Goal: Task Accomplishment & Management: Manage account settings

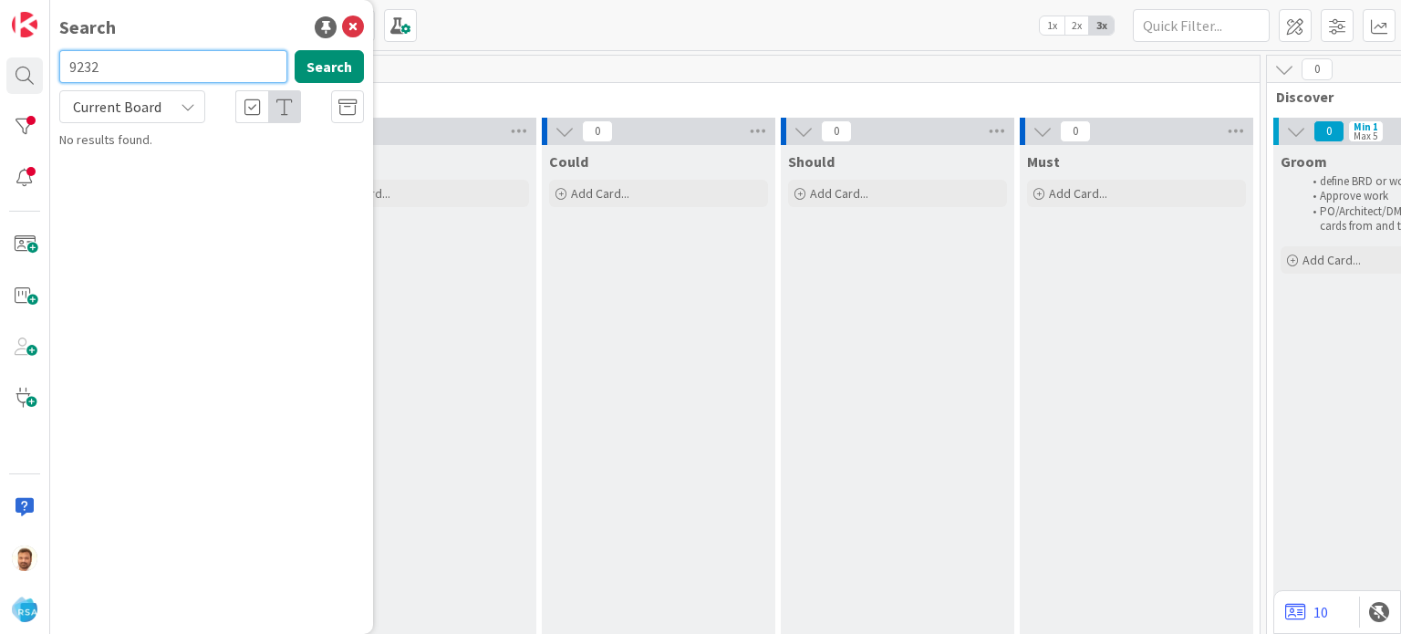
type input "9232"
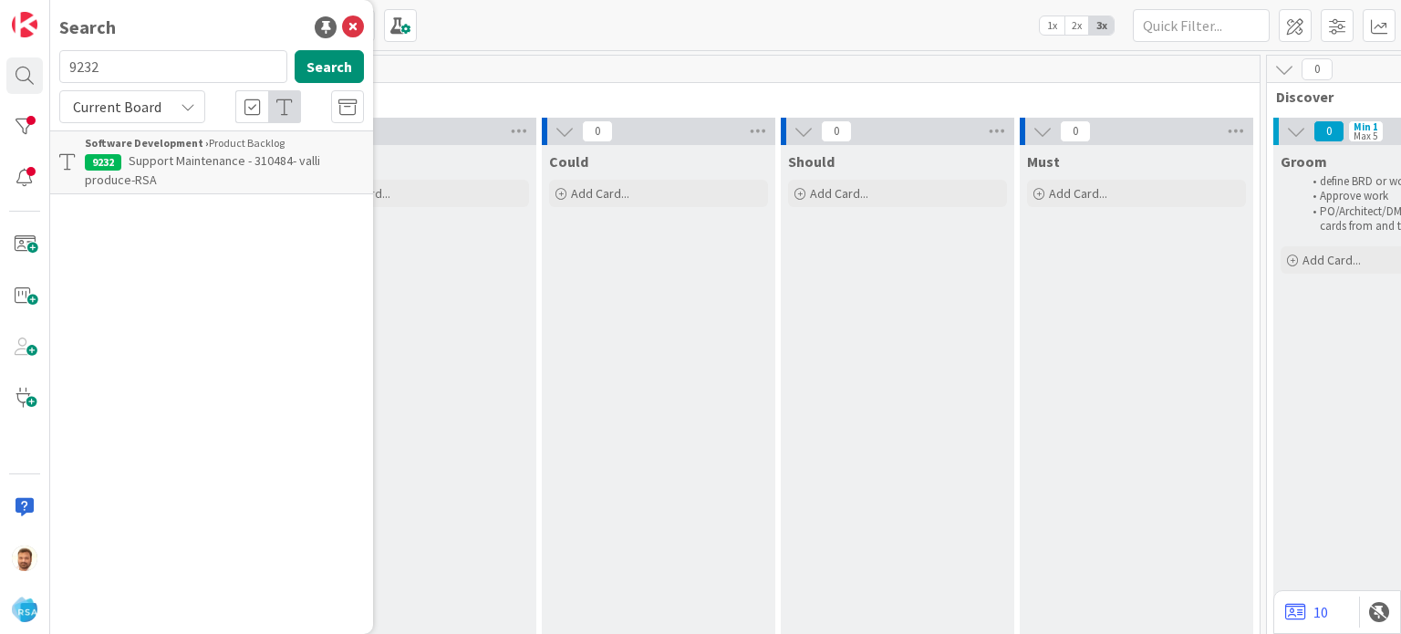
click at [175, 146] on b "Software Development ›" at bounding box center [147, 143] width 124 height 14
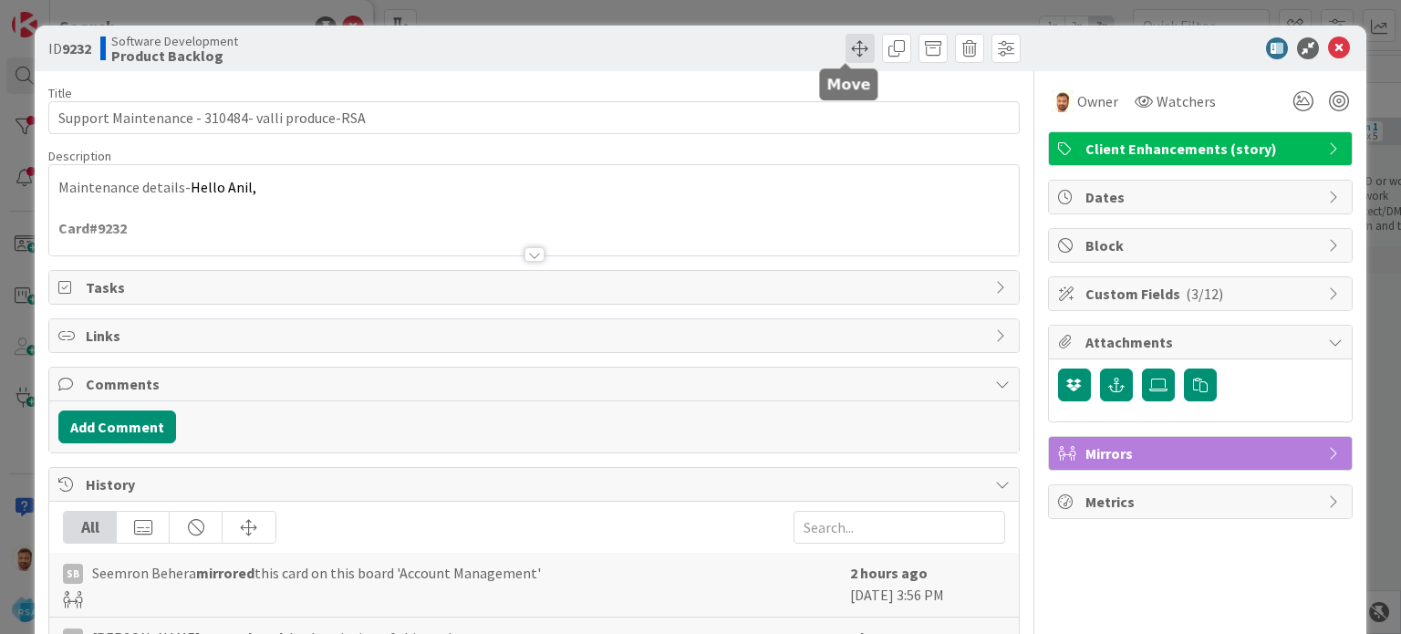
click at [846, 52] on span at bounding box center [860, 48] width 29 height 29
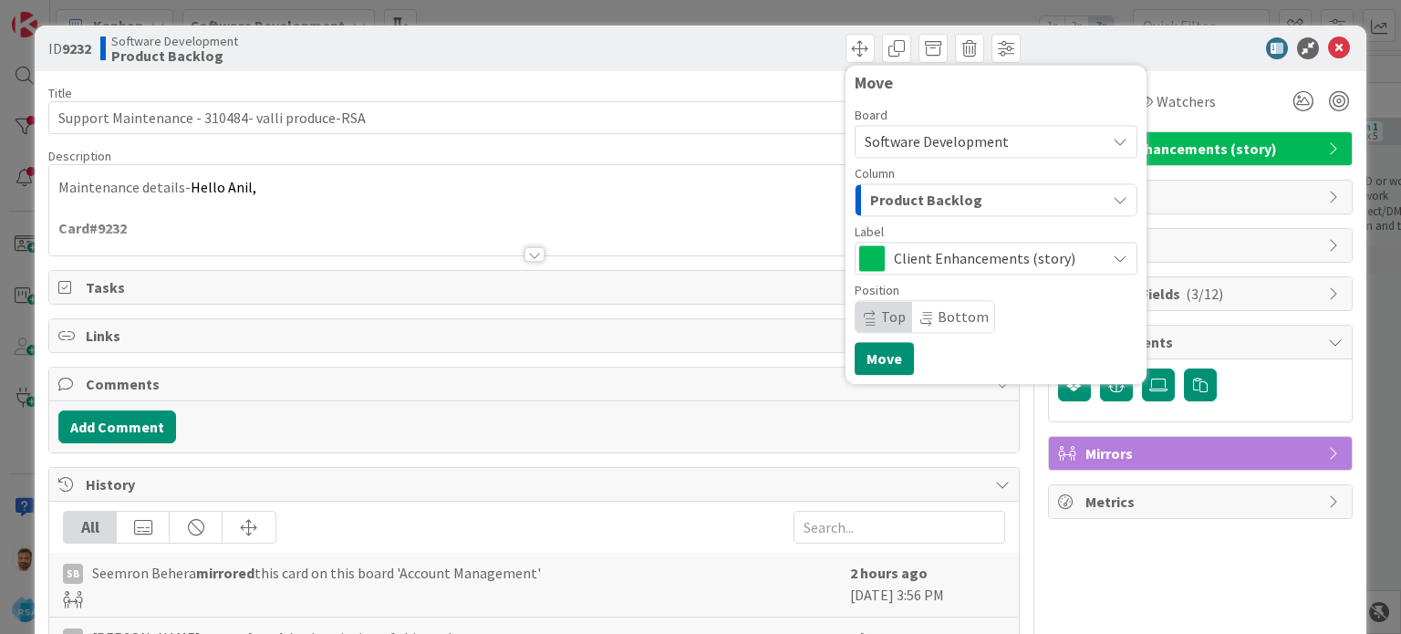
click at [887, 194] on span "Product Backlog" at bounding box center [926, 200] width 112 height 24
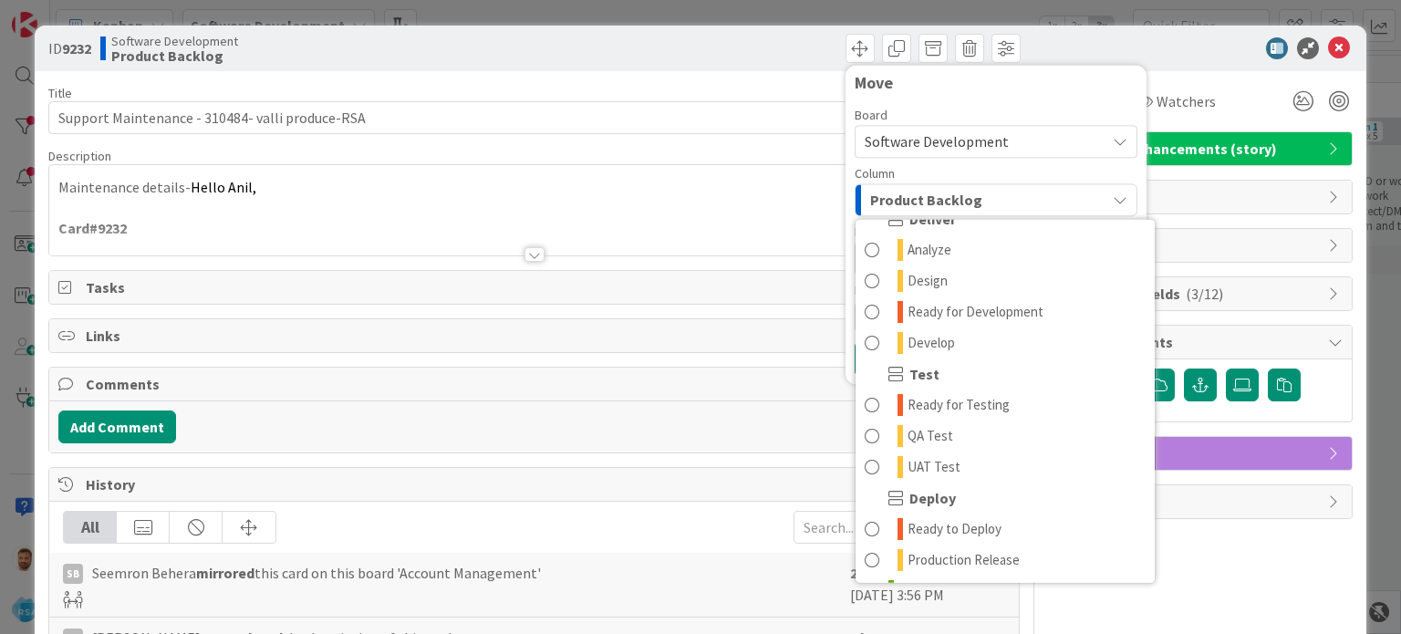
scroll to position [401, 0]
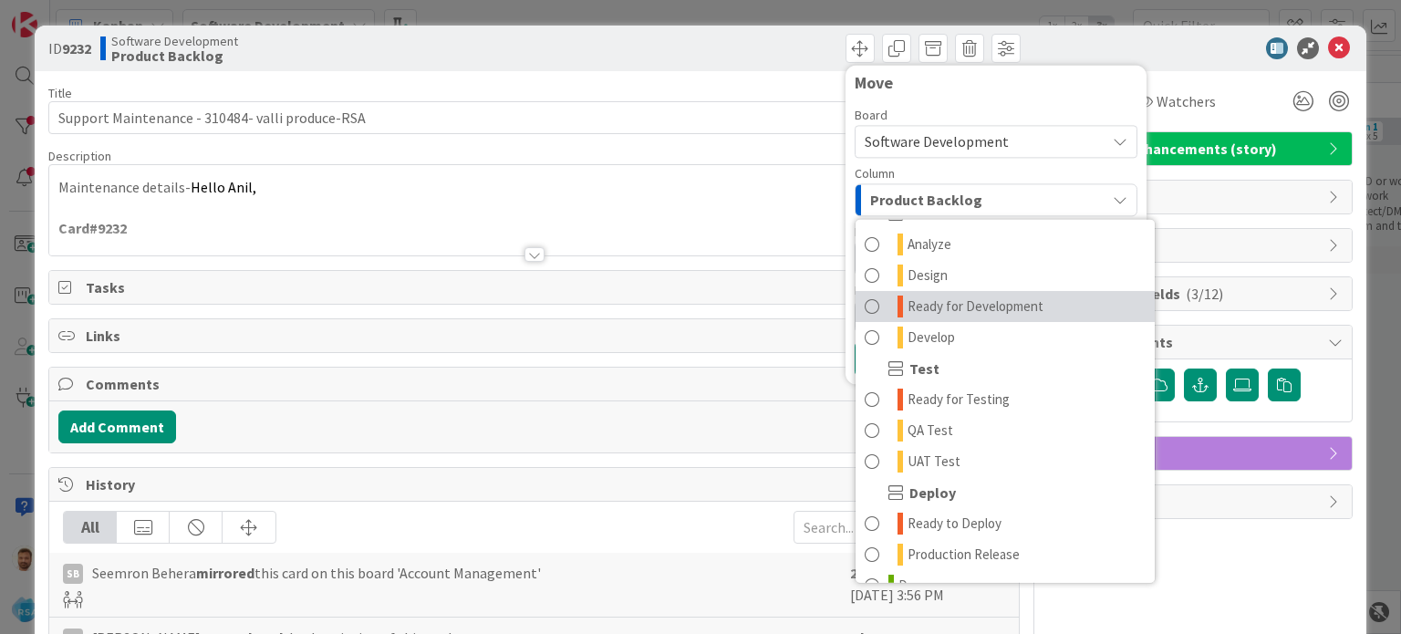
click at [955, 316] on span "Ready for Development" at bounding box center [976, 307] width 136 height 22
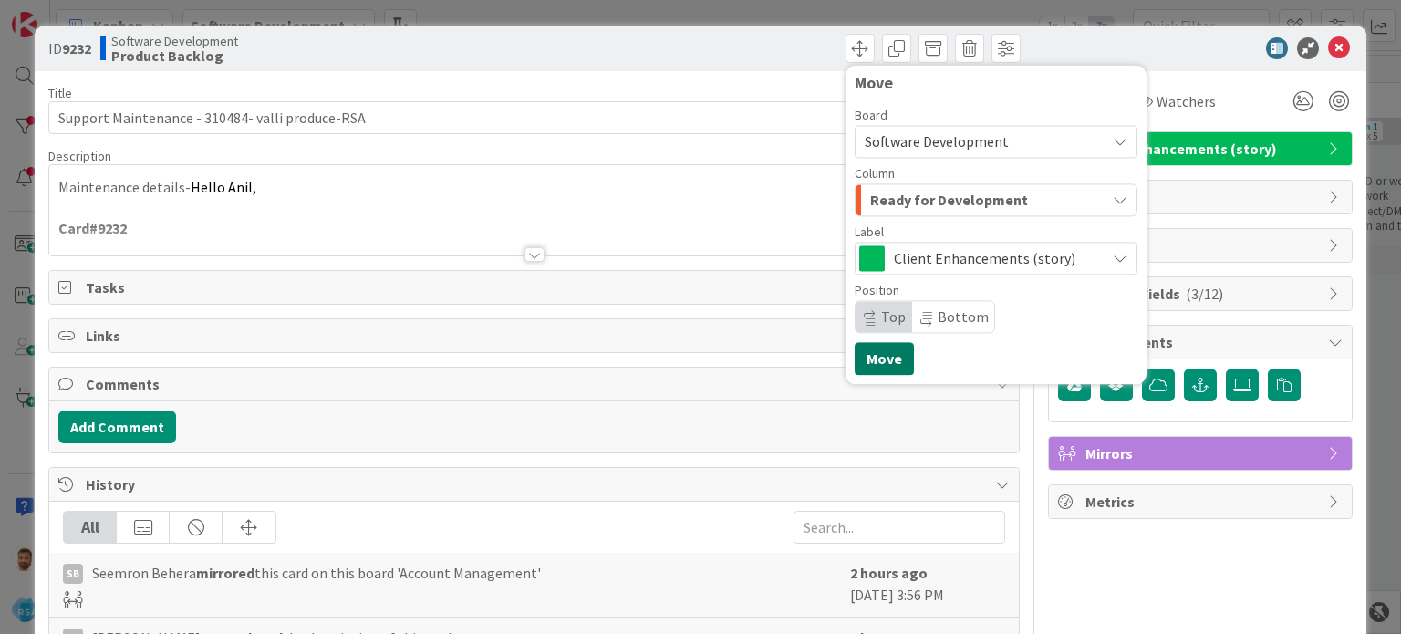
click at [877, 365] on button "Move" at bounding box center [884, 358] width 59 height 33
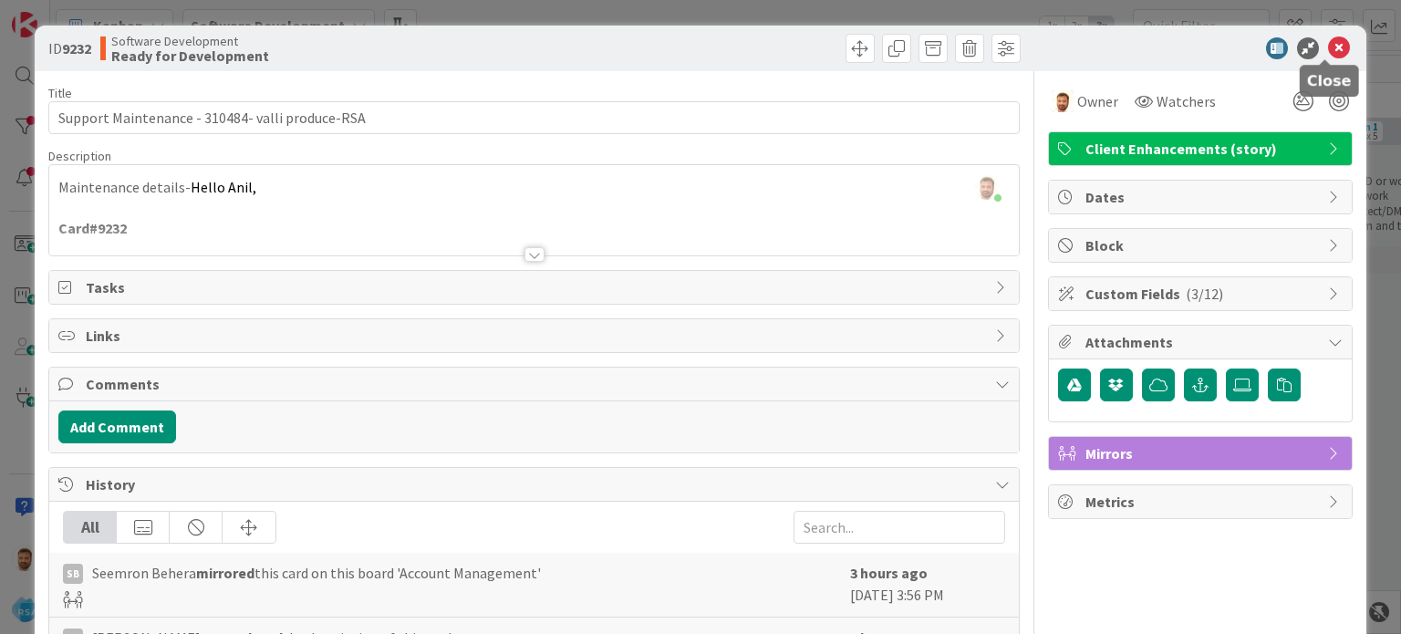
click at [1328, 49] on icon at bounding box center [1339, 48] width 22 height 22
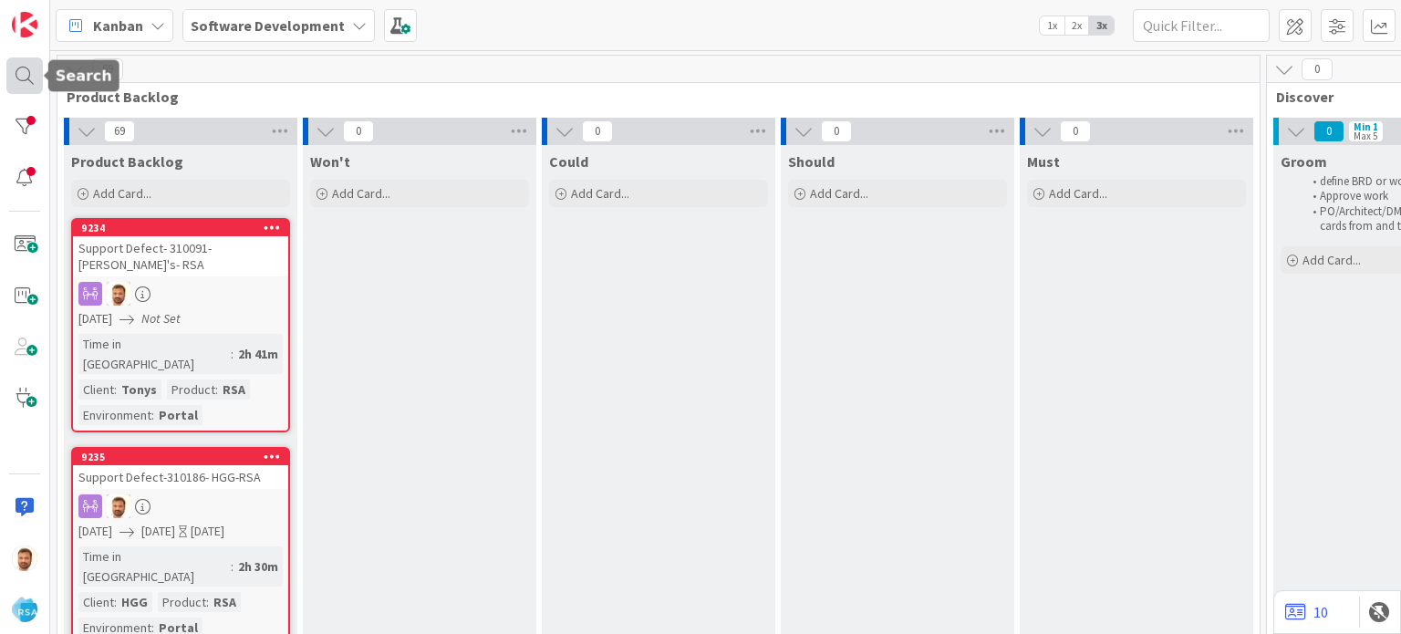
click at [26, 73] on div at bounding box center [24, 75] width 36 height 36
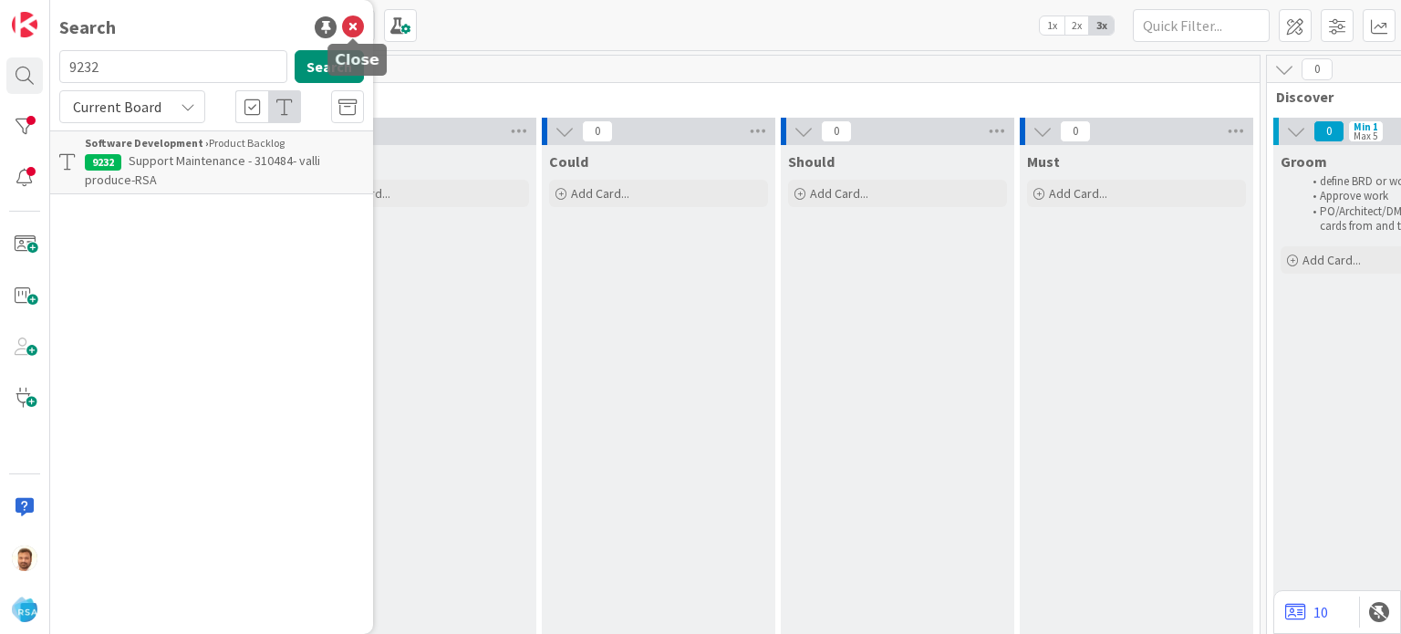
click at [354, 26] on icon at bounding box center [353, 27] width 22 height 22
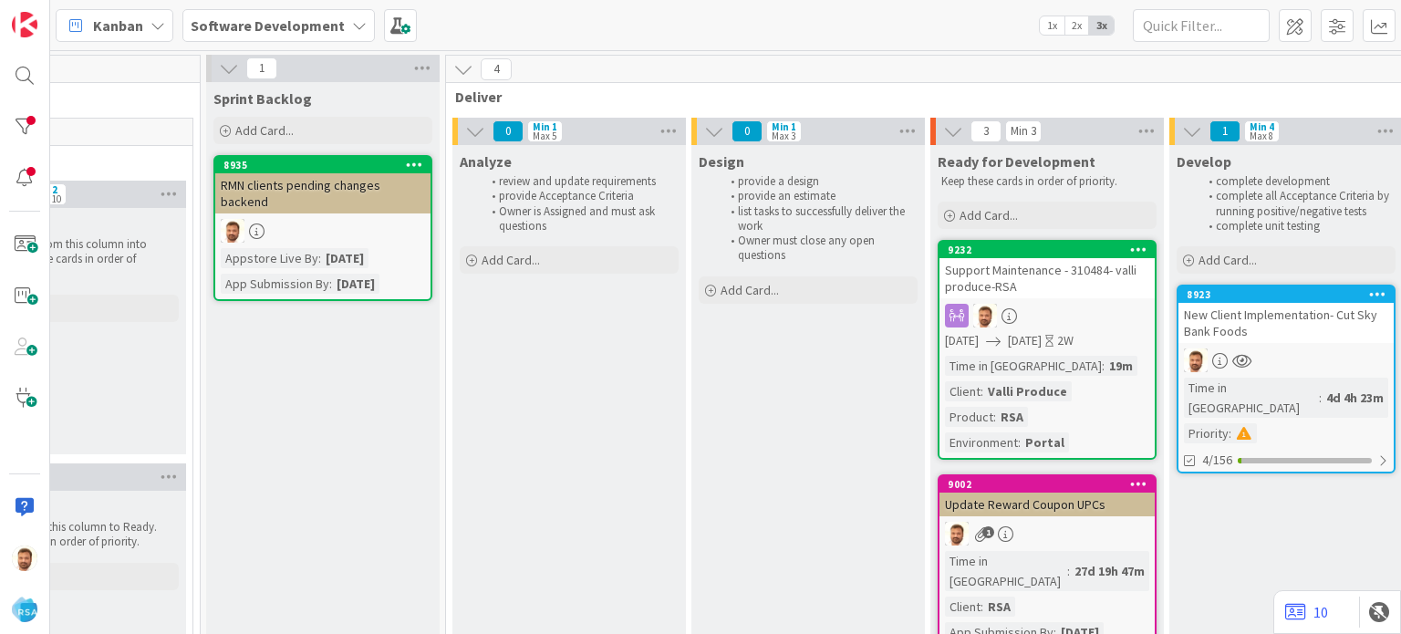
scroll to position [0, 1576]
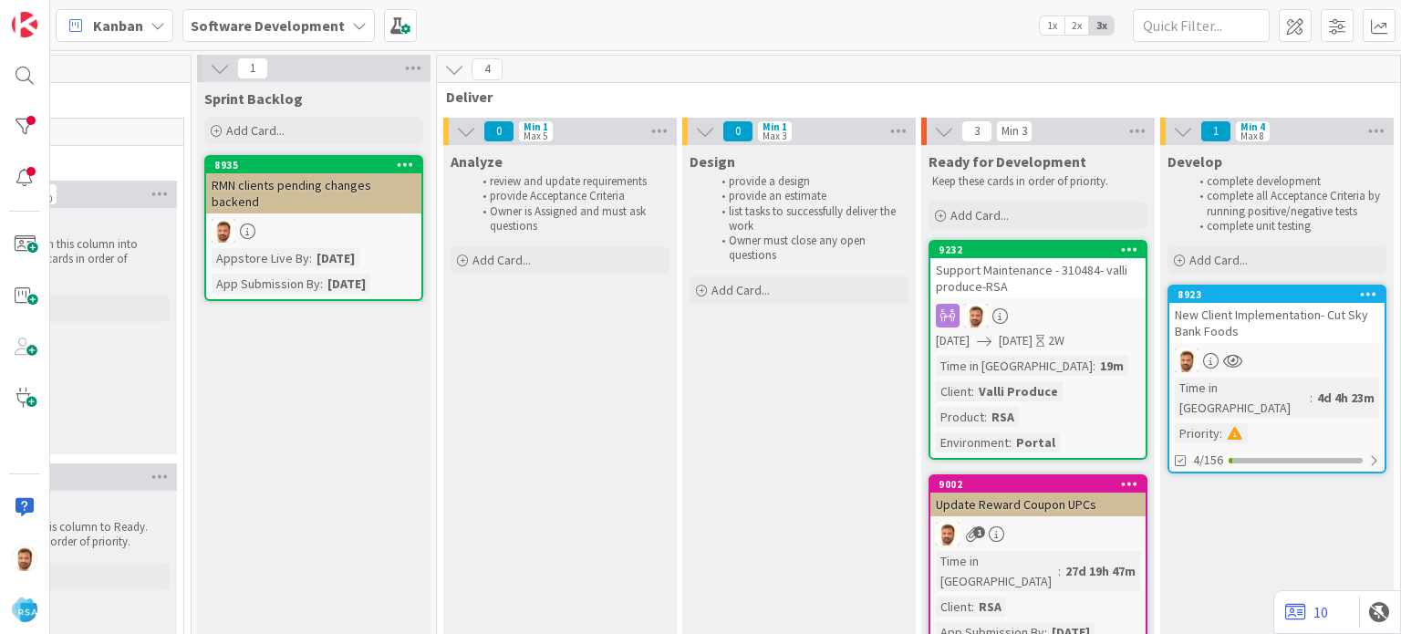
click at [993, 277] on div "Support Maintenance - 310484- valli produce-RSA" at bounding box center [1037, 278] width 215 height 40
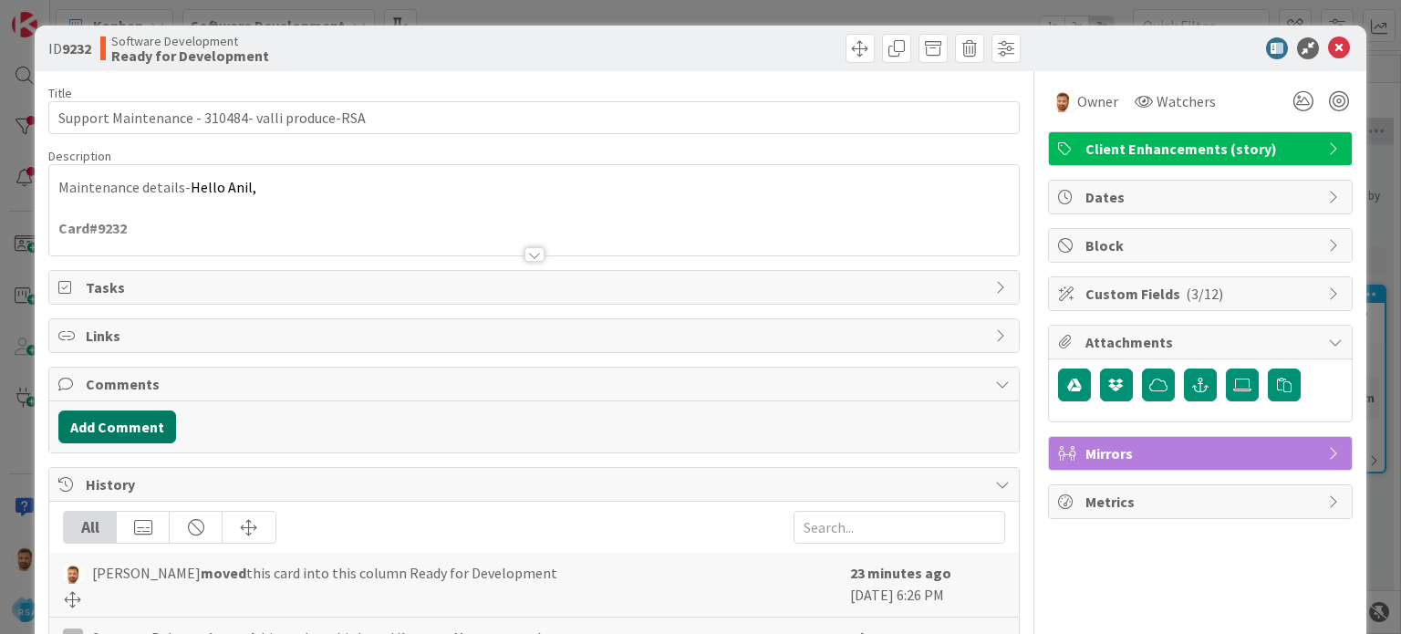
click at [131, 410] on button "Add Comment" at bounding box center [117, 426] width 118 height 33
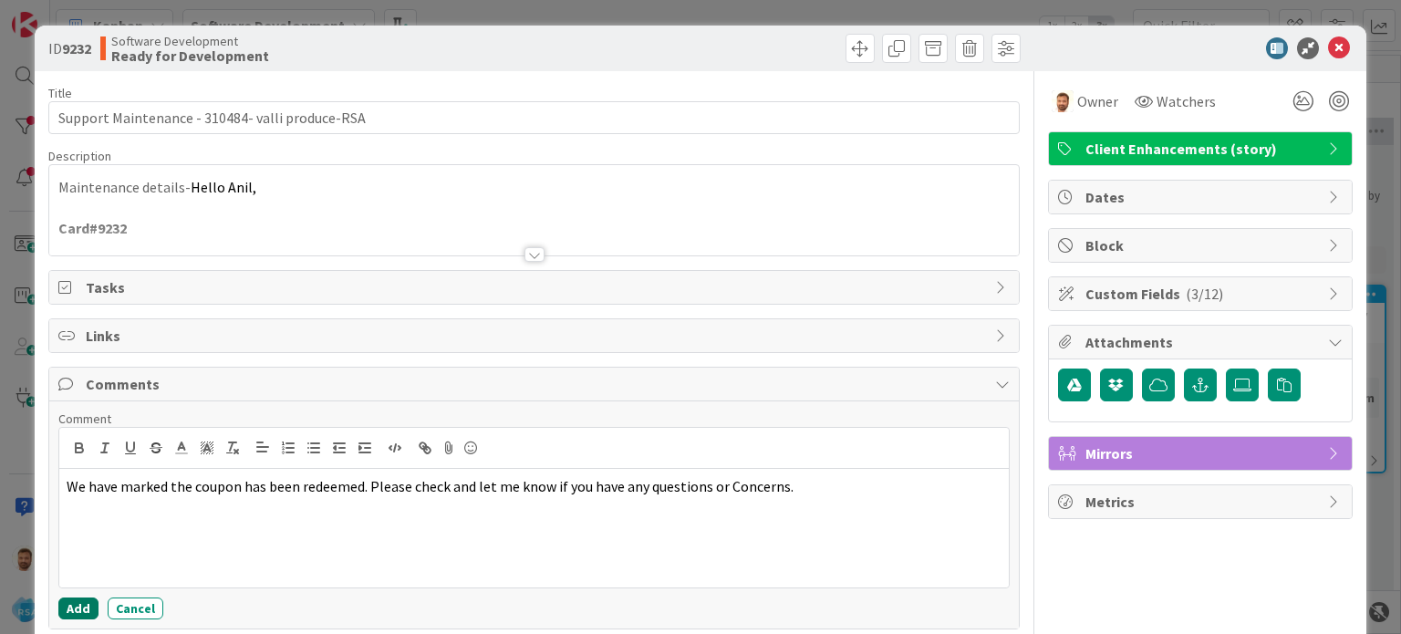
click at [70, 597] on button "Add" at bounding box center [78, 608] width 40 height 22
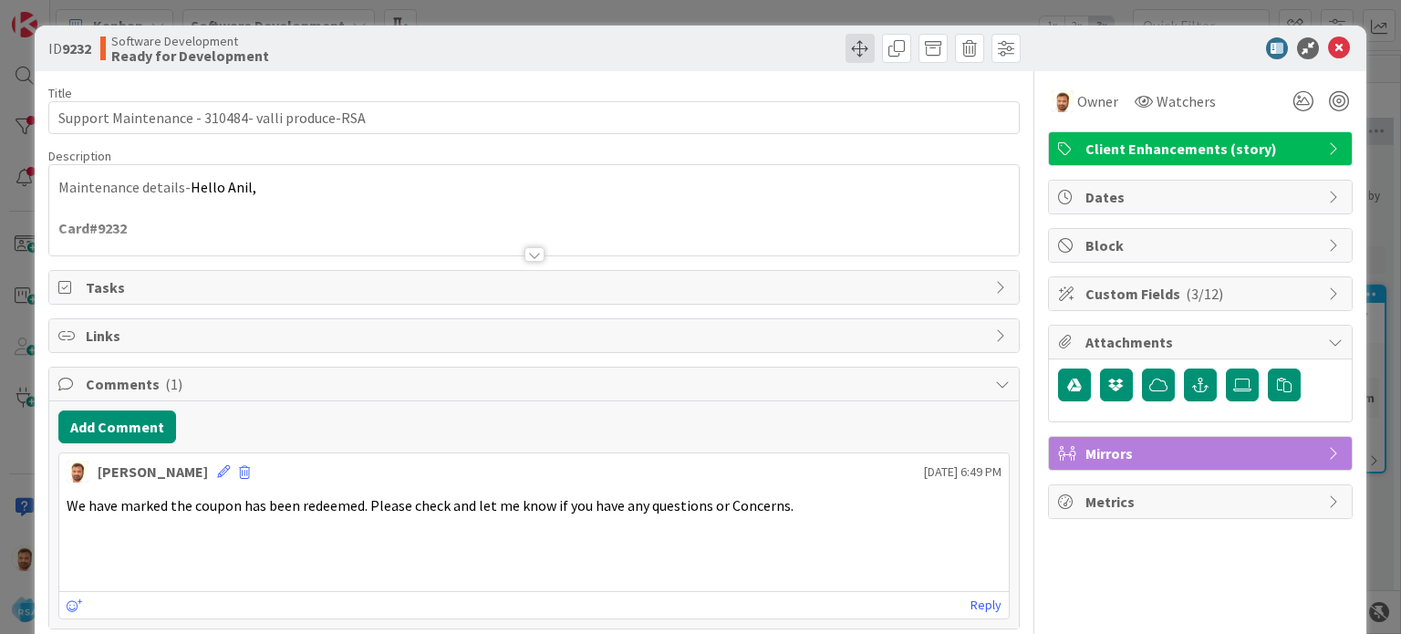
click at [847, 50] on span at bounding box center [860, 48] width 29 height 29
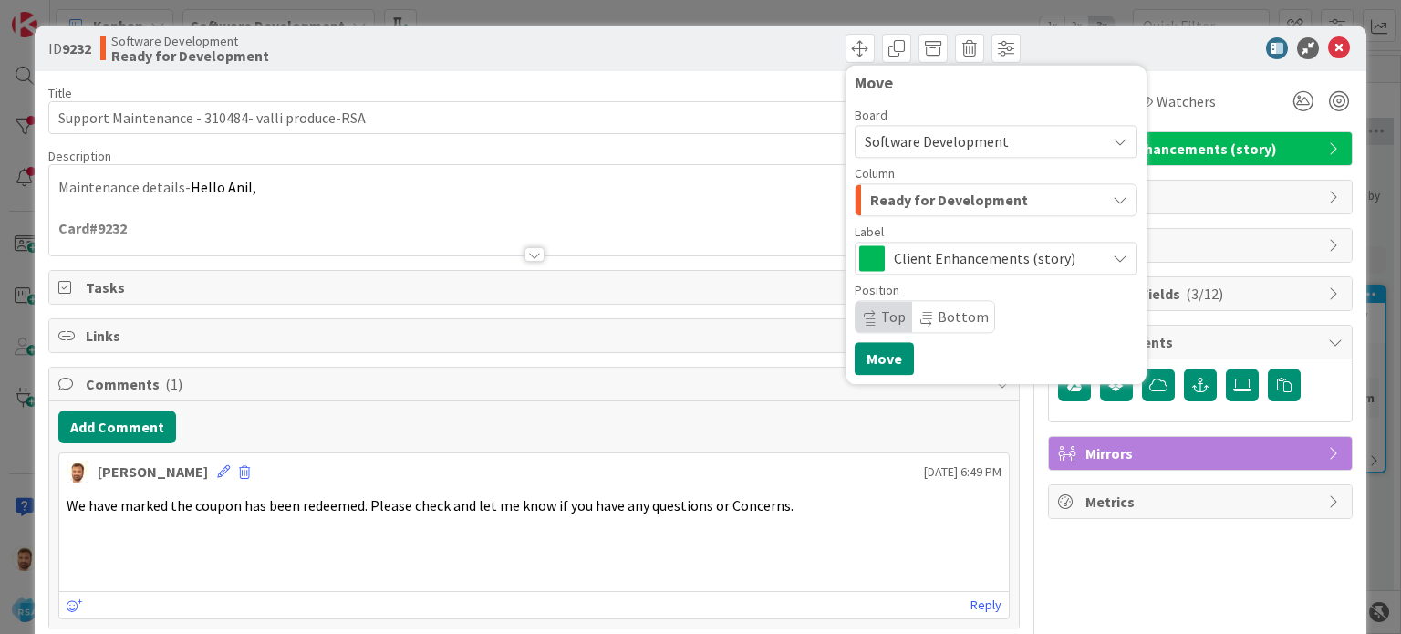
click at [884, 196] on span "Ready for Development" at bounding box center [949, 200] width 158 height 24
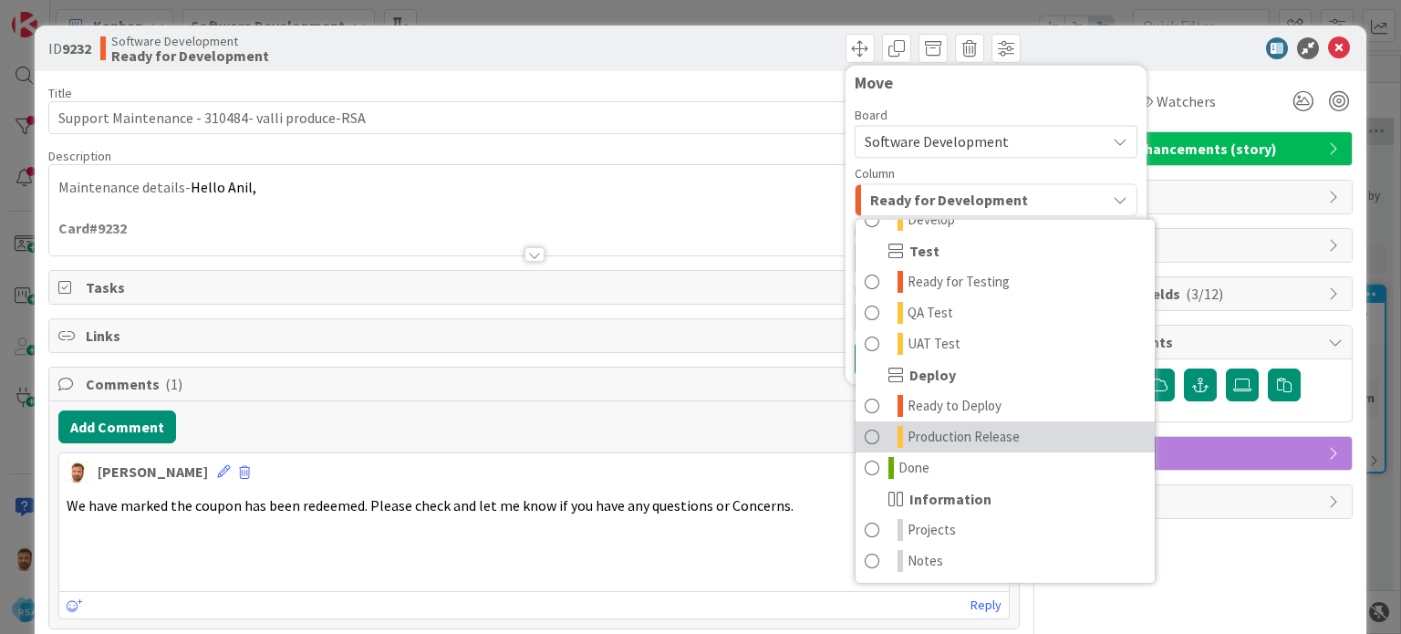
scroll to position [518, 0]
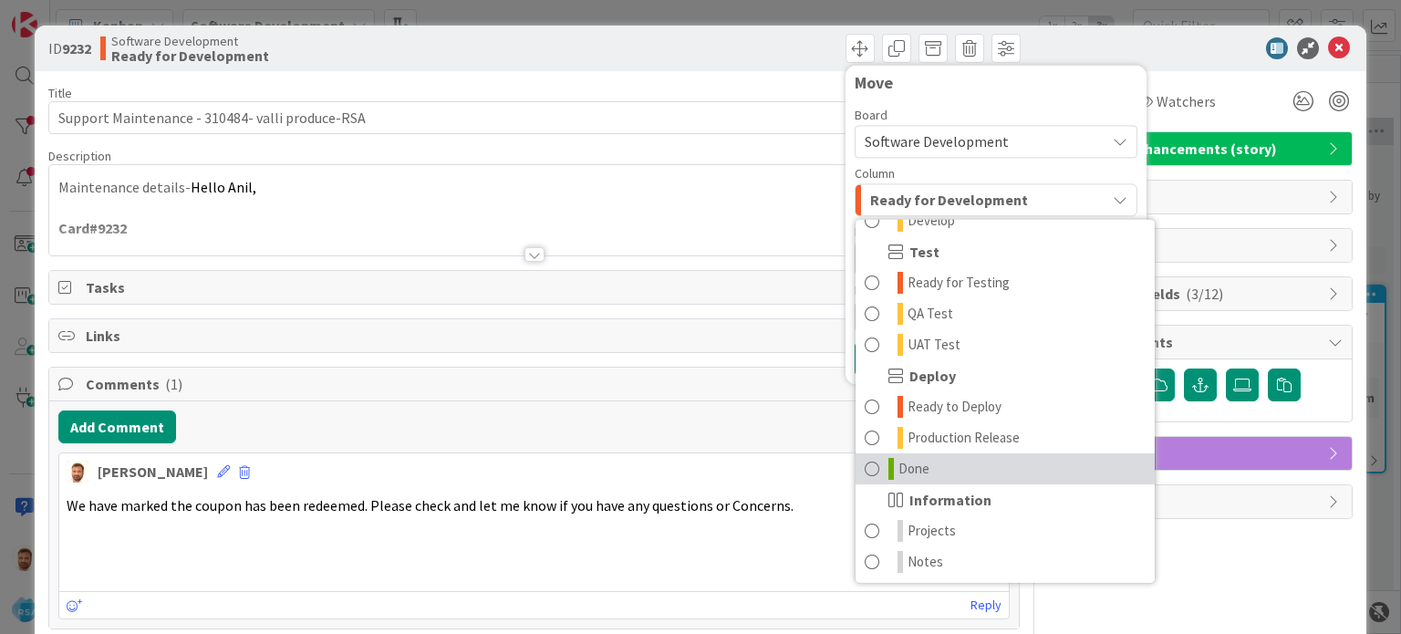
click at [898, 470] on span "Done" at bounding box center [913, 469] width 31 height 22
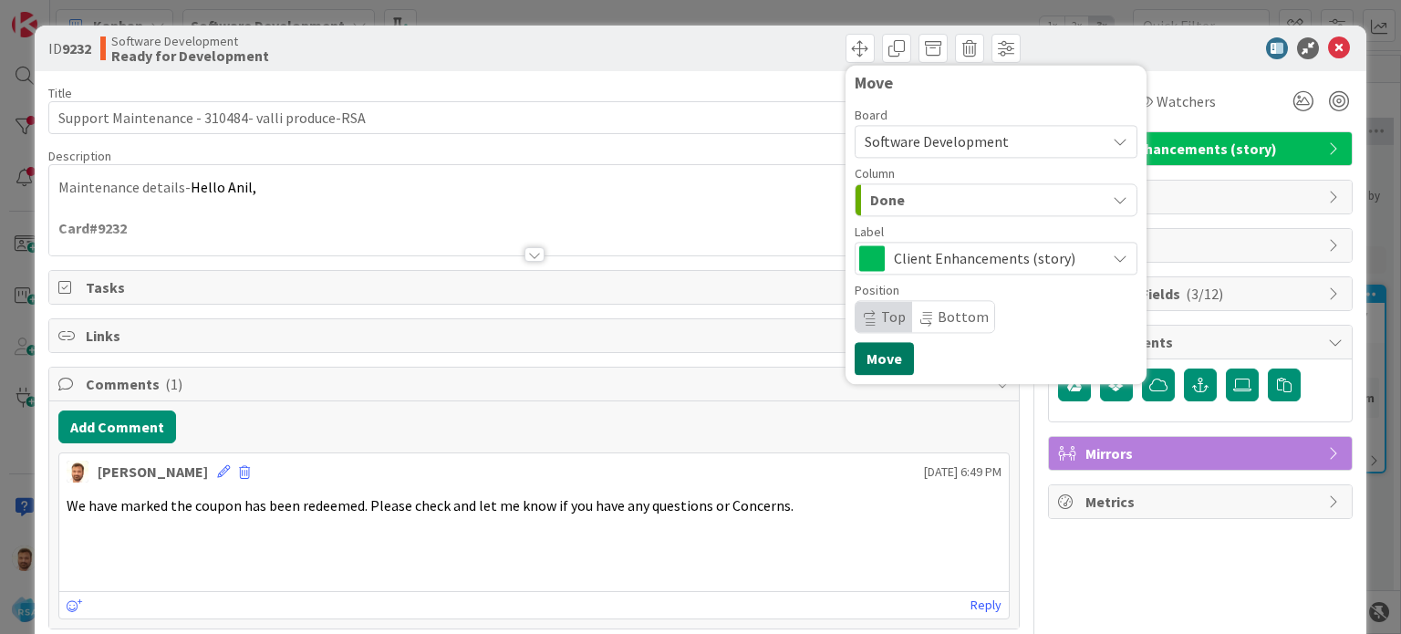
click at [874, 359] on button "Move" at bounding box center [884, 358] width 59 height 33
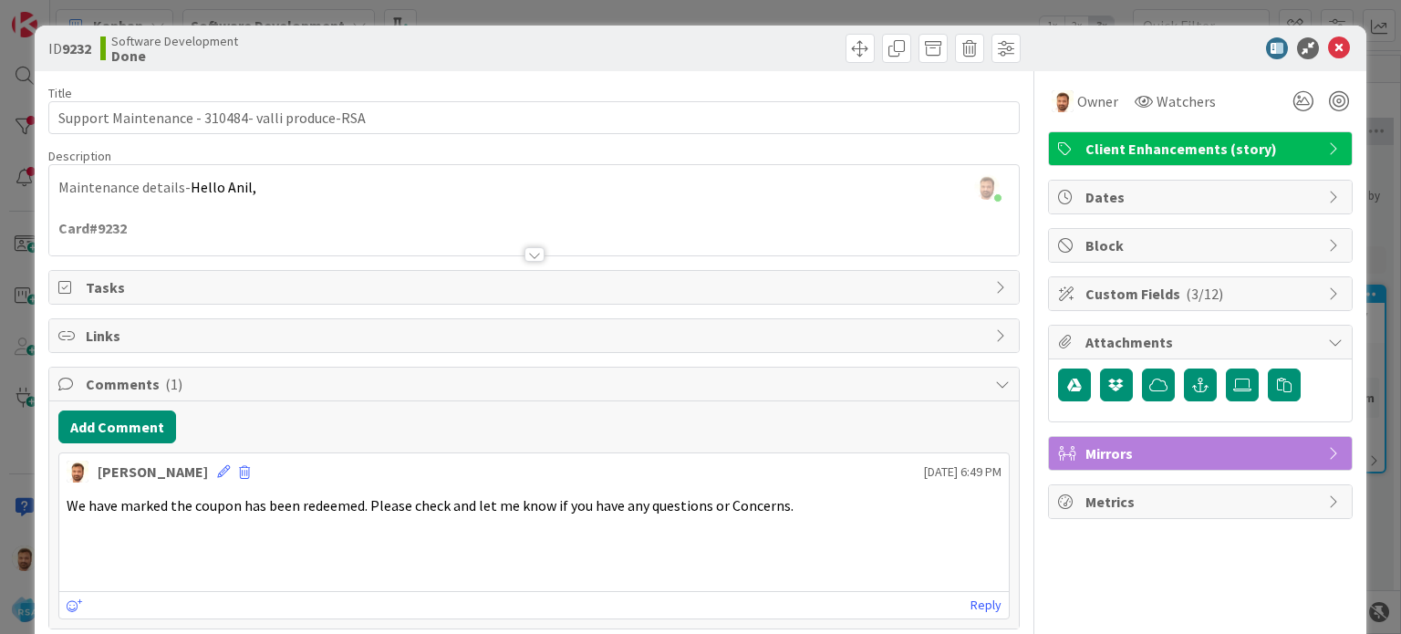
click at [1336, 47] on div at bounding box center [1191, 48] width 323 height 22
click at [1328, 47] on icon at bounding box center [1339, 48] width 22 height 22
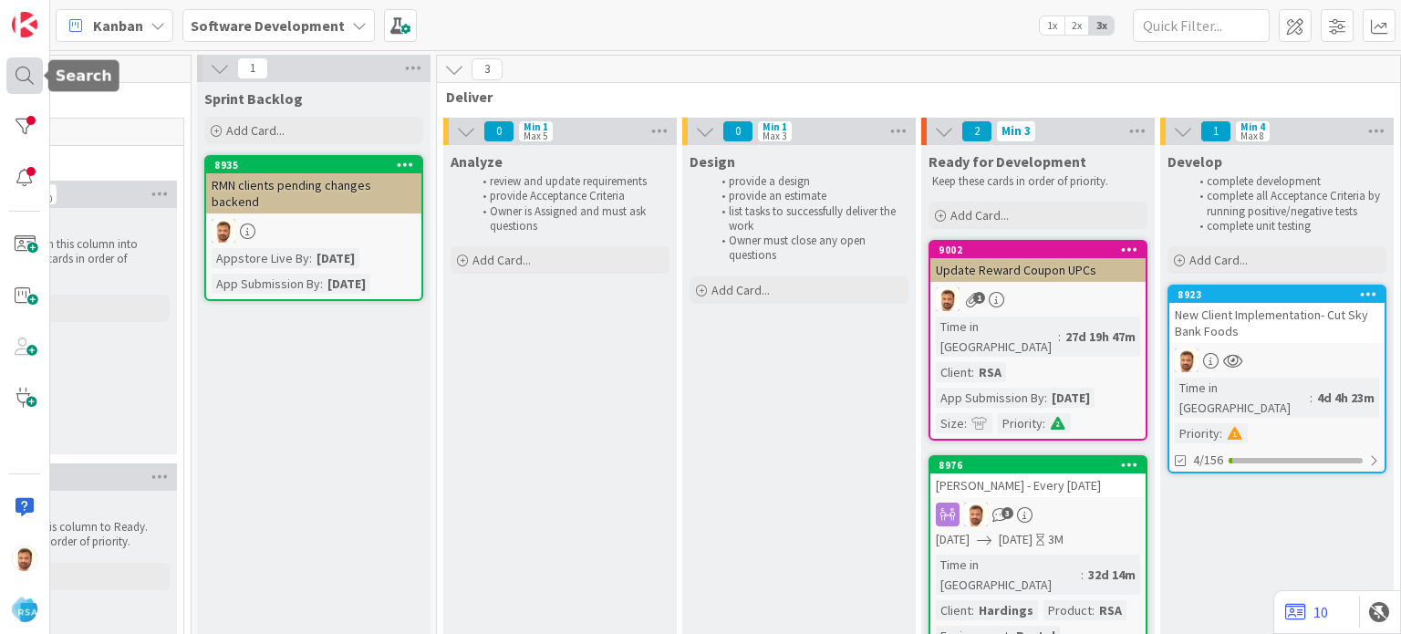
click at [25, 61] on div at bounding box center [24, 75] width 36 height 36
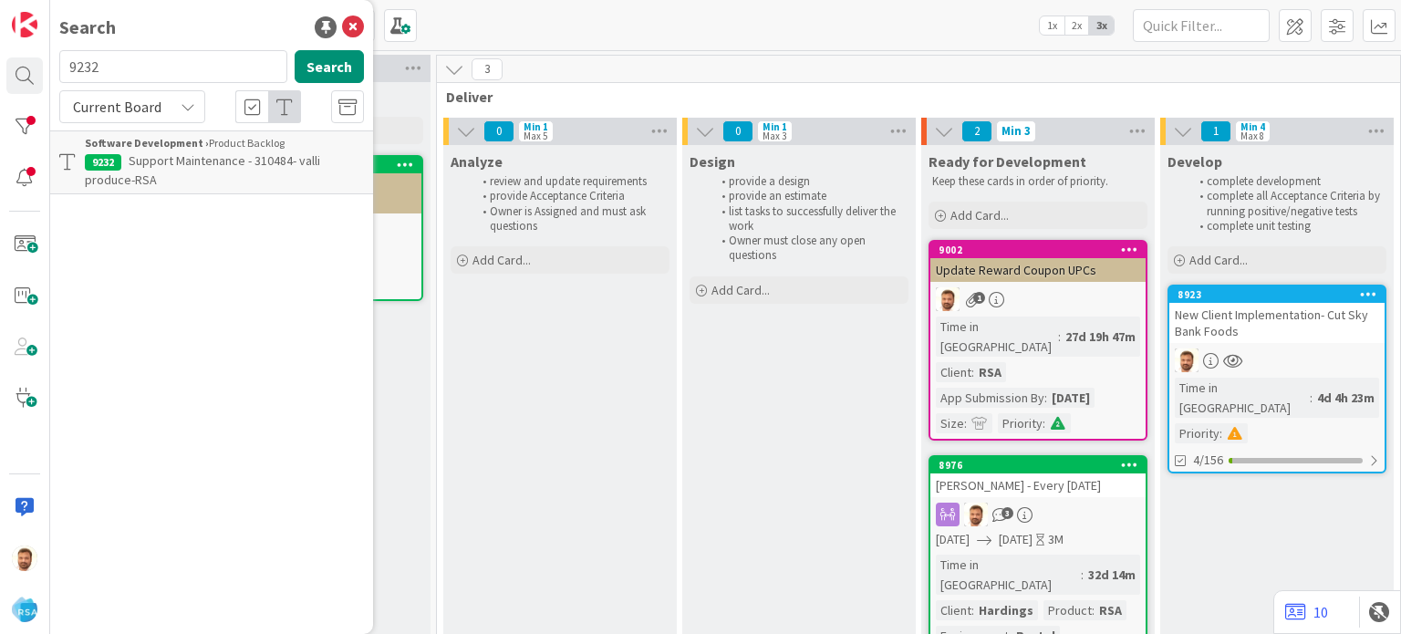
click at [111, 57] on input "9232" at bounding box center [173, 66] width 228 height 33
type input "9233"
click at [143, 163] on span "Support Maintenance - 310090- Mobile PW-RSA" at bounding box center [222, 170] width 275 height 36
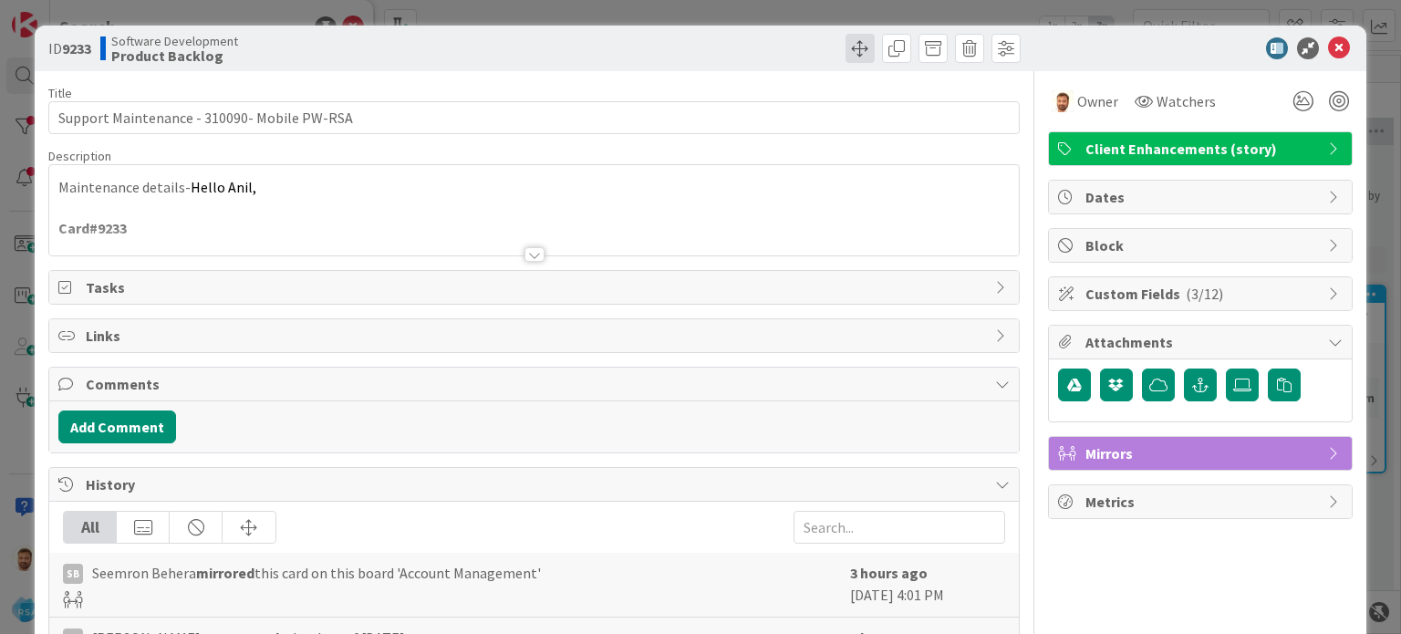
click at [847, 57] on span at bounding box center [860, 48] width 29 height 29
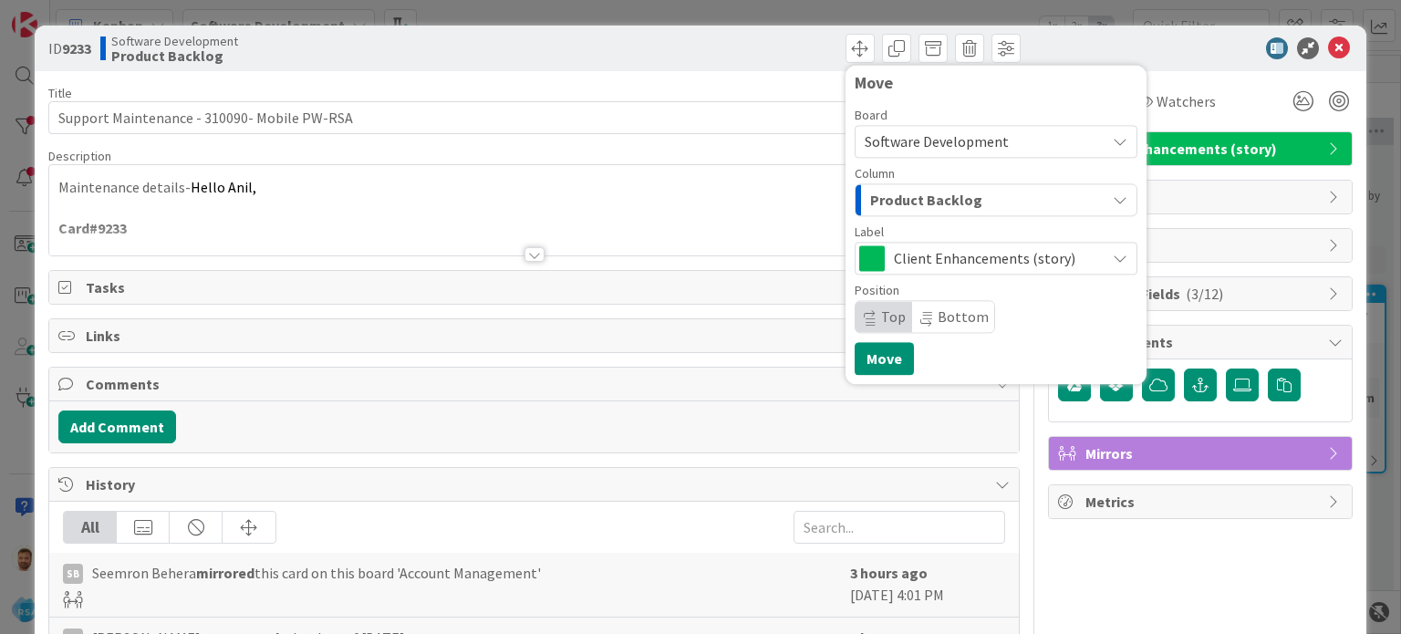
click at [898, 205] on span "Product Backlog" at bounding box center [926, 200] width 112 height 24
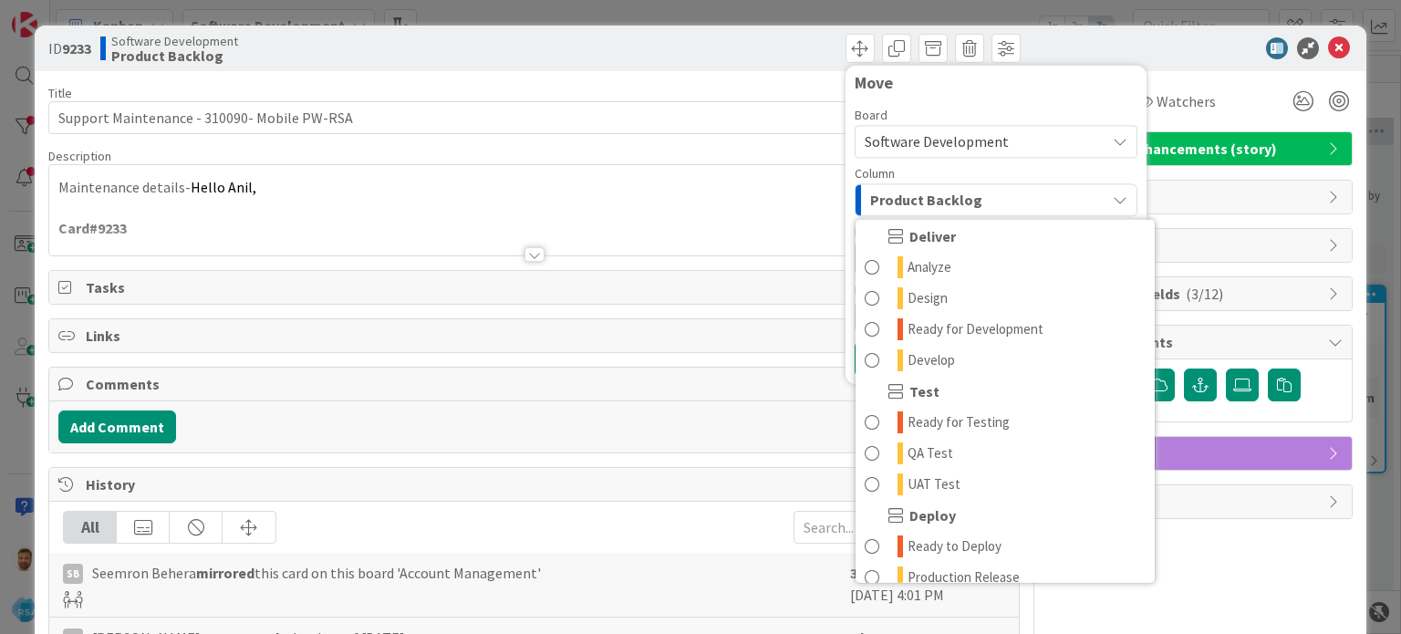
scroll to position [379, 0]
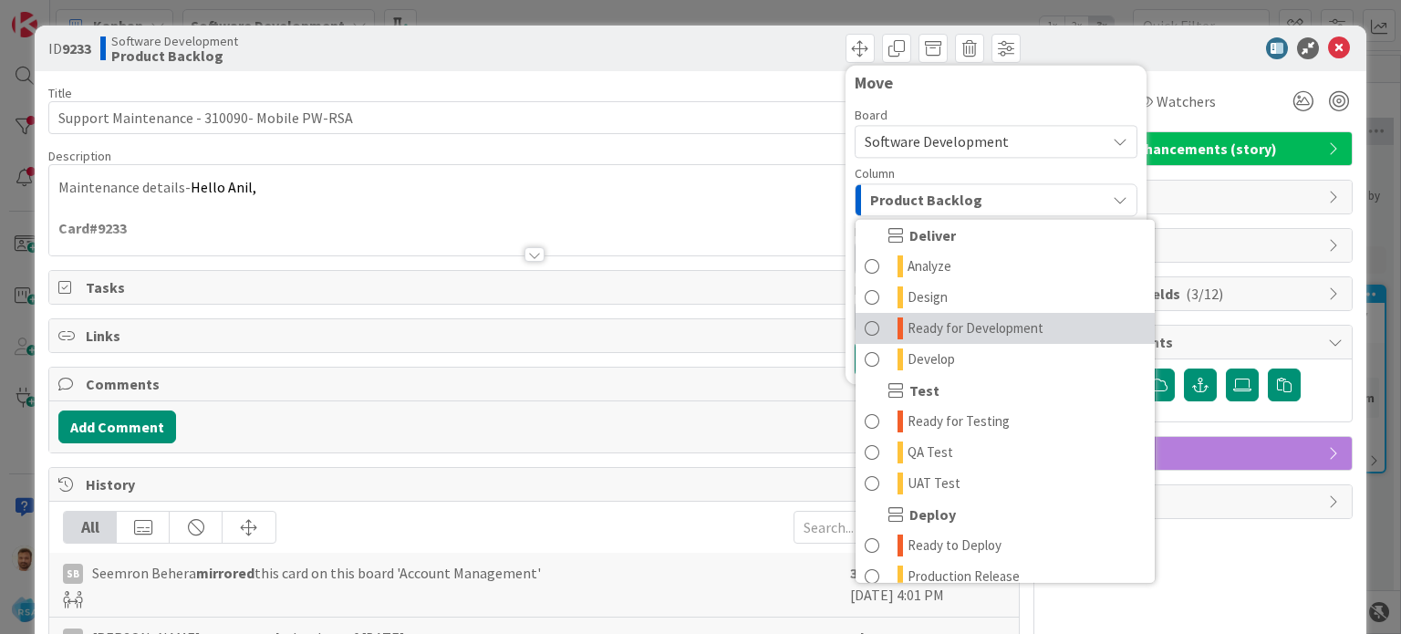
click at [958, 330] on span "Ready for Development" at bounding box center [976, 328] width 136 height 22
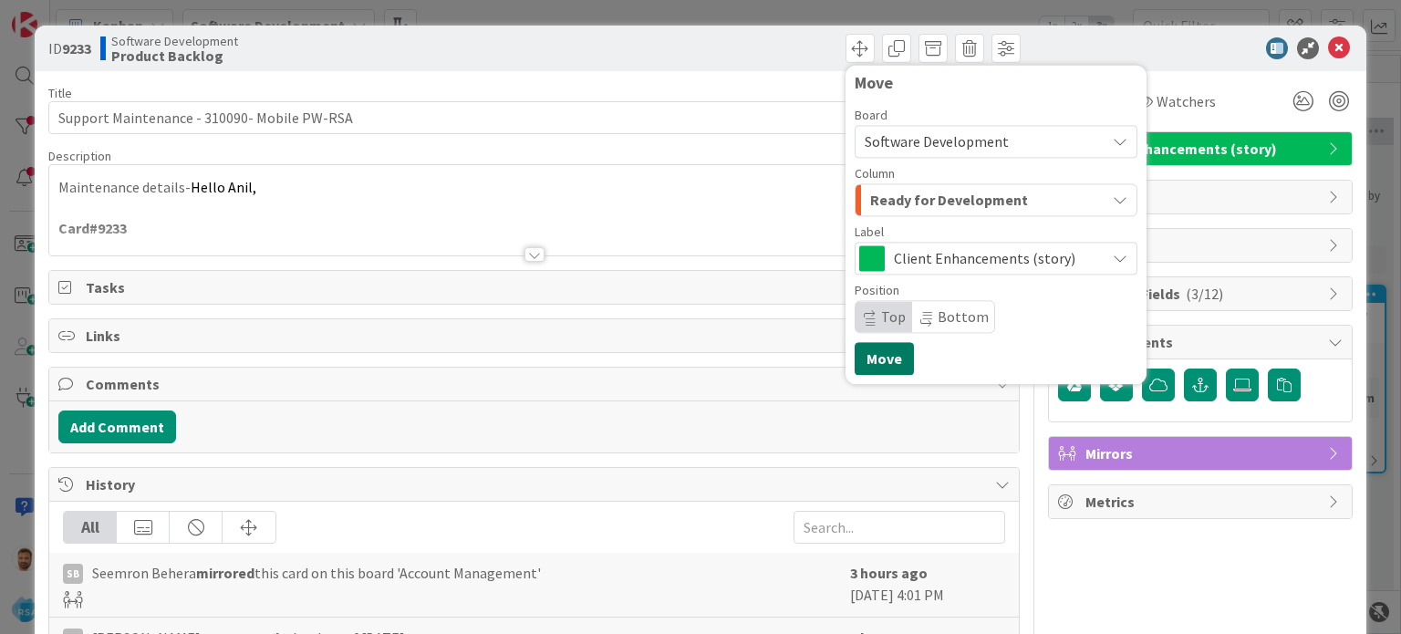
click at [868, 360] on button "Move" at bounding box center [884, 358] width 59 height 33
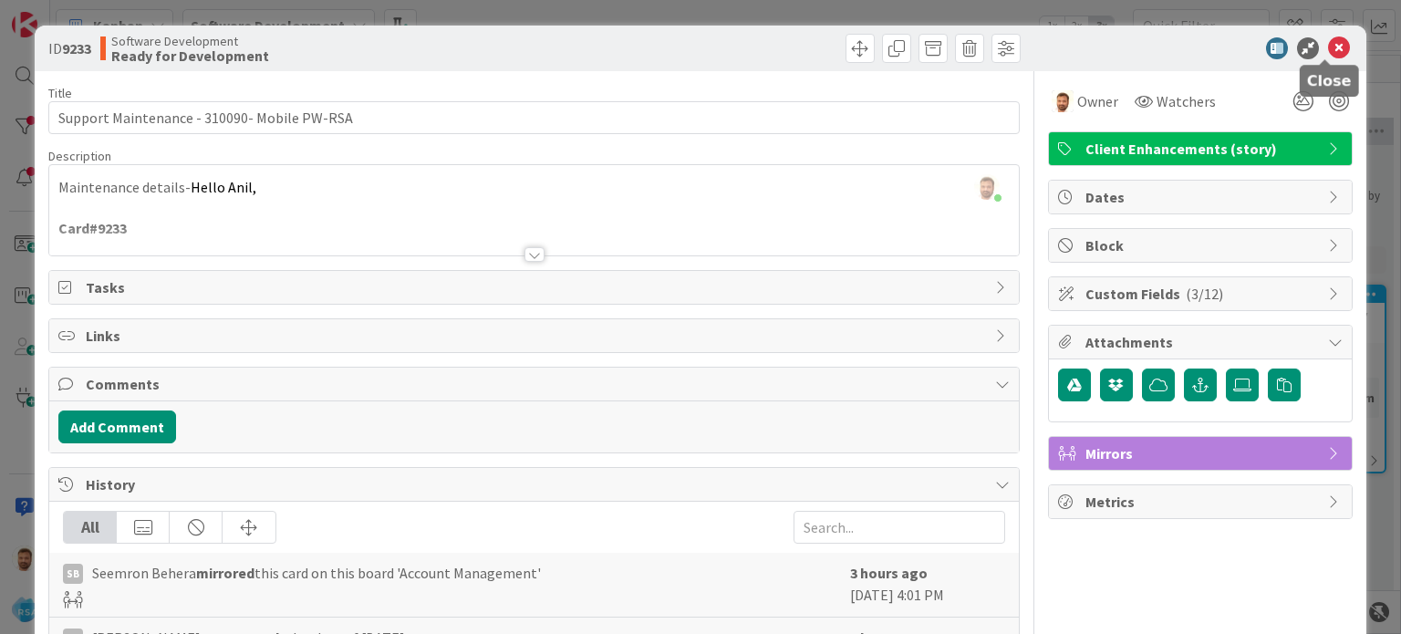
click at [1328, 50] on icon at bounding box center [1339, 48] width 22 height 22
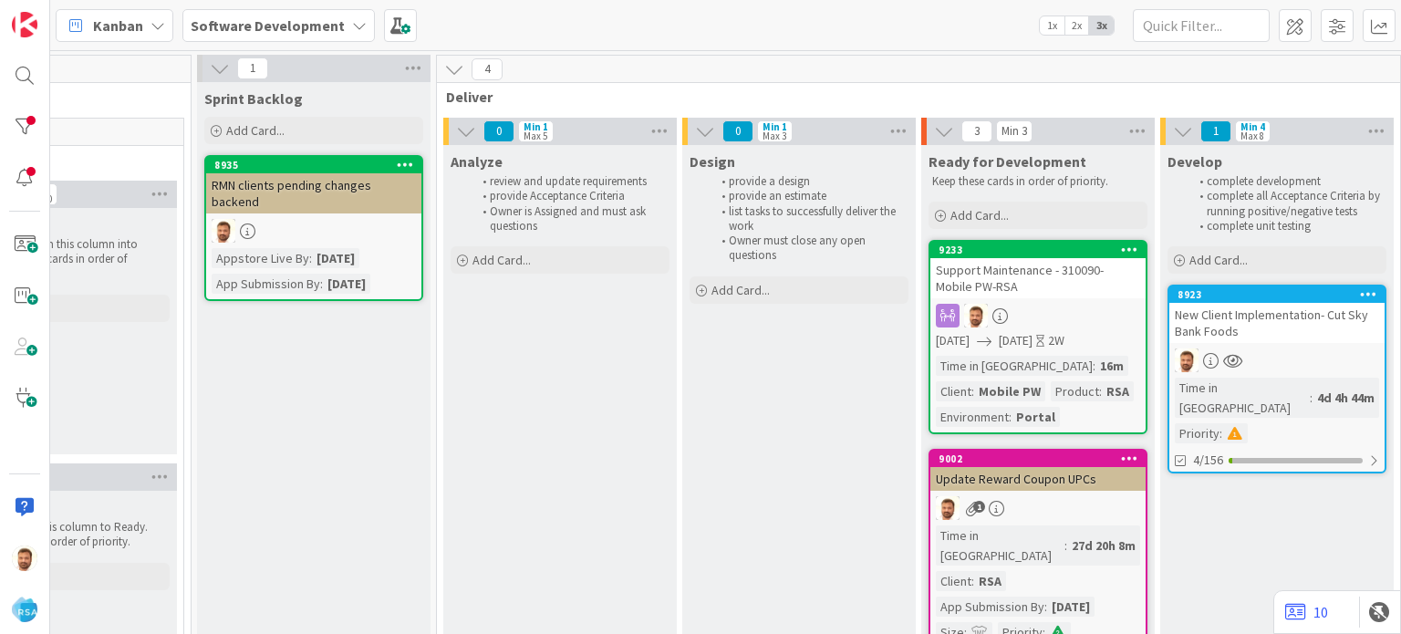
click at [994, 271] on div "Support Maintenance - 310090- Mobile PW-RSA" at bounding box center [1037, 278] width 215 height 40
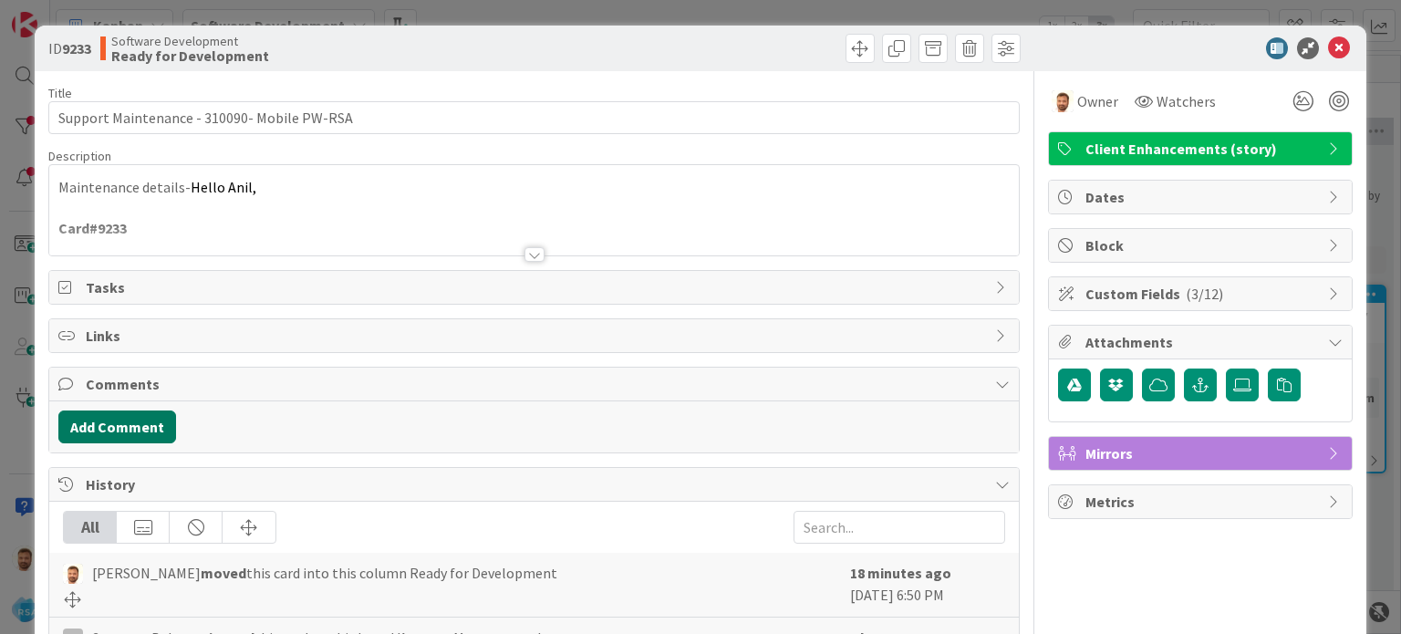
click at [142, 422] on button "Add Comment" at bounding box center [117, 426] width 118 height 33
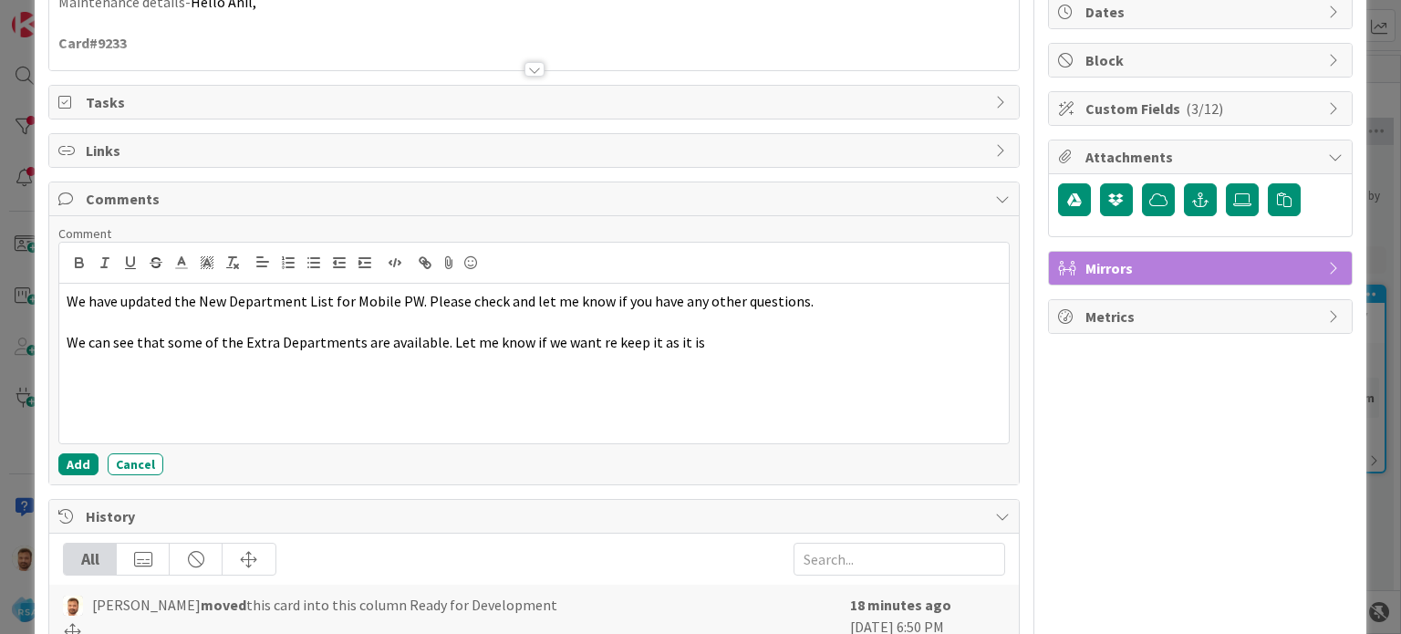
scroll to position [197, 0]
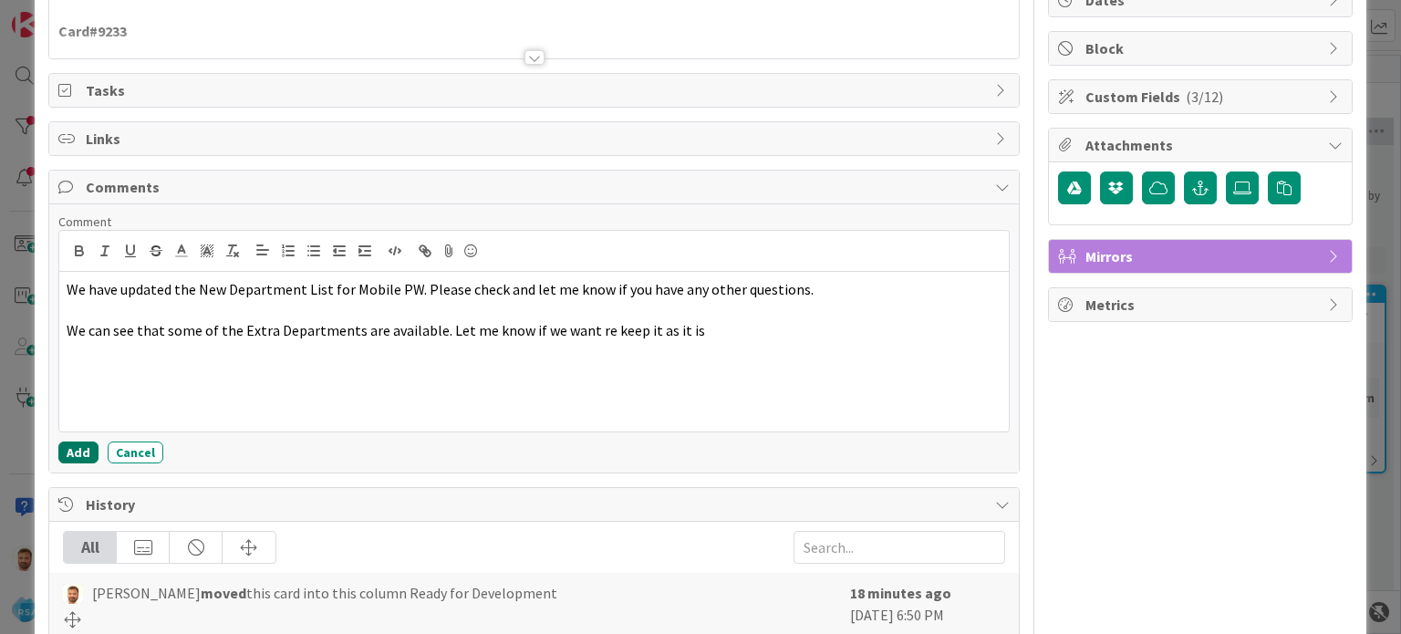
click at [84, 451] on button "Add" at bounding box center [78, 452] width 40 height 22
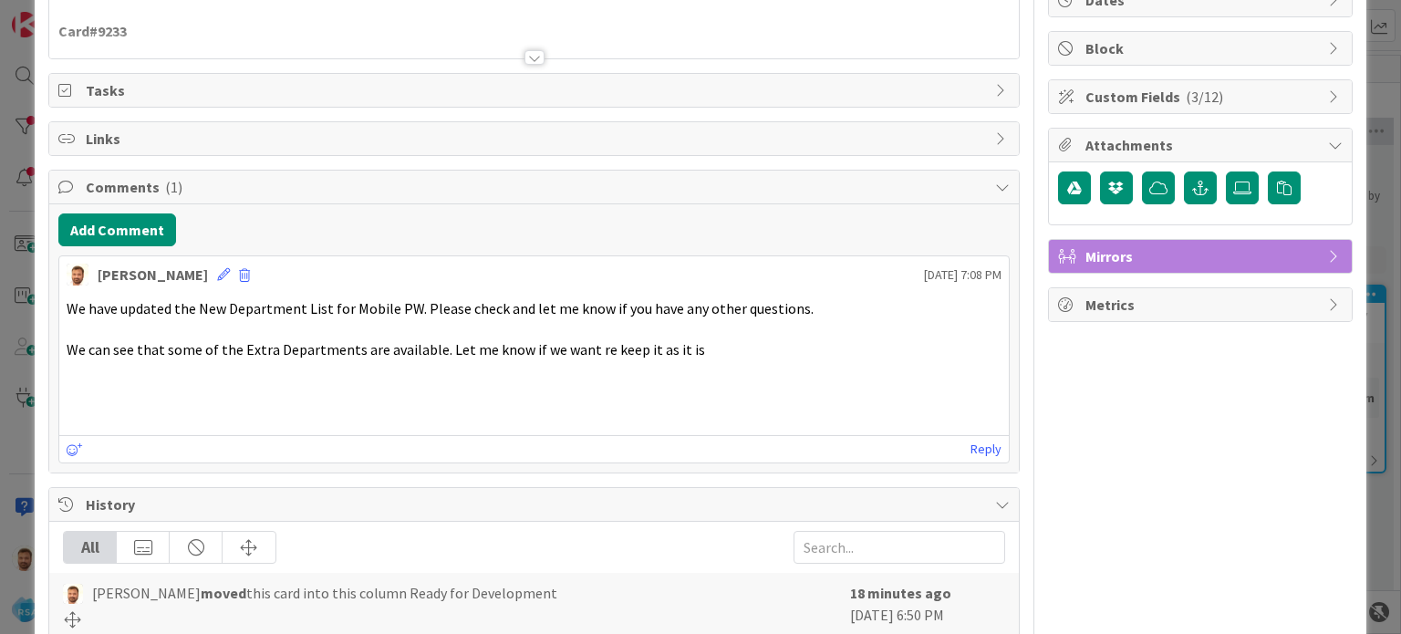
scroll to position [0, 0]
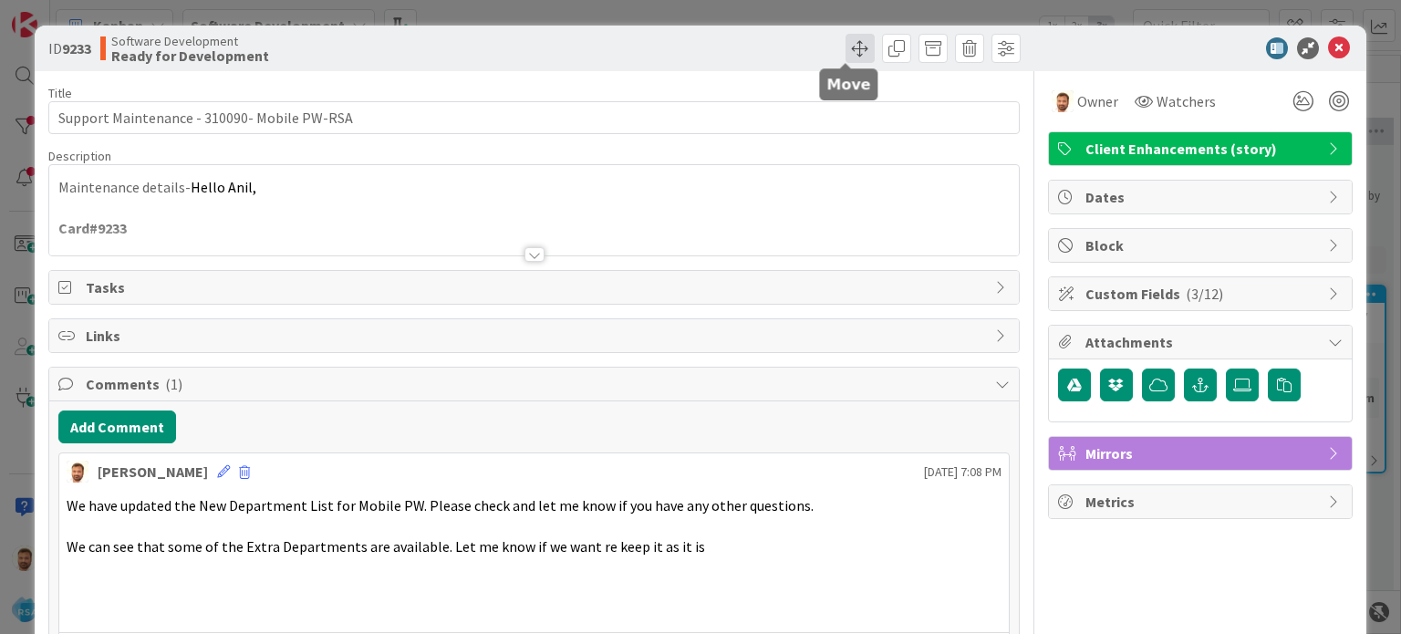
click at [846, 56] on span at bounding box center [860, 48] width 29 height 29
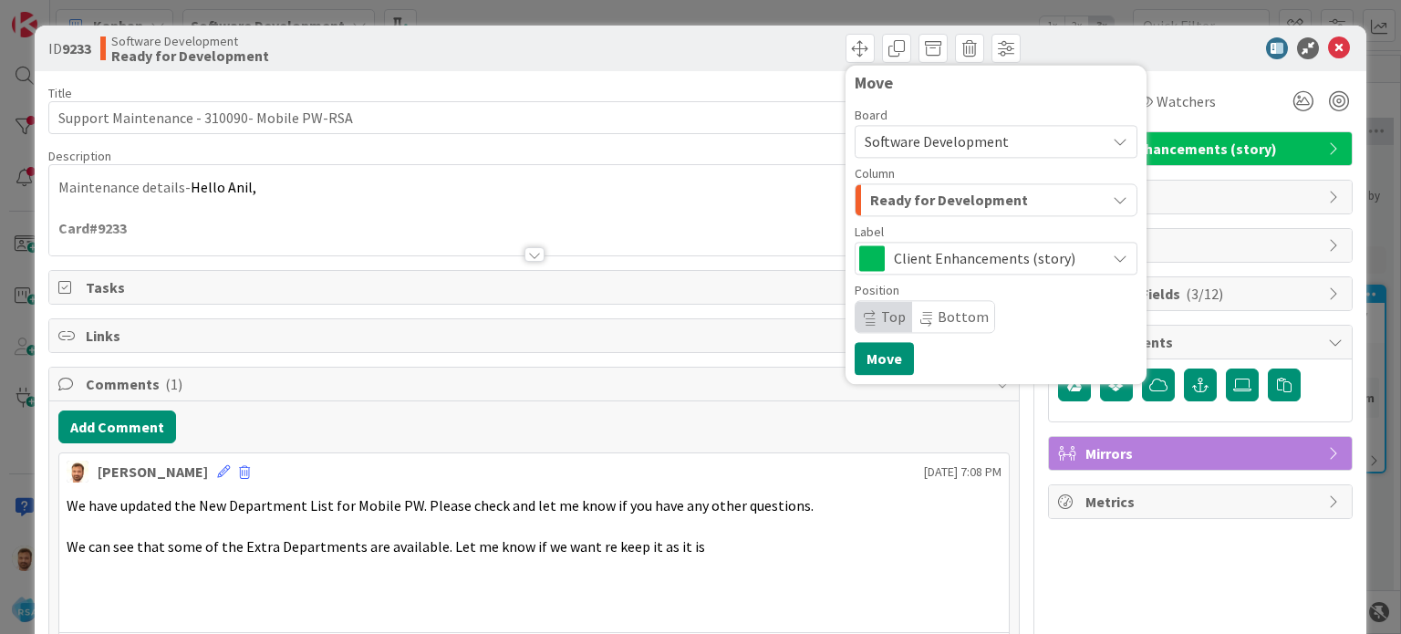
click at [886, 196] on span "Ready for Development" at bounding box center [949, 200] width 158 height 24
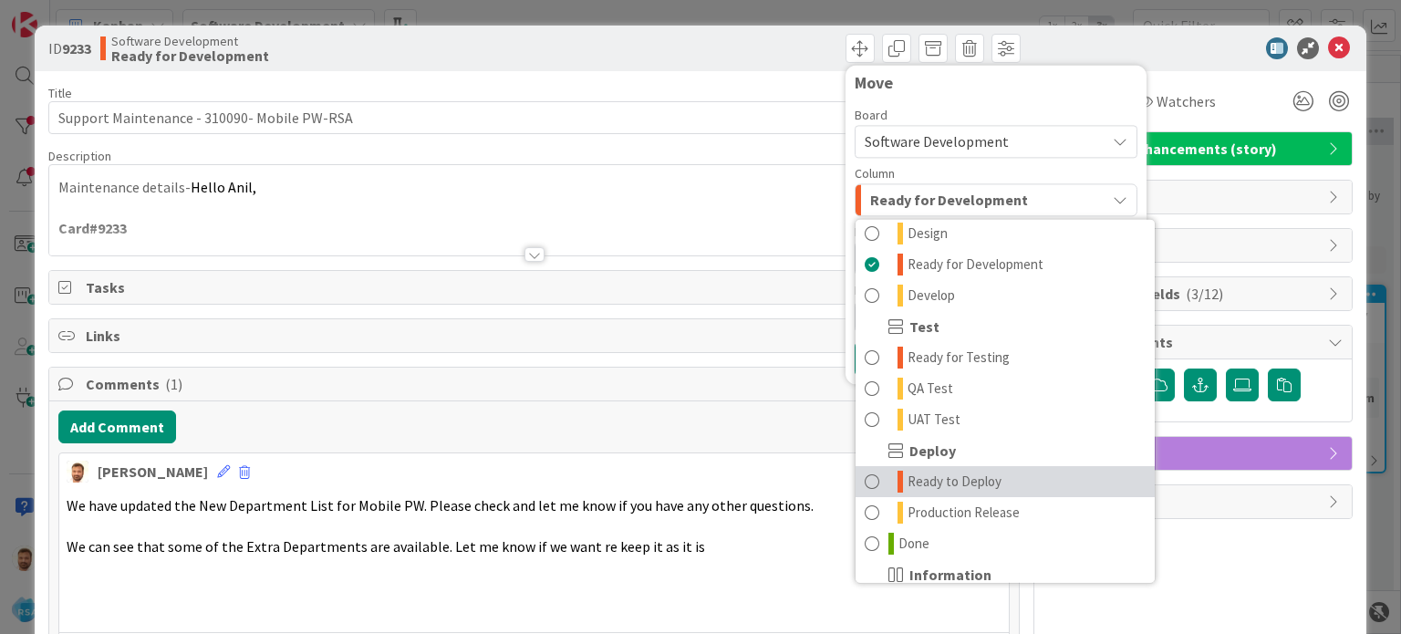
scroll to position [444, 0]
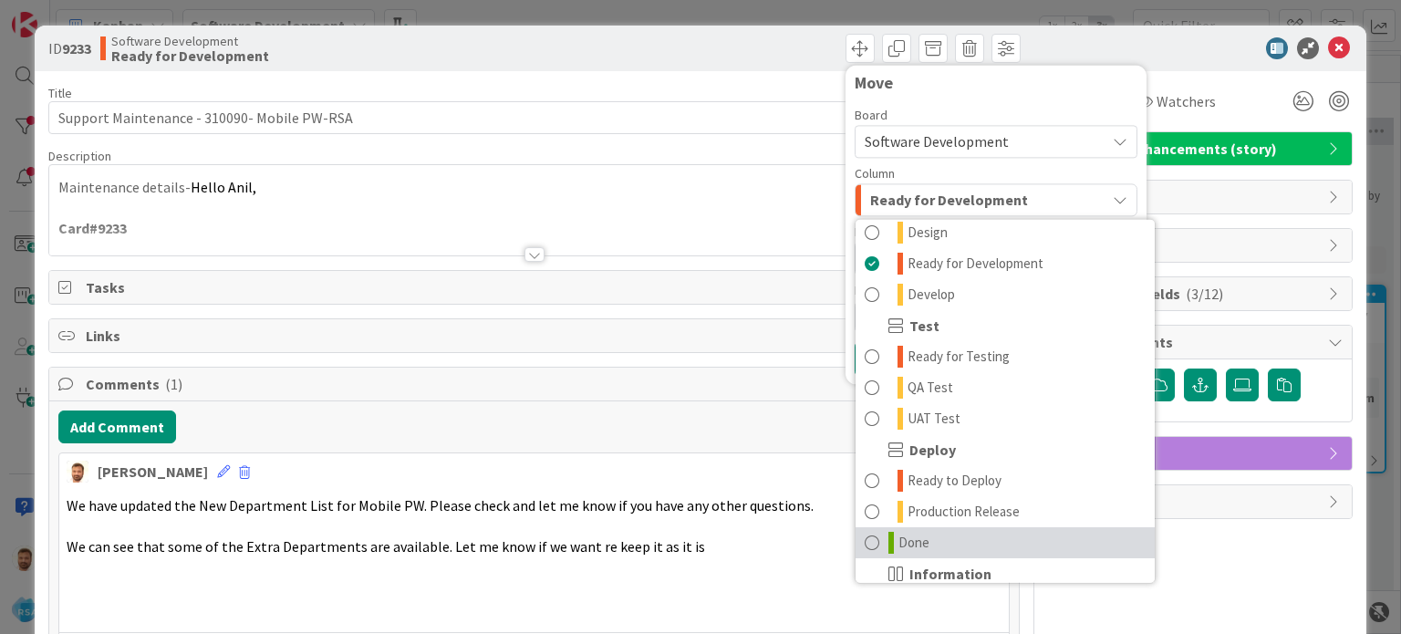
click at [914, 543] on span "Done" at bounding box center [913, 543] width 31 height 22
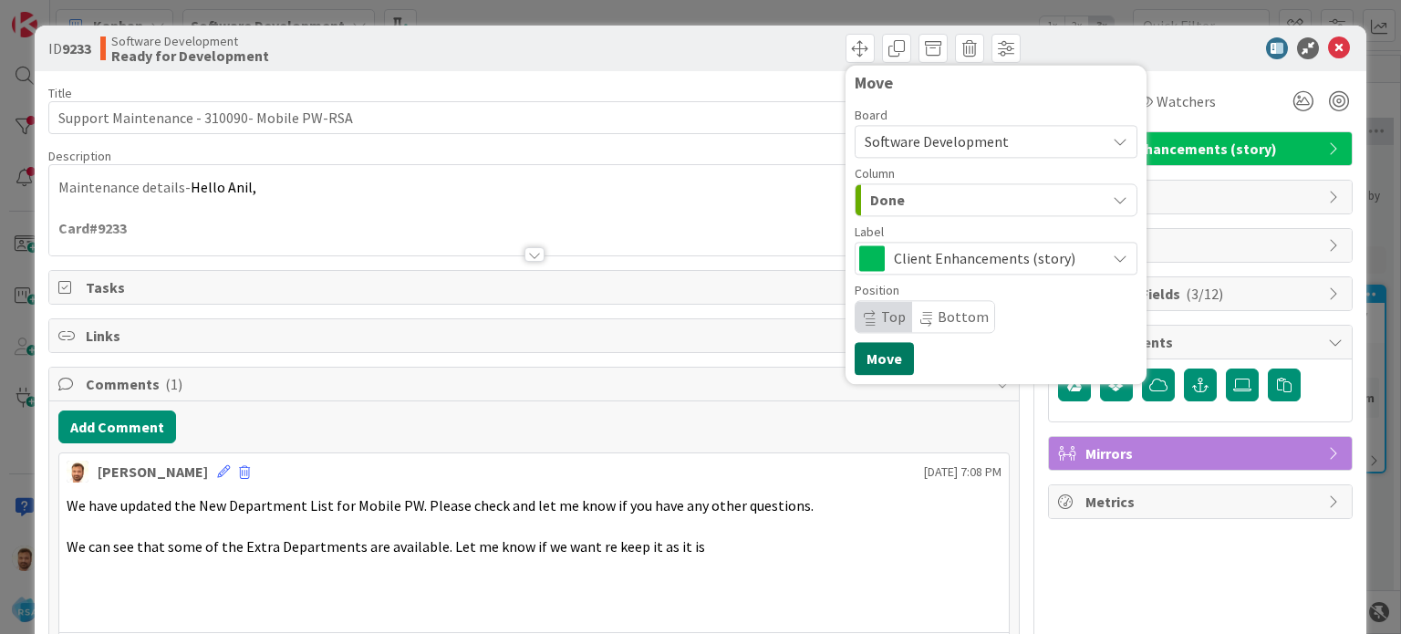
click at [878, 357] on button "Move" at bounding box center [884, 358] width 59 height 33
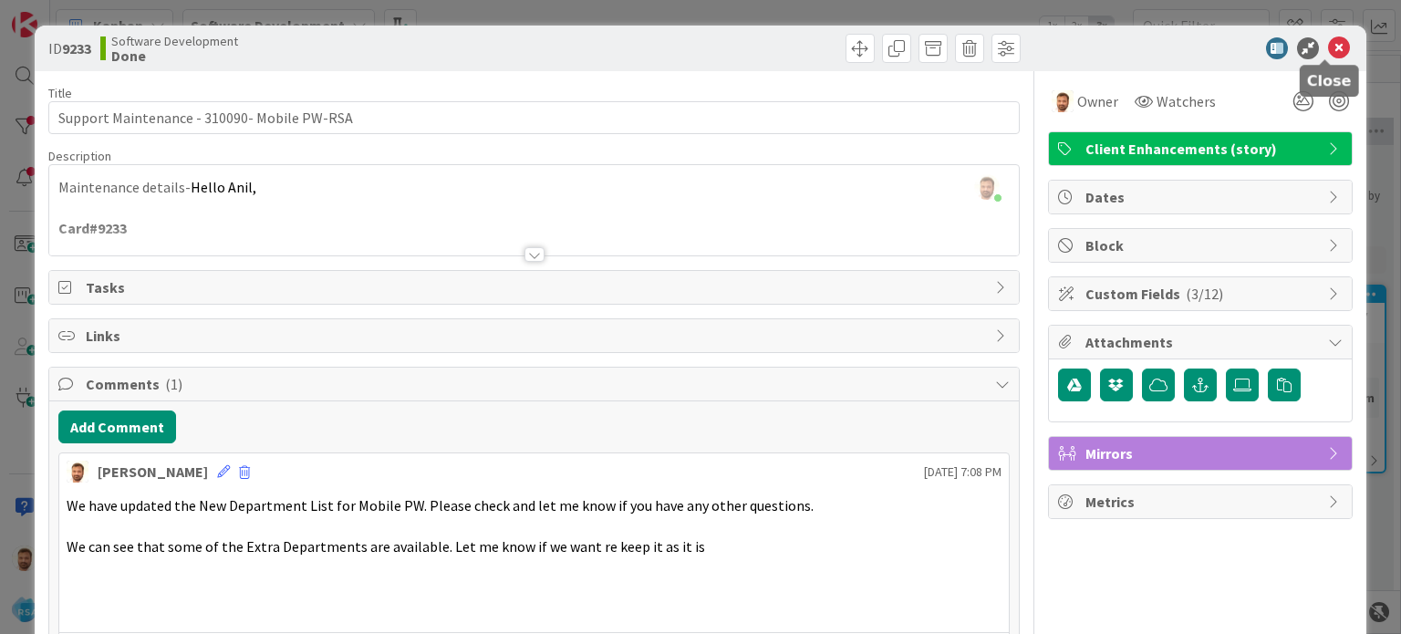
click at [1329, 47] on icon at bounding box center [1339, 48] width 22 height 22
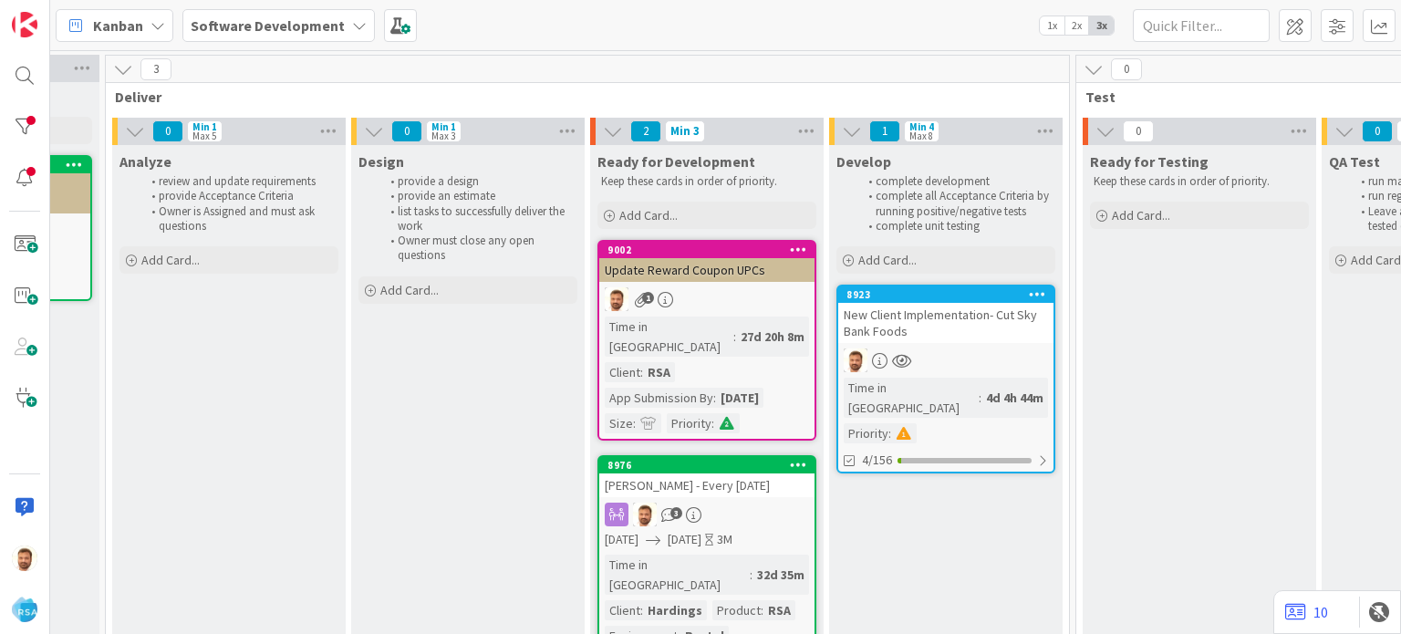
scroll to position [0, 1923]
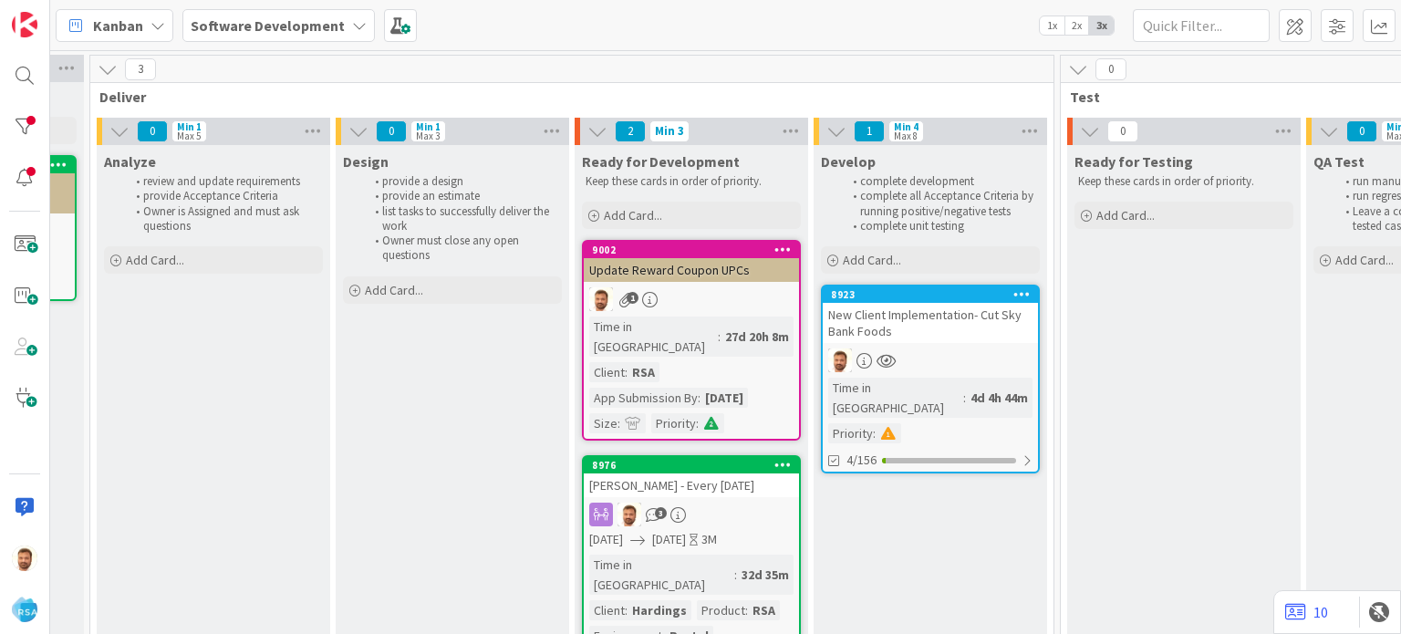
click at [906, 325] on div "New Client Implementation- Cut Sky Bank Foods" at bounding box center [930, 323] width 215 height 40
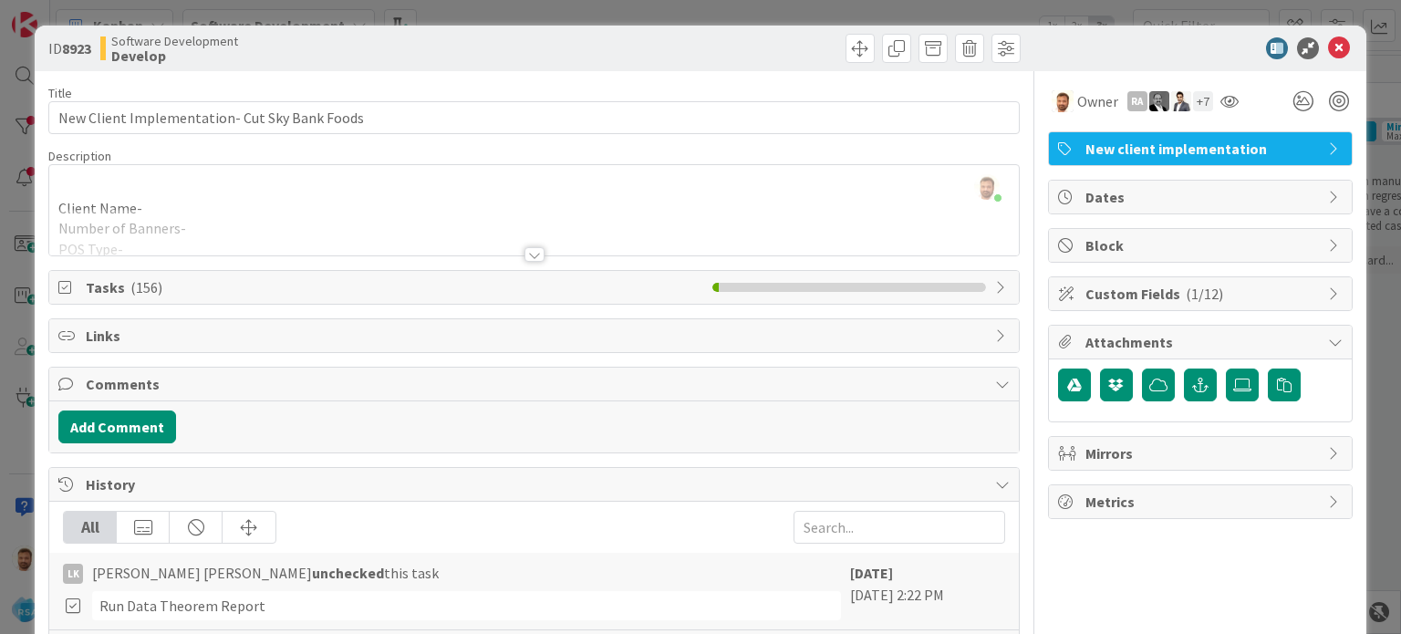
click at [526, 238] on div at bounding box center [533, 232] width 969 height 47
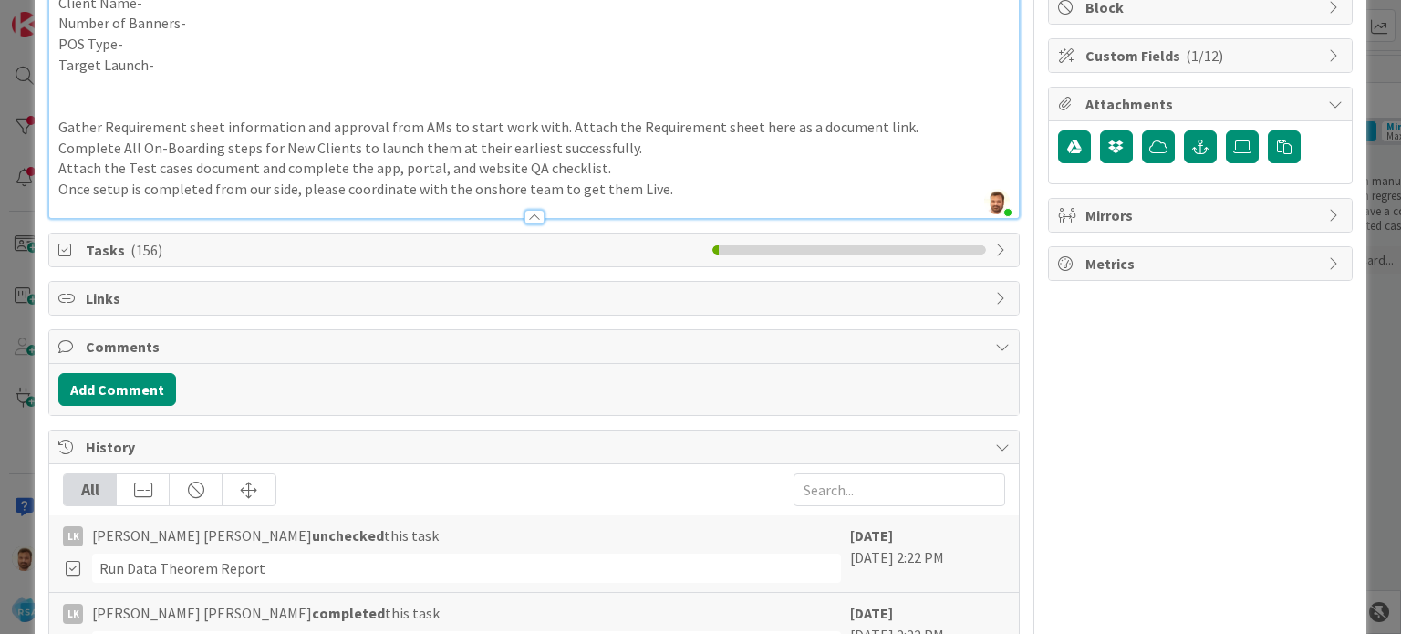
scroll to position [226, 0]
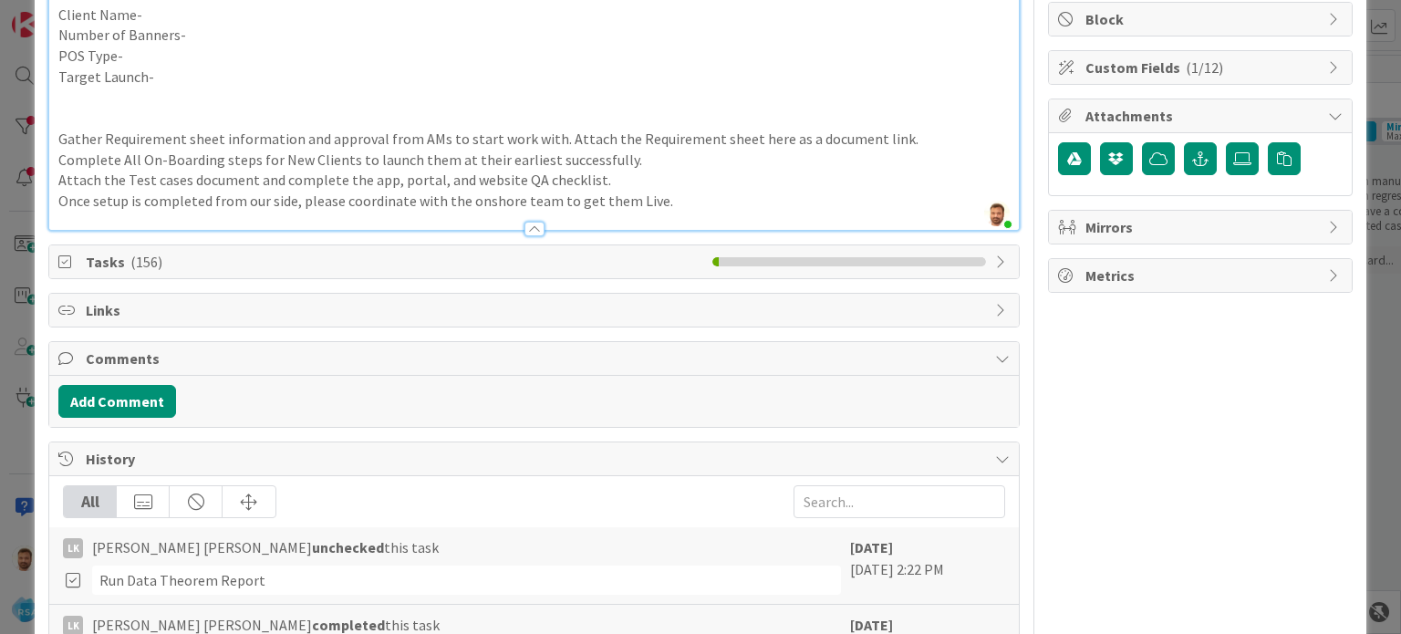
click at [472, 261] on span "Tasks ( 156 )" at bounding box center [394, 262] width 617 height 22
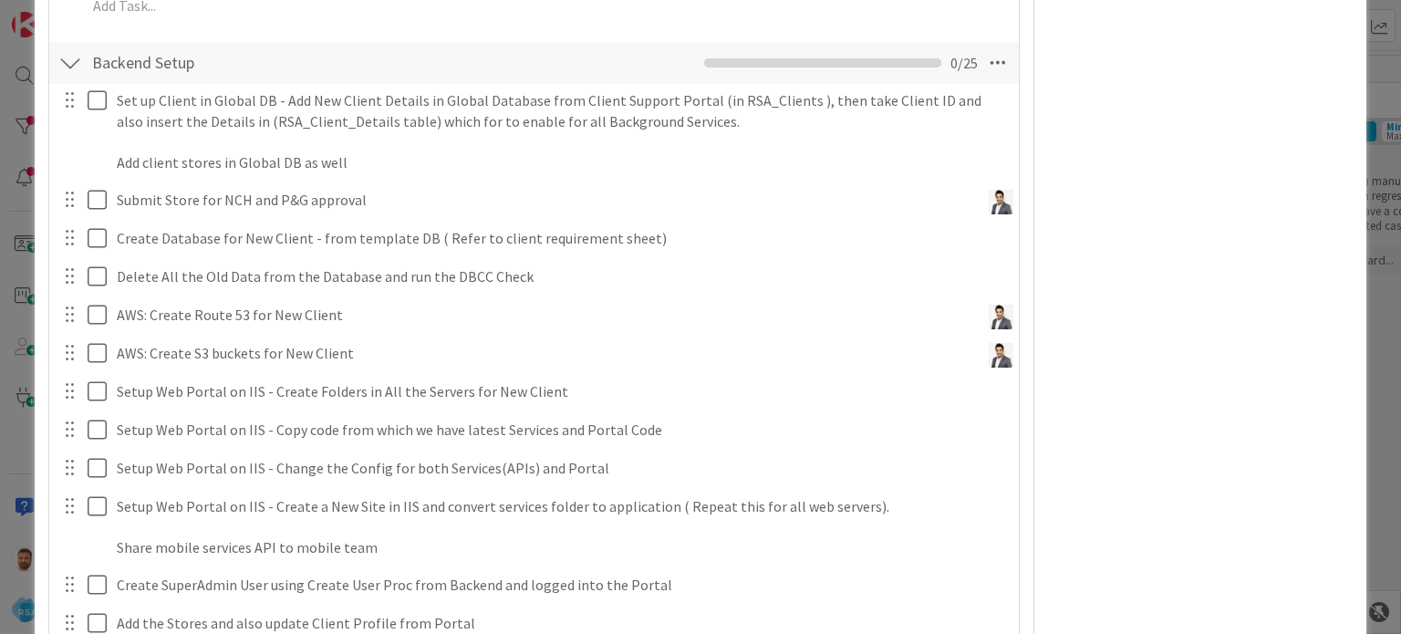
scroll to position [1739, 0]
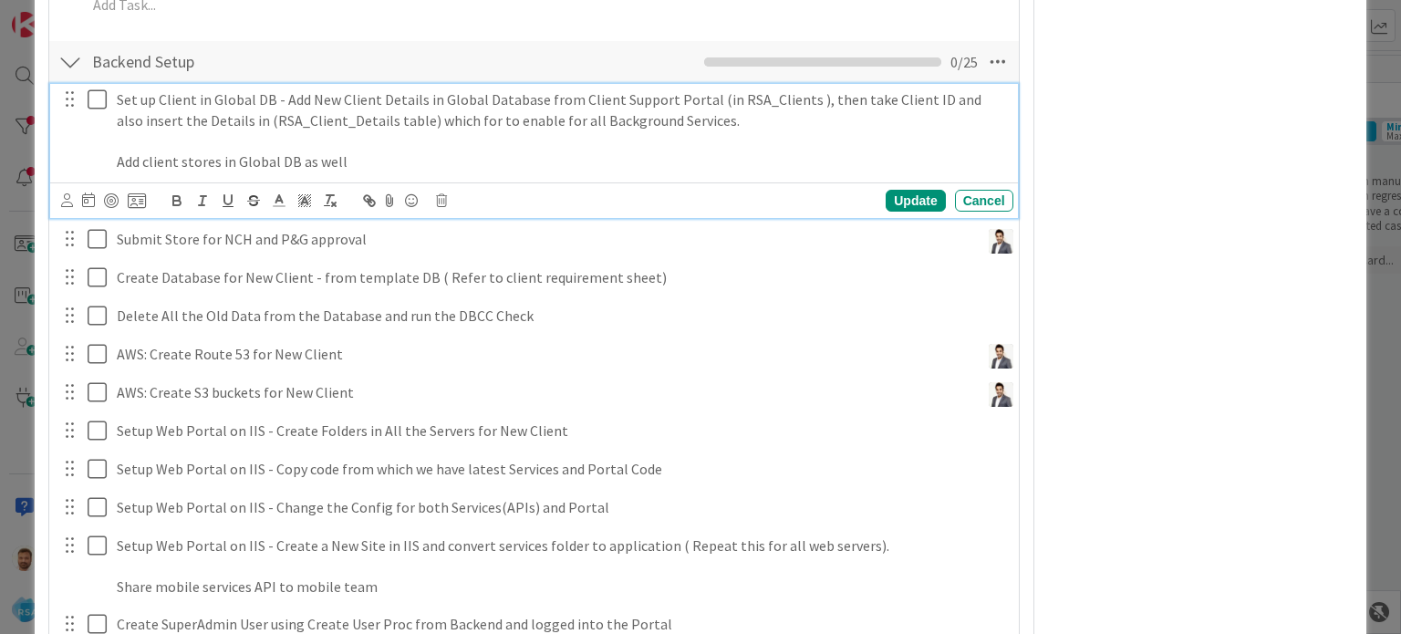
click at [100, 102] on icon at bounding box center [97, 99] width 19 height 22
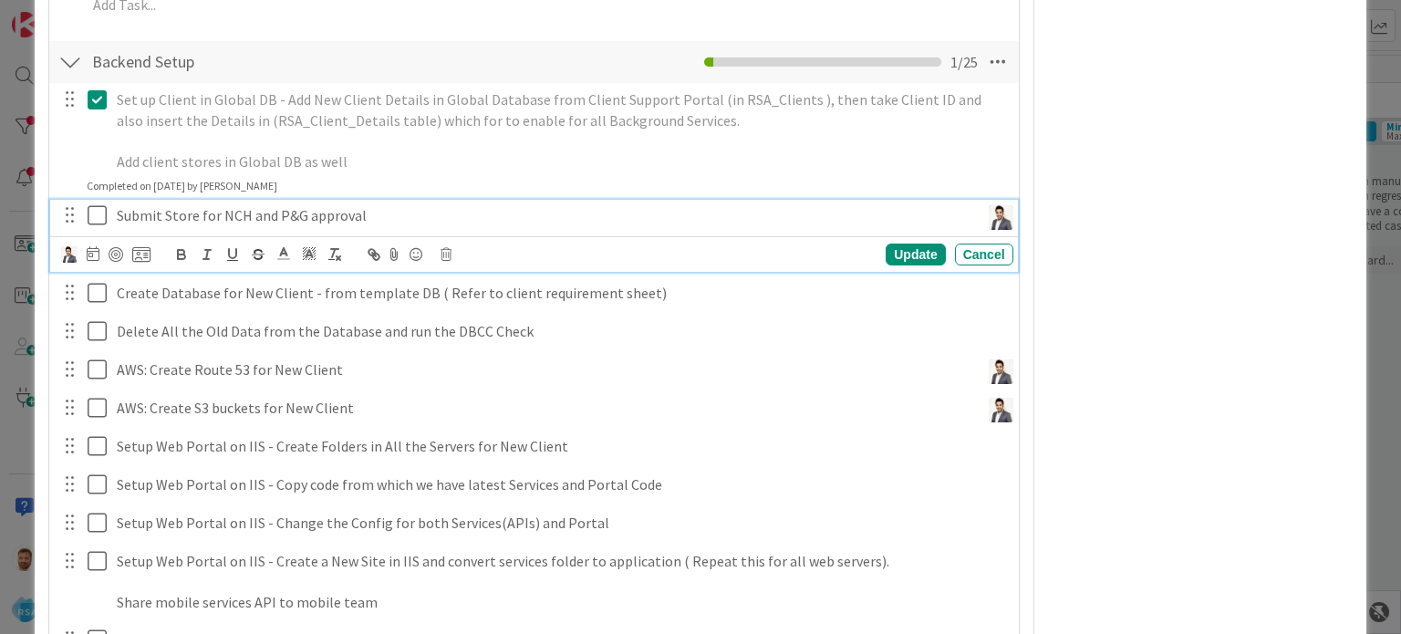
click at [99, 211] on icon at bounding box center [97, 215] width 19 height 22
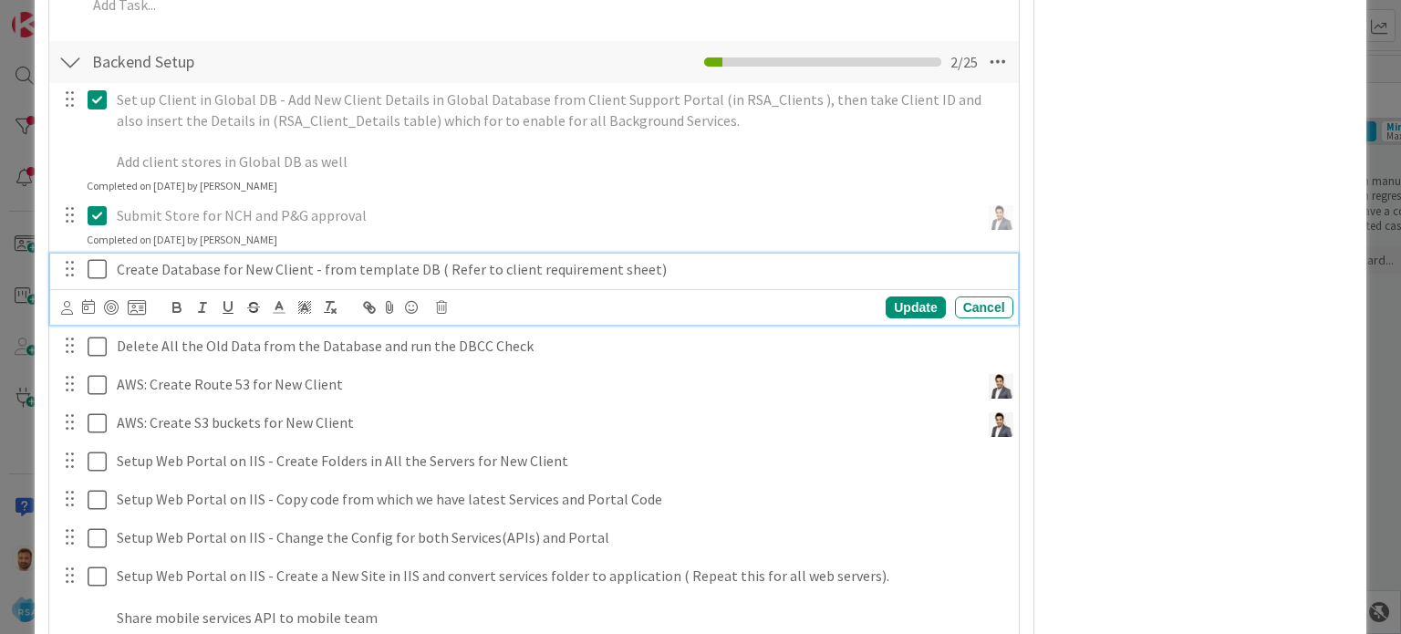
click at [94, 265] on icon at bounding box center [97, 269] width 19 height 22
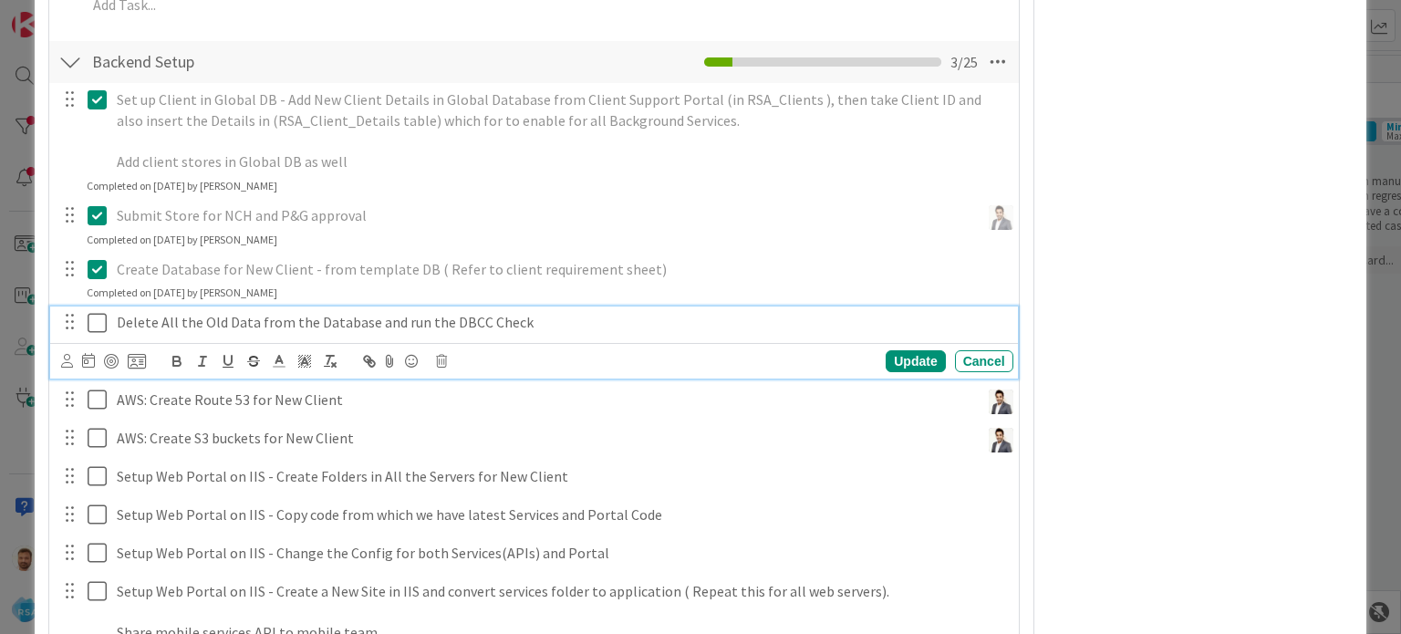
click at [91, 317] on icon at bounding box center [97, 323] width 19 height 22
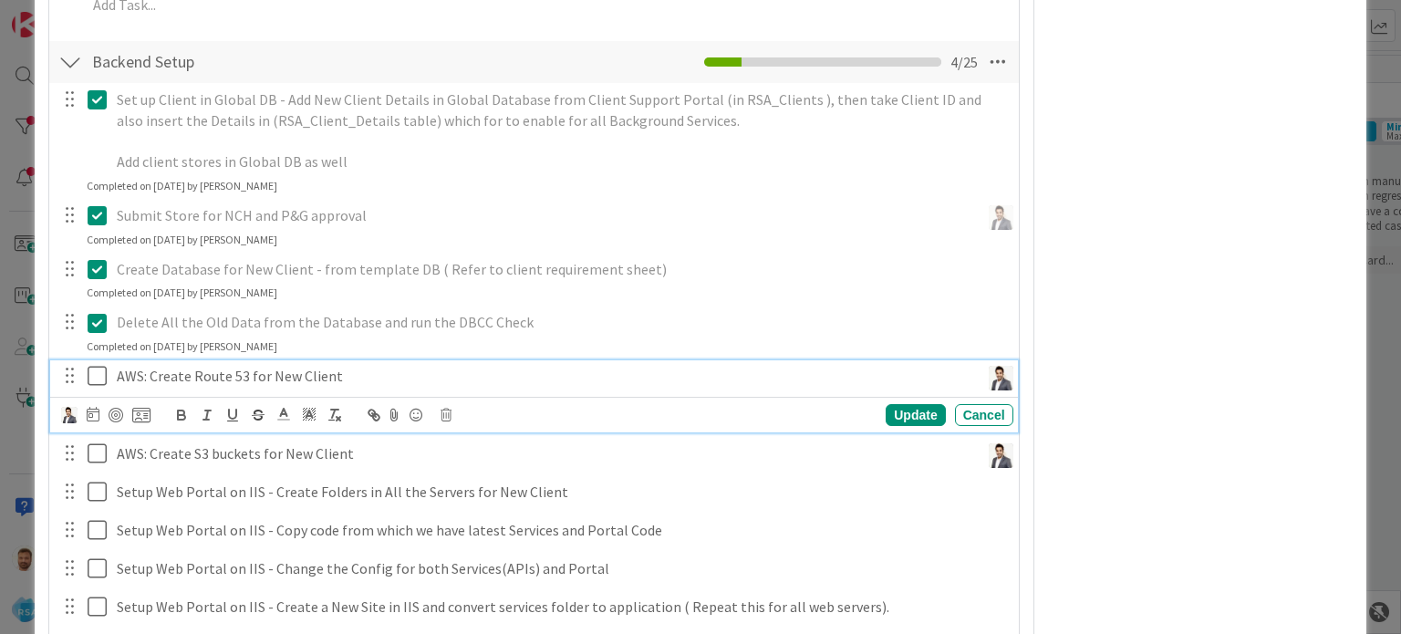
click at [95, 375] on icon at bounding box center [97, 376] width 19 height 22
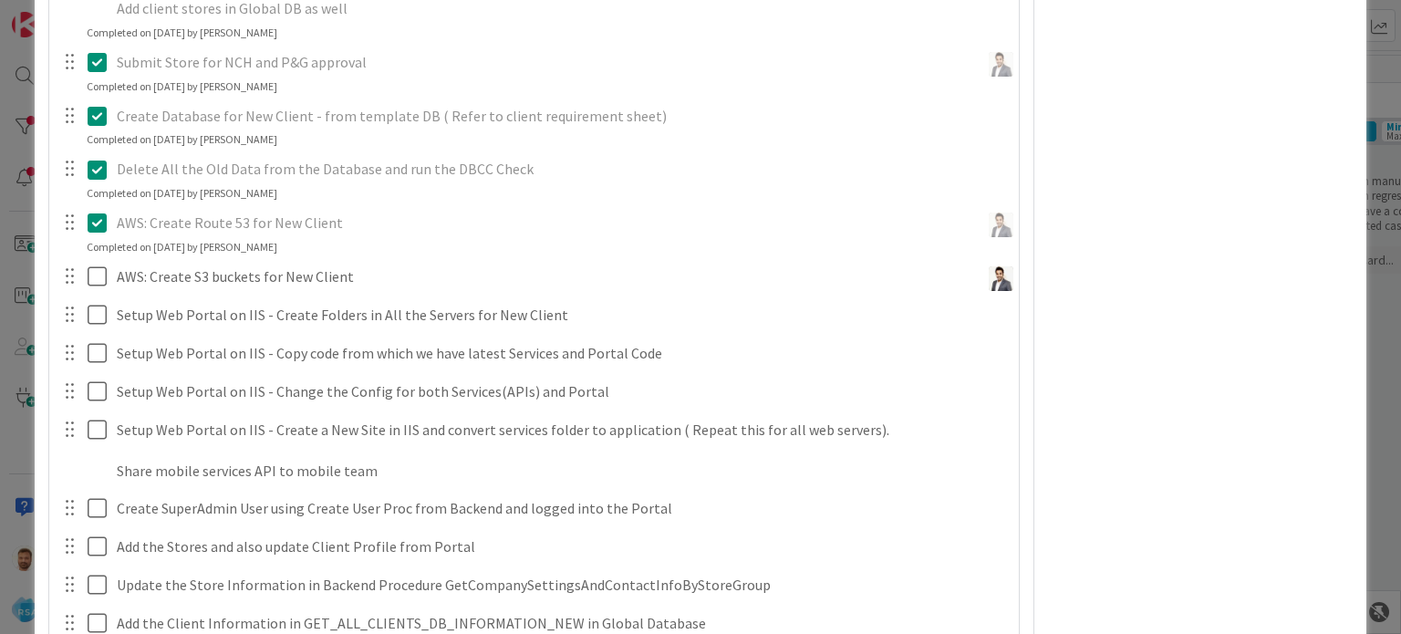
scroll to position [1939, 0]
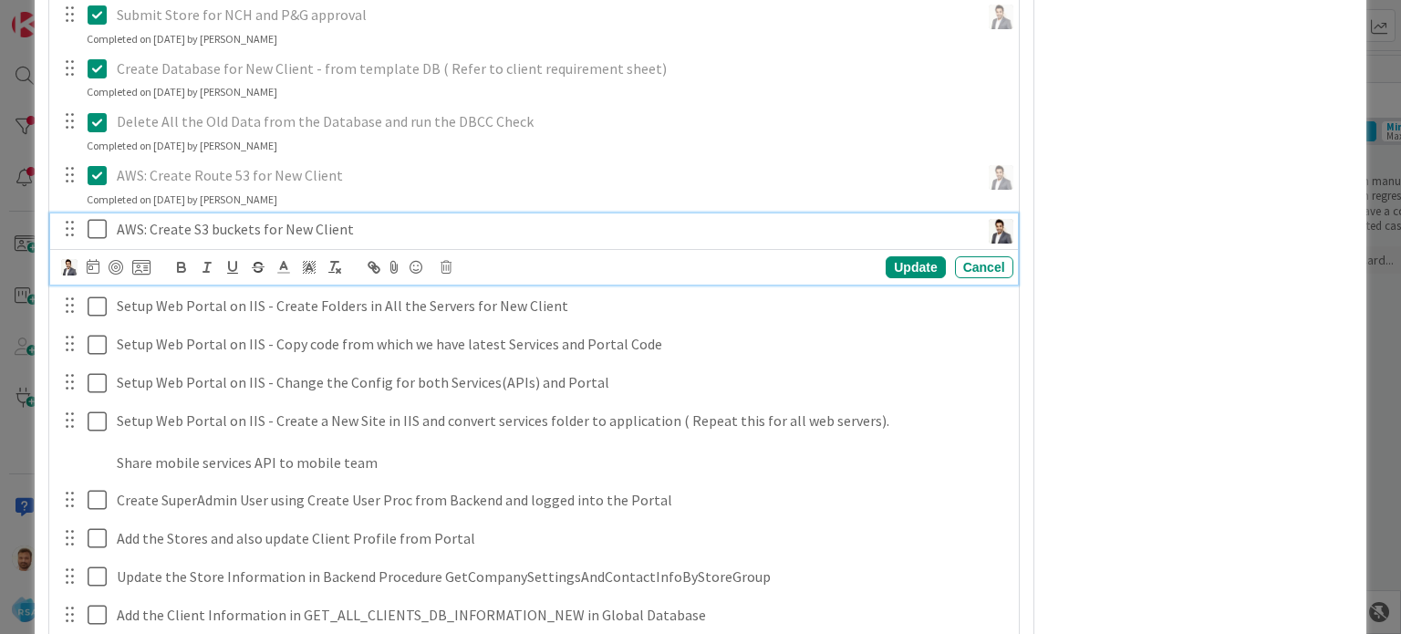
click at [99, 232] on icon at bounding box center [97, 229] width 19 height 22
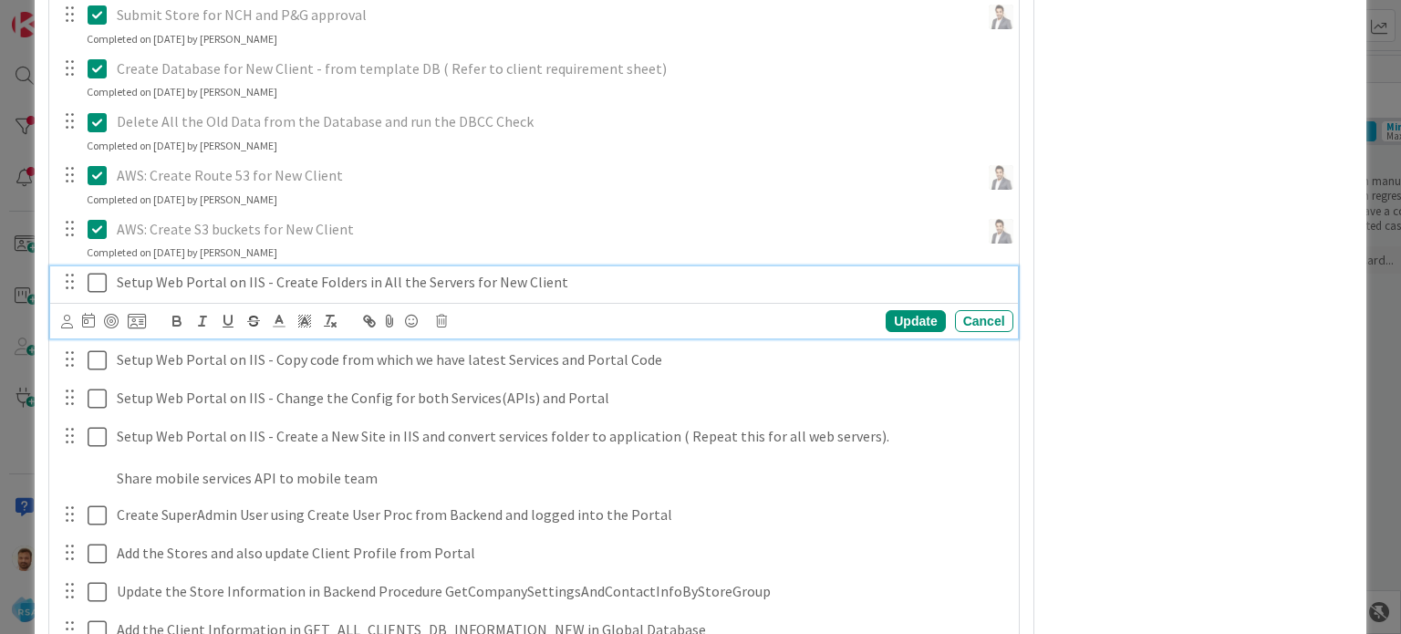
click at [101, 285] on icon at bounding box center [97, 283] width 19 height 22
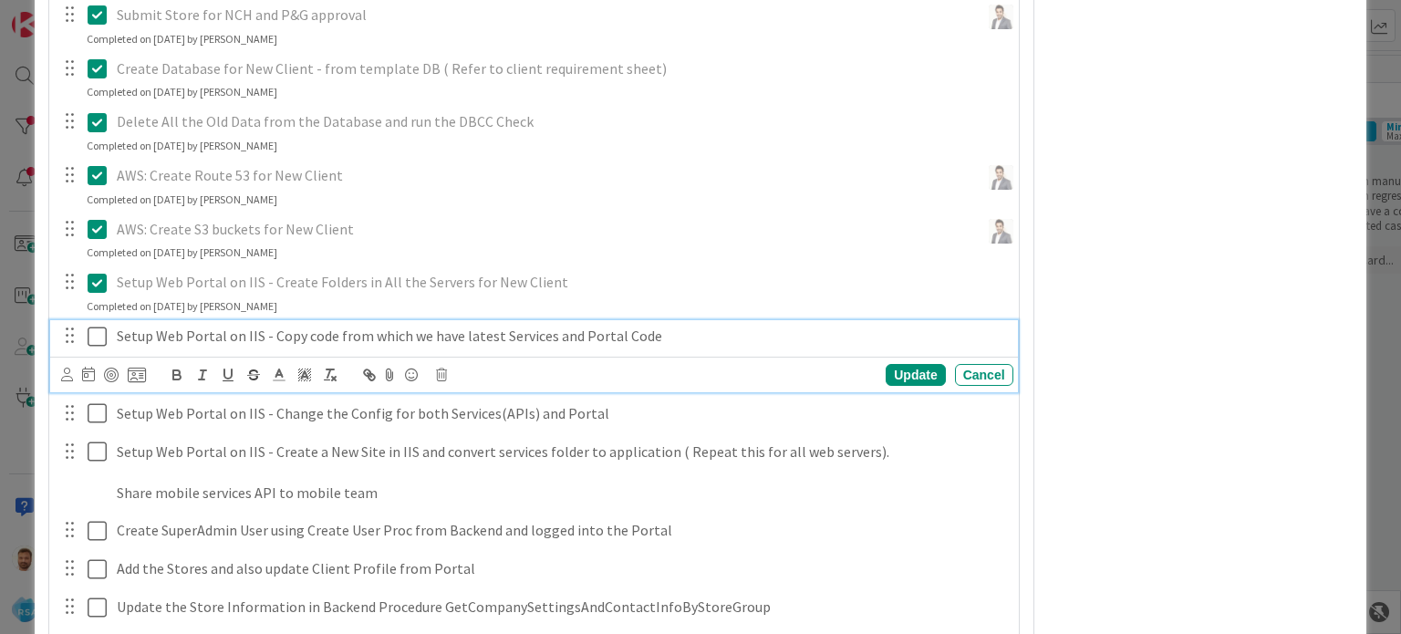
click at [99, 327] on icon at bounding box center [97, 337] width 19 height 22
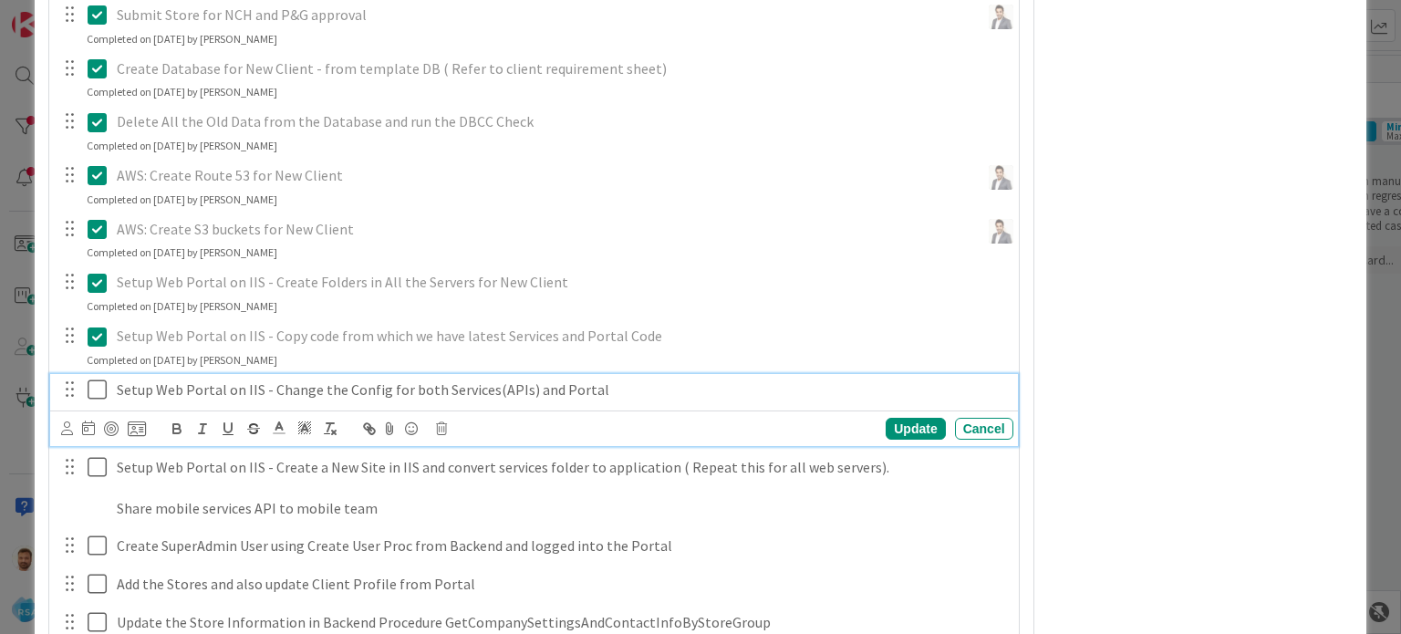
click at [97, 380] on icon at bounding box center [97, 390] width 19 height 22
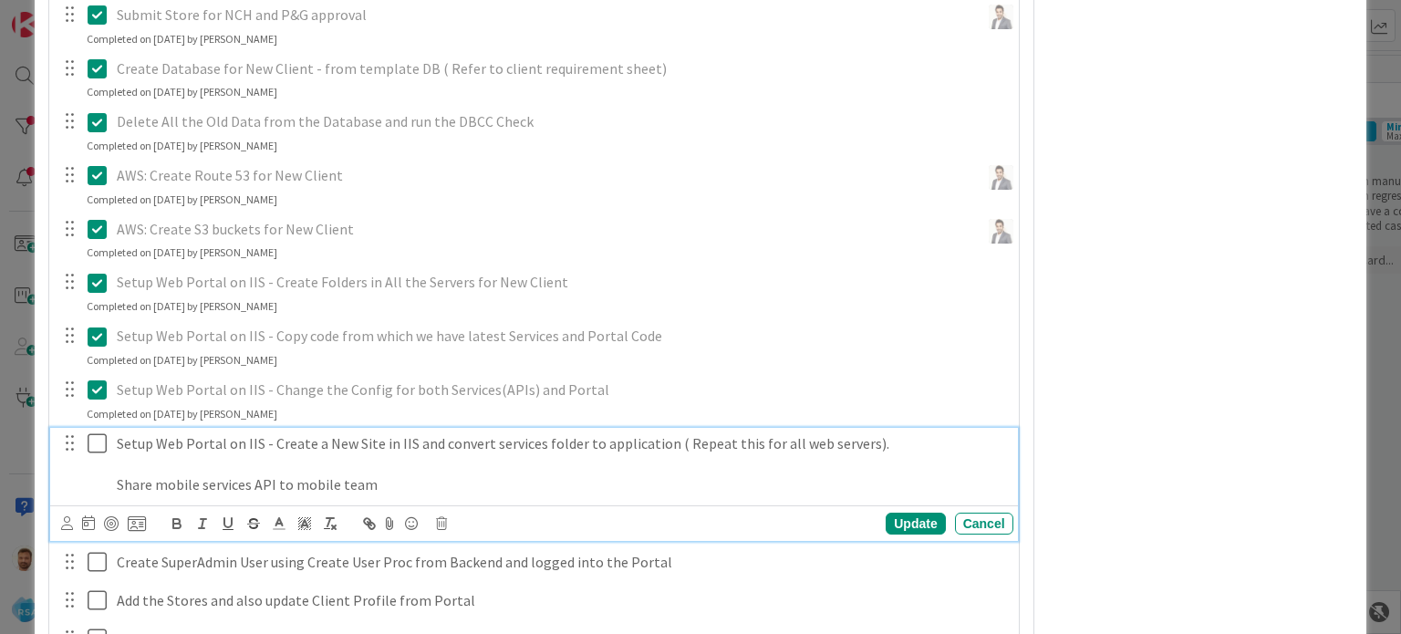
click at [90, 437] on icon at bounding box center [97, 443] width 19 height 22
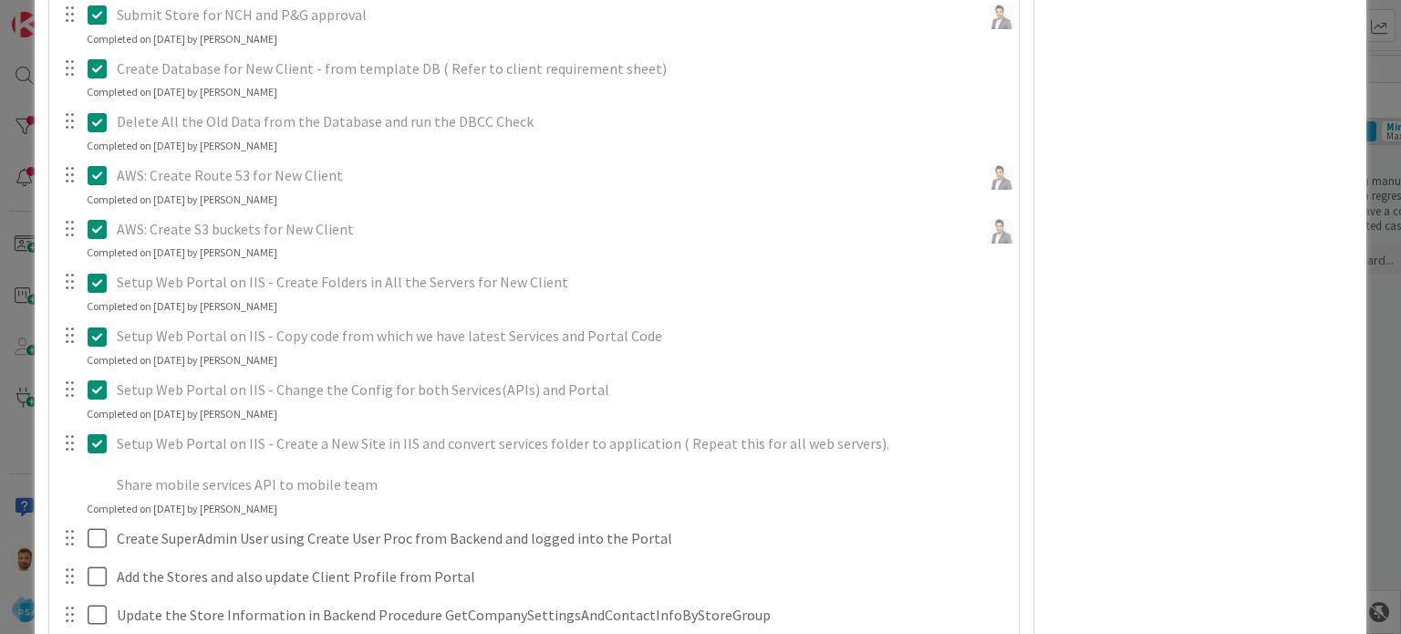
scroll to position [2319, 0]
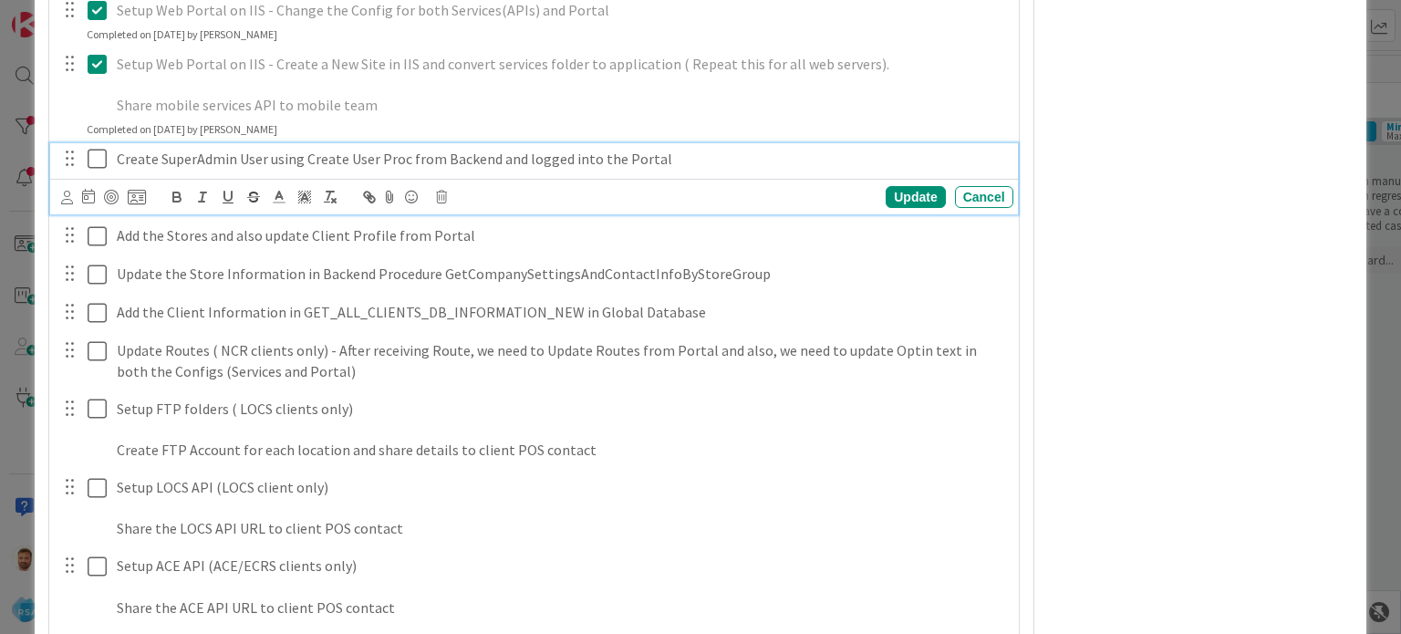
click at [99, 156] on icon at bounding box center [97, 159] width 19 height 22
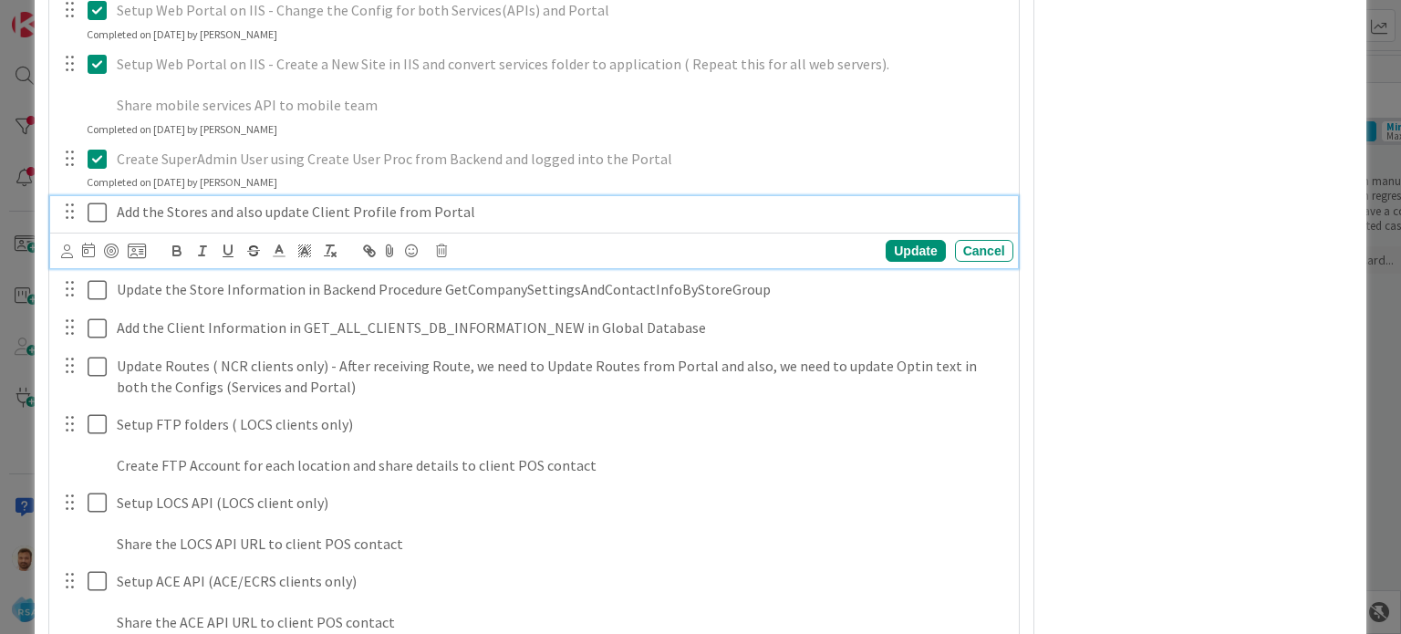
click at [99, 213] on icon at bounding box center [97, 213] width 19 height 22
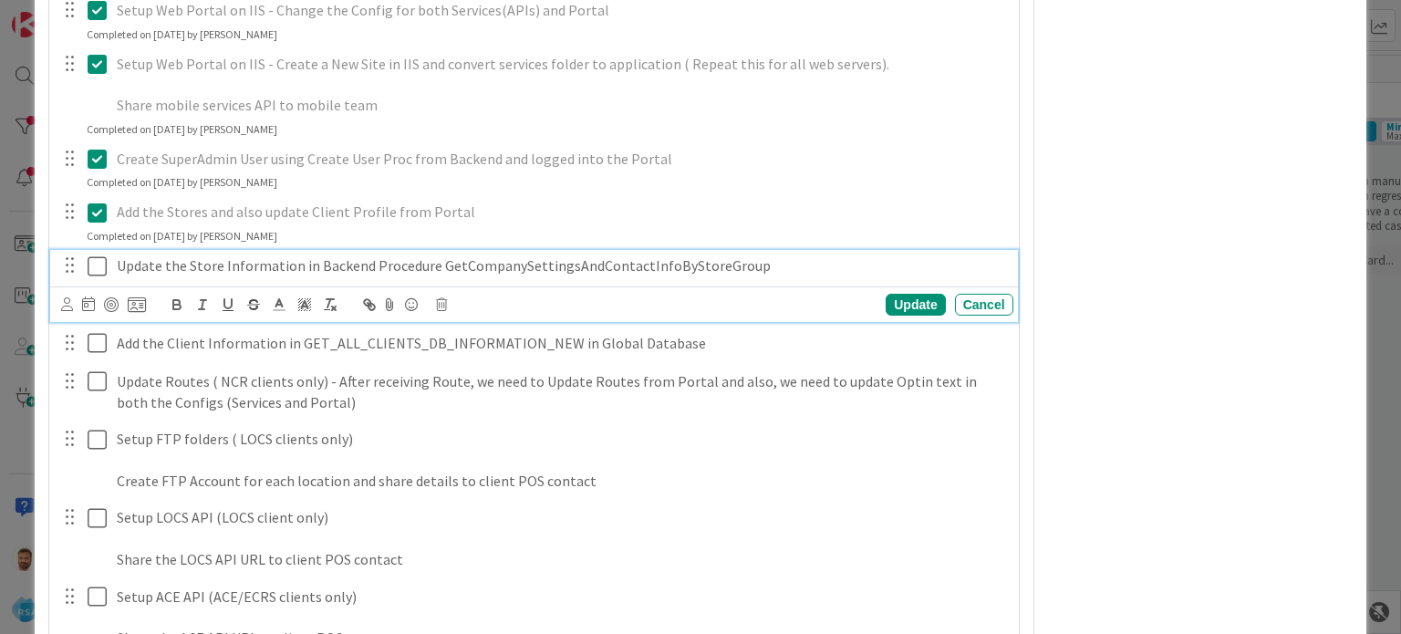
click at [96, 258] on icon at bounding box center [97, 266] width 19 height 22
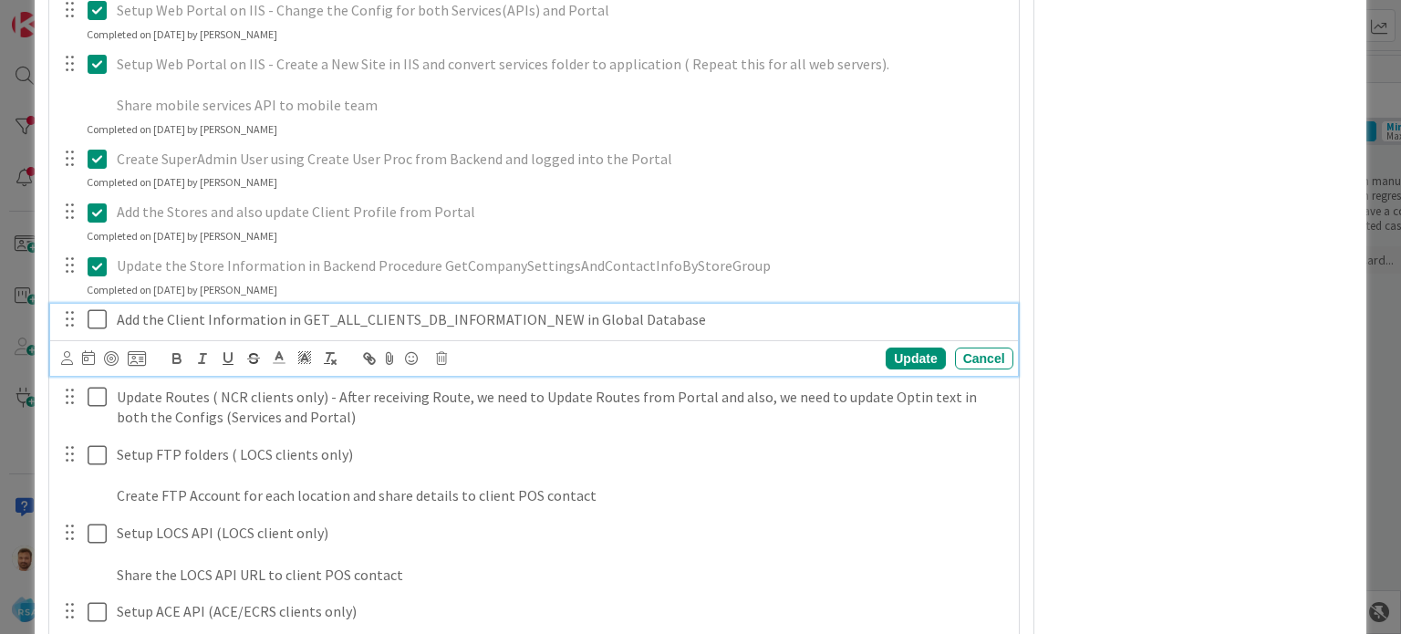
click at [101, 313] on icon at bounding box center [97, 319] width 19 height 22
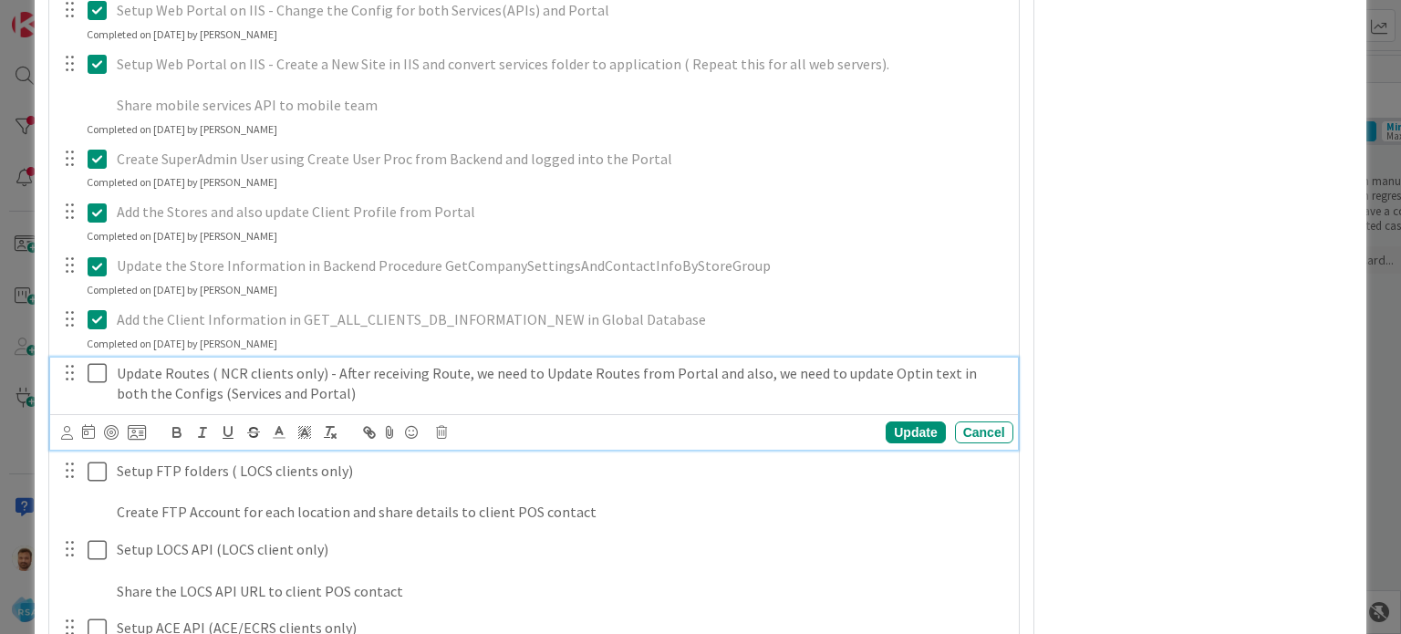
click at [104, 377] on icon at bounding box center [97, 373] width 19 height 22
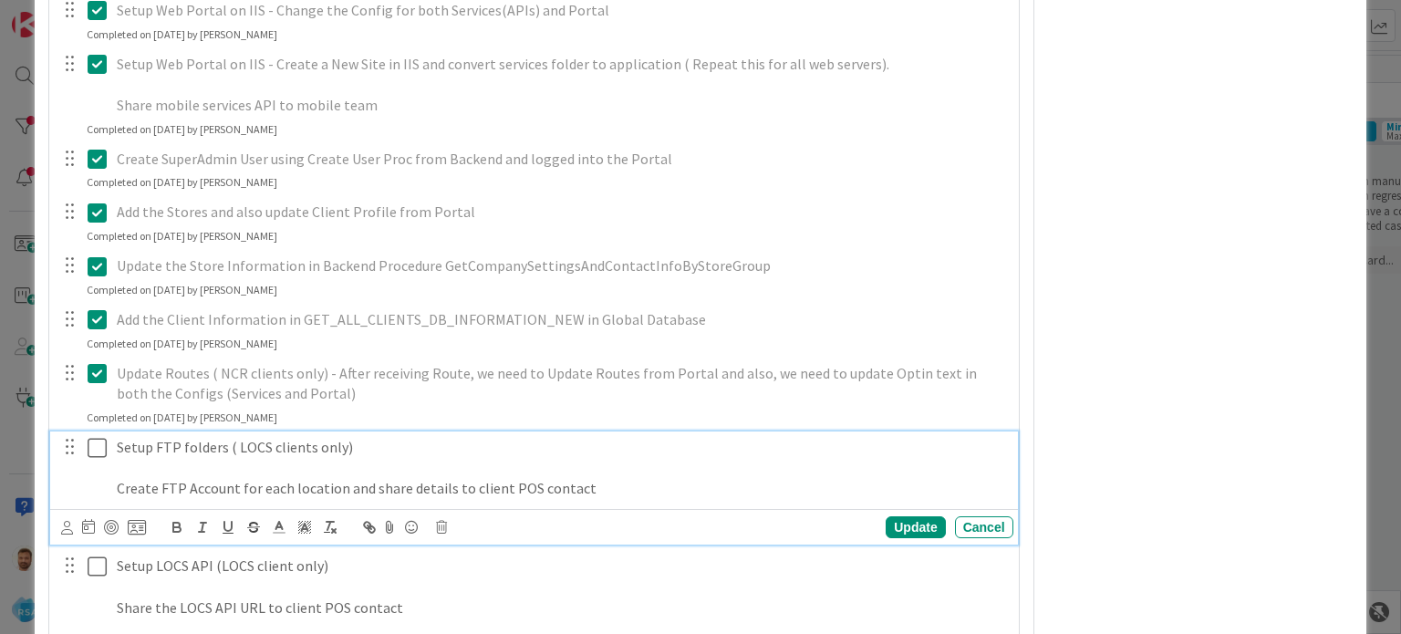
click at [98, 444] on icon at bounding box center [97, 448] width 19 height 22
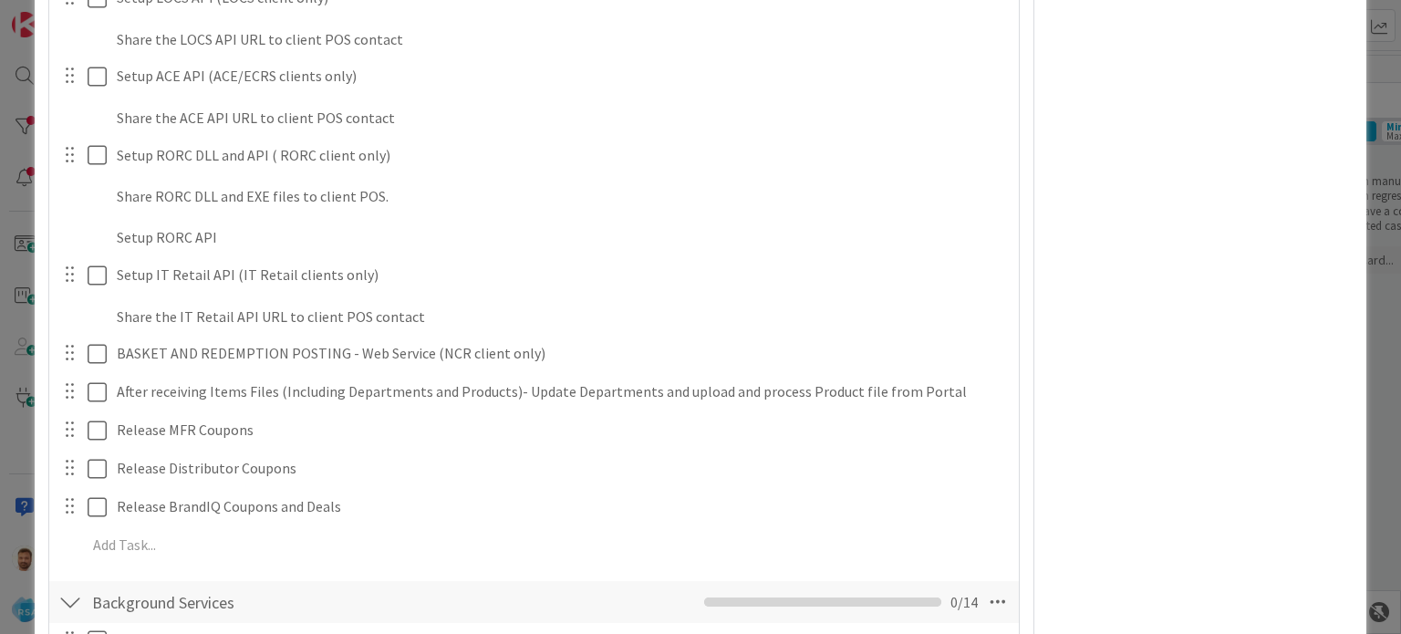
scroll to position [2943, 0]
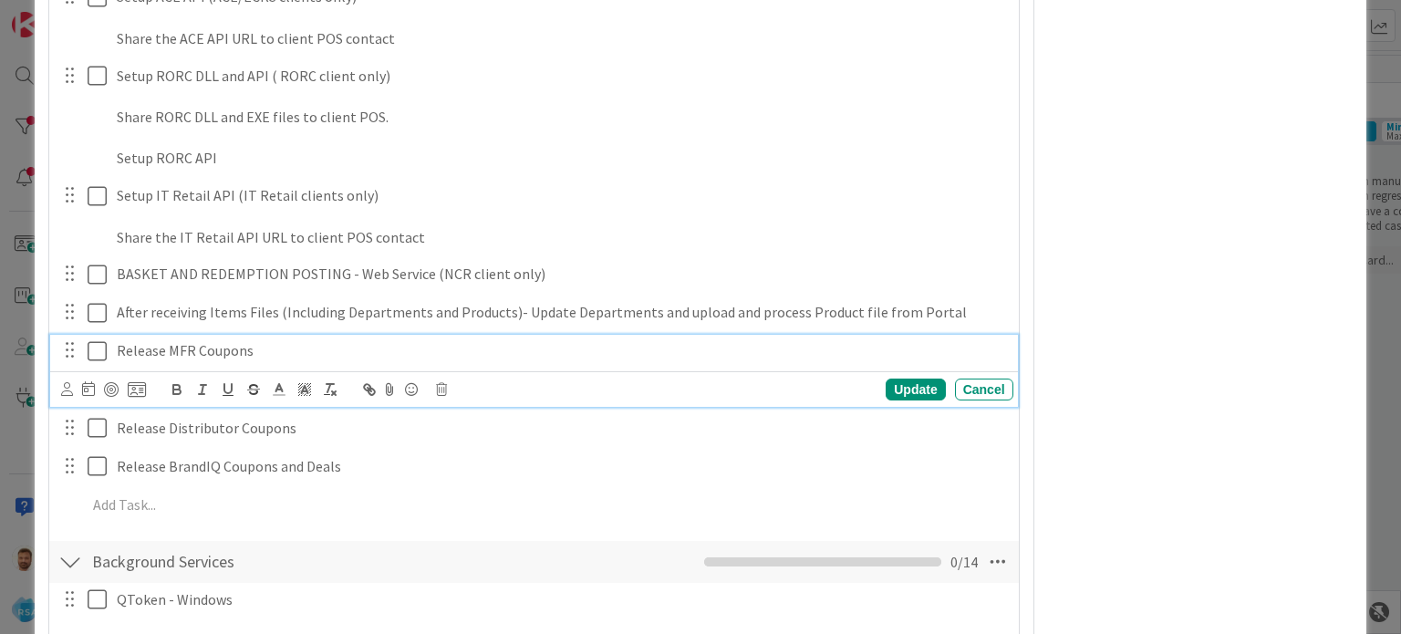
click at [100, 347] on icon at bounding box center [97, 351] width 19 height 22
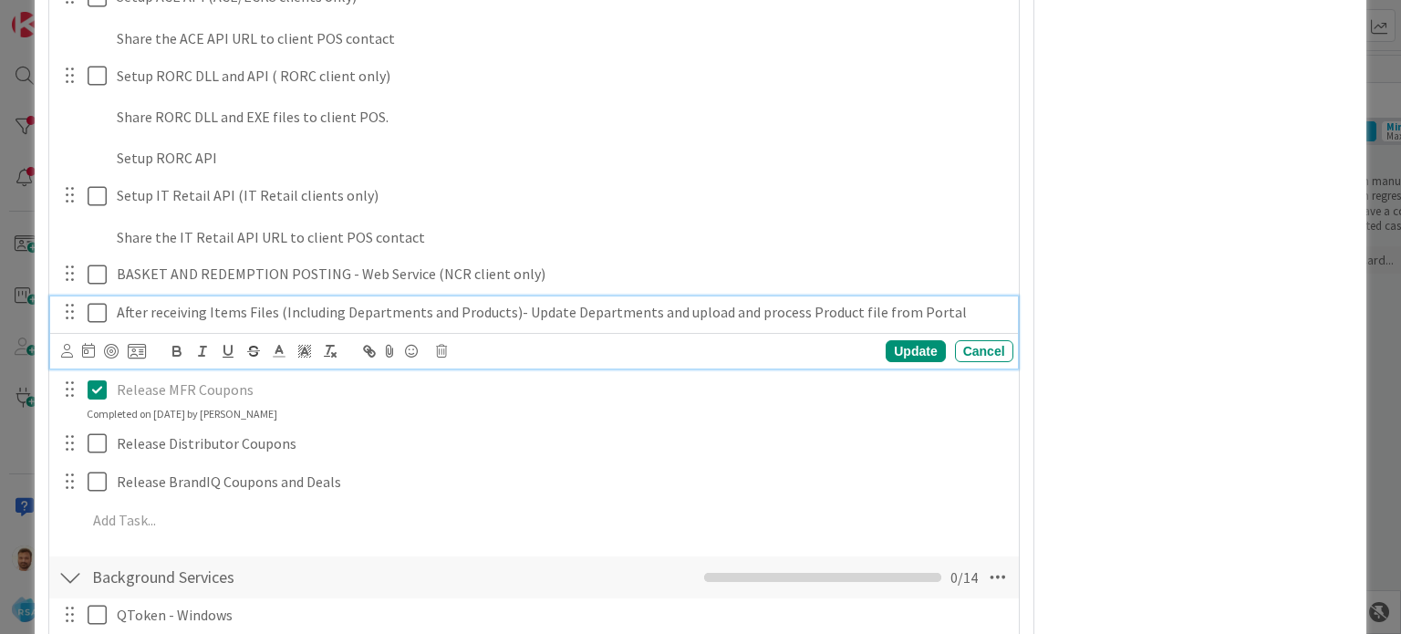
click at [94, 309] on icon at bounding box center [97, 313] width 19 height 22
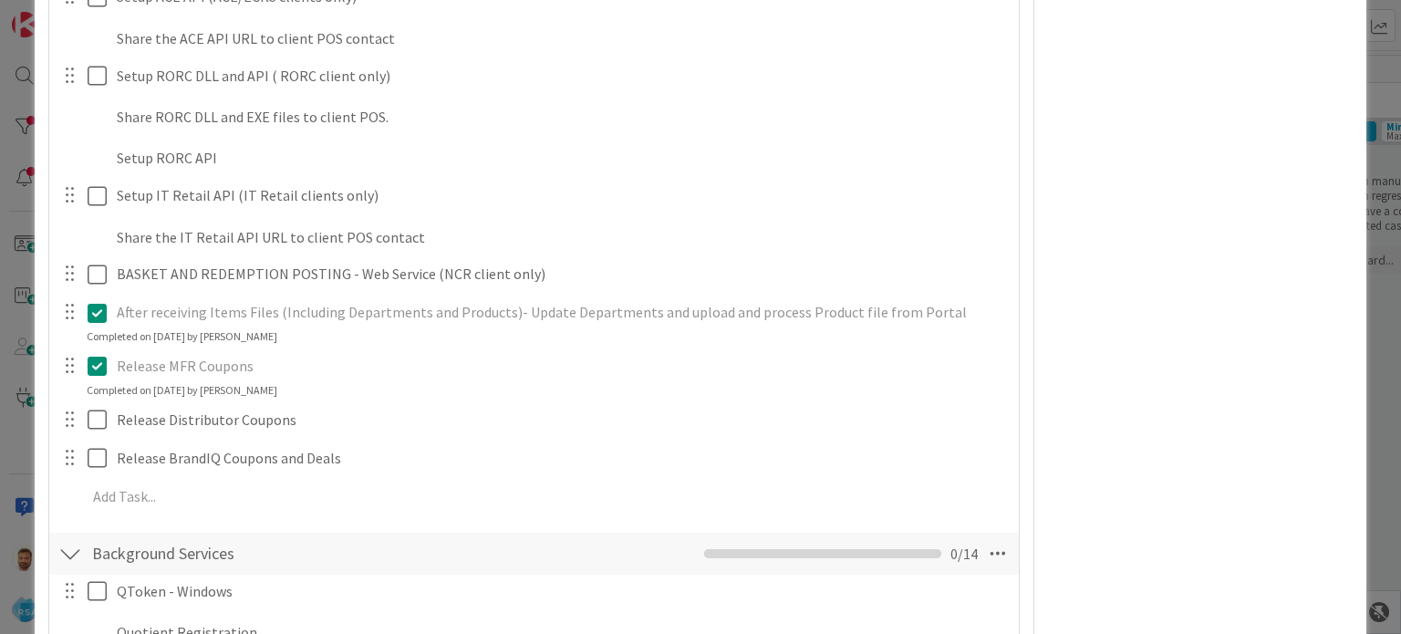
scroll to position [3034, 0]
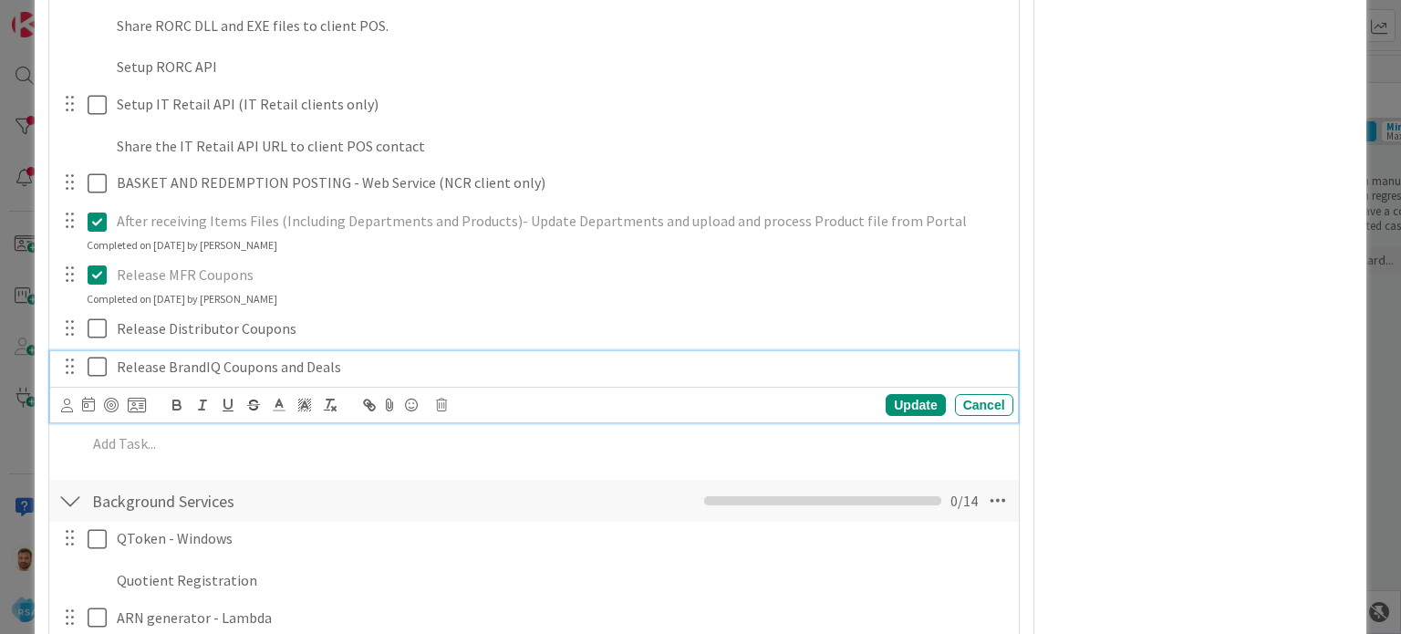
click at [97, 371] on icon at bounding box center [97, 367] width 19 height 22
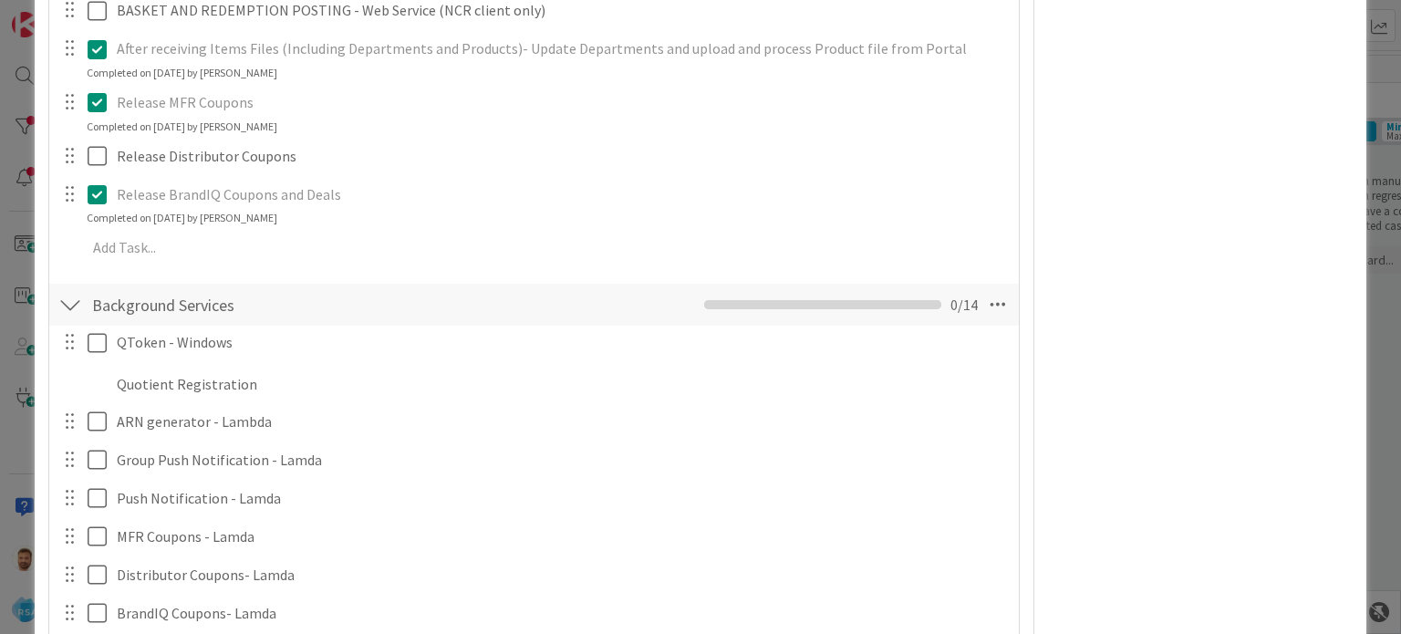
scroll to position [3298, 0]
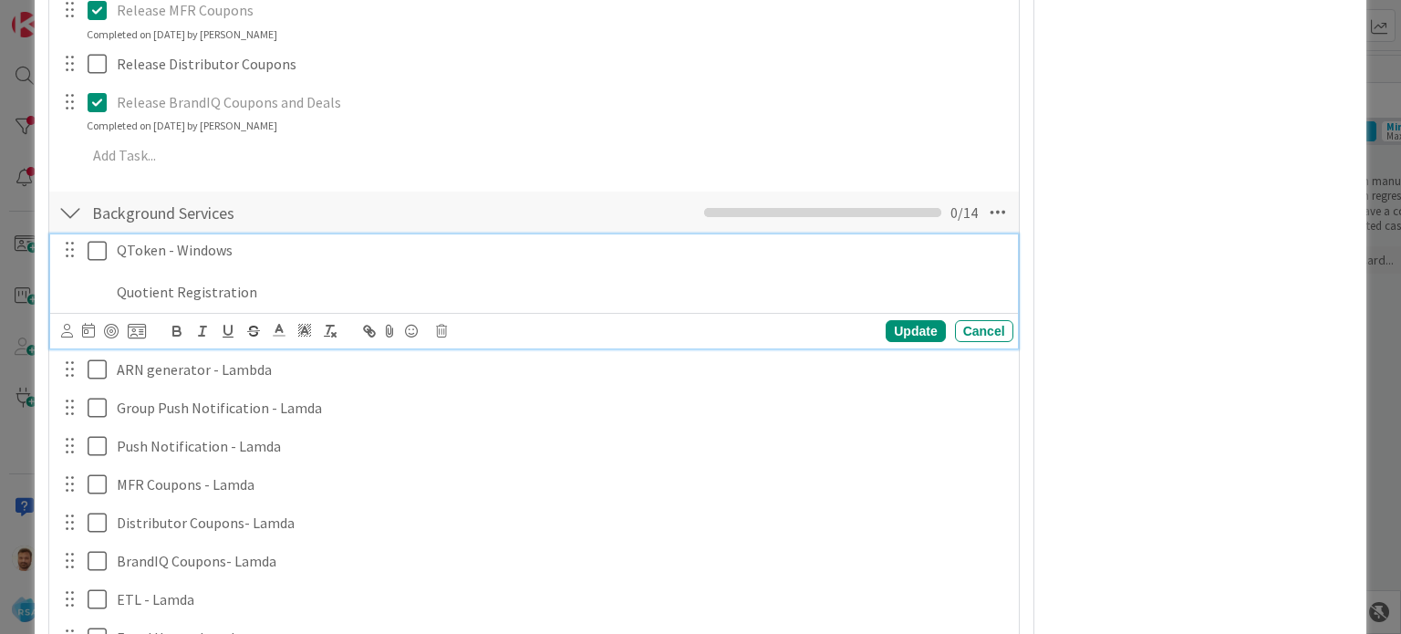
click at [96, 254] on icon at bounding box center [97, 251] width 19 height 22
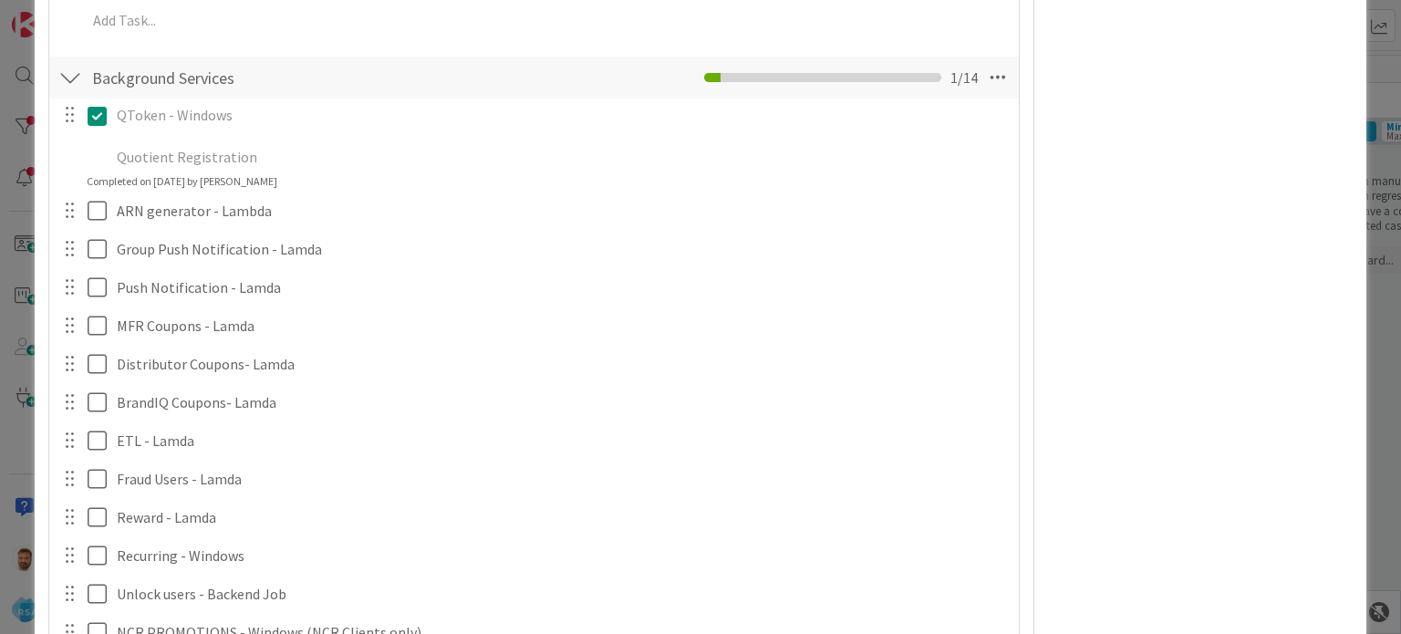
scroll to position [3562, 0]
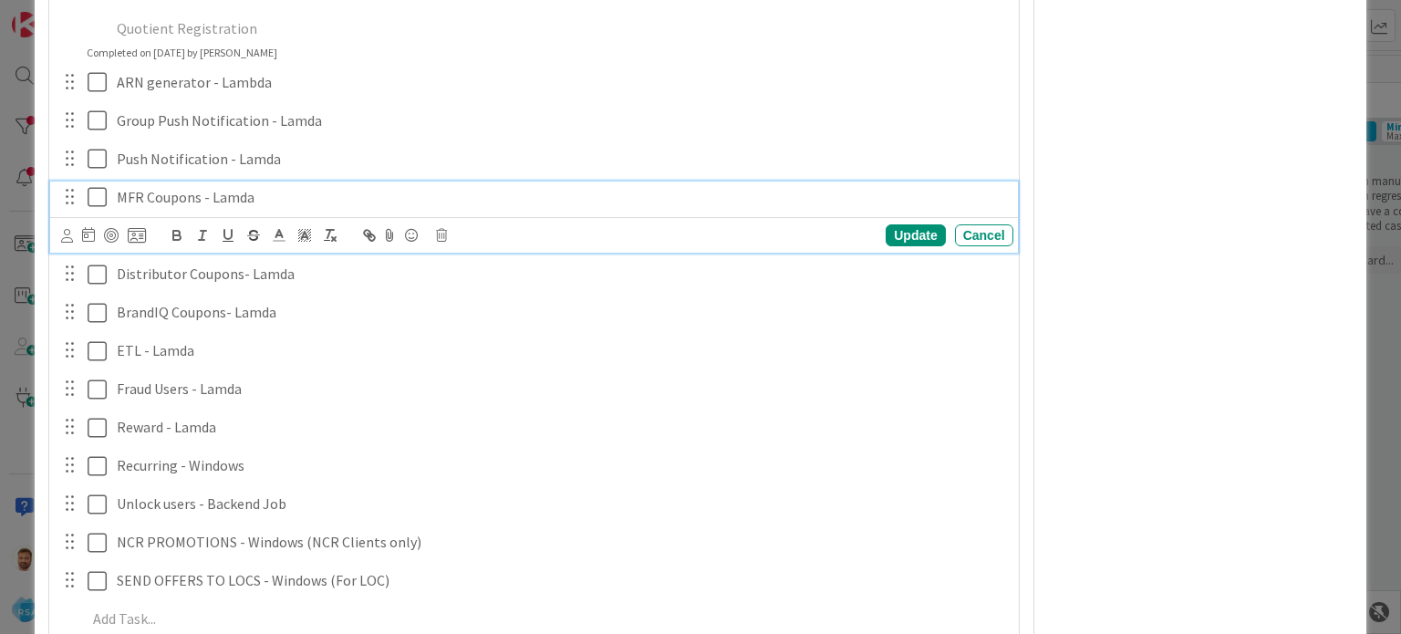
click at [97, 195] on icon at bounding box center [97, 197] width 19 height 22
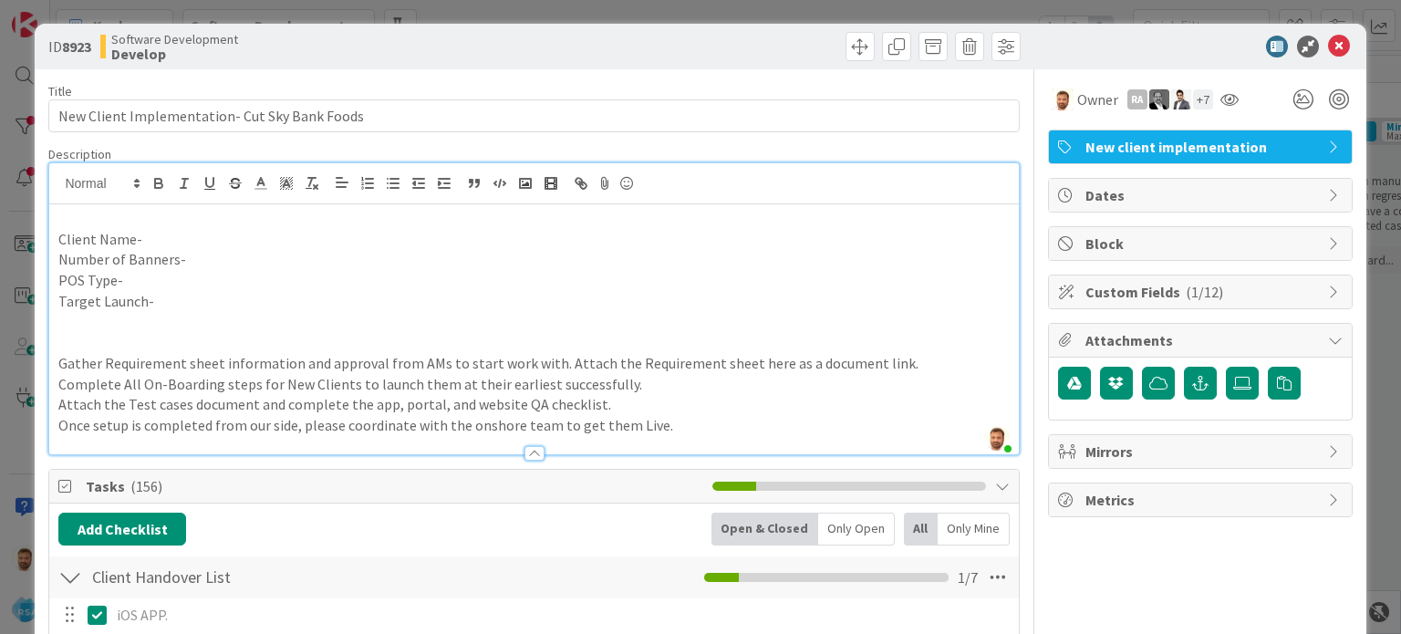
scroll to position [0, 0]
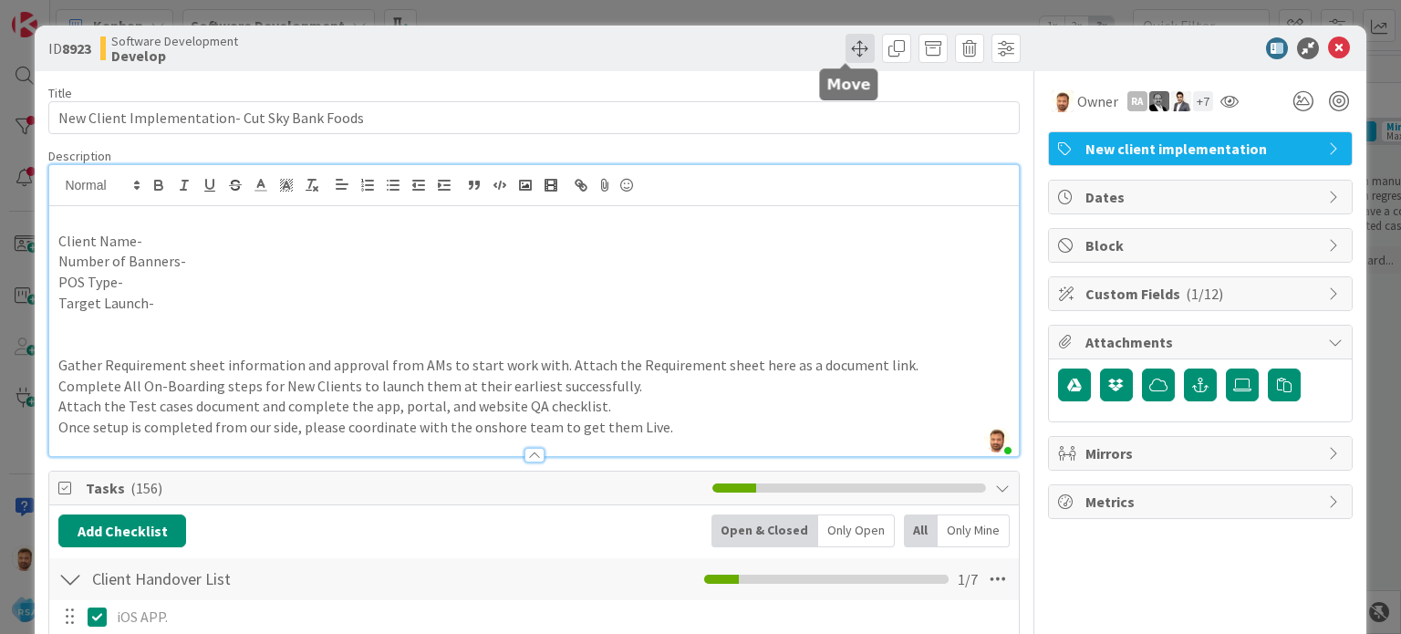
click at [846, 49] on span at bounding box center [860, 48] width 29 height 29
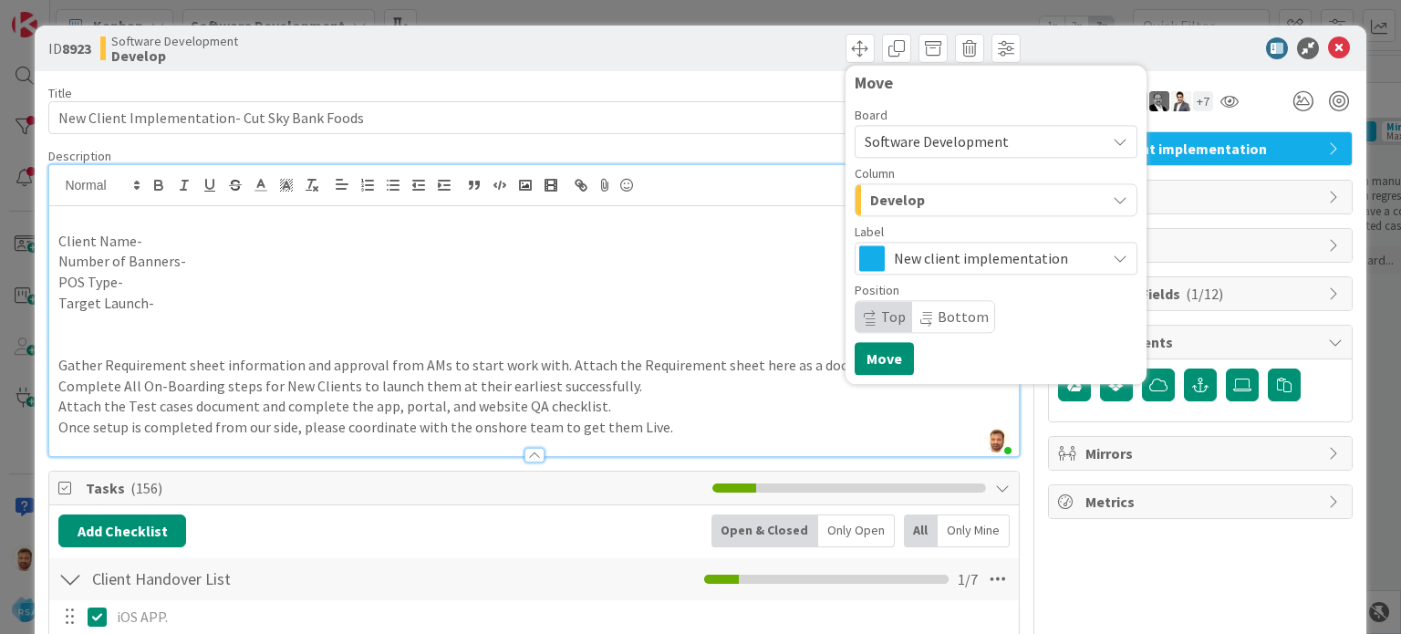
click at [879, 192] on span "Develop" at bounding box center [897, 200] width 55 height 24
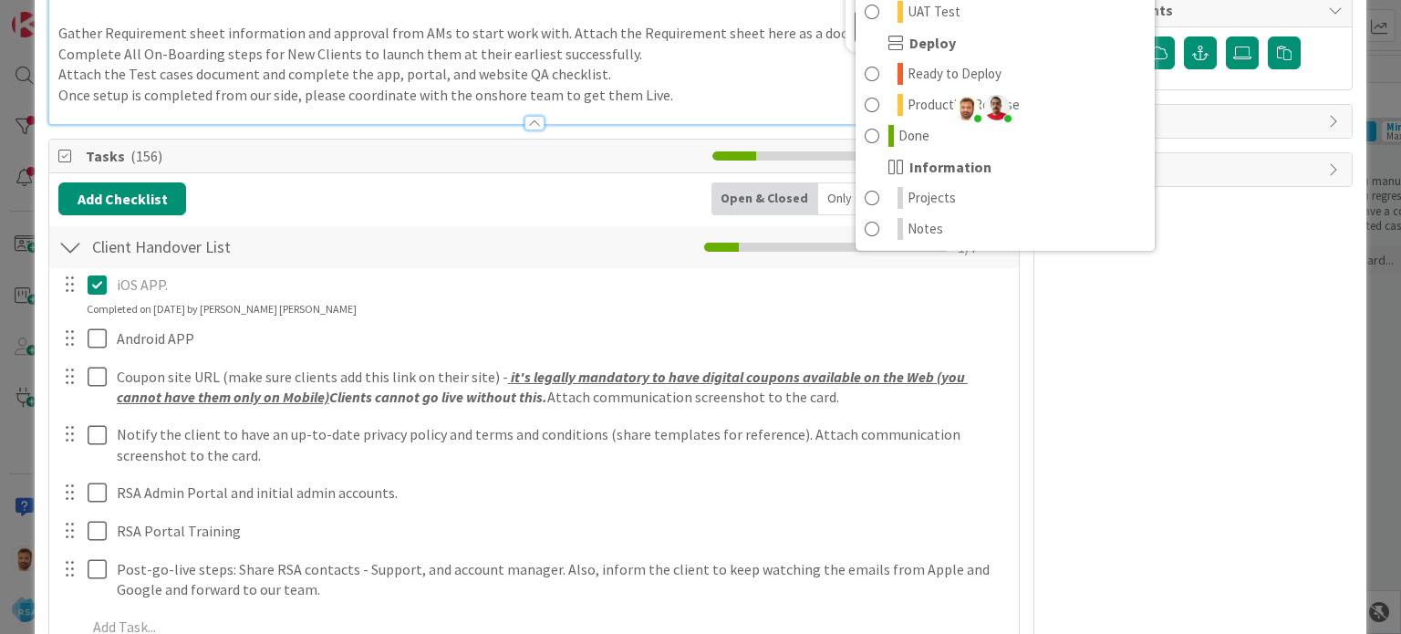
scroll to position [190, 0]
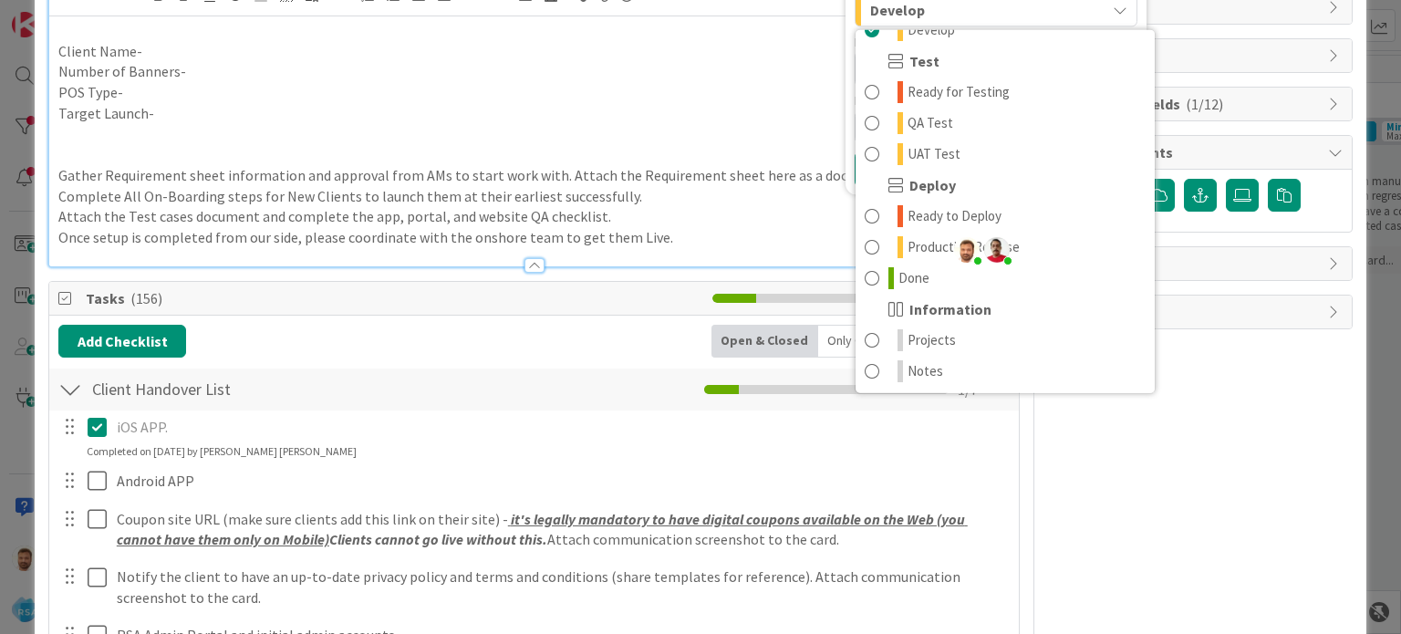
click at [528, 266] on div at bounding box center [534, 265] width 20 height 15
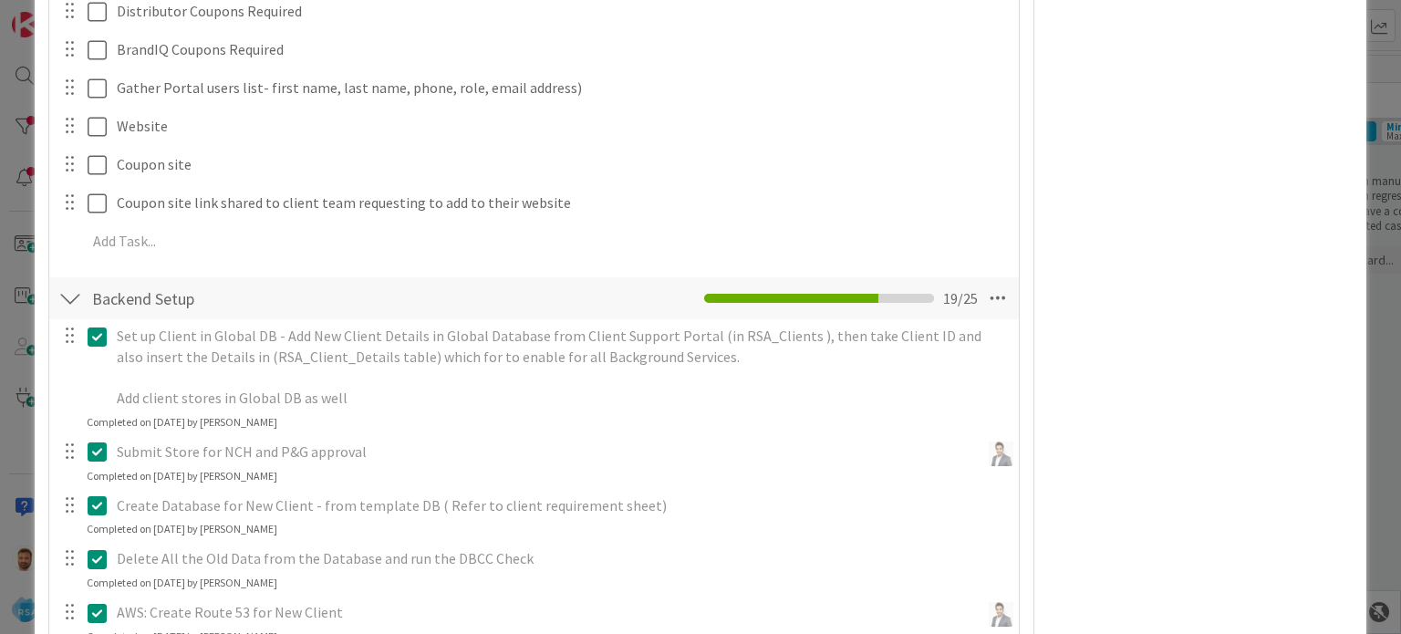
scroll to position [1416, 0]
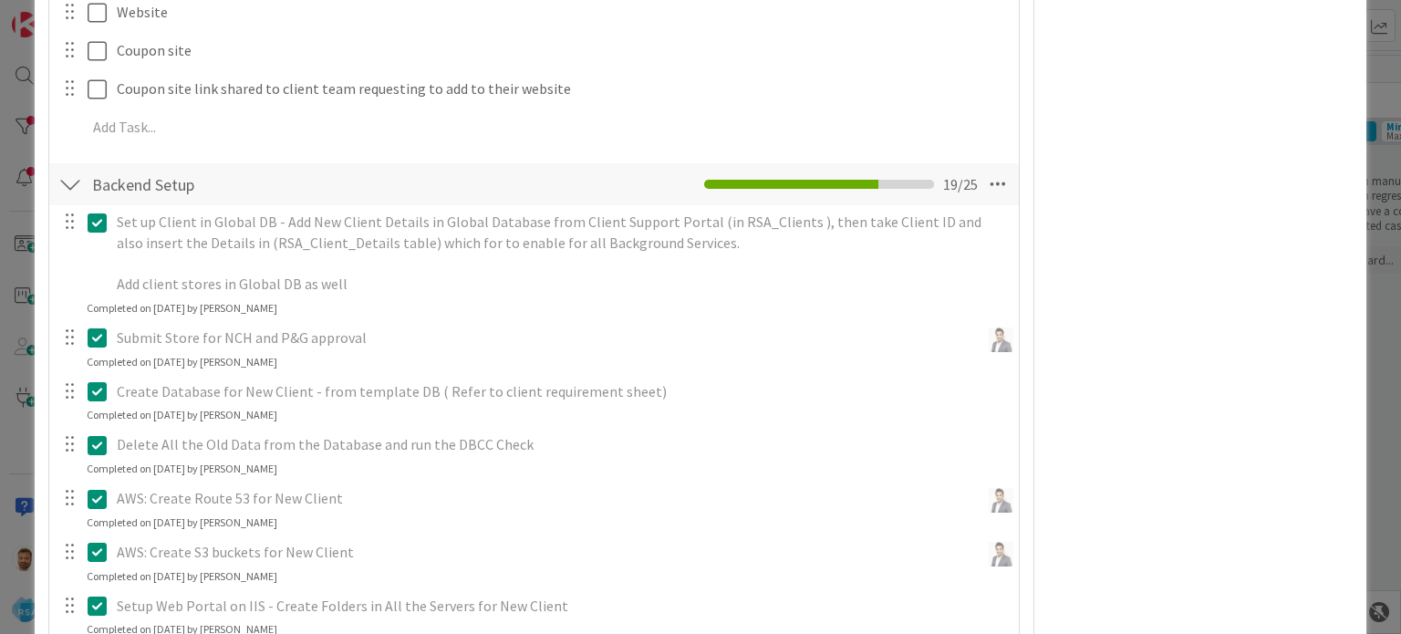
click at [69, 186] on div at bounding box center [70, 184] width 24 height 33
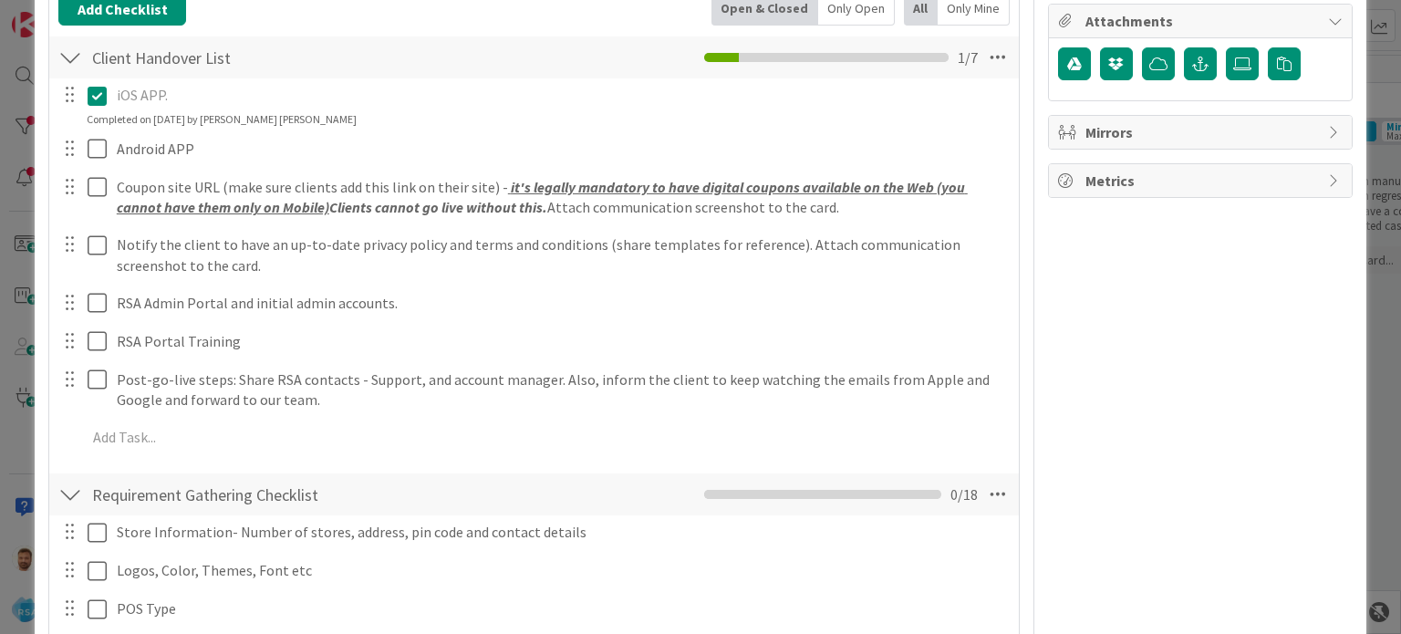
scroll to position [0, 0]
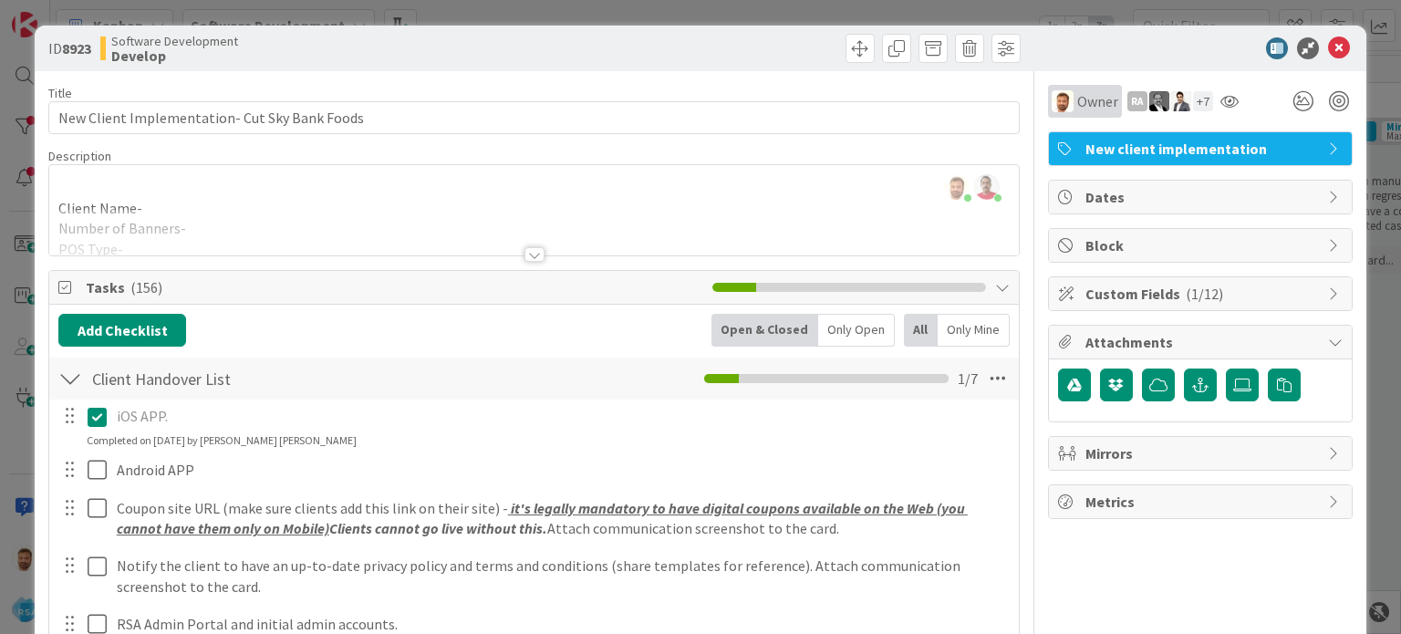
click at [1077, 109] on span "Owner" at bounding box center [1097, 101] width 41 height 22
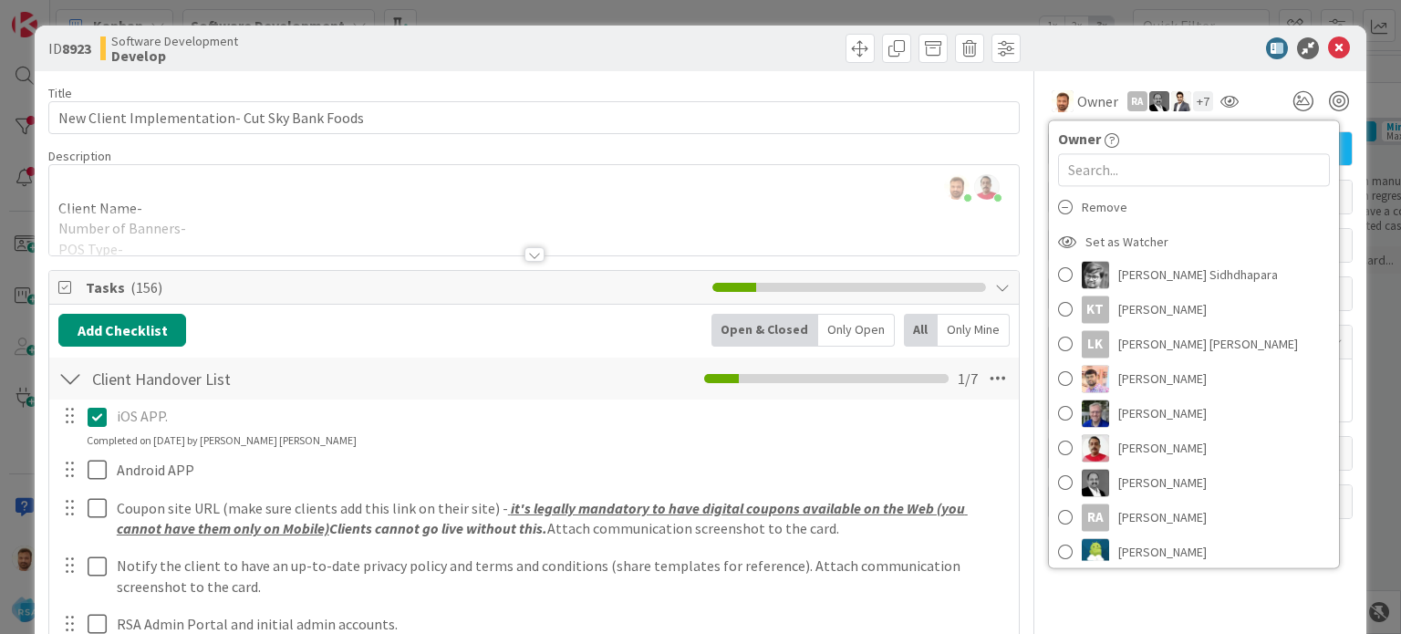
scroll to position [302, 0]
click at [1058, 447] on span at bounding box center [1065, 446] width 15 height 27
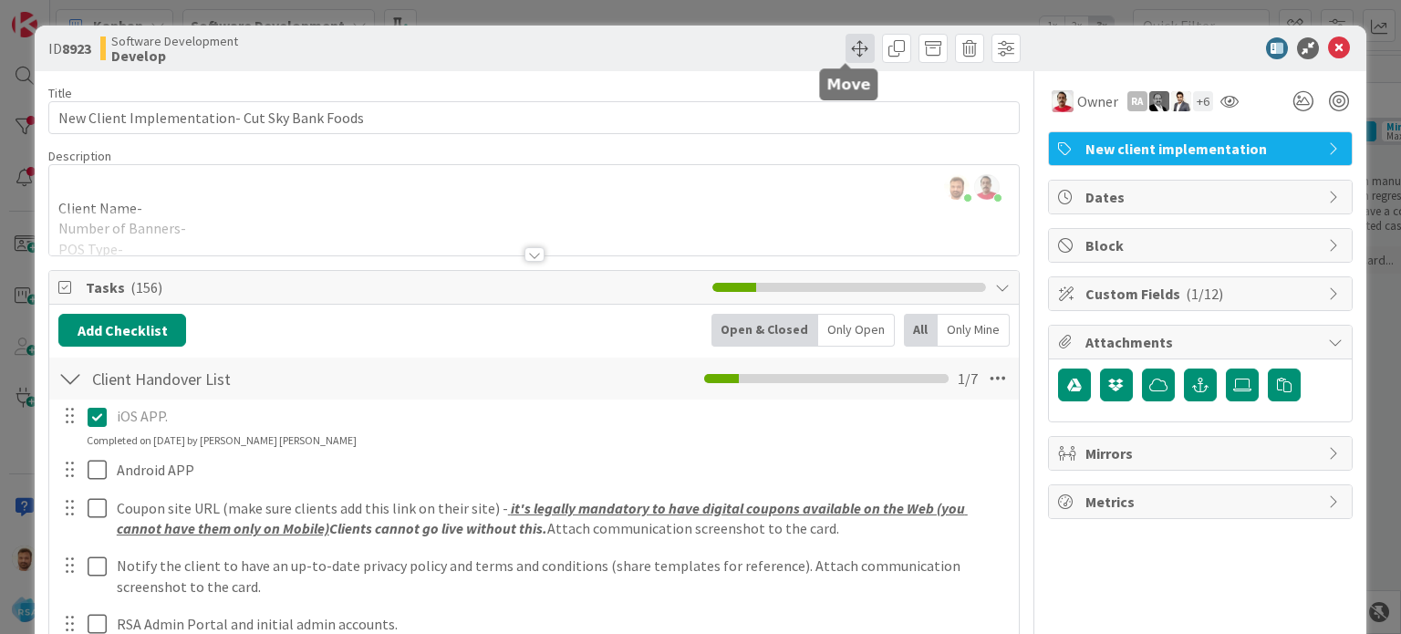
click at [846, 40] on span at bounding box center [860, 48] width 29 height 29
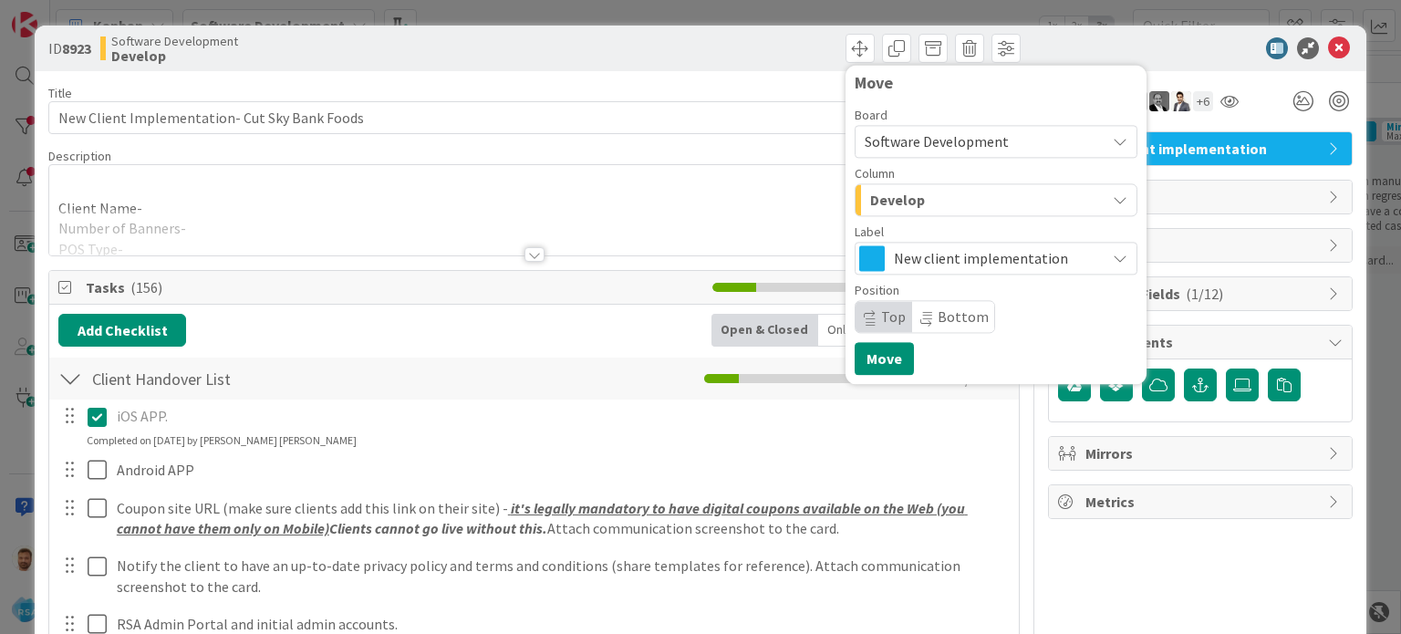
click at [912, 189] on div "Develop" at bounding box center [986, 199] width 240 height 29
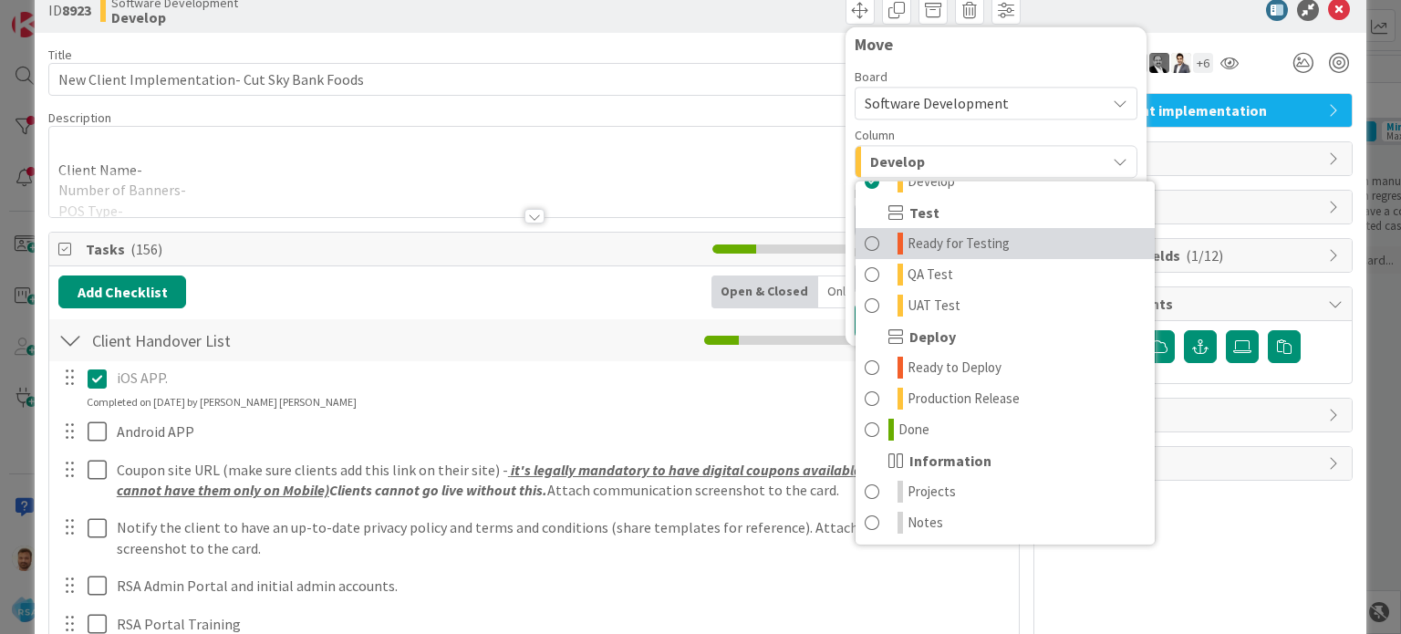
scroll to position [36, 0]
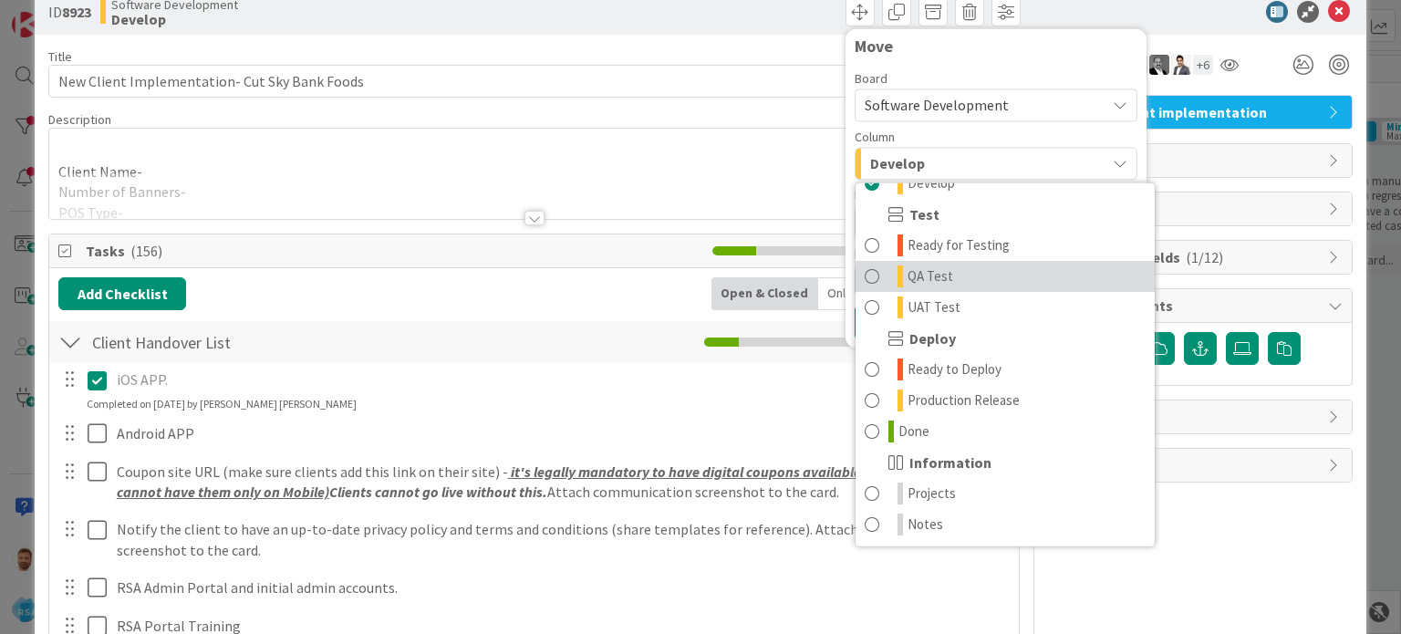
click at [865, 275] on span at bounding box center [872, 276] width 15 height 22
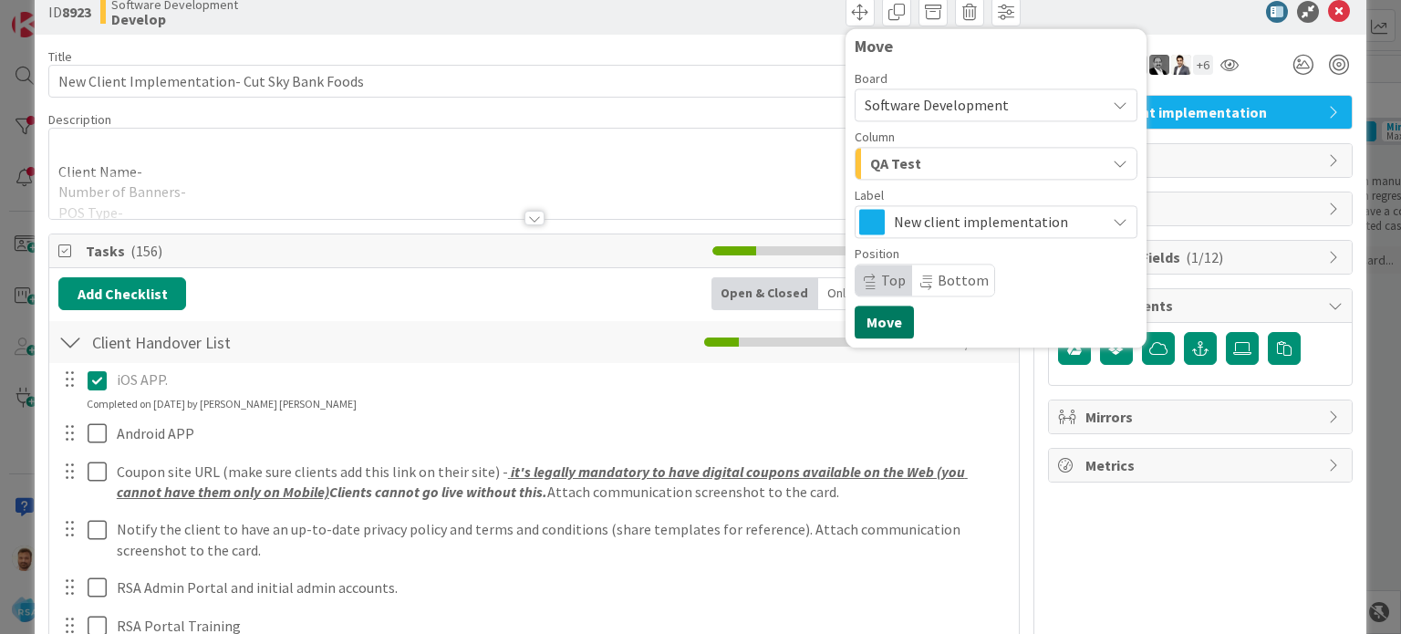
click at [867, 327] on button "Move" at bounding box center [884, 322] width 59 height 33
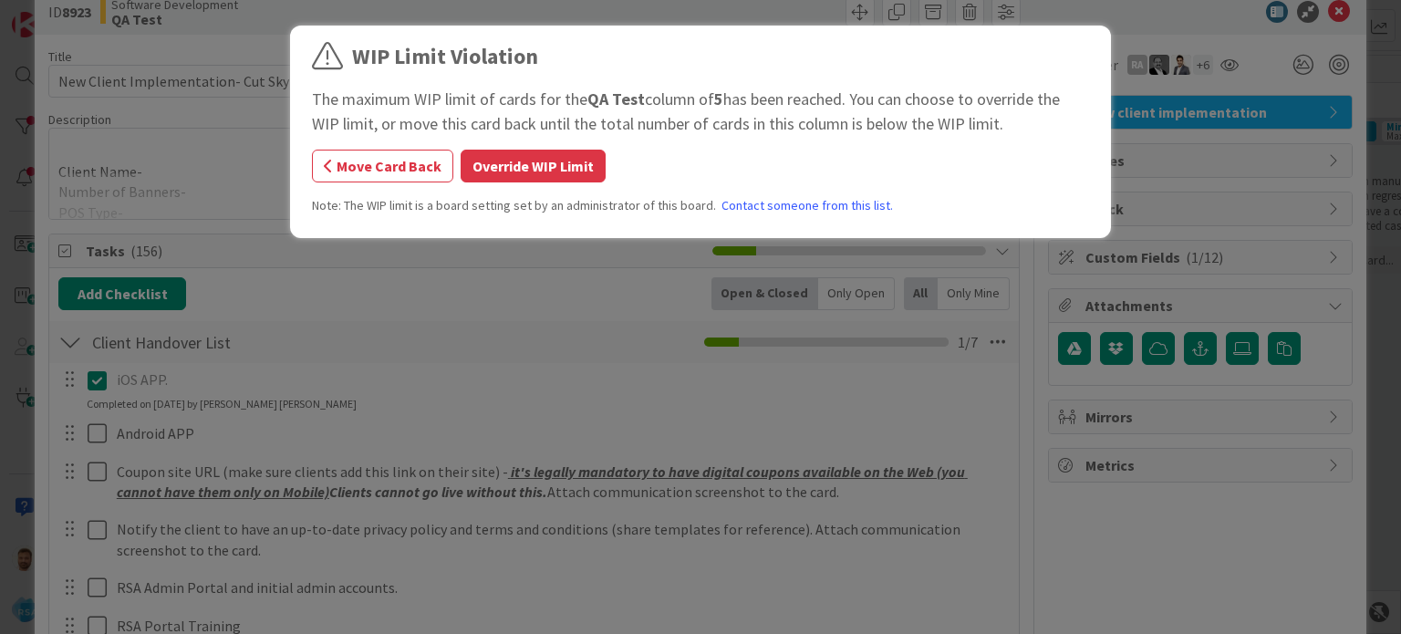
click at [564, 182] on div "WIP Limit Violation The maximum WIP limit of cards for the QA Test column of 5 …" at bounding box center [700, 134] width 777 height 189
click at [543, 162] on button "Override WIP Limit" at bounding box center [533, 166] width 145 height 33
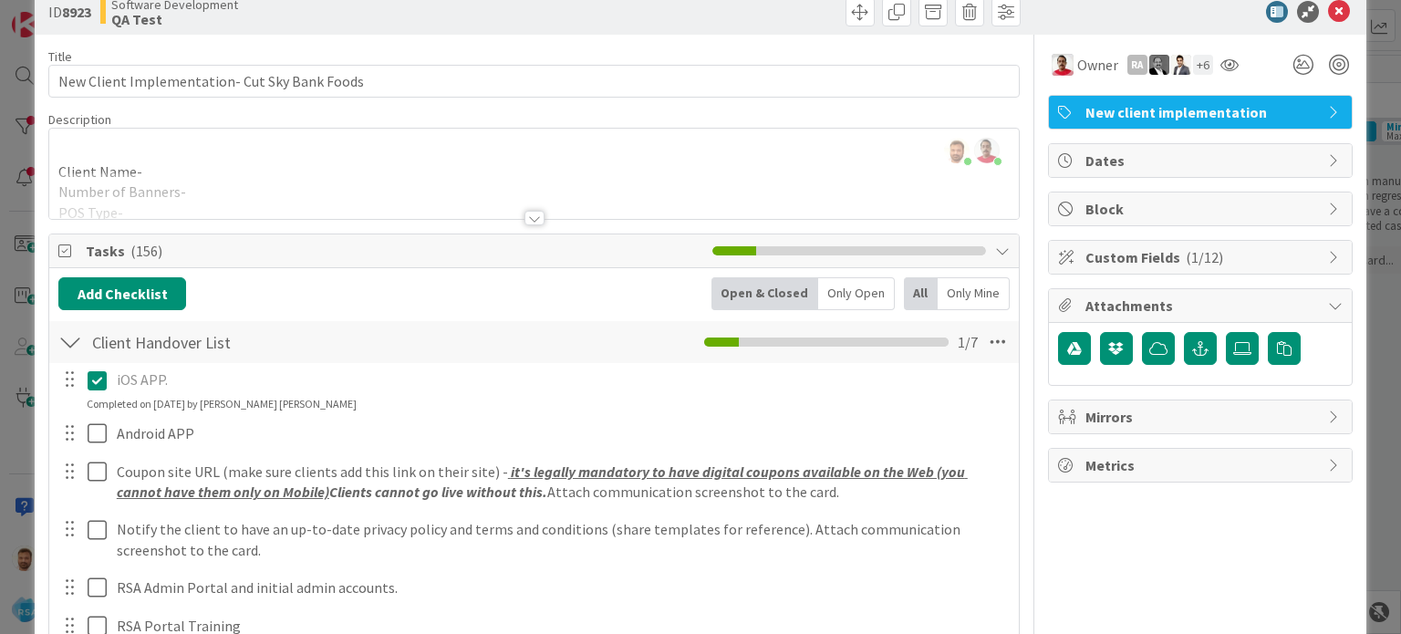
scroll to position [0, 0]
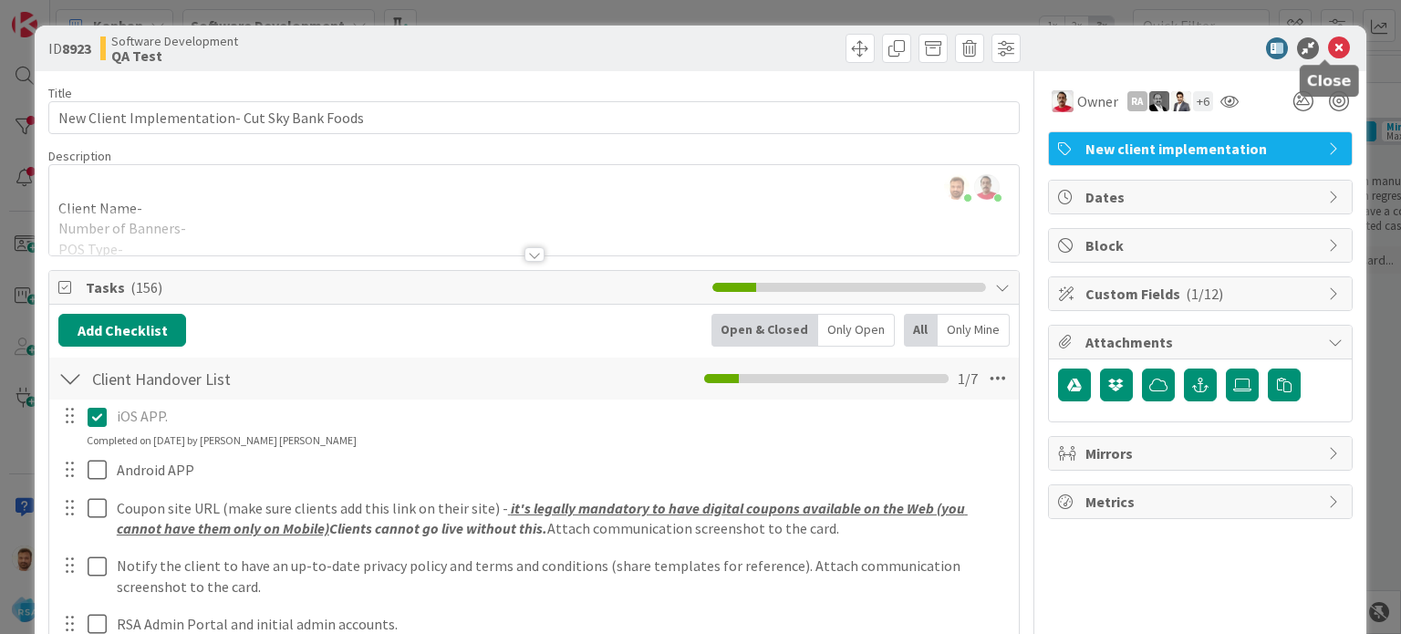
click at [1328, 47] on icon at bounding box center [1339, 48] width 22 height 22
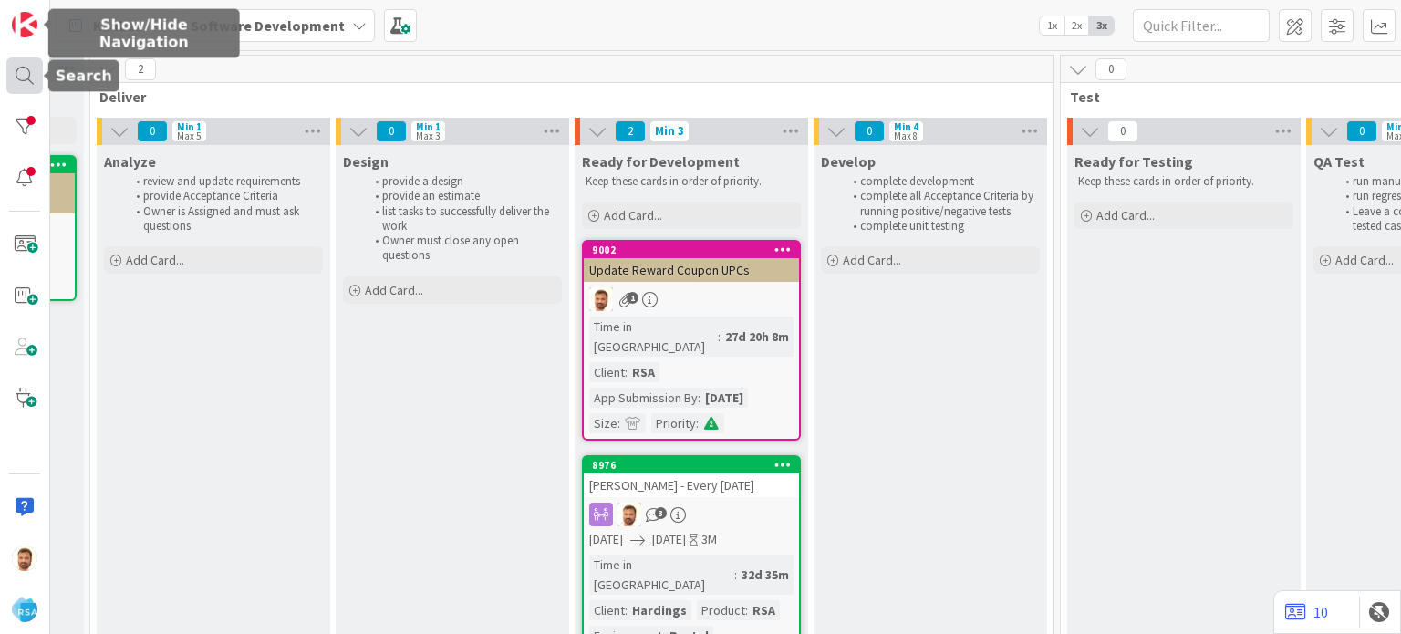
click at [29, 68] on div at bounding box center [24, 75] width 36 height 36
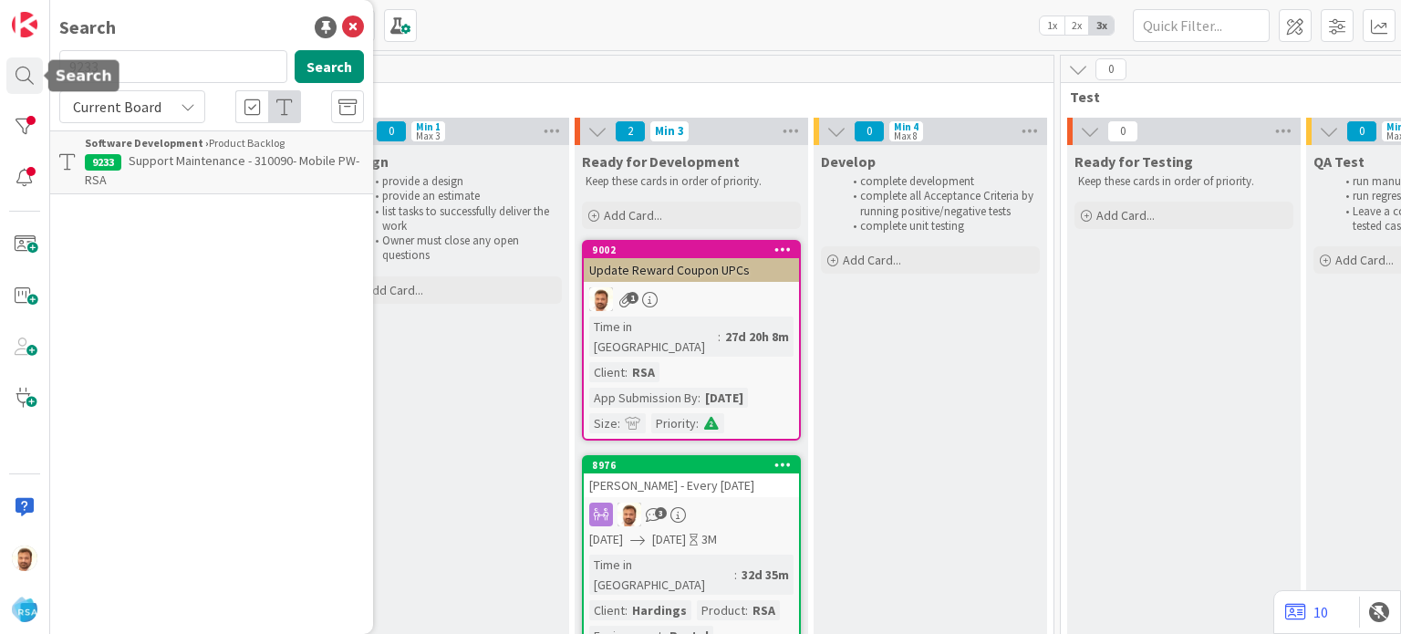
click at [121, 66] on input "9233" at bounding box center [173, 66] width 228 height 33
type input "9234"
click at [162, 150] on div "Software Development › Product Backlog" at bounding box center [224, 143] width 279 height 16
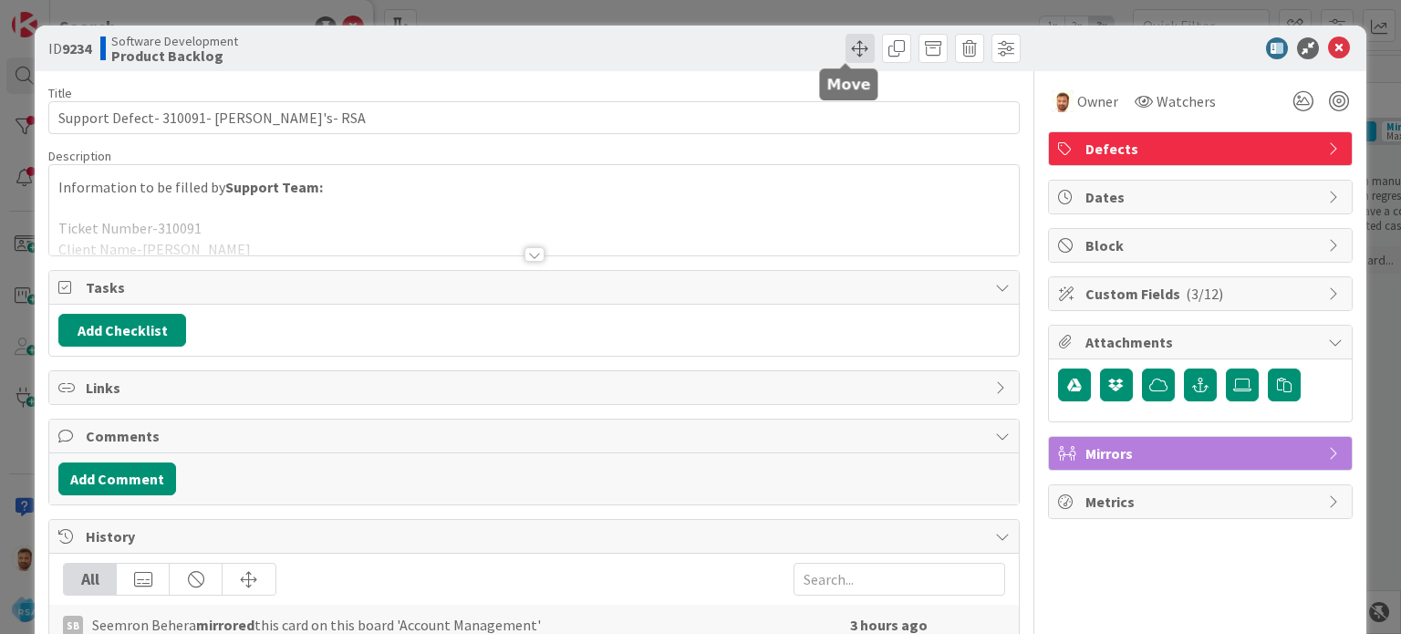
click at [853, 52] on span at bounding box center [860, 48] width 29 height 29
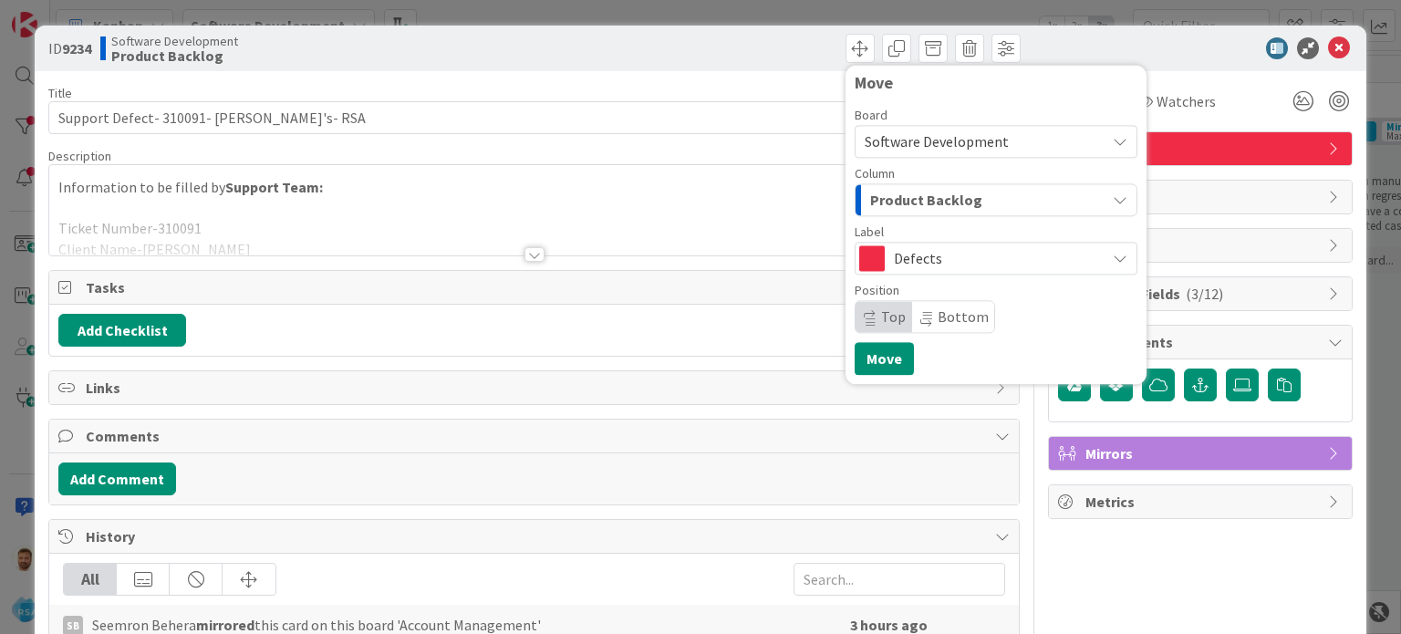
click at [887, 203] on span "Product Backlog" at bounding box center [926, 200] width 112 height 24
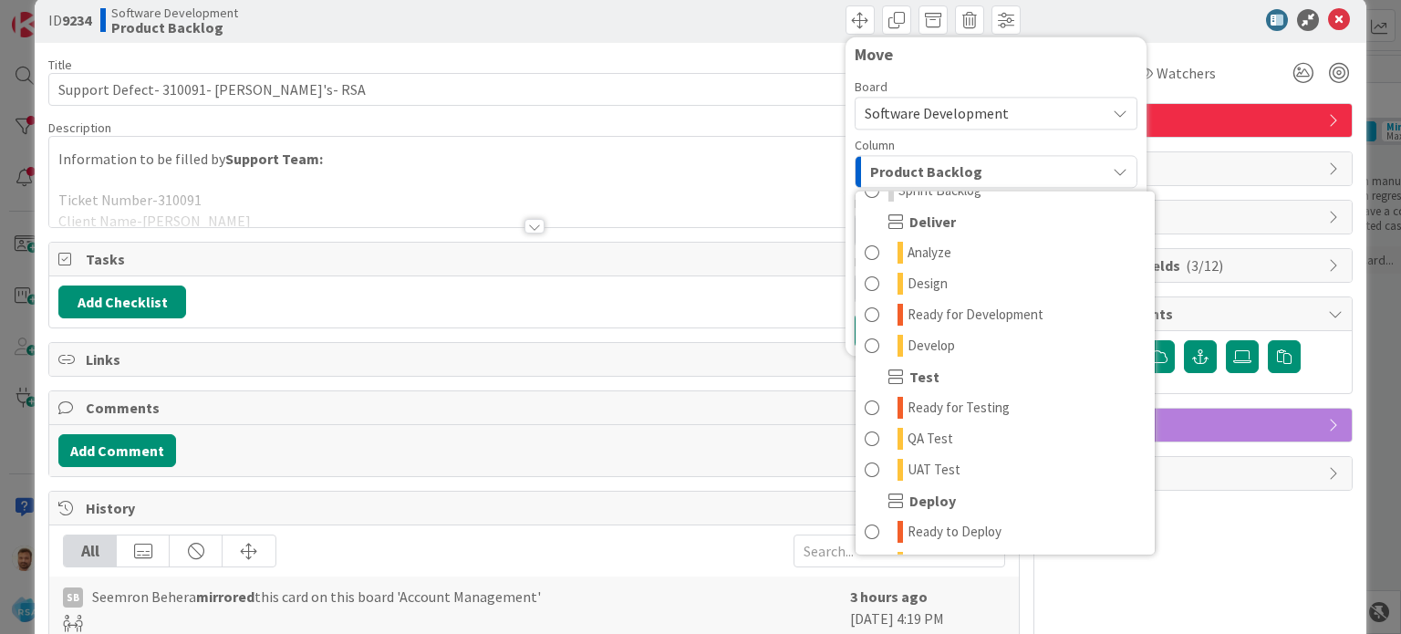
scroll to position [367, 0]
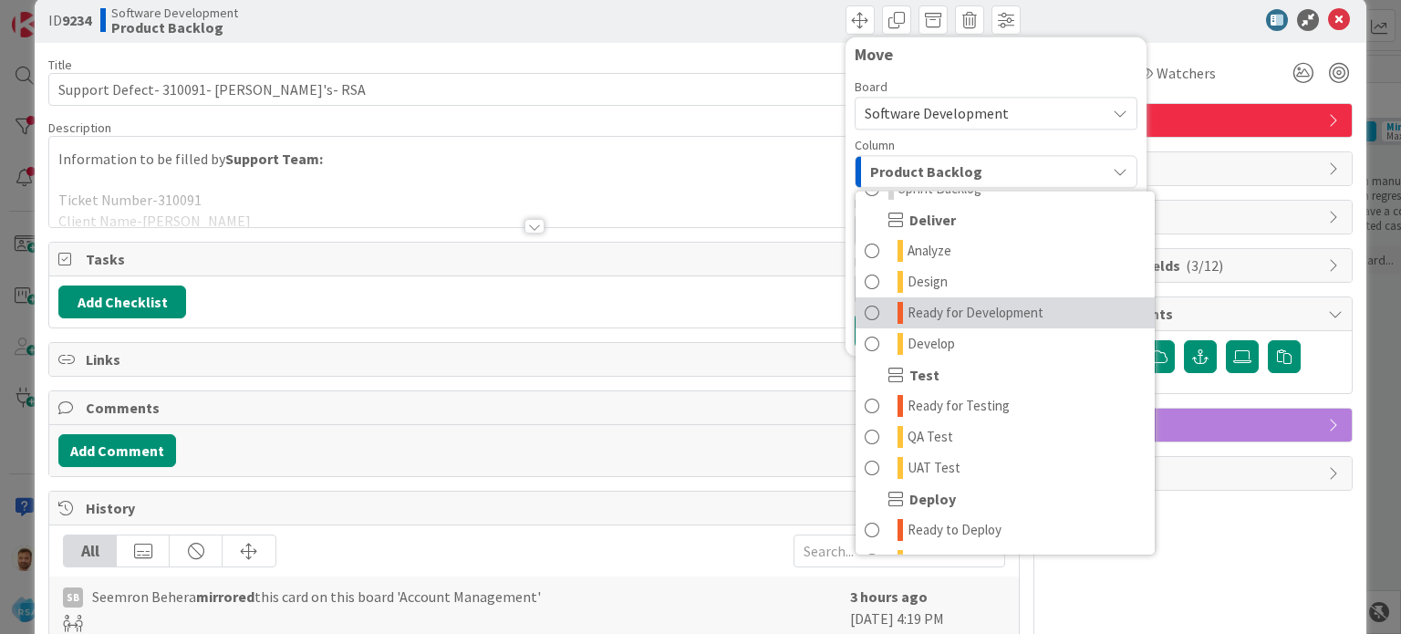
click at [871, 312] on link "Ready for Development" at bounding box center [1005, 312] width 299 height 31
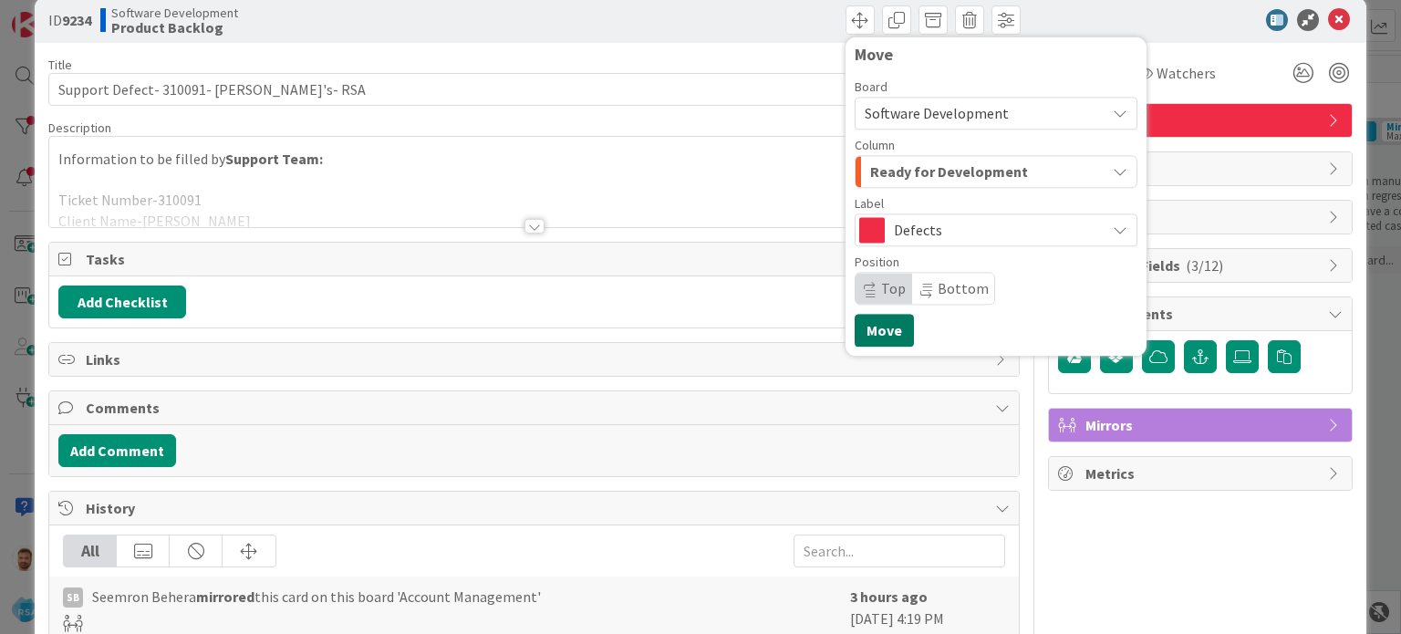
click at [863, 331] on button "Move" at bounding box center [884, 330] width 59 height 33
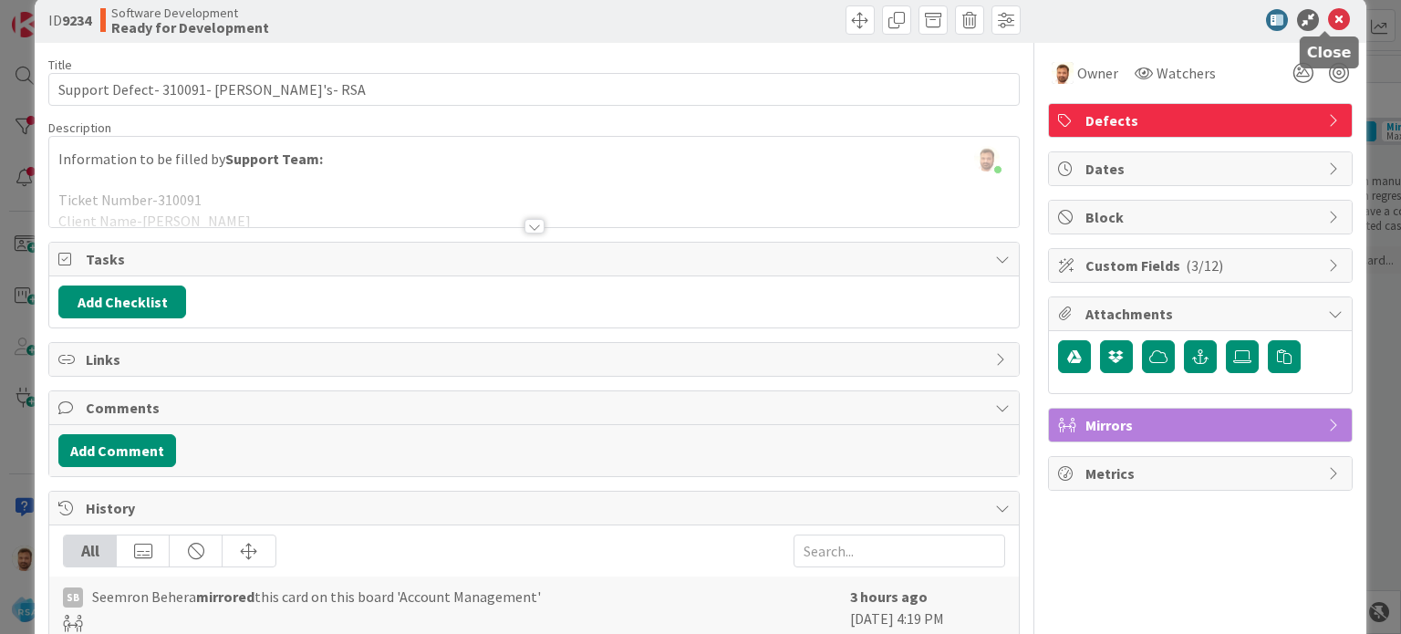
click at [1328, 19] on icon at bounding box center [1339, 20] width 22 height 22
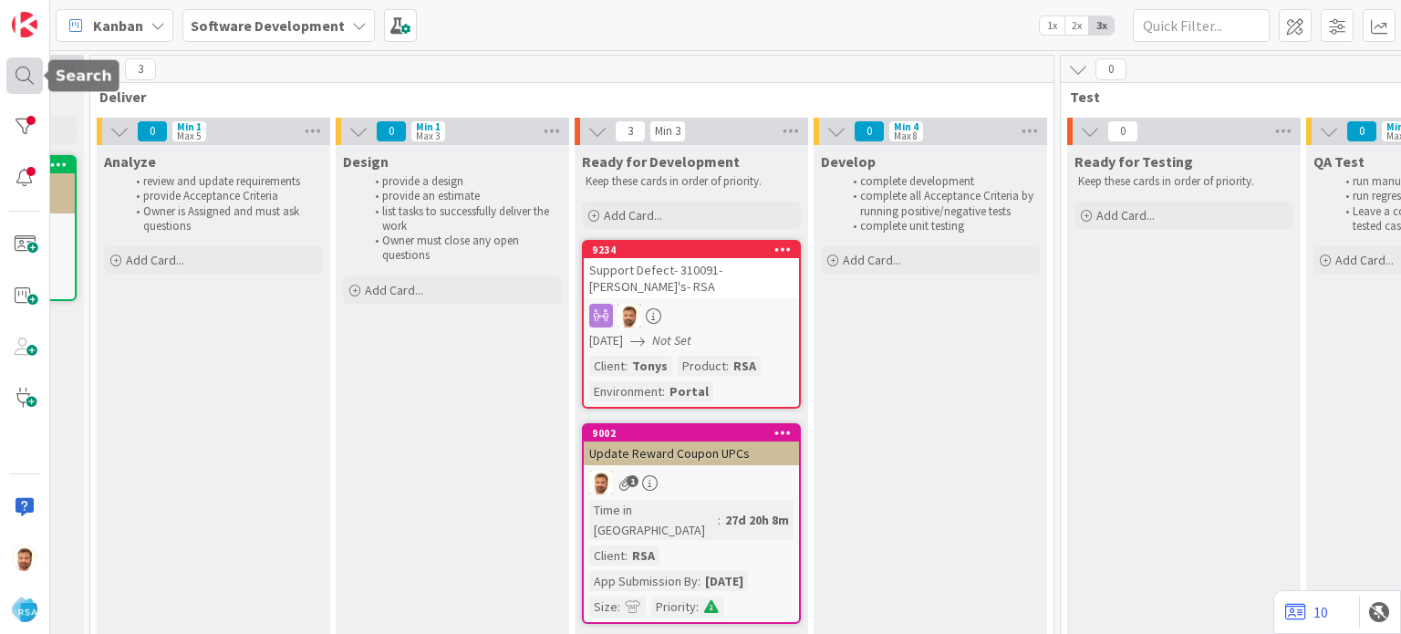
click at [28, 68] on div at bounding box center [24, 75] width 36 height 36
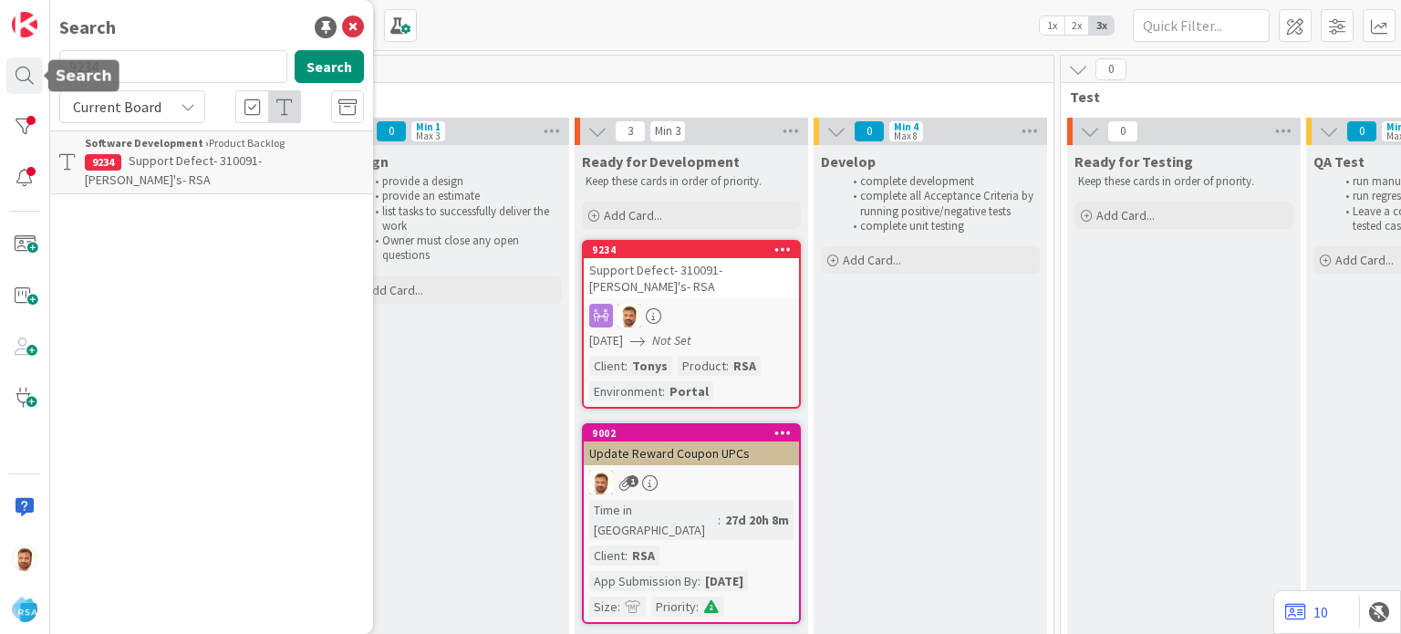
click at [104, 56] on input "9234" at bounding box center [173, 66] width 228 height 33
type input "9"
click at [19, 77] on div at bounding box center [24, 75] width 36 height 36
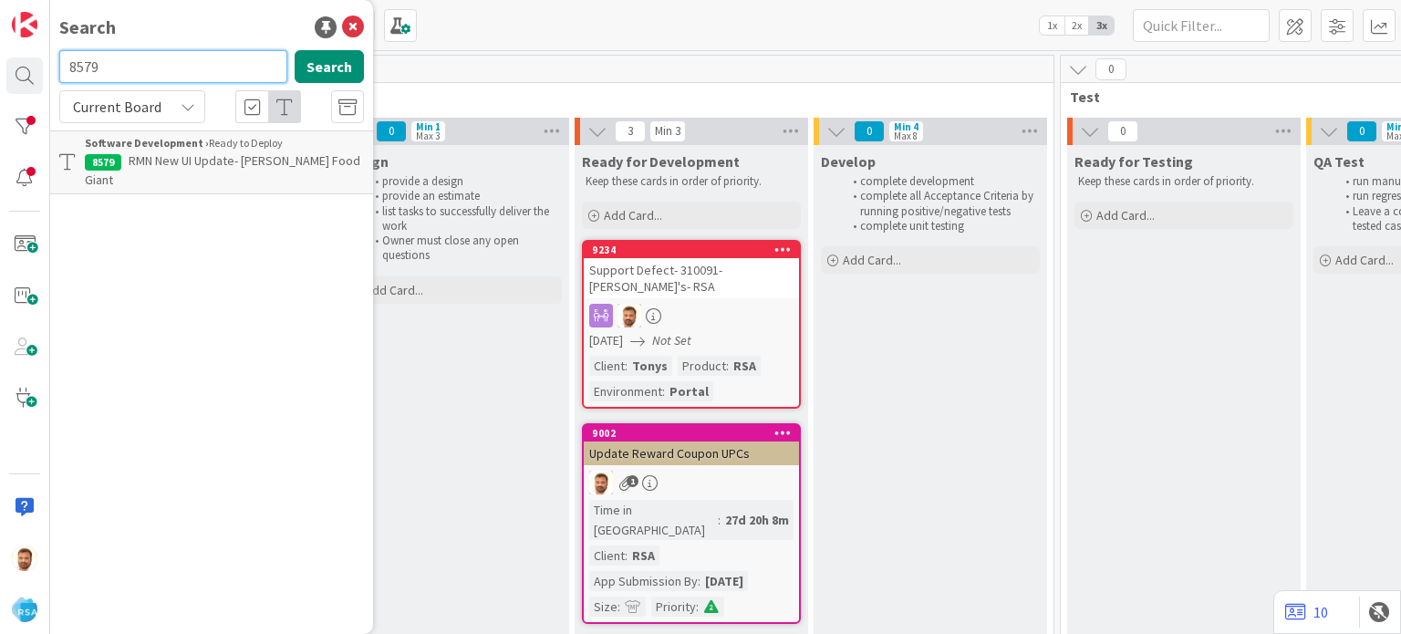
click at [151, 62] on input "8579" at bounding box center [173, 66] width 228 height 33
type input "8915"
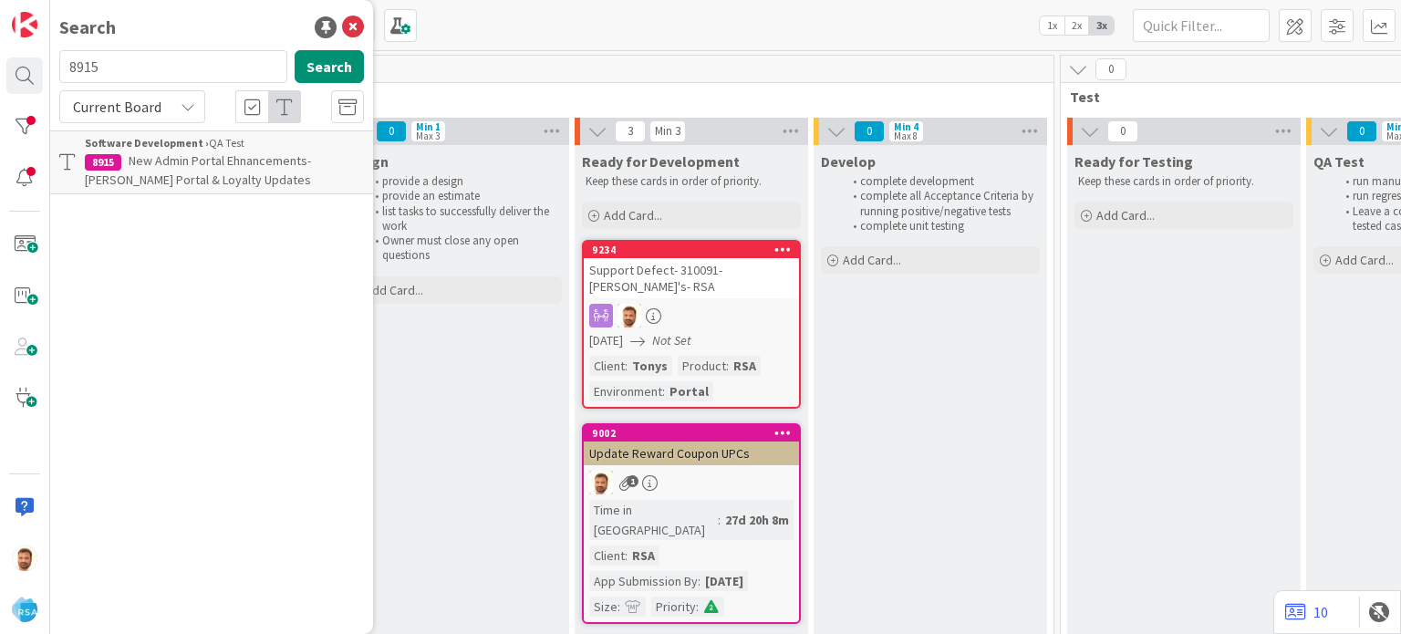
click at [186, 158] on span "New Admin Portal Ehnancements- [PERSON_NAME] Portal & Loyalty Updates" at bounding box center [198, 170] width 226 height 36
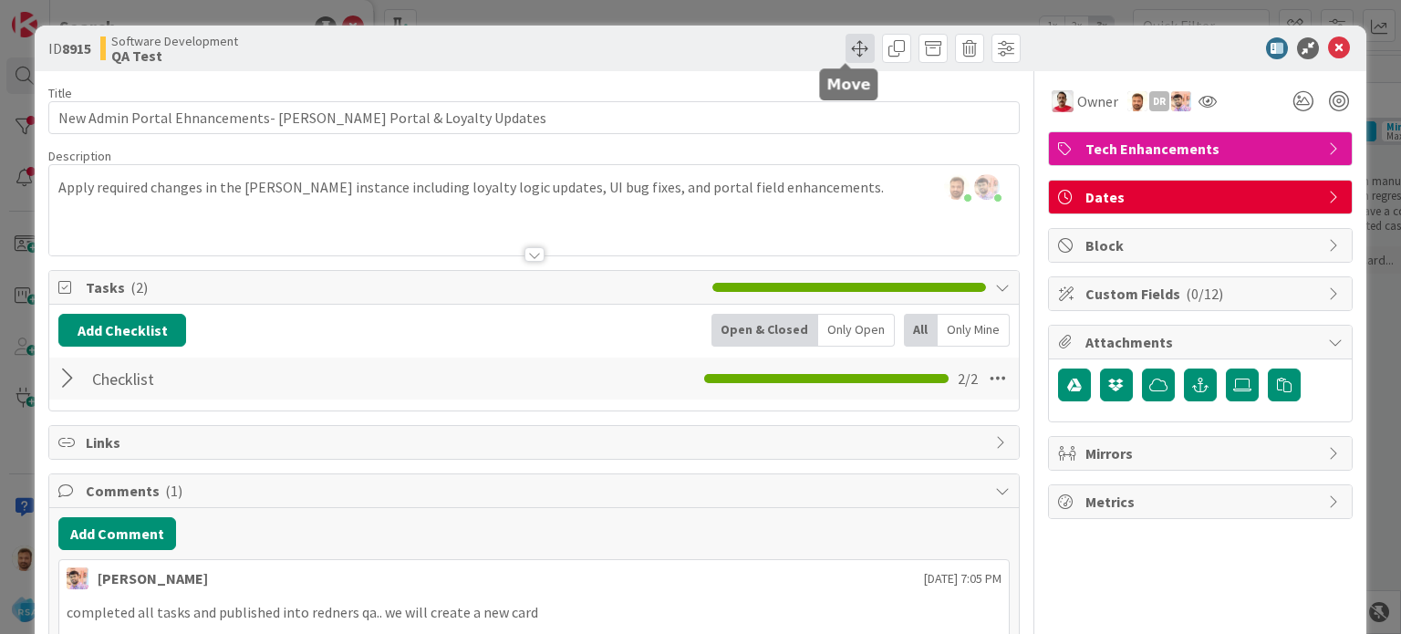
click at [846, 50] on span at bounding box center [860, 48] width 29 height 29
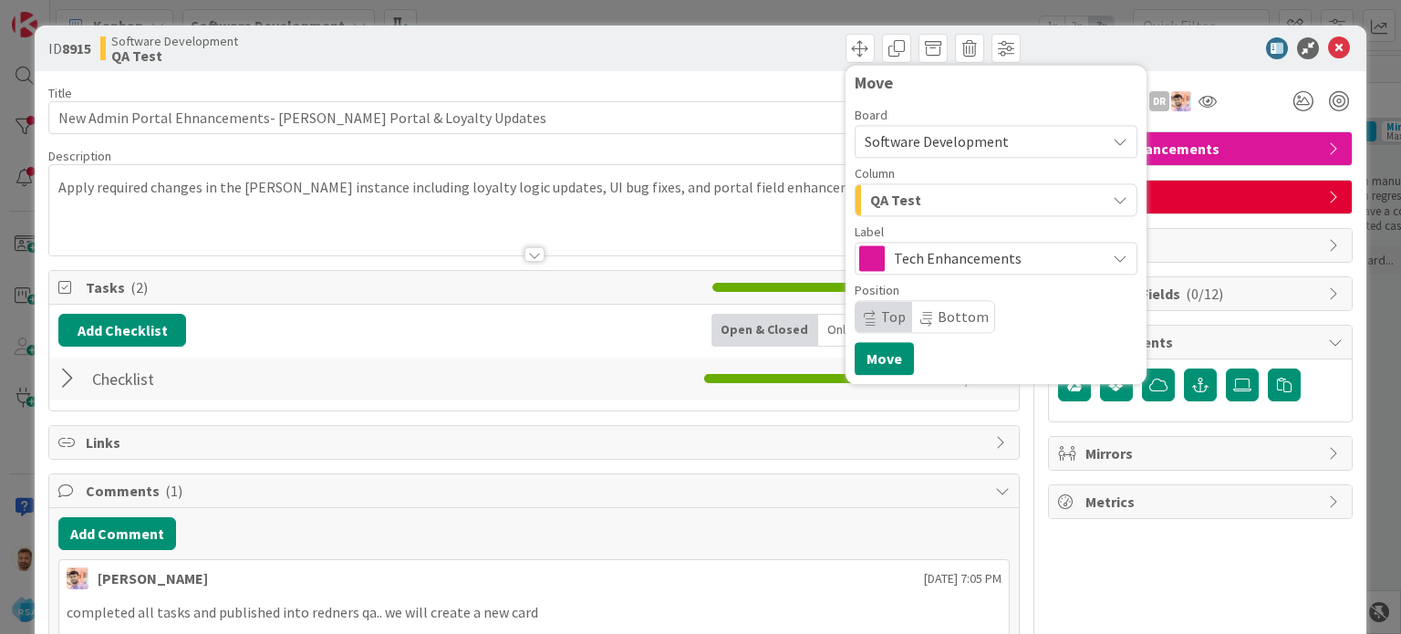
click at [592, 213] on div at bounding box center [533, 232] width 969 height 47
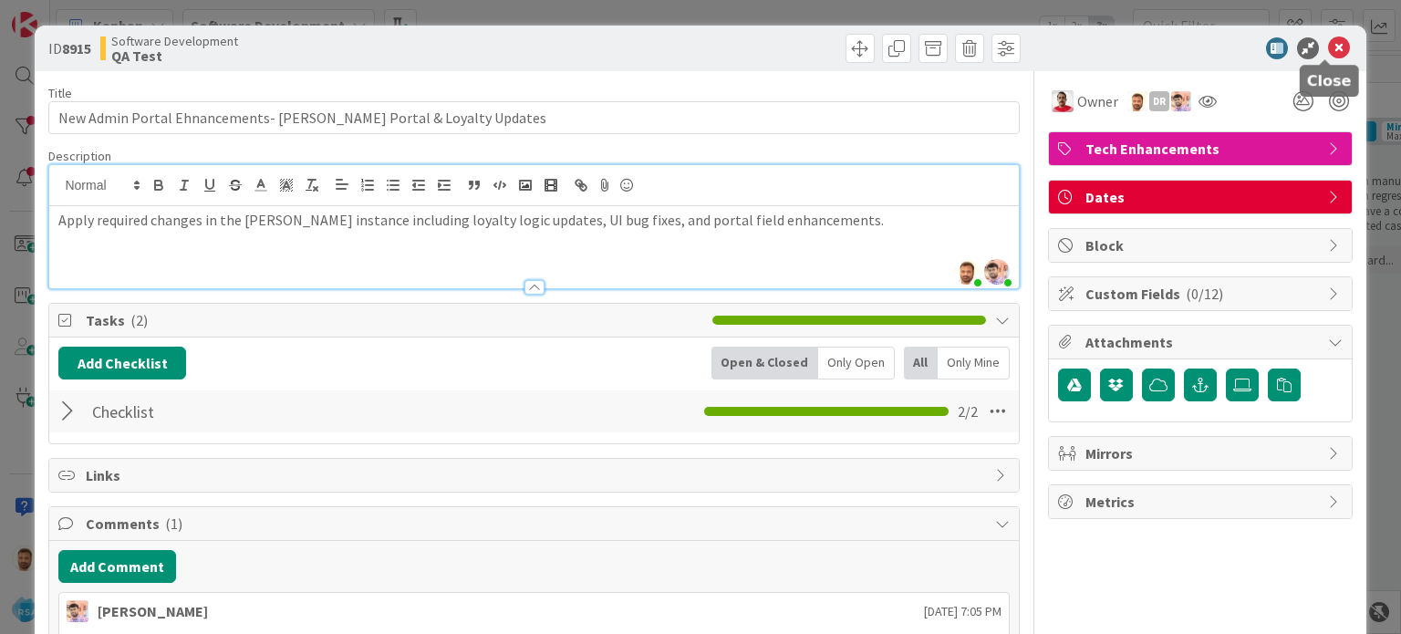
click at [1333, 55] on icon at bounding box center [1339, 48] width 22 height 22
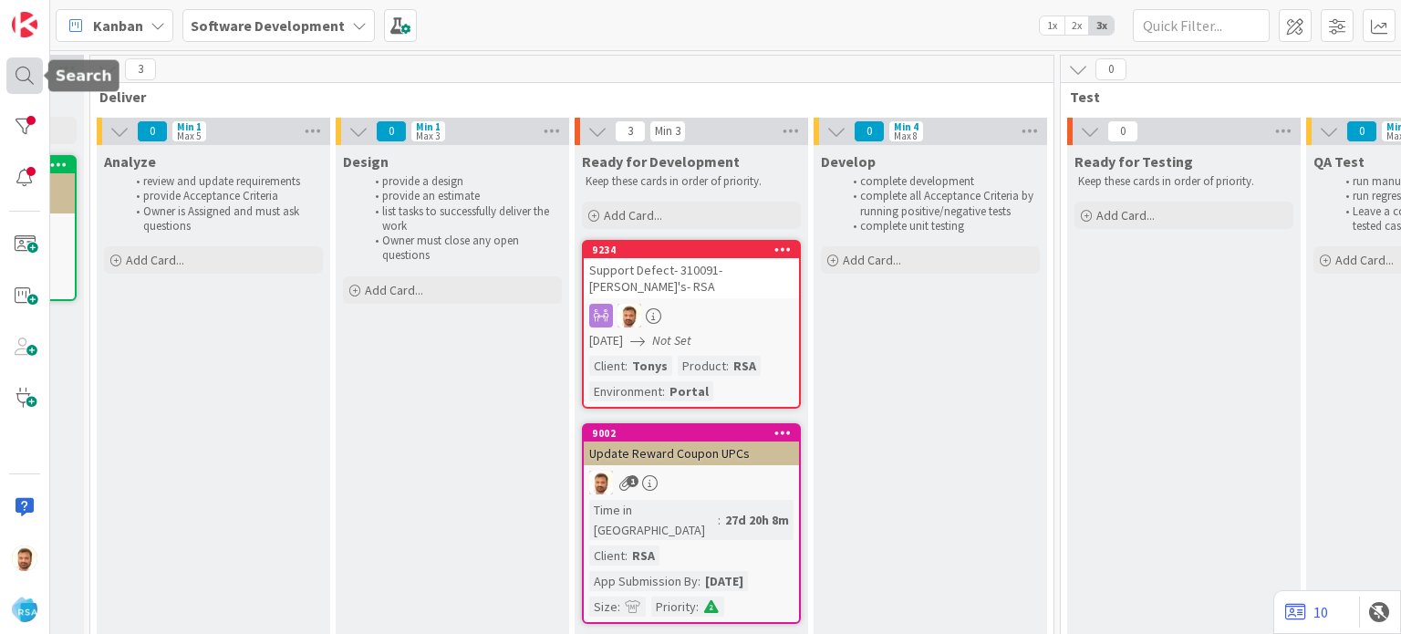
click at [27, 64] on div at bounding box center [24, 75] width 36 height 36
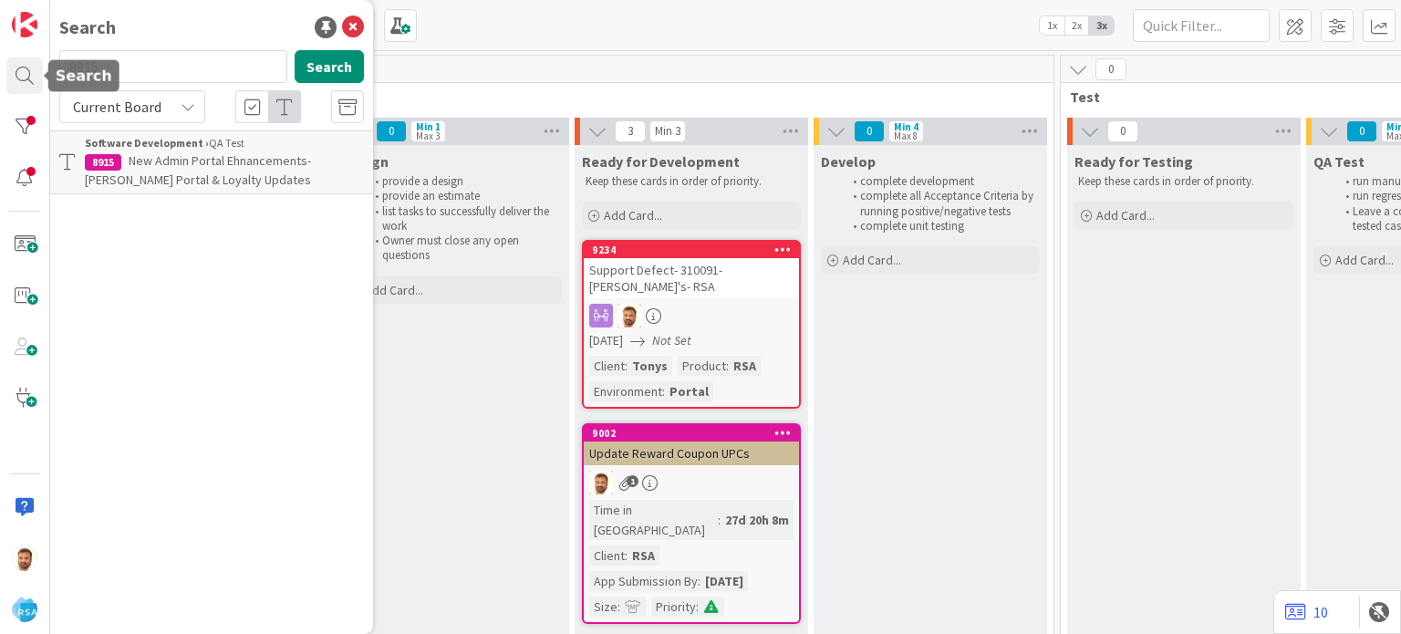
click at [141, 61] on input "8915" at bounding box center [173, 66] width 228 height 33
type input "8922"
click at [199, 157] on span "[PERSON_NAME] Publishing Support" at bounding box center [226, 160] width 194 height 16
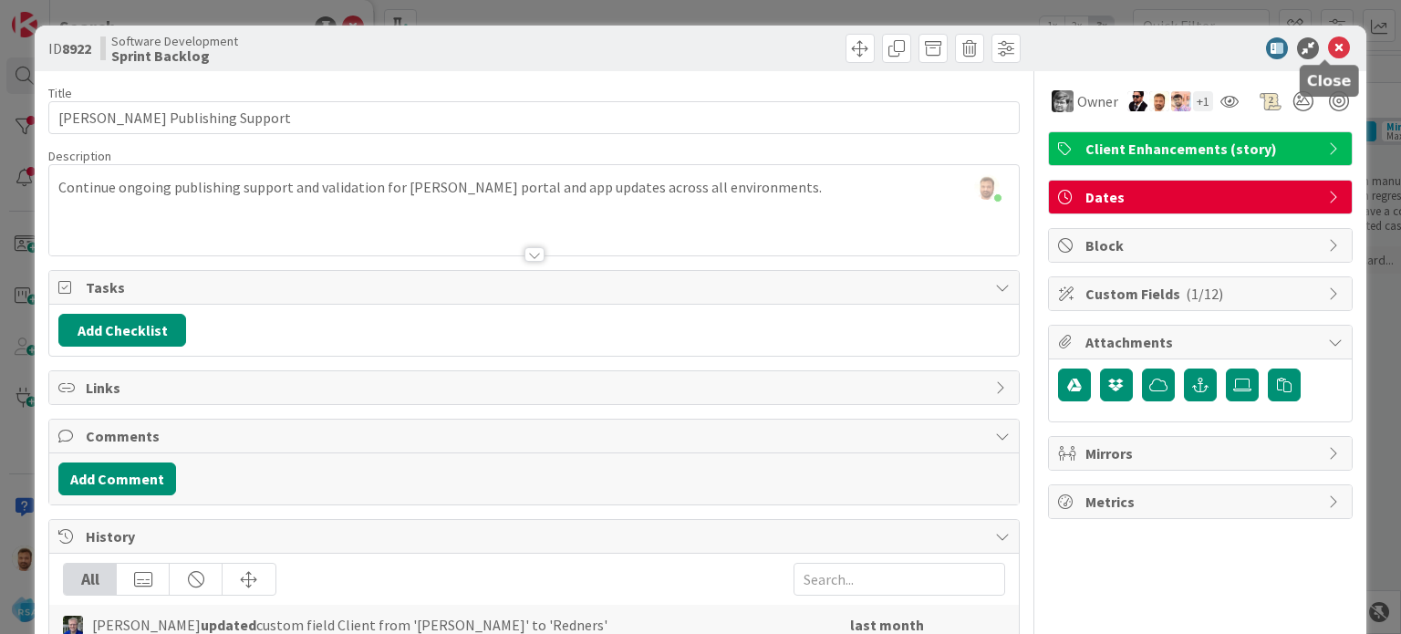
click at [1334, 46] on icon at bounding box center [1339, 48] width 22 height 22
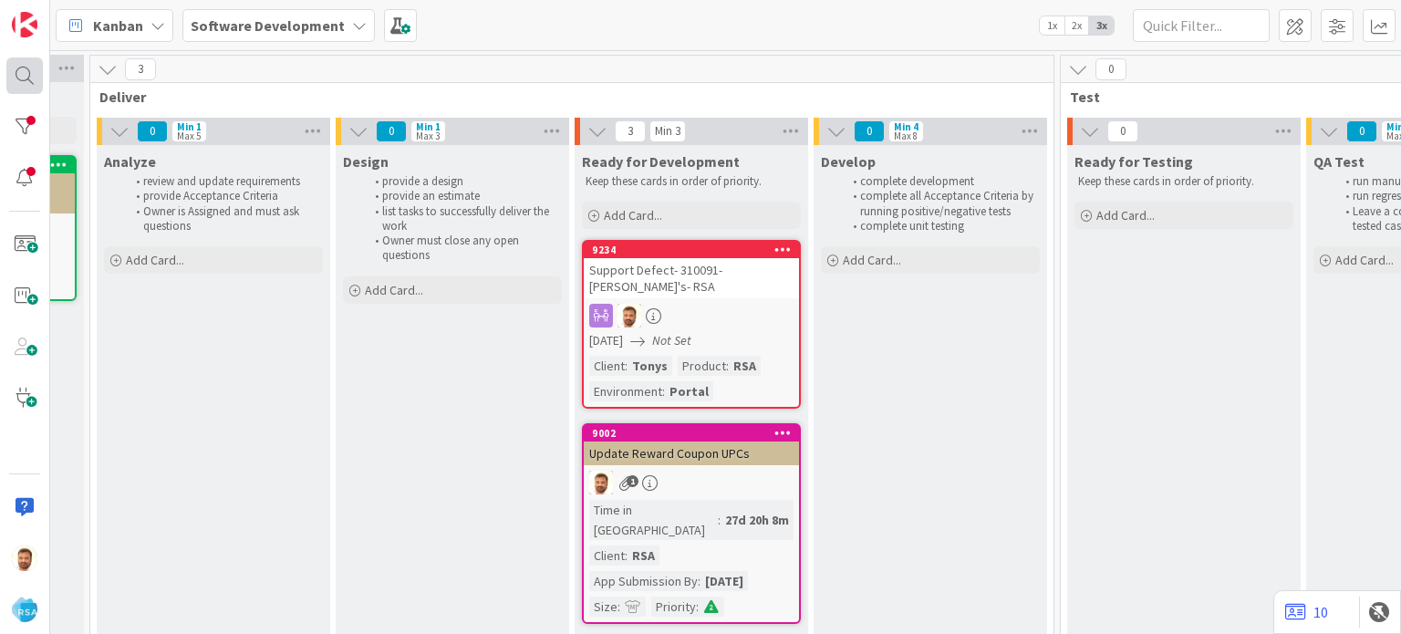
click at [31, 73] on div at bounding box center [24, 75] width 36 height 36
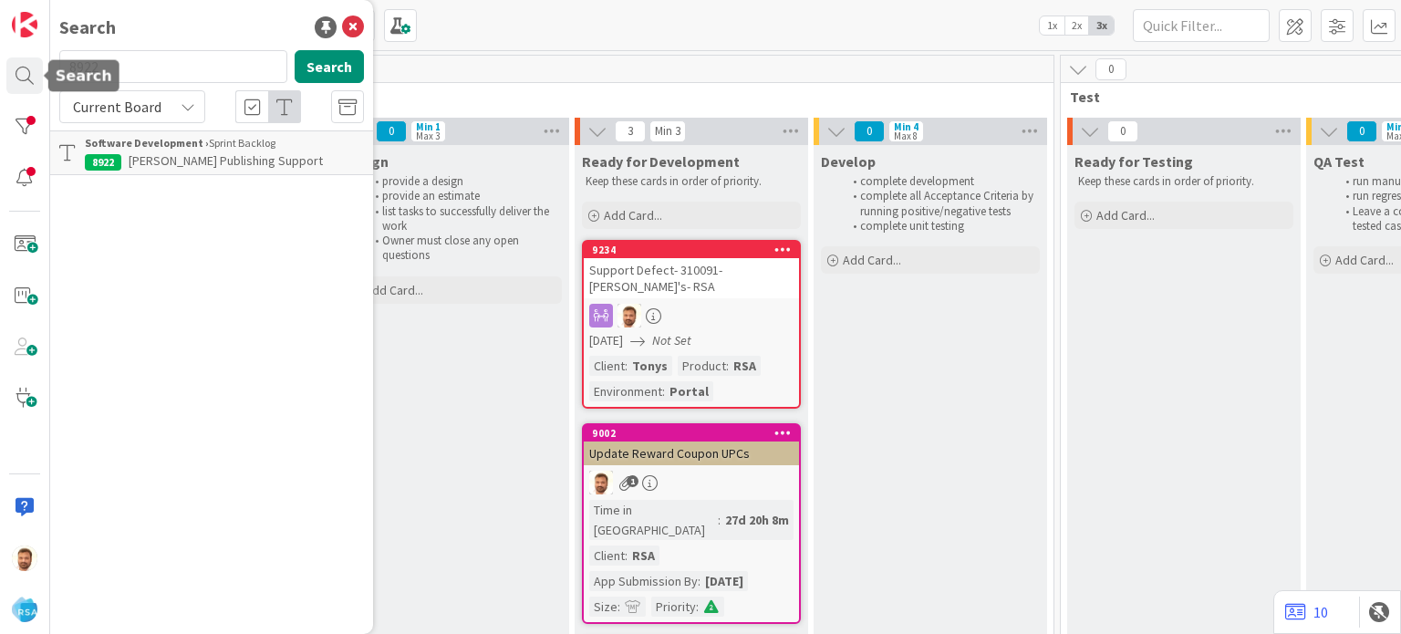
click at [136, 62] on input "8922" at bounding box center [173, 66] width 228 height 33
type input "8935"
click at [358, 24] on icon at bounding box center [353, 27] width 22 height 22
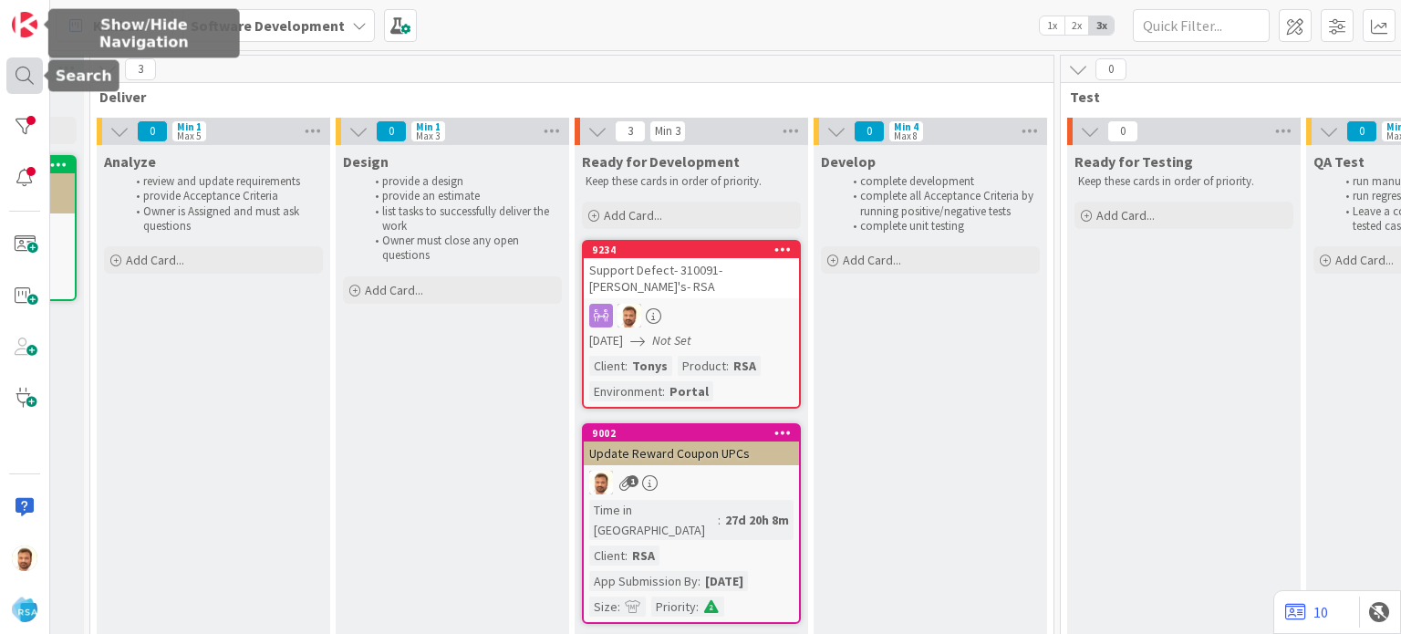
click at [29, 70] on div at bounding box center [24, 75] width 36 height 36
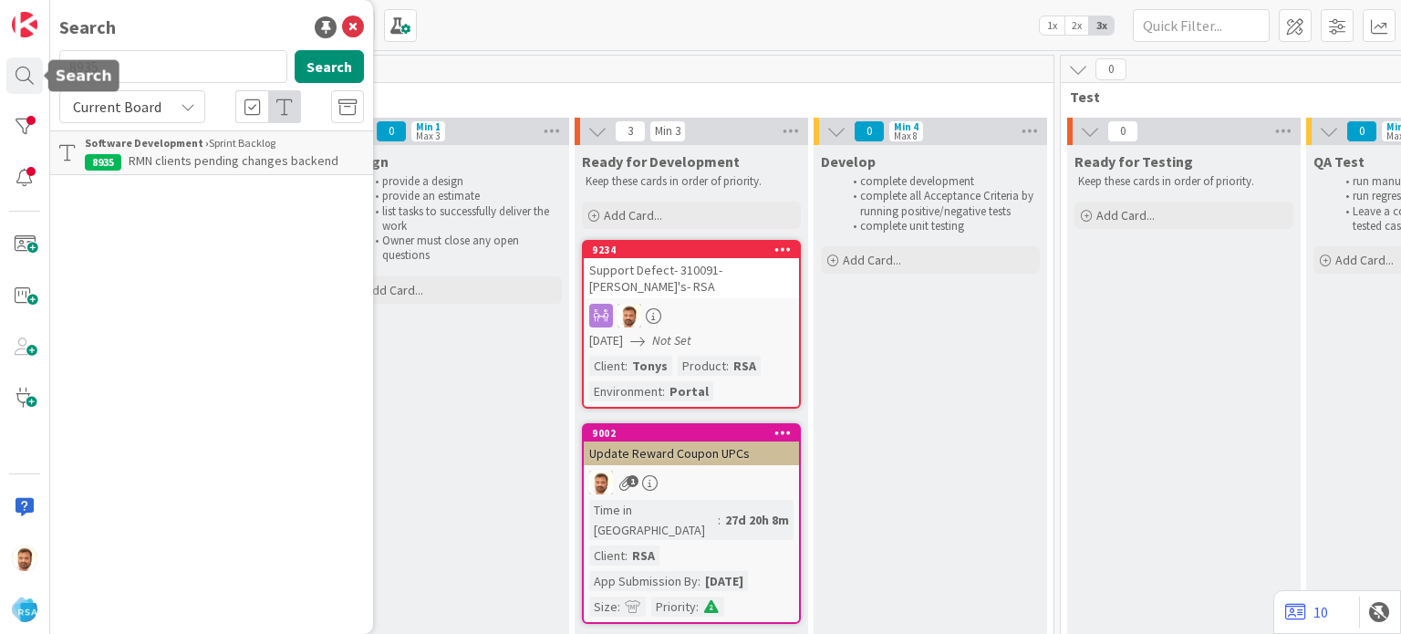
click at [142, 62] on input "8935" at bounding box center [173, 66] width 228 height 33
type input "9122"
click at [199, 170] on p "[PERSON_NAME] Market – Member Promos, Campaigns & Portal (App & Web)" at bounding box center [224, 170] width 279 height 38
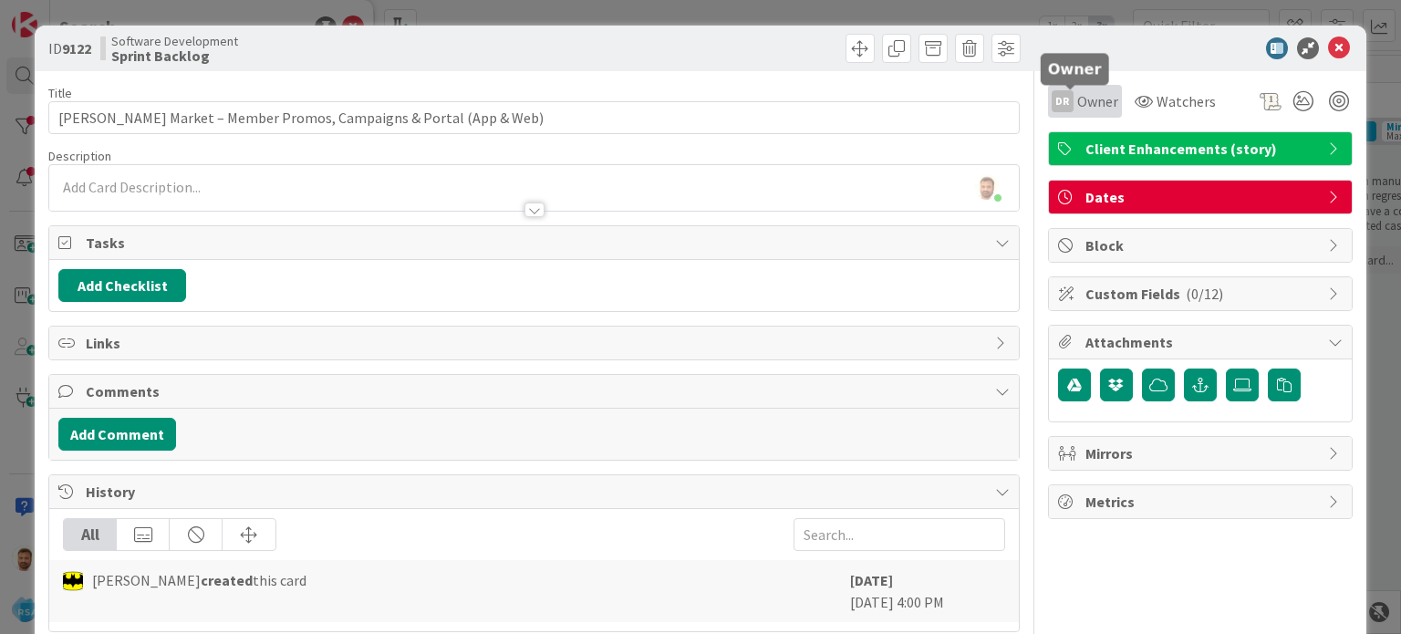
click at [1077, 110] on span "Owner" at bounding box center [1097, 101] width 41 height 22
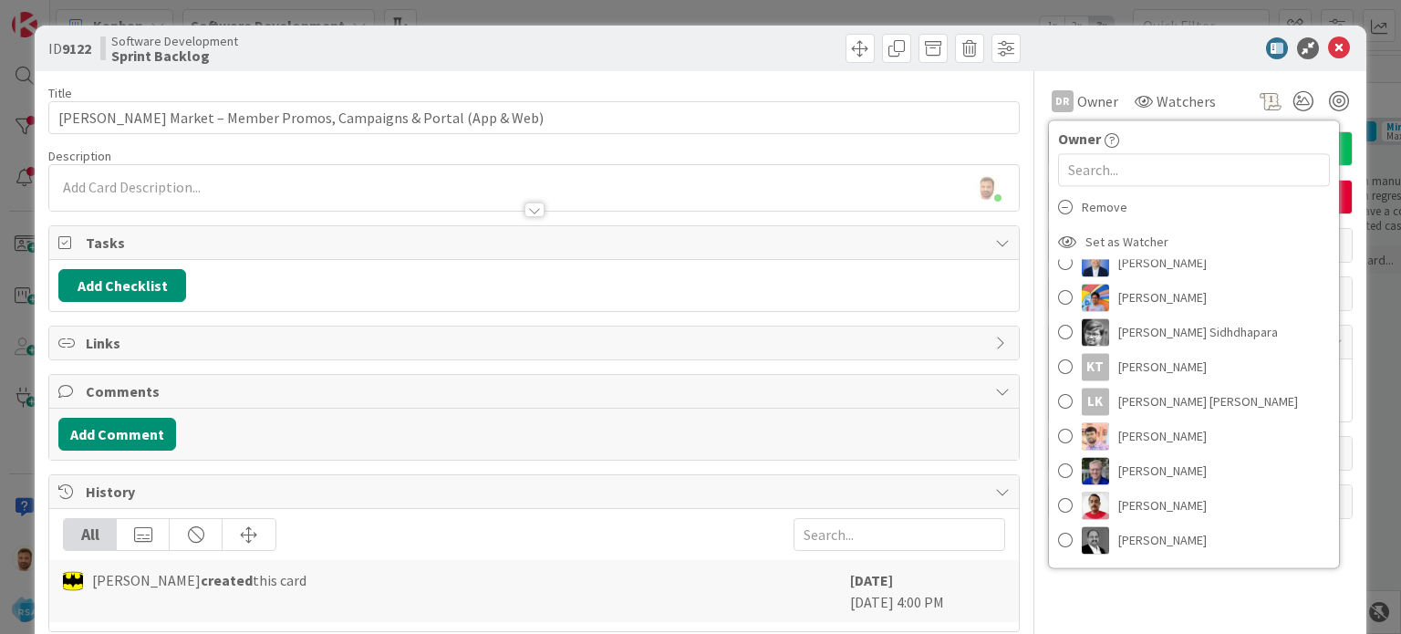
scroll to position [283, 0]
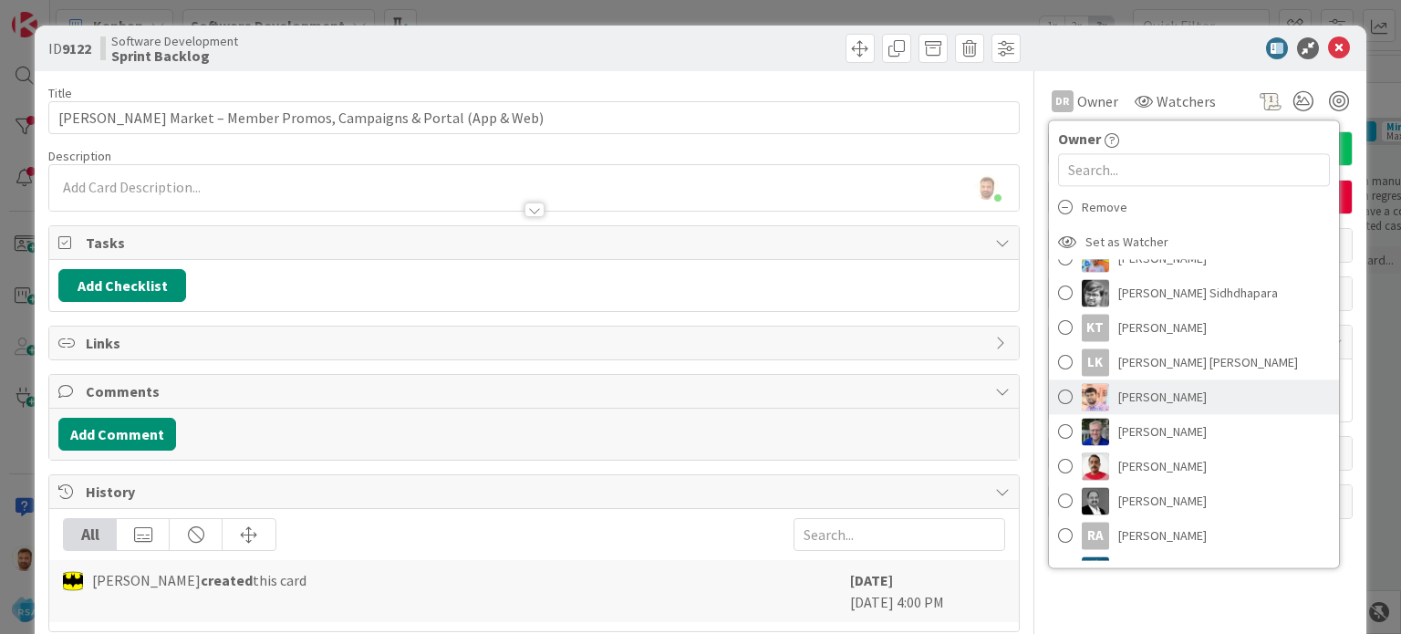
click at [1058, 397] on span at bounding box center [1065, 396] width 15 height 27
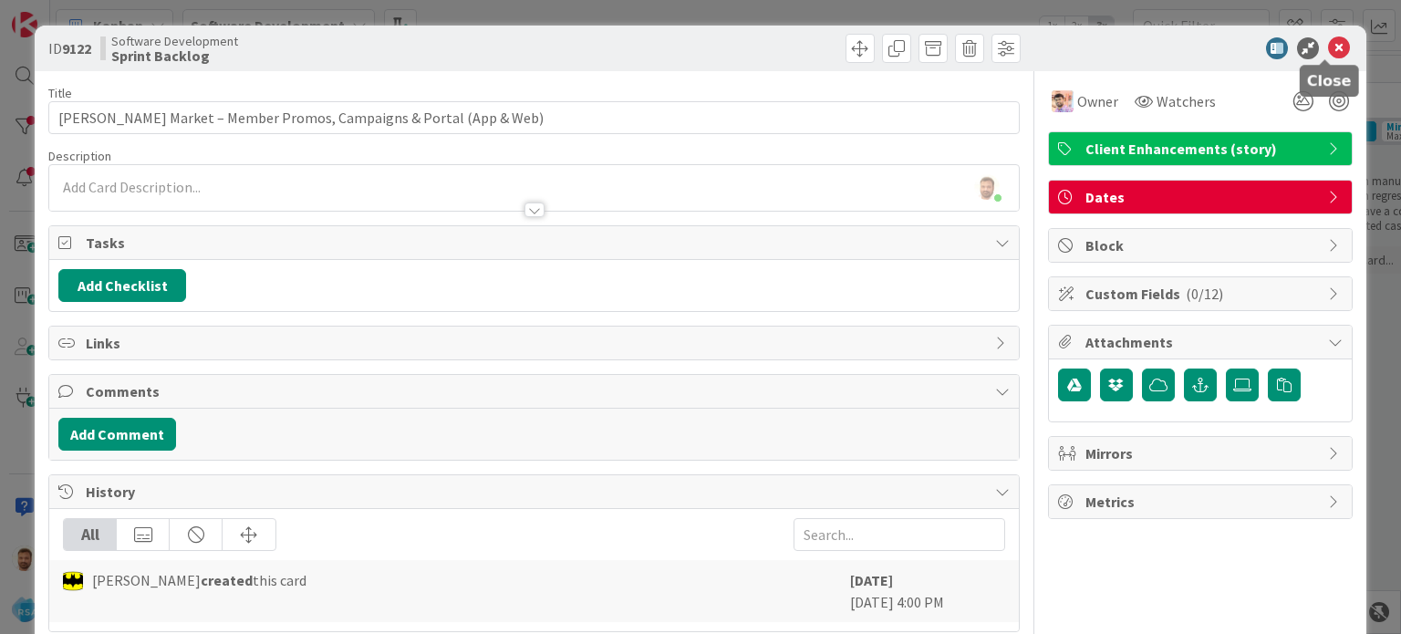
click at [1328, 54] on icon at bounding box center [1339, 48] width 22 height 22
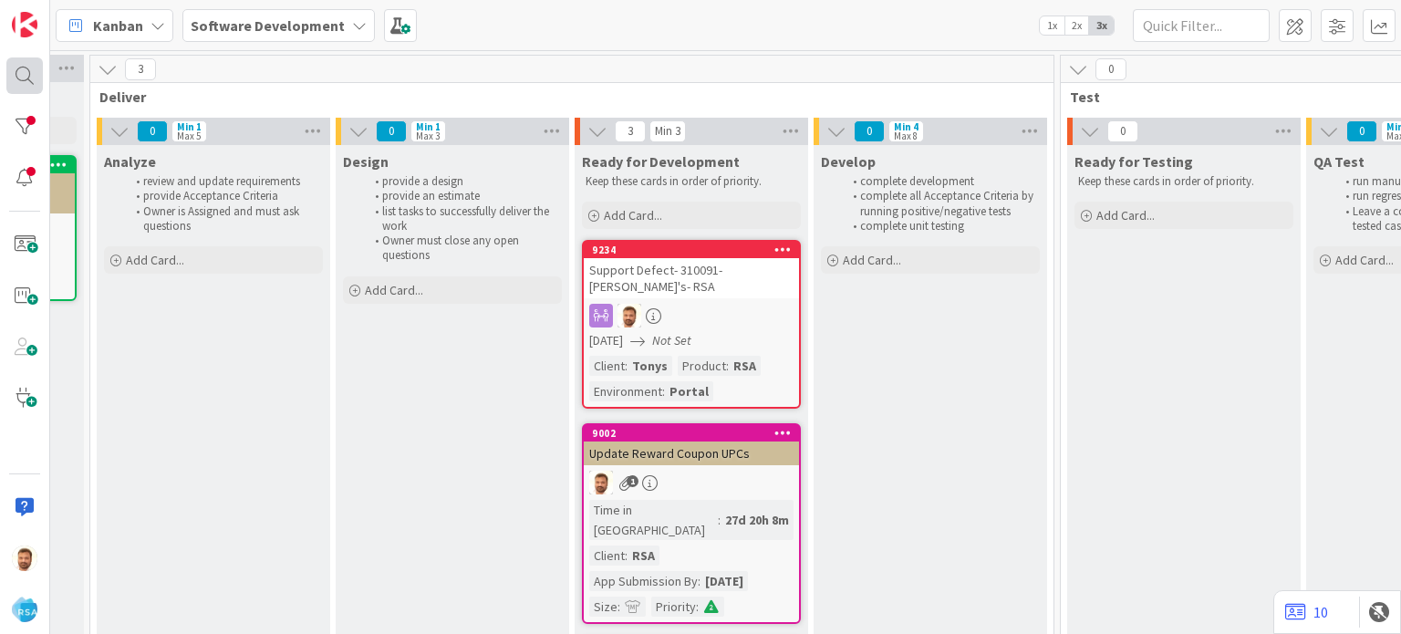
click at [17, 82] on div at bounding box center [24, 75] width 36 height 36
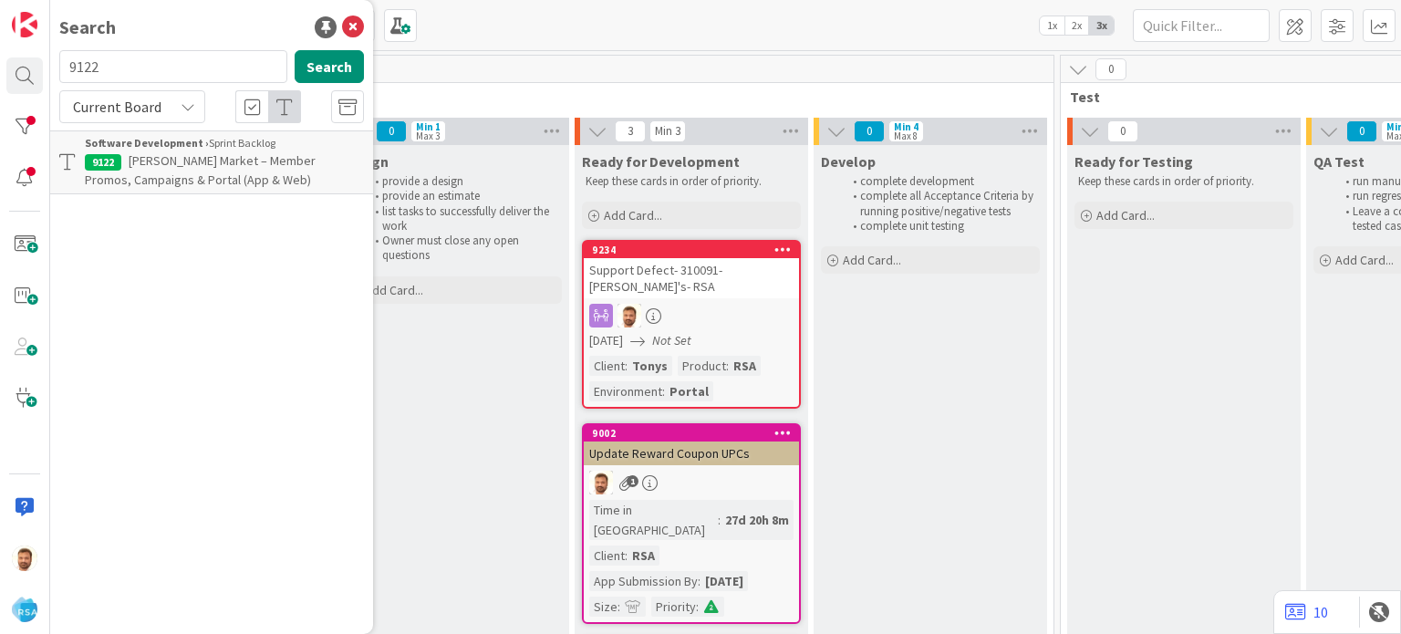
click at [181, 65] on input "9122" at bounding box center [173, 66] width 228 height 33
type input "8747"
click at [223, 176] on p "Venu- Campaign Module Integration between RSA and AOG" at bounding box center [224, 170] width 279 height 38
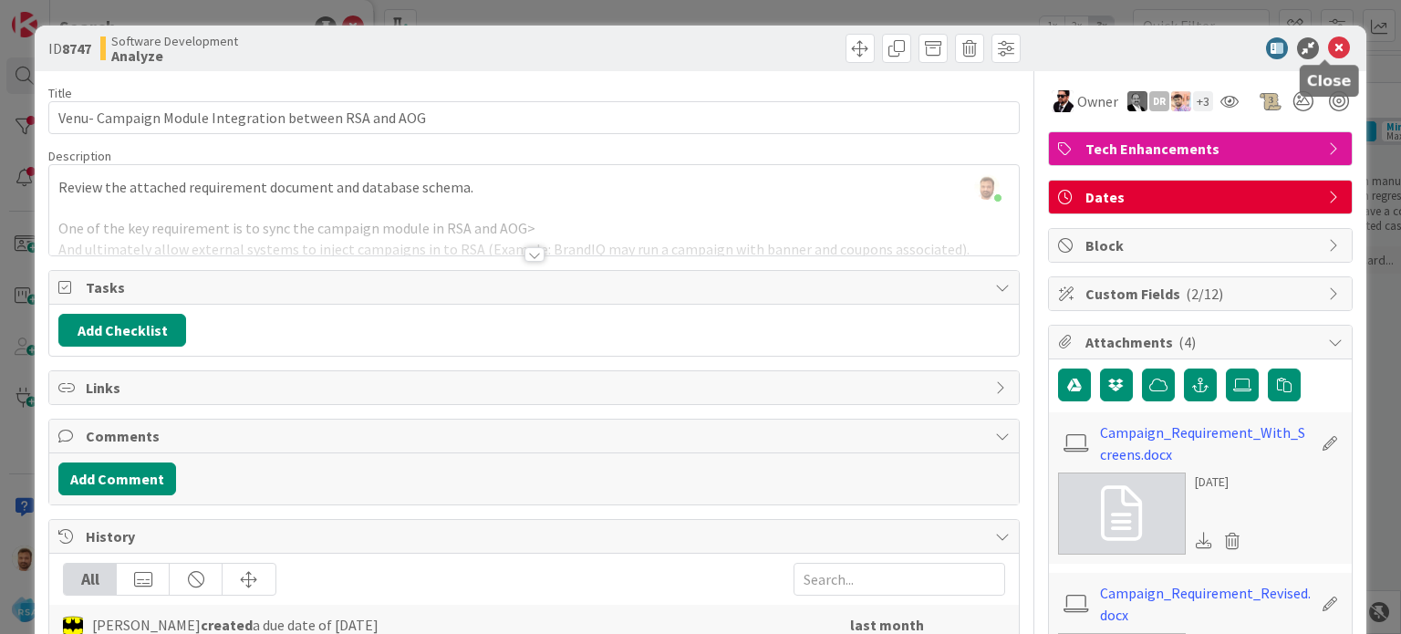
click at [1328, 48] on icon at bounding box center [1339, 48] width 22 height 22
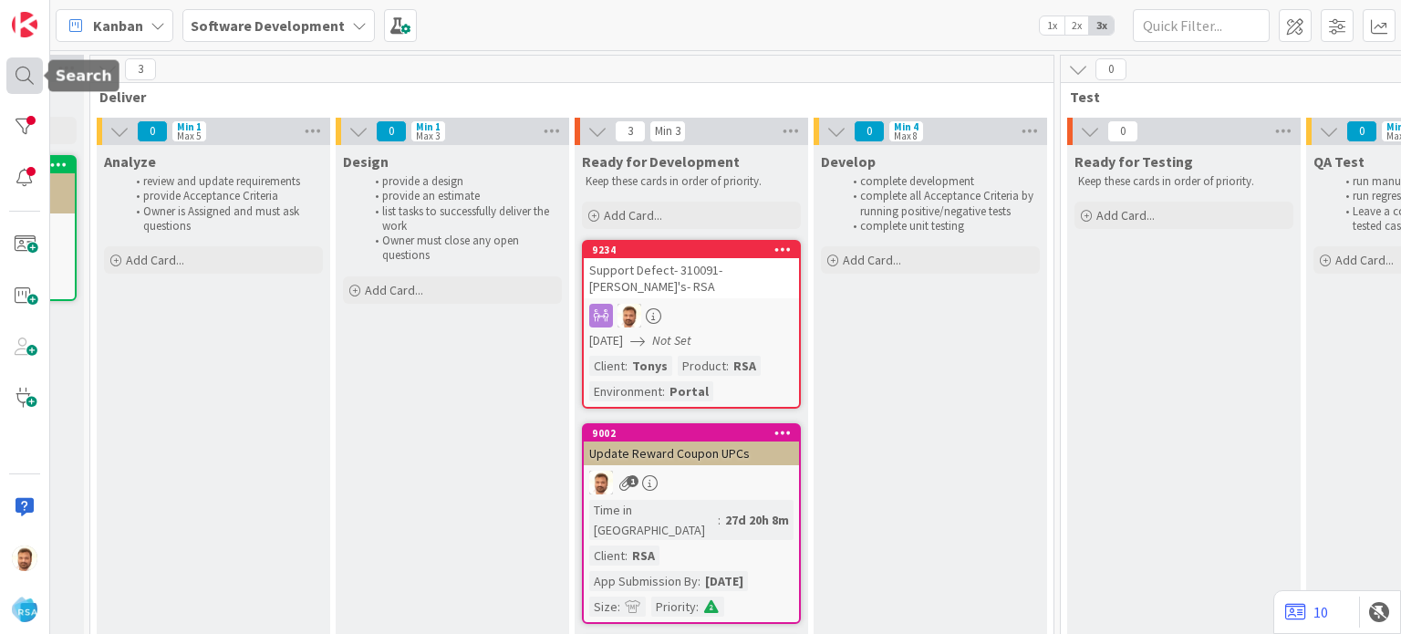
click at [26, 79] on div at bounding box center [24, 75] width 36 height 36
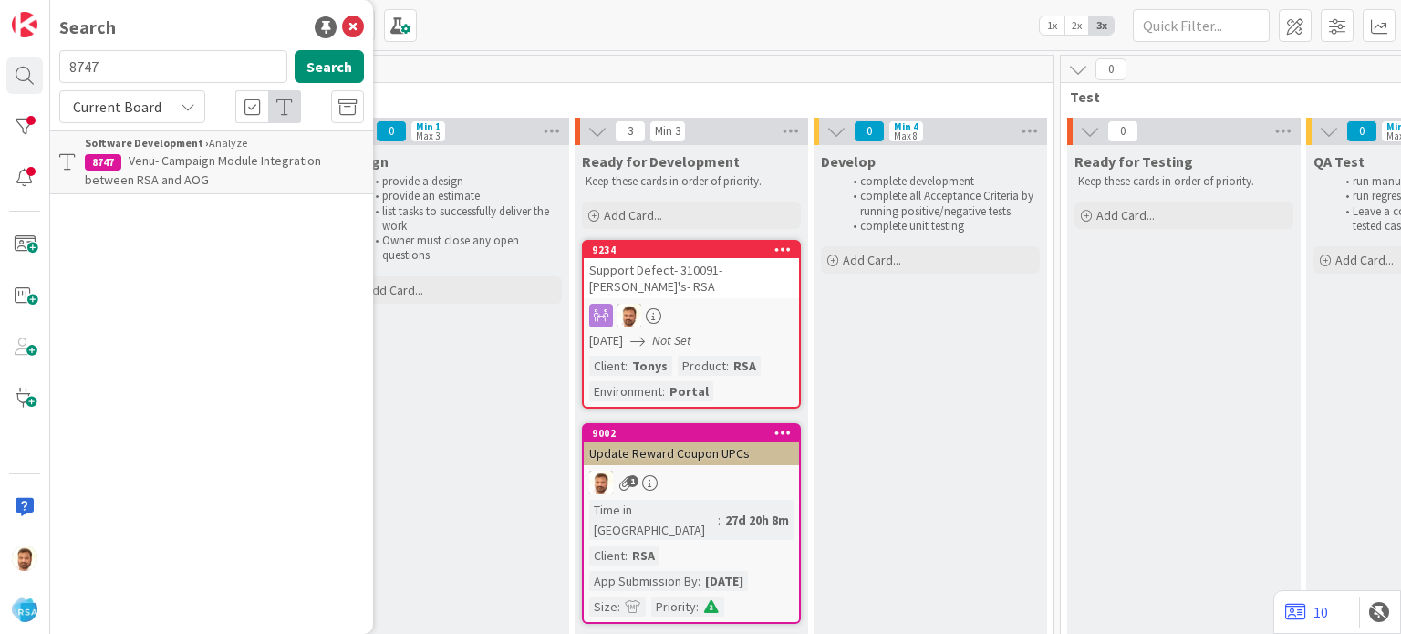
click at [140, 68] on input "8747" at bounding box center [173, 66] width 228 height 33
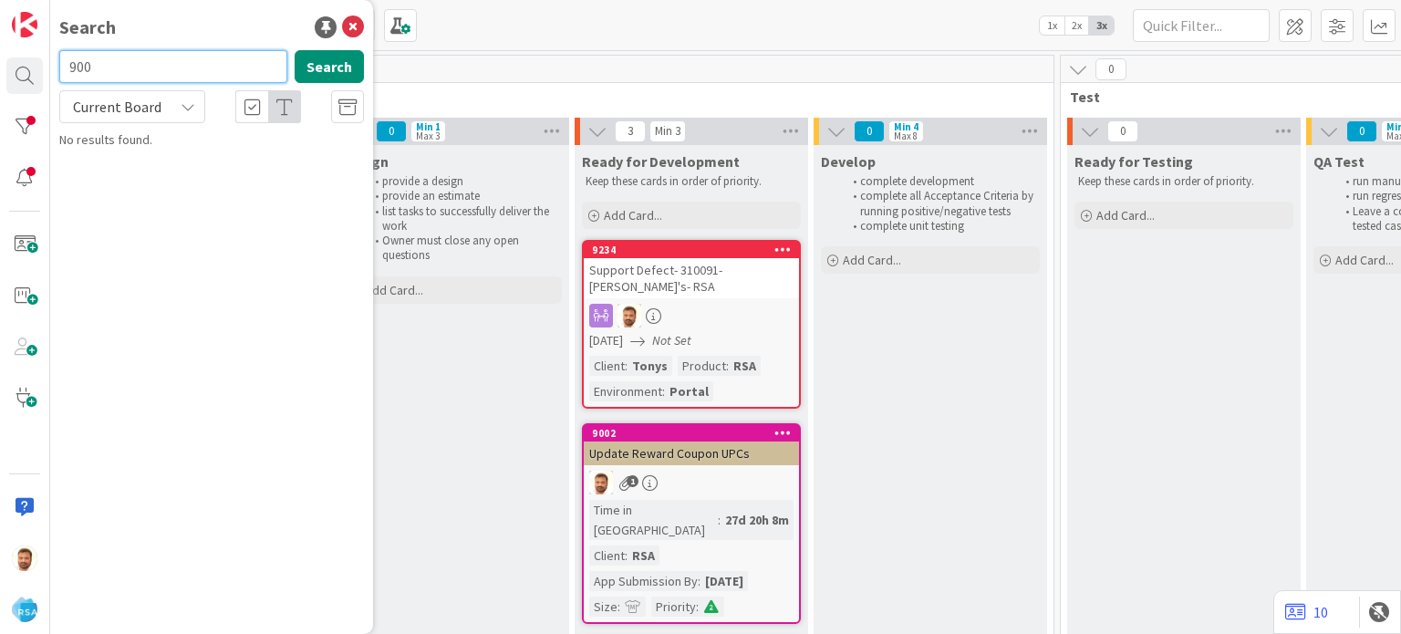
click at [140, 68] on input "900" at bounding box center [173, 66] width 228 height 33
type input "9000"
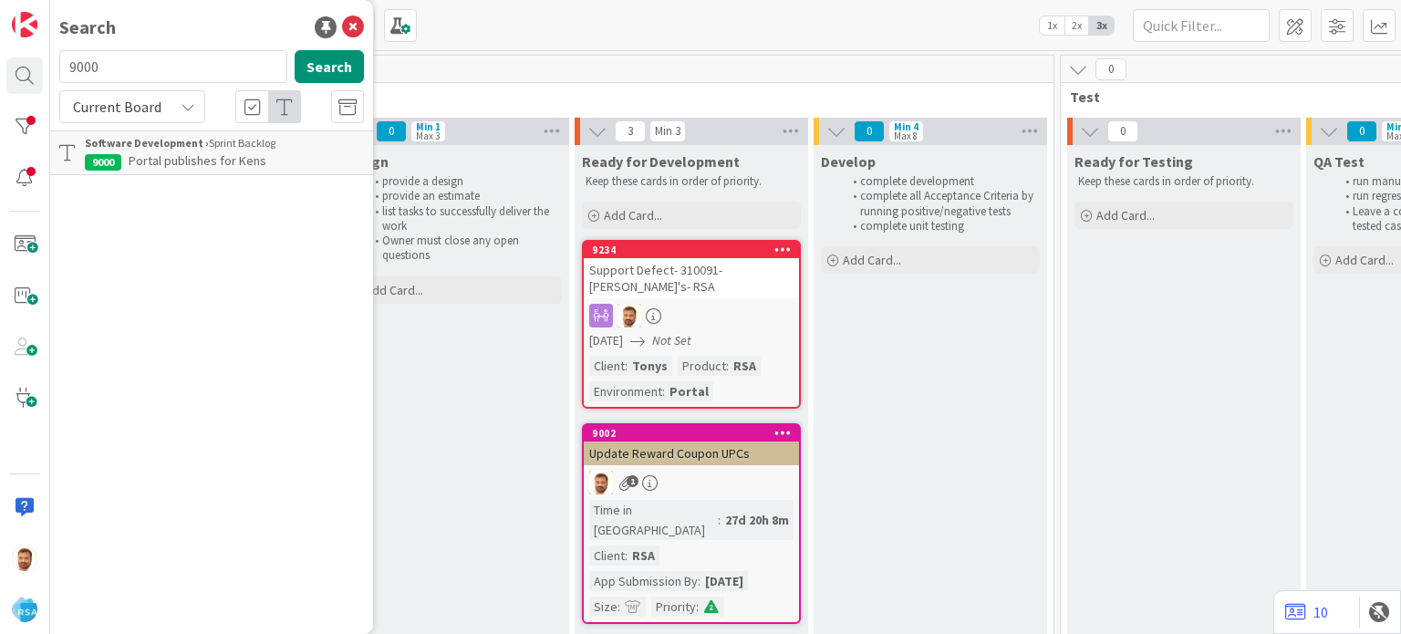
click at [188, 152] on span "Portal publishes for Kens" at bounding box center [198, 160] width 138 height 16
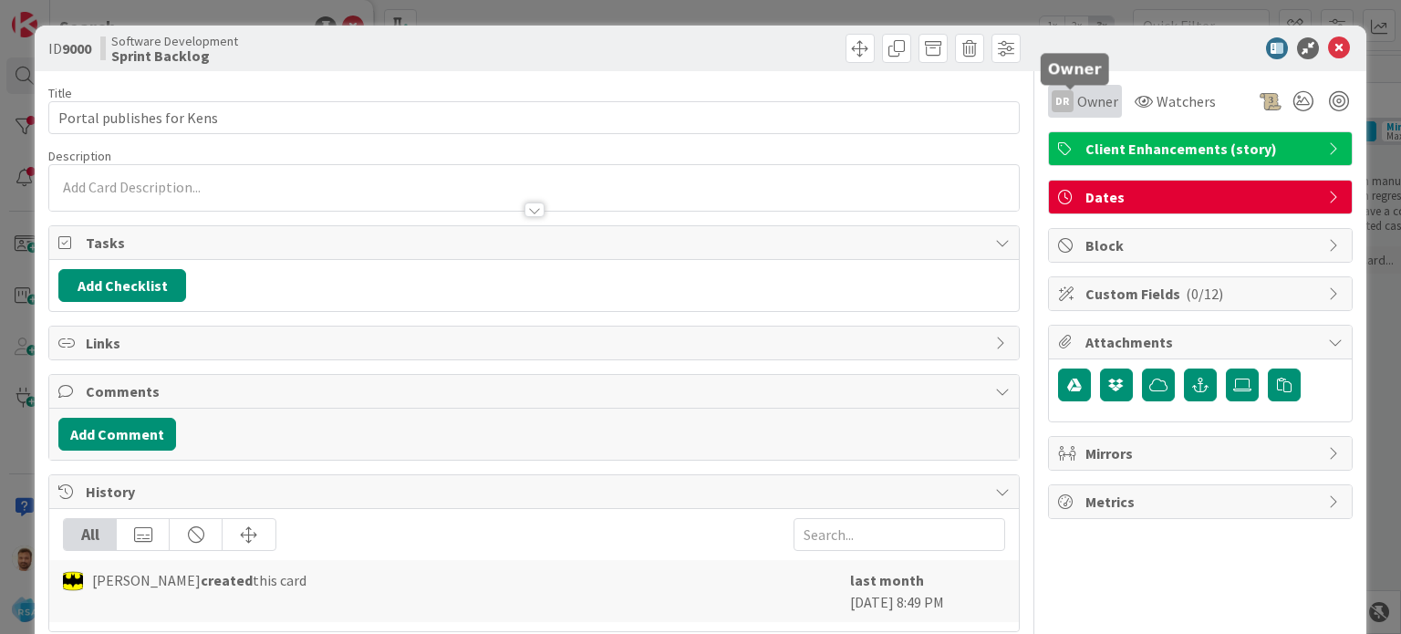
click at [1077, 96] on span "Owner" at bounding box center [1097, 101] width 41 height 22
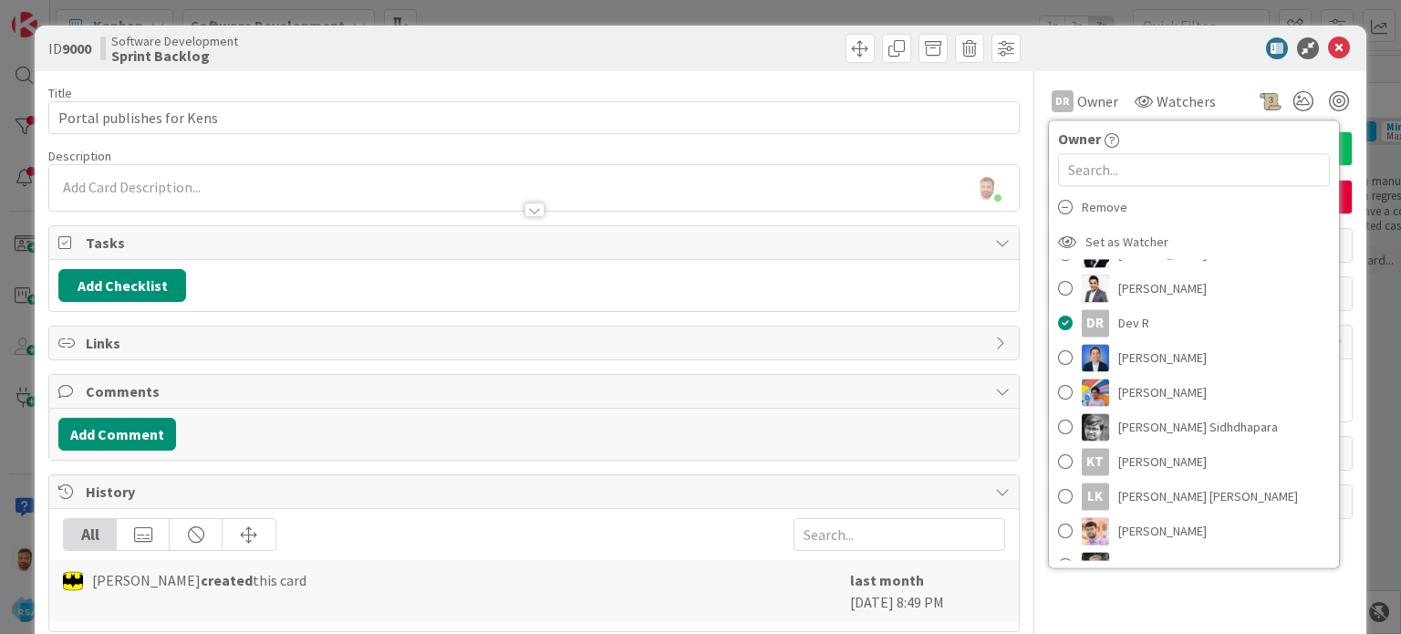
scroll to position [150, 0]
click at [1058, 322] on span at bounding box center [1065, 321] width 15 height 27
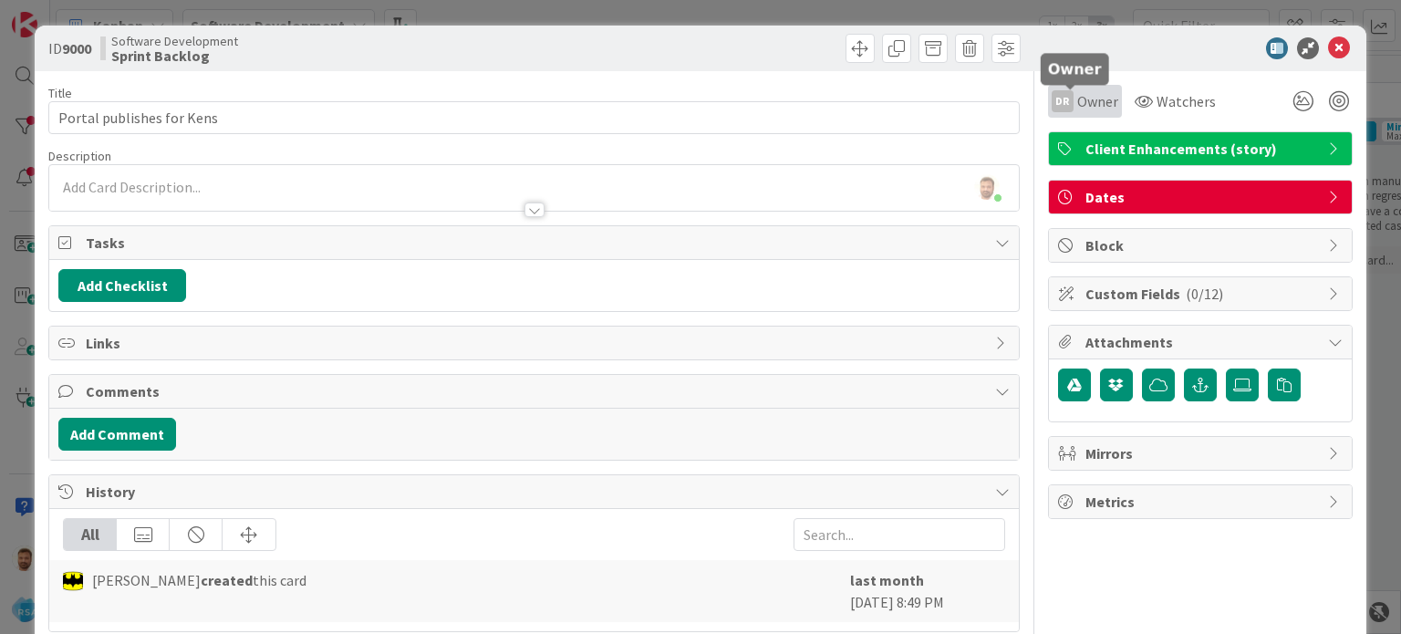
click at [1077, 104] on span "Owner" at bounding box center [1097, 101] width 41 height 22
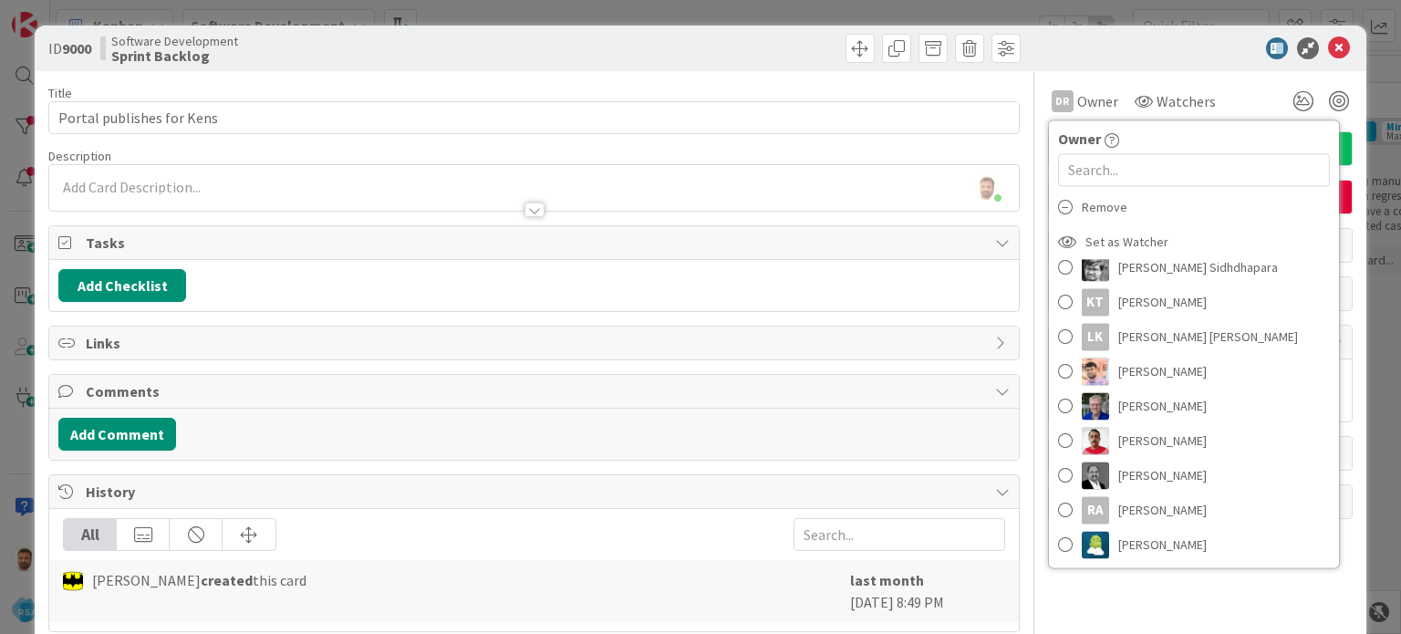
scroll to position [309, 0]
click at [1058, 365] on span at bounding box center [1065, 370] width 15 height 27
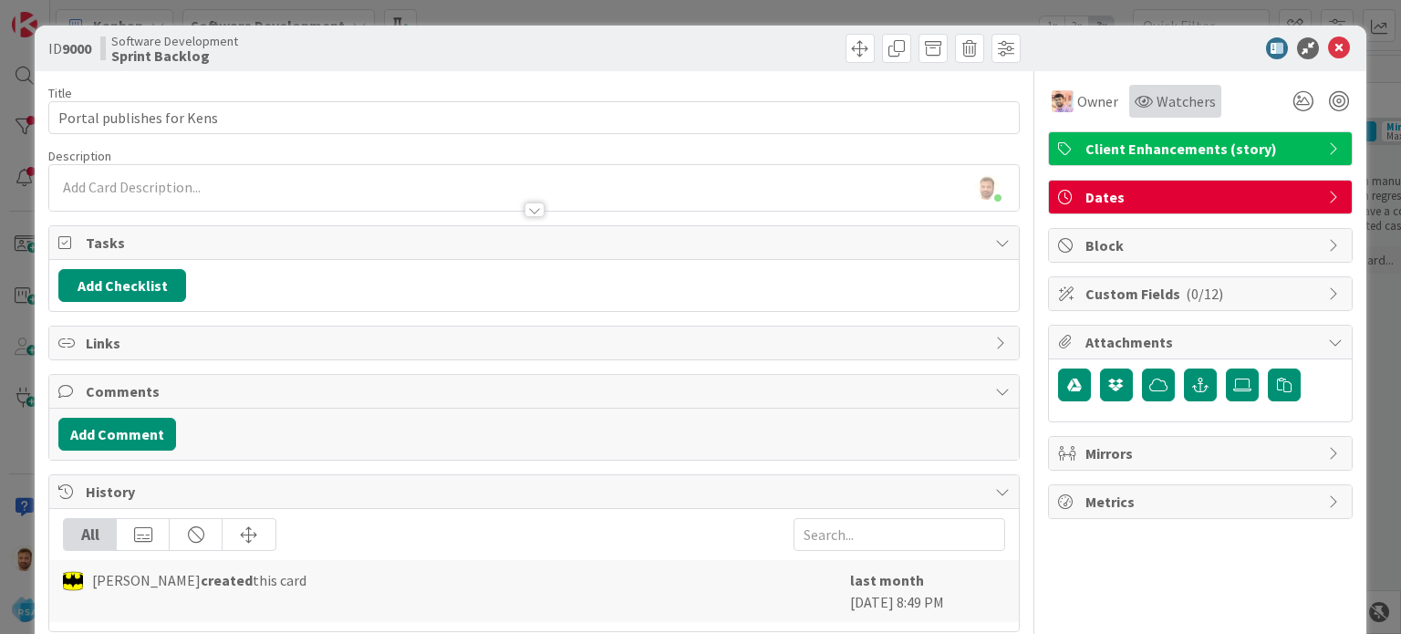
click at [1142, 89] on div "Watchers" at bounding box center [1175, 101] width 92 height 33
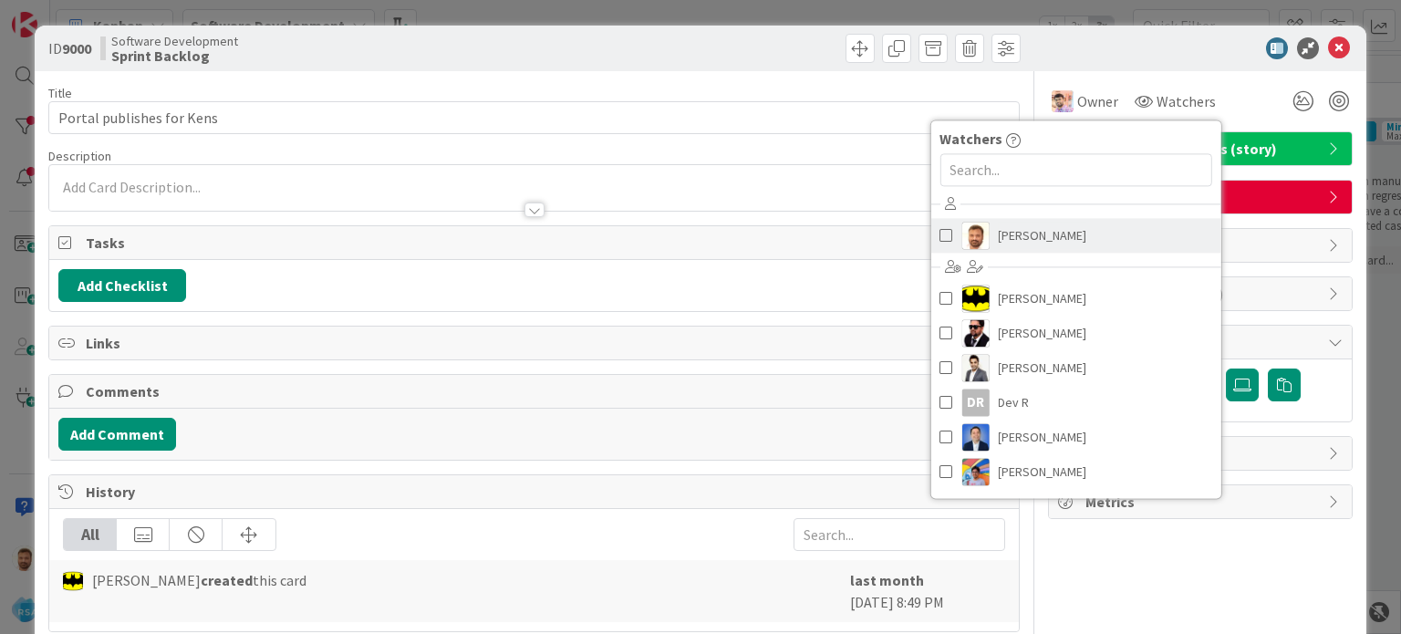
click at [939, 236] on span at bounding box center [945, 235] width 13 height 27
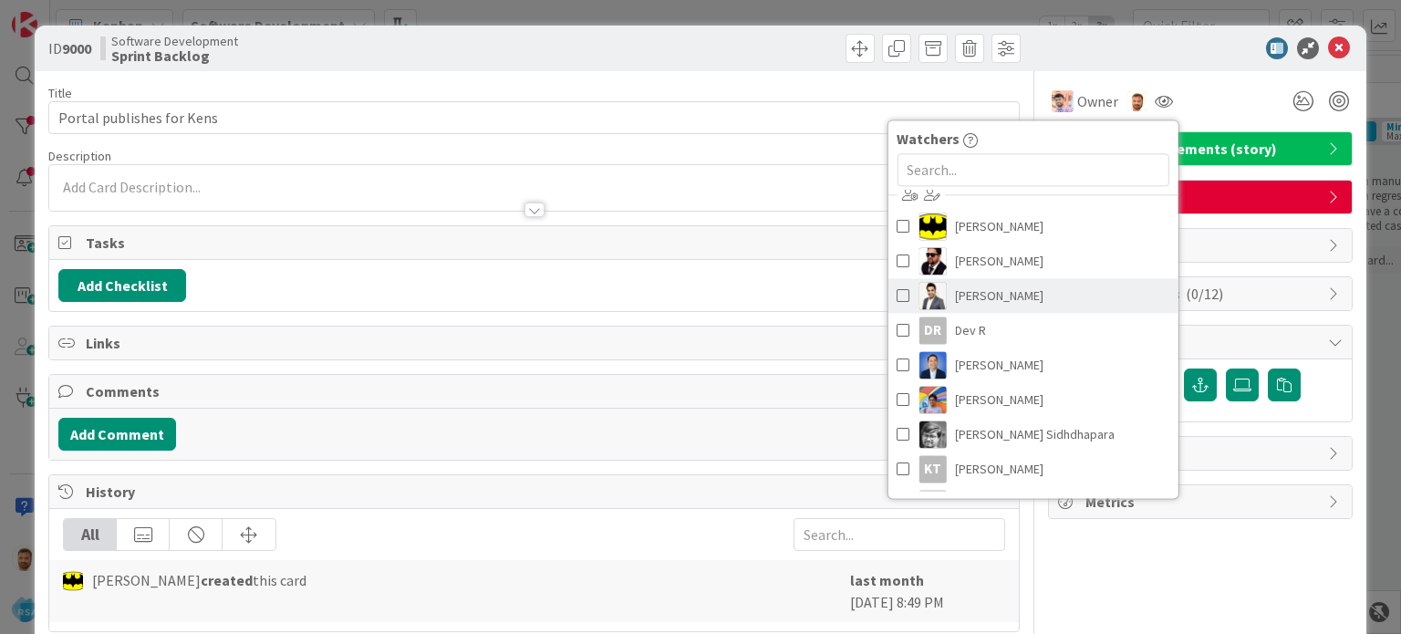
scroll to position [80, 0]
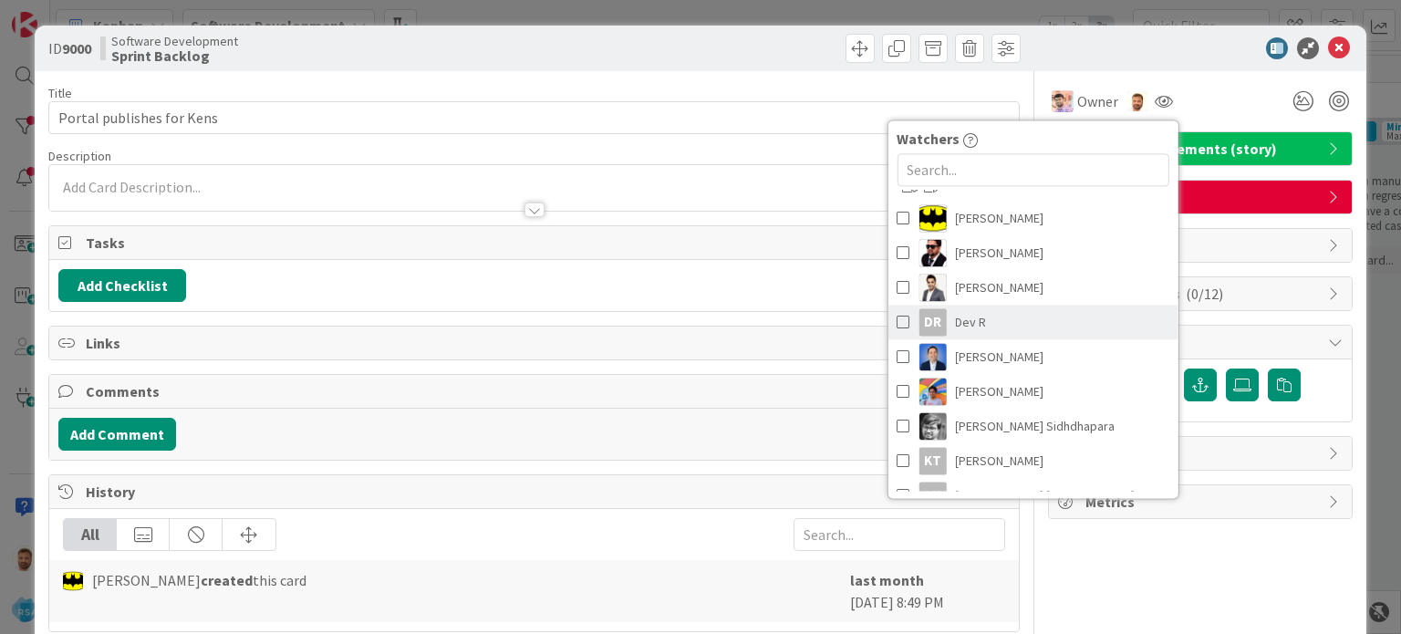
click at [897, 319] on span at bounding box center [903, 321] width 13 height 27
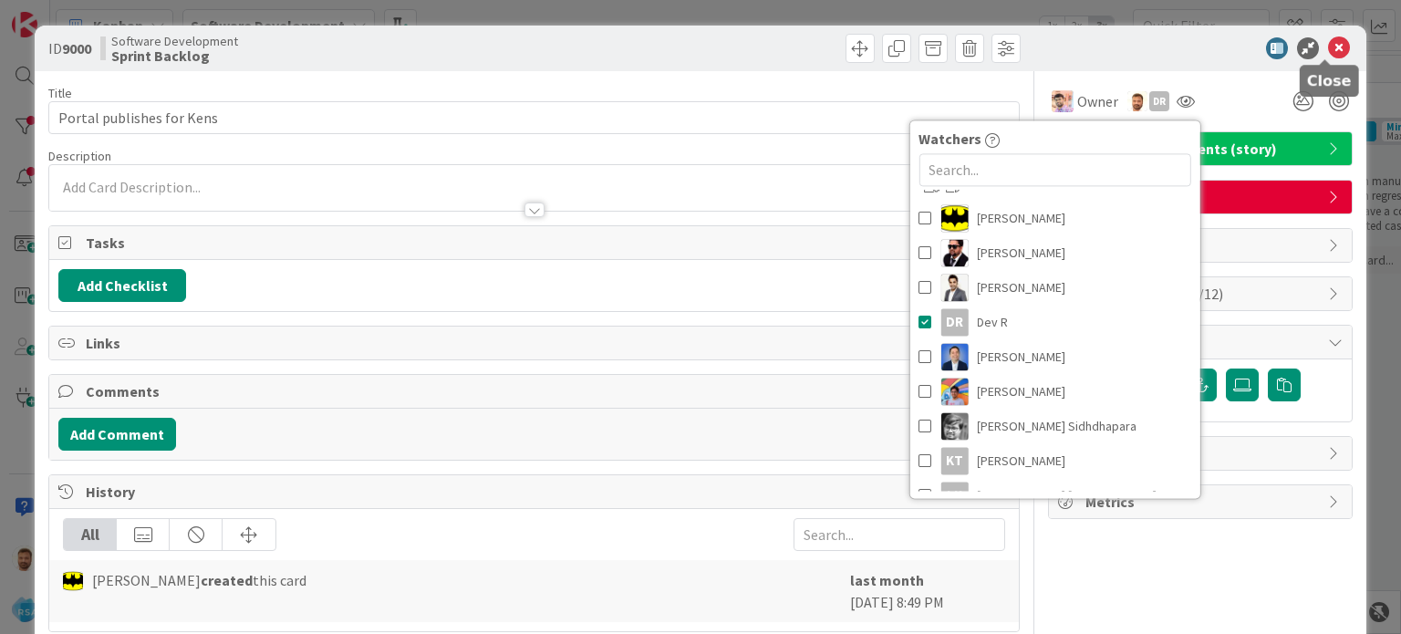
click at [1328, 50] on icon at bounding box center [1339, 48] width 22 height 22
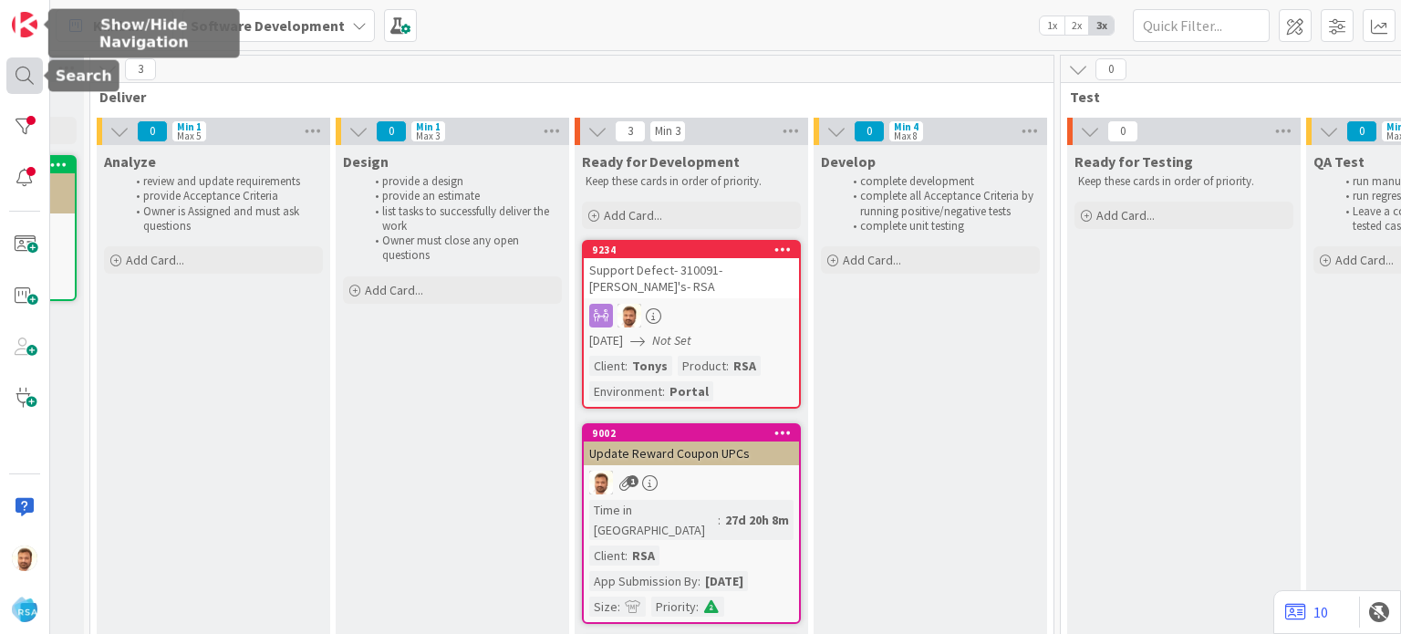
click at [20, 78] on div at bounding box center [24, 75] width 36 height 36
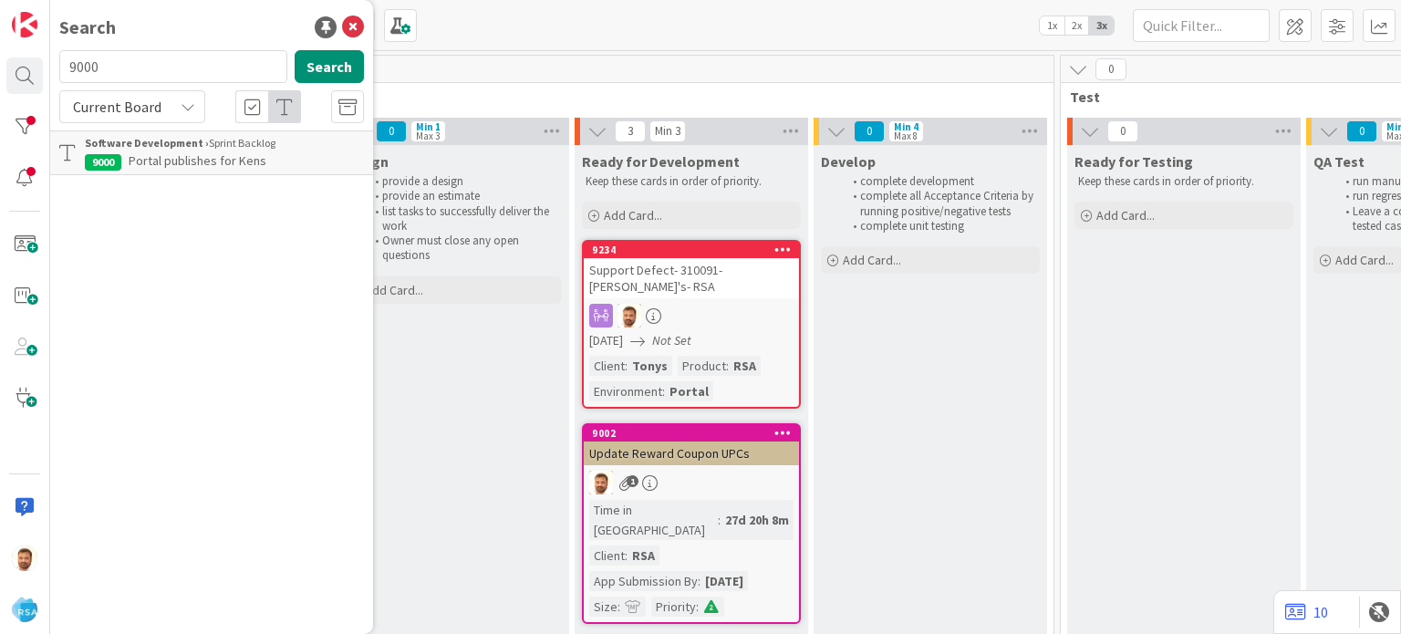
click at [131, 71] on input "9000" at bounding box center [173, 66] width 228 height 33
type input "9050"
click at [190, 175] on div "Search 9050 Search Current Board Software Development › QA Test 9050 Employment…" at bounding box center [211, 317] width 323 height 634
click at [189, 152] on span "Employment Application rework" at bounding box center [216, 160] width 174 height 16
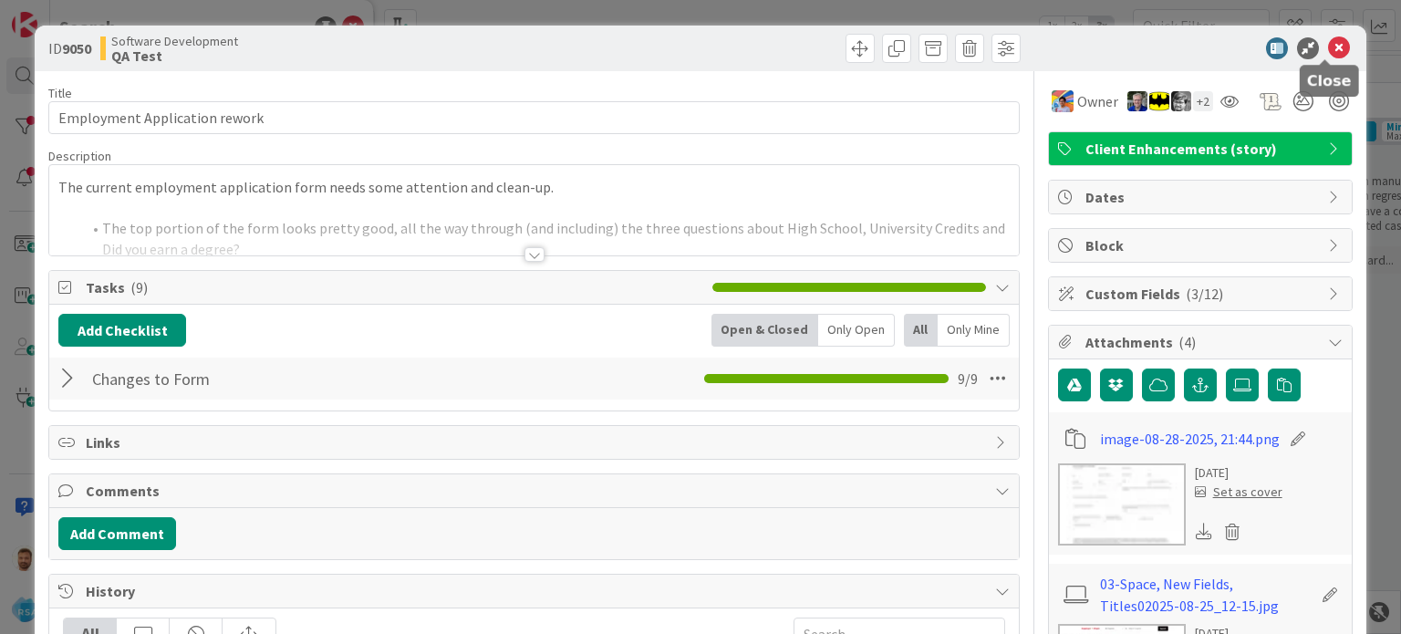
click at [1328, 49] on icon at bounding box center [1339, 48] width 22 height 22
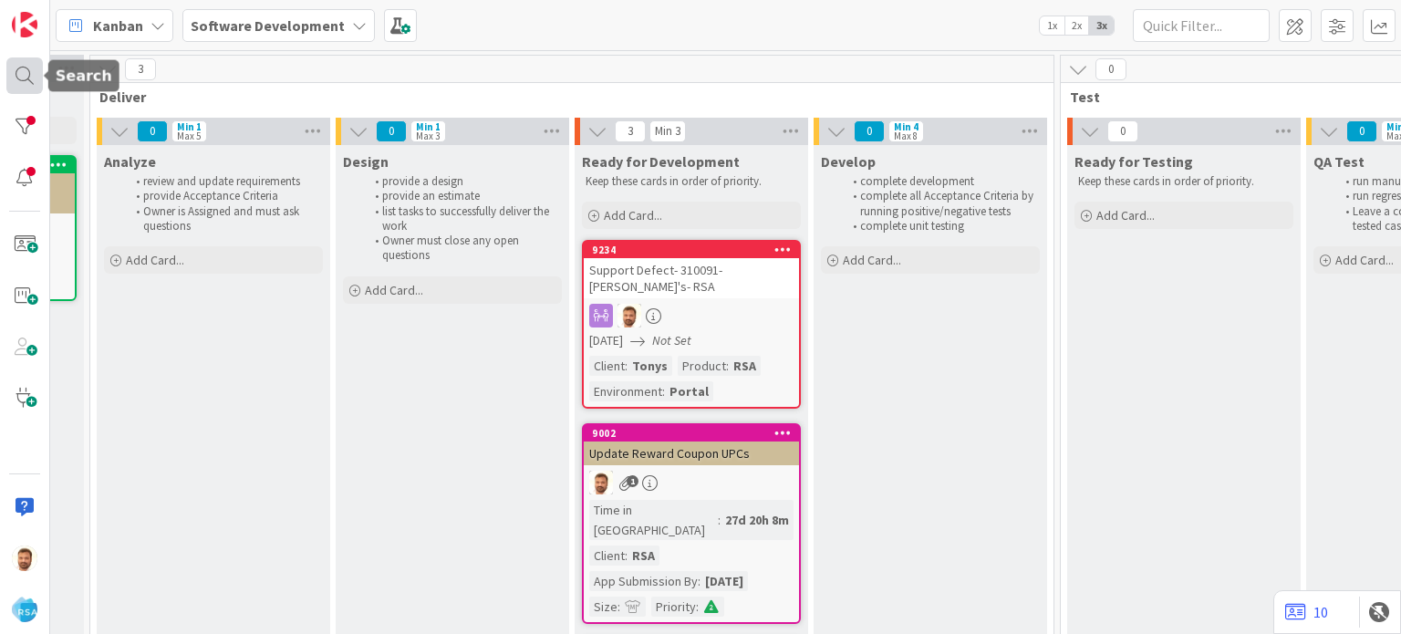
click at [23, 78] on div at bounding box center [24, 75] width 36 height 36
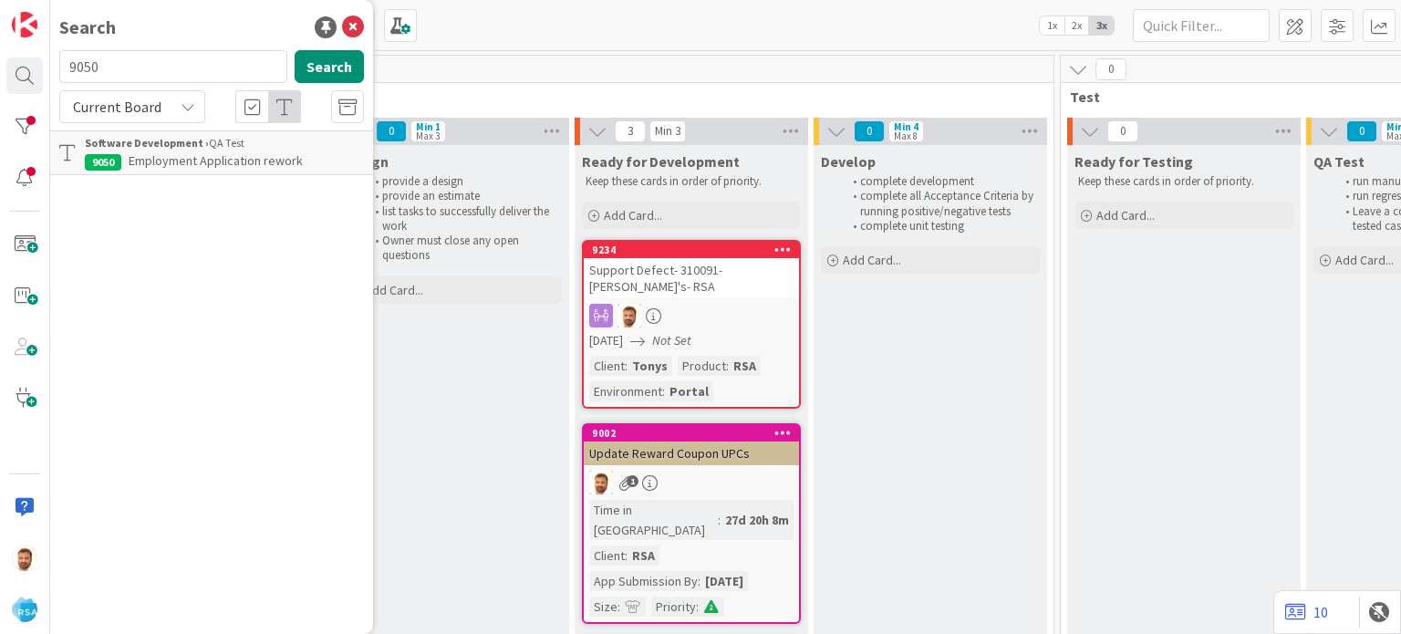
click at [130, 65] on input "9050" at bounding box center [173, 66] width 228 height 33
type input "8914"
click at [186, 155] on span "Weekly Ad Automation Setup" at bounding box center [208, 160] width 159 height 16
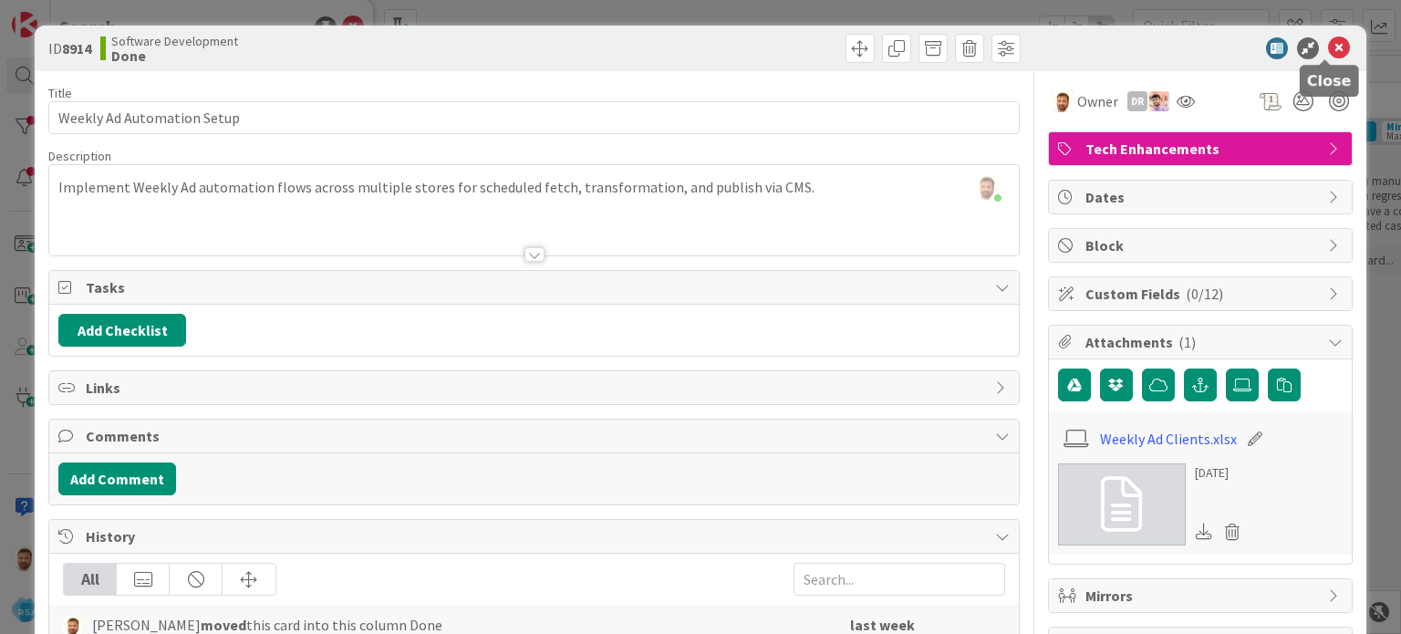
click at [1328, 50] on icon at bounding box center [1339, 48] width 22 height 22
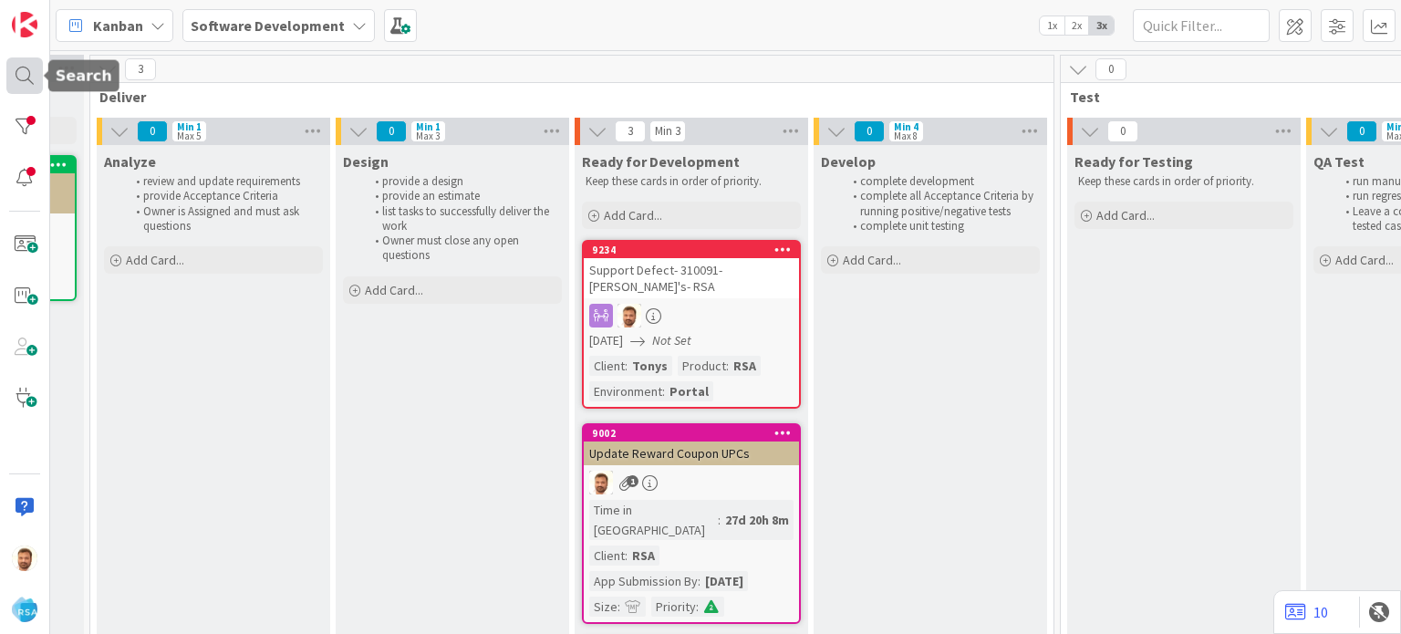
click at [22, 76] on div at bounding box center [24, 75] width 36 height 36
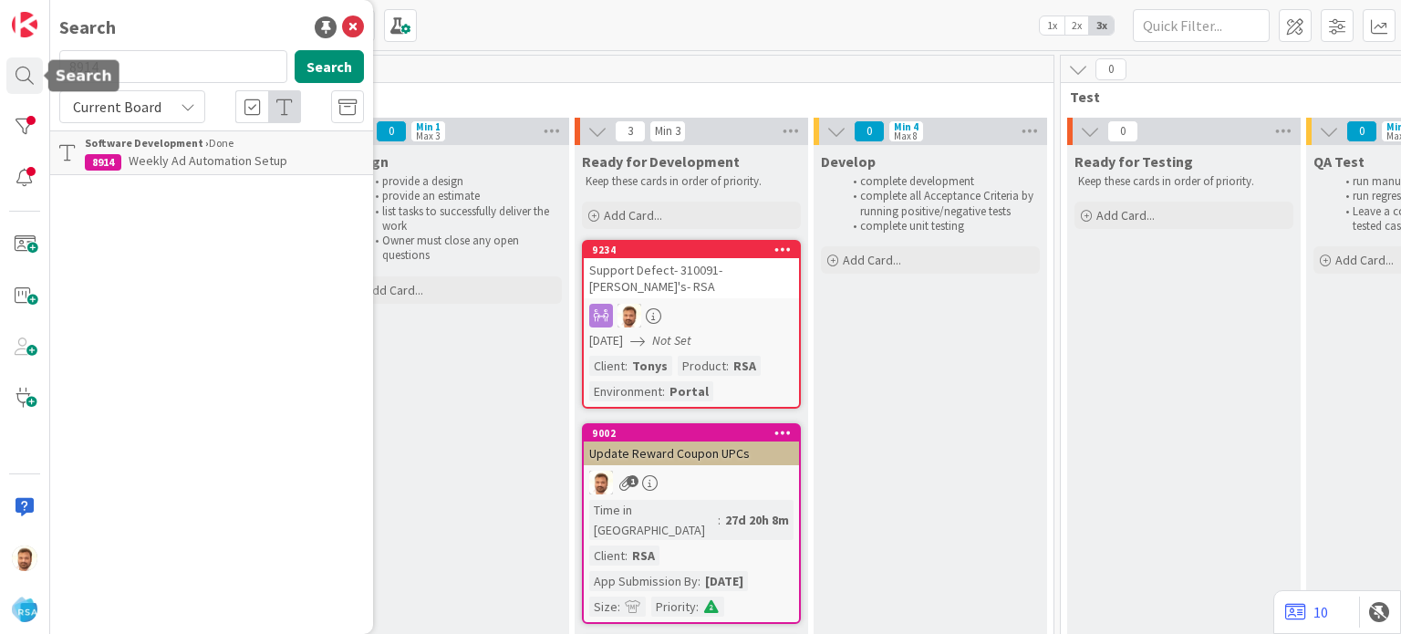
click at [126, 65] on input "8914" at bounding box center [173, 66] width 228 height 33
type input "8782"
click at [189, 152] on span "Inmar MFR Coupon Integration" at bounding box center [210, 160] width 163 height 16
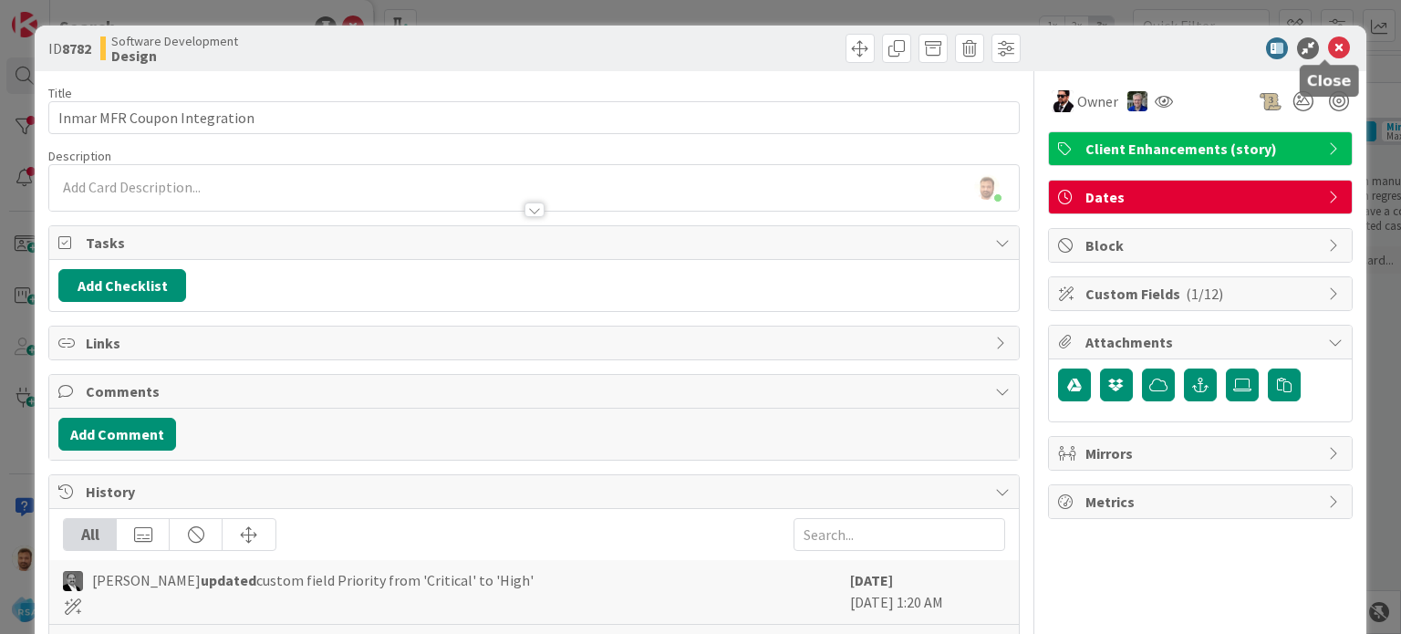
click at [1328, 43] on icon at bounding box center [1339, 48] width 22 height 22
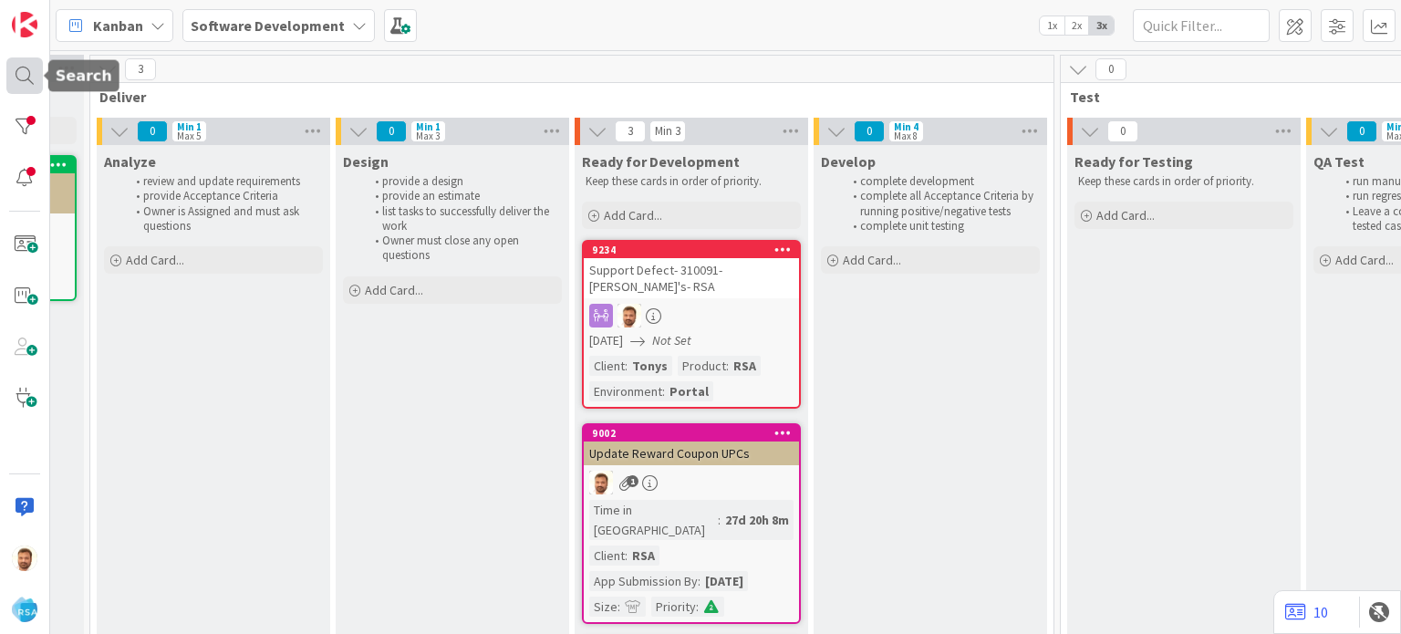
click at [24, 76] on div at bounding box center [24, 75] width 36 height 36
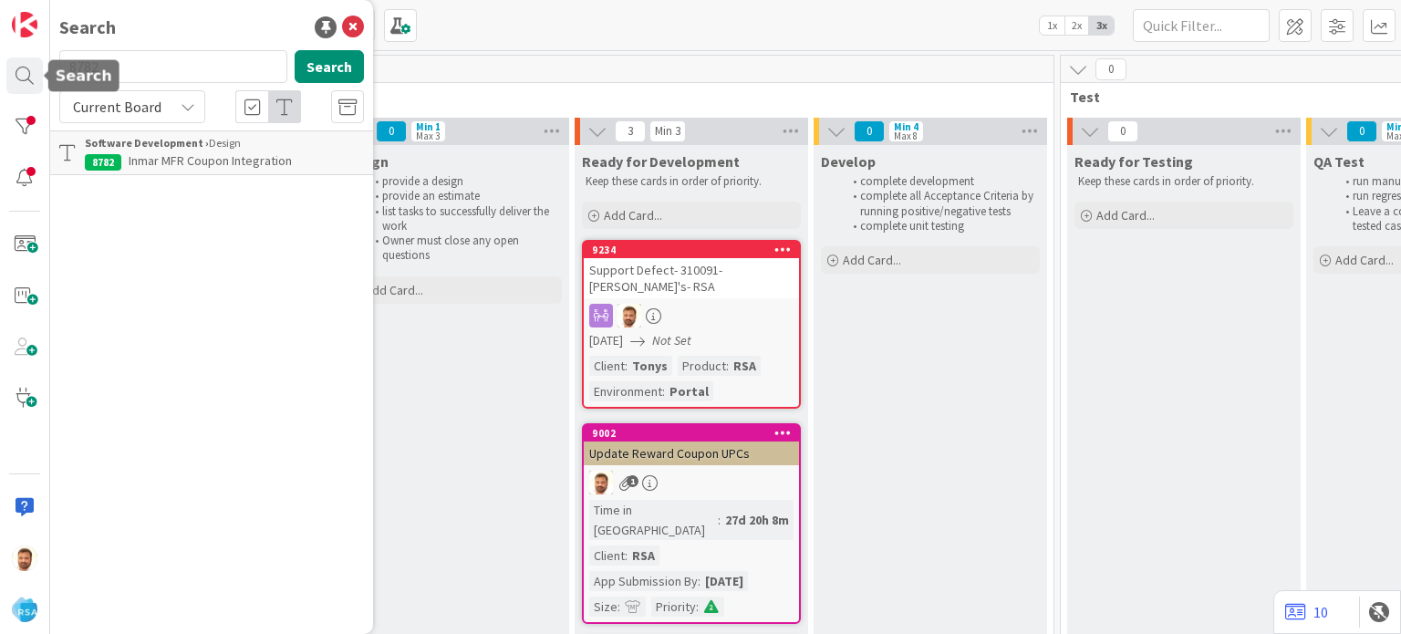
click at [141, 73] on input "8782" at bounding box center [173, 66] width 228 height 33
type input "8001"
click at [173, 164] on span "Revamp Manufacturer Redemption Service (MFR Service)" at bounding box center [224, 170] width 279 height 36
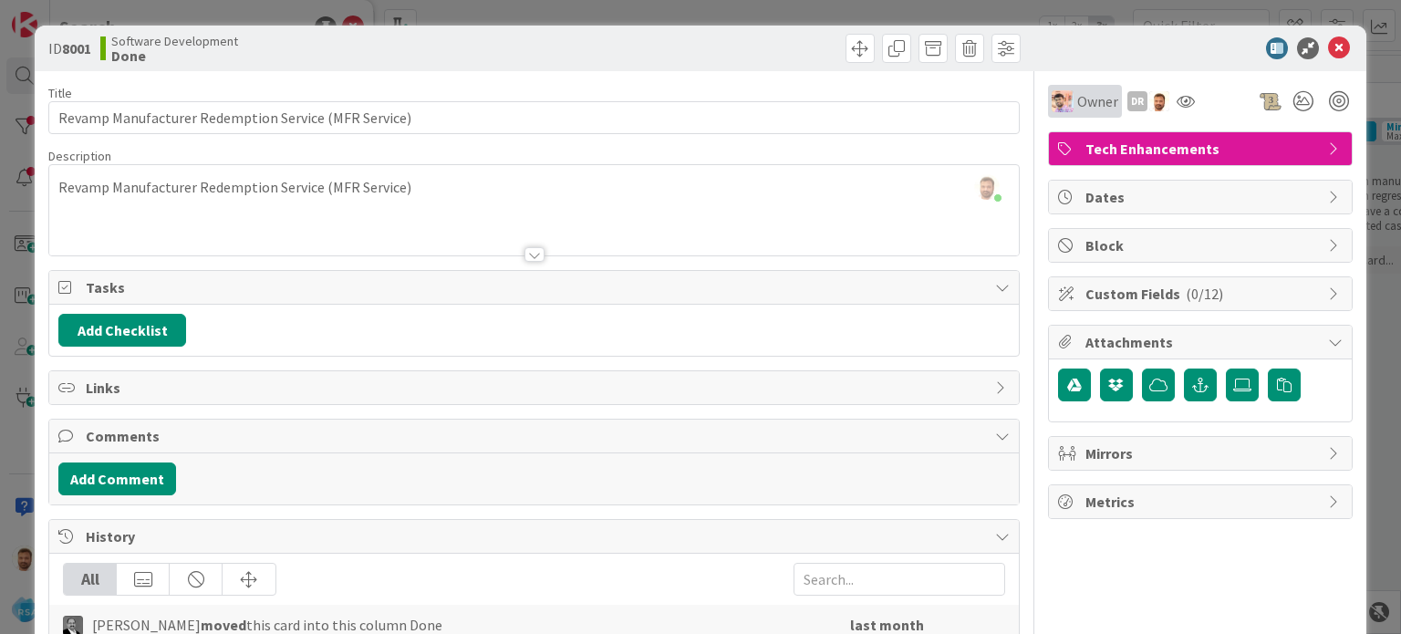
click at [1072, 117] on div "Owner" at bounding box center [1085, 101] width 74 height 33
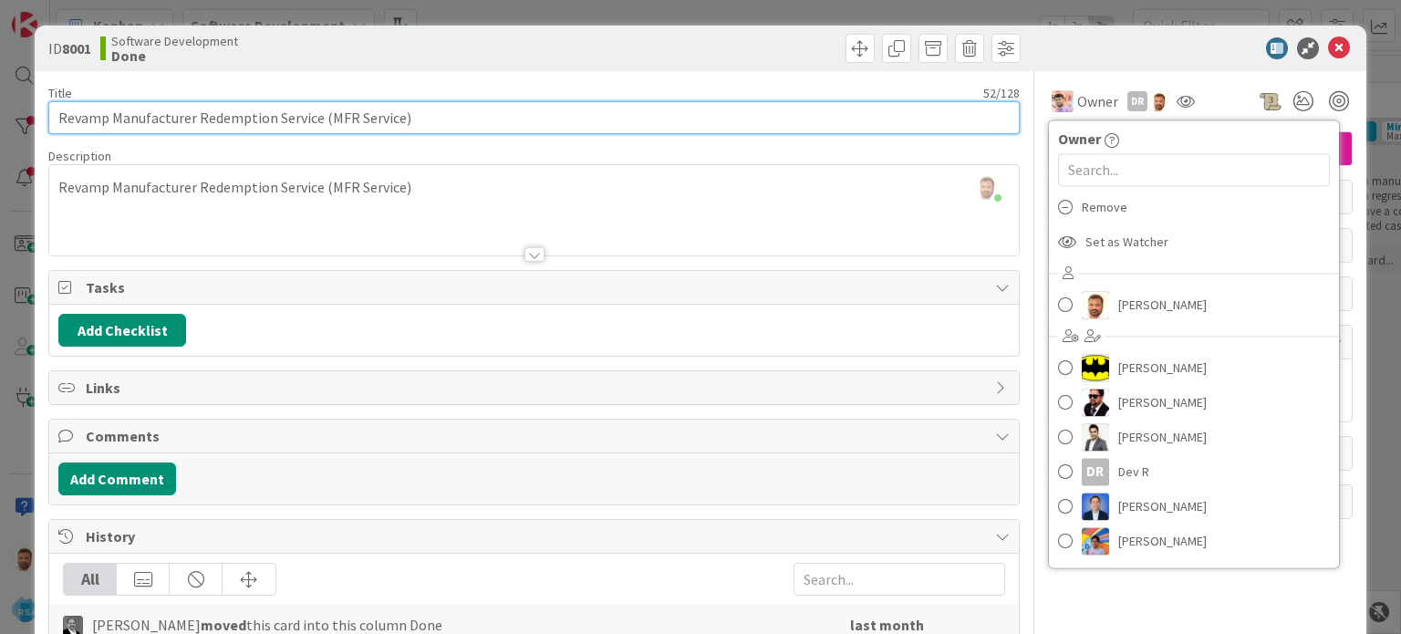
click at [901, 116] on input "Revamp Manufacturer Redemption Service (MFR Service)" at bounding box center [533, 117] width 971 height 33
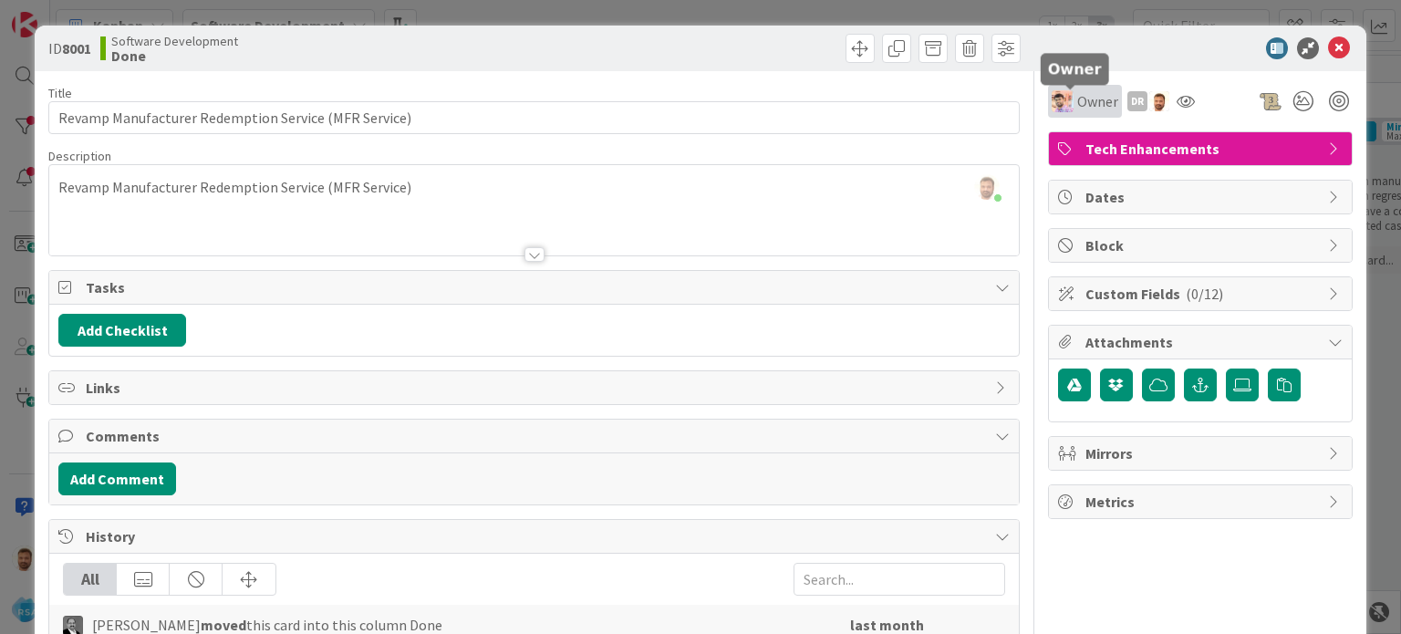
click at [1062, 99] on div "Owner" at bounding box center [1085, 101] width 67 height 22
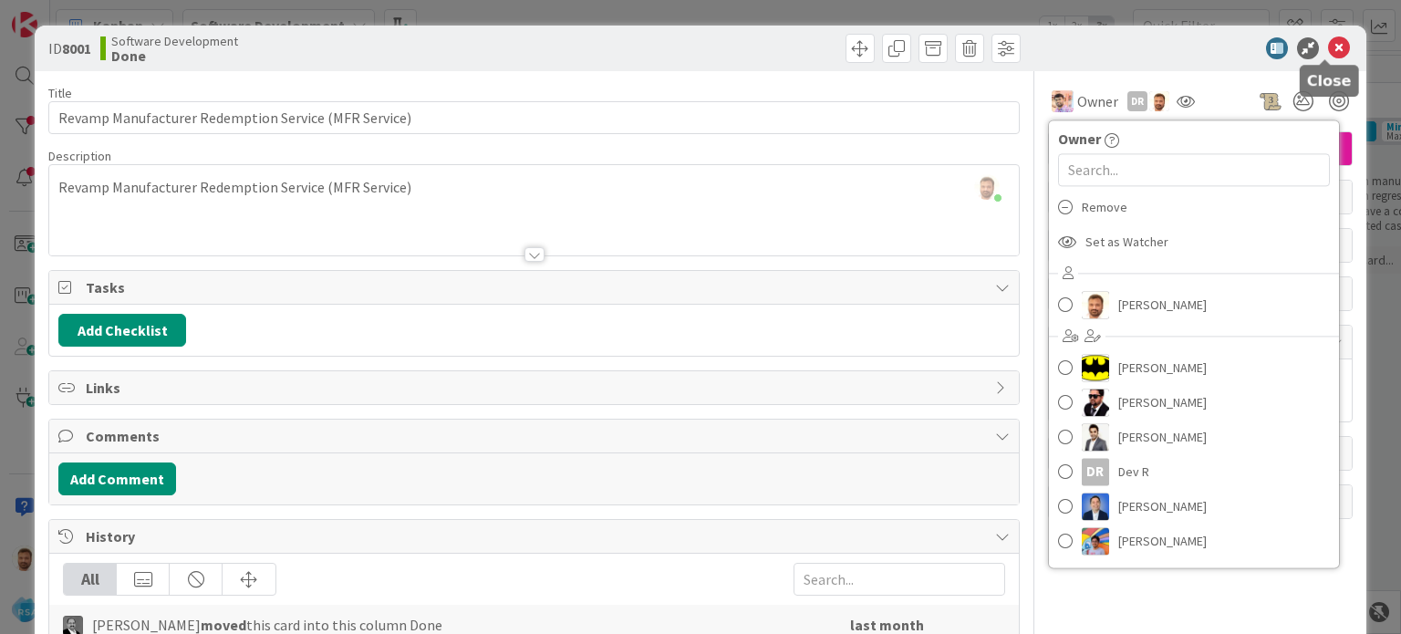
click at [1328, 47] on icon at bounding box center [1339, 48] width 22 height 22
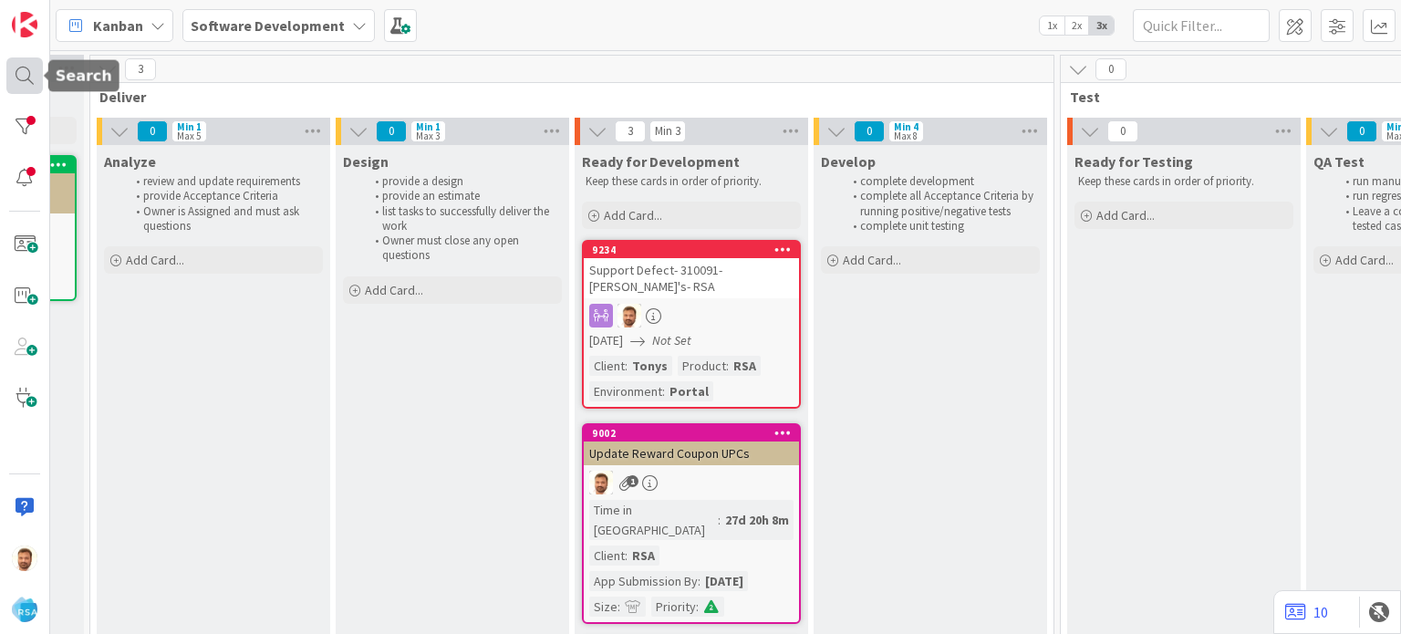
click at [21, 73] on div at bounding box center [24, 75] width 36 height 36
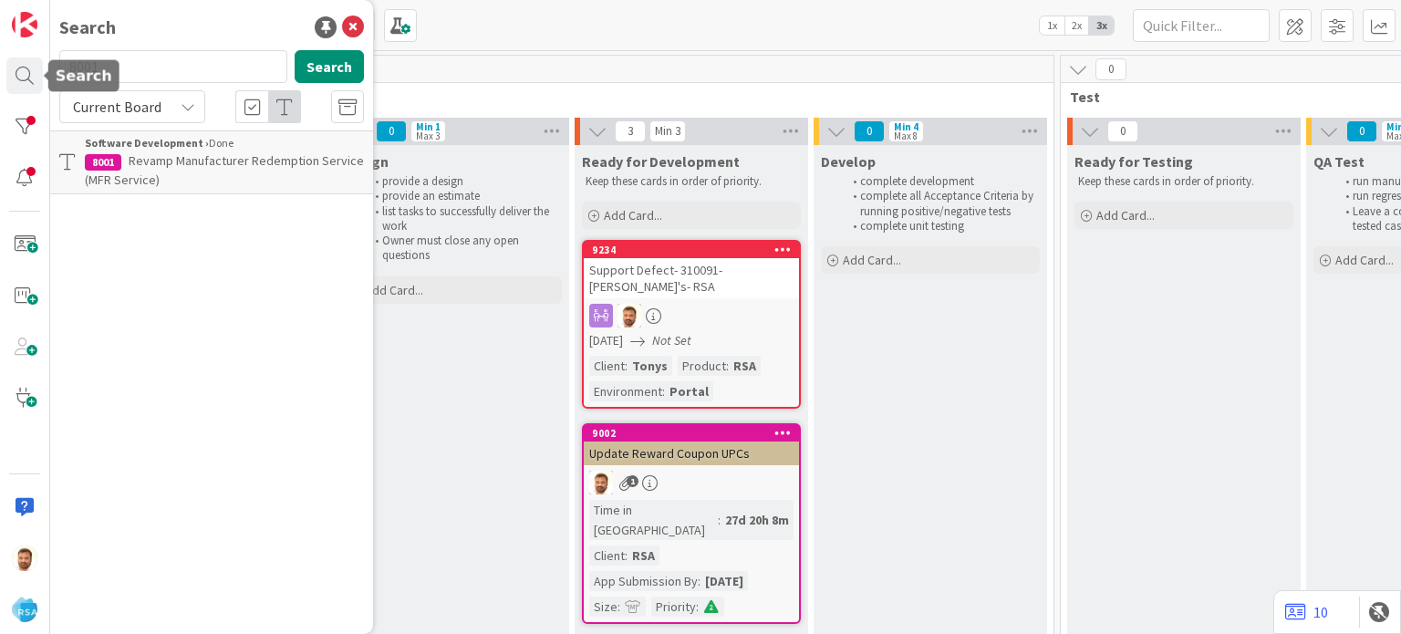
click at [138, 67] on input "8001" at bounding box center [173, 66] width 228 height 33
type input "8639"
click at [197, 171] on p "[PERSON_NAME] Coupon Logic update - Apply highest discount basket coupon first.…" at bounding box center [224, 179] width 279 height 57
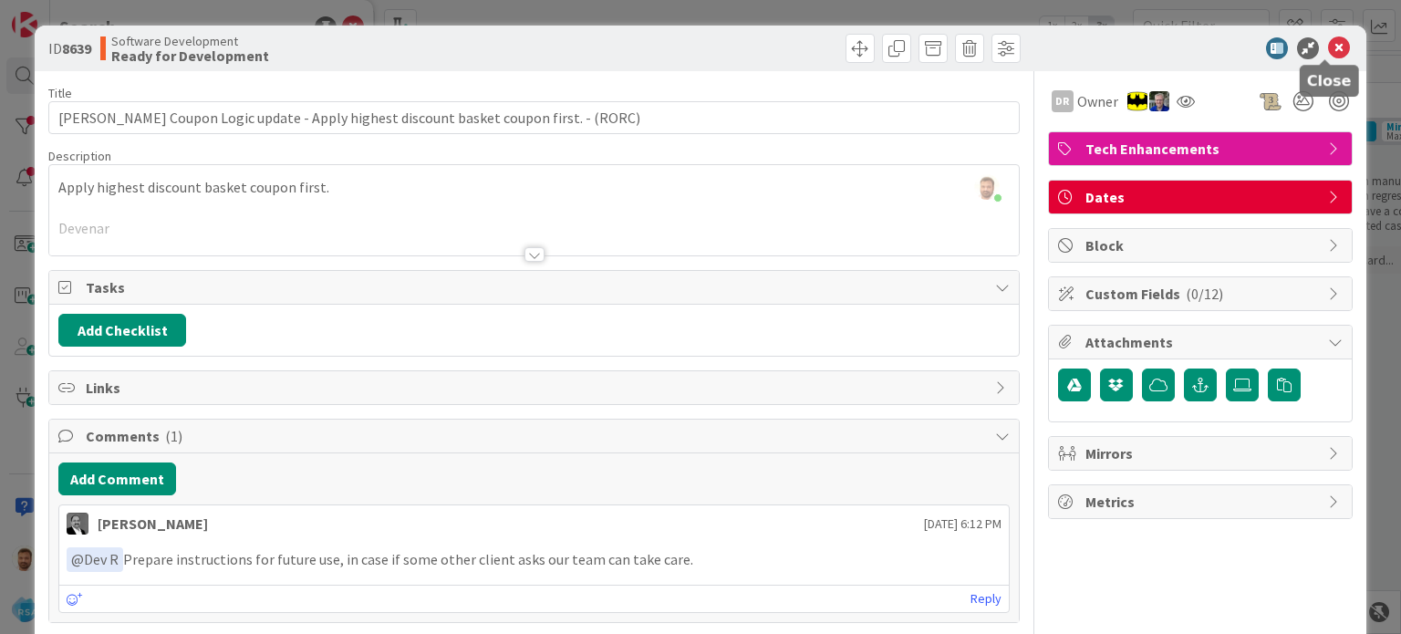
click at [1329, 48] on icon at bounding box center [1339, 48] width 22 height 22
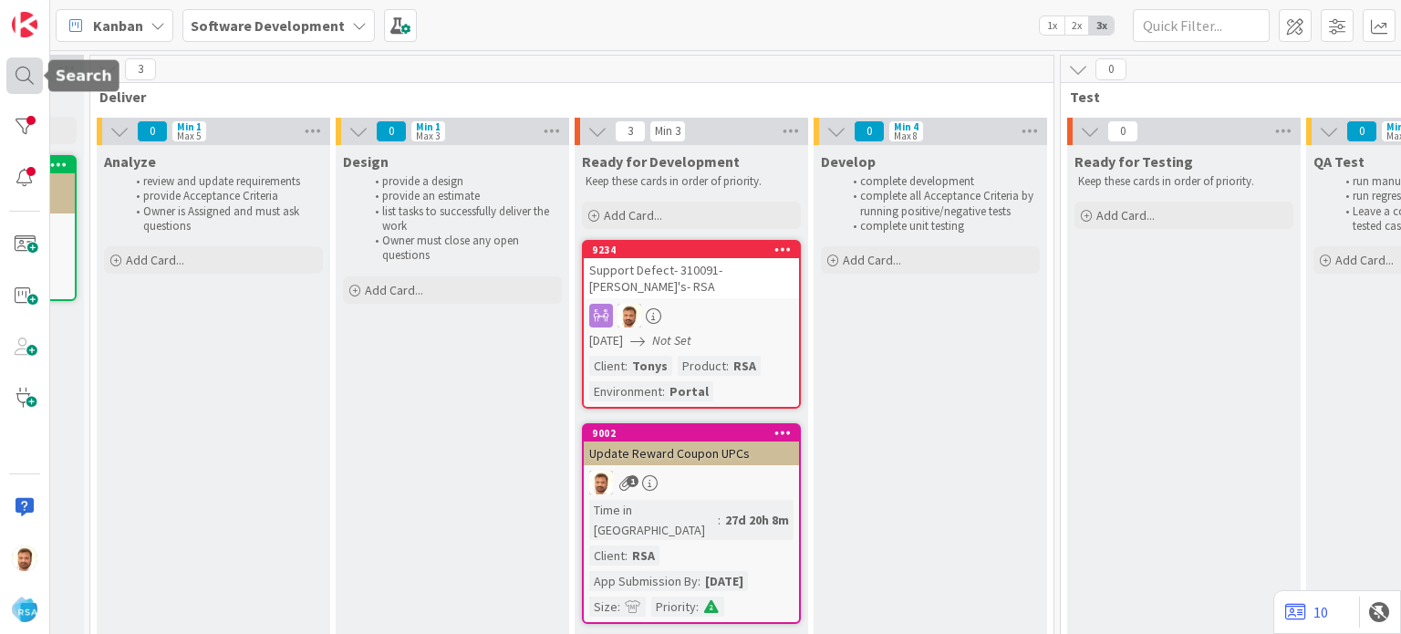
click at [18, 87] on div at bounding box center [24, 75] width 36 height 36
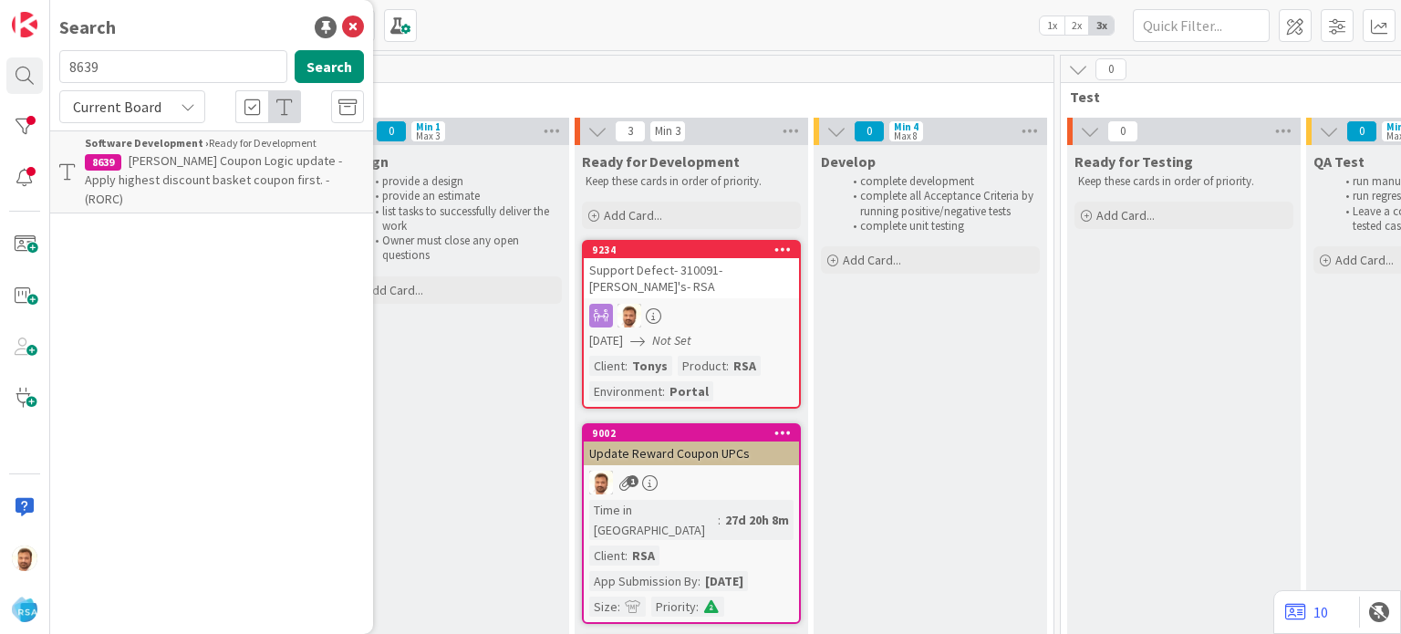
click at [124, 63] on input "8639" at bounding box center [173, 66] width 228 height 33
type input "8818"
click at [184, 160] on span "Support Enhancement- 292343 - For RMN Clients before [PERSON_NAME] - app compla…" at bounding box center [217, 179] width 264 height 55
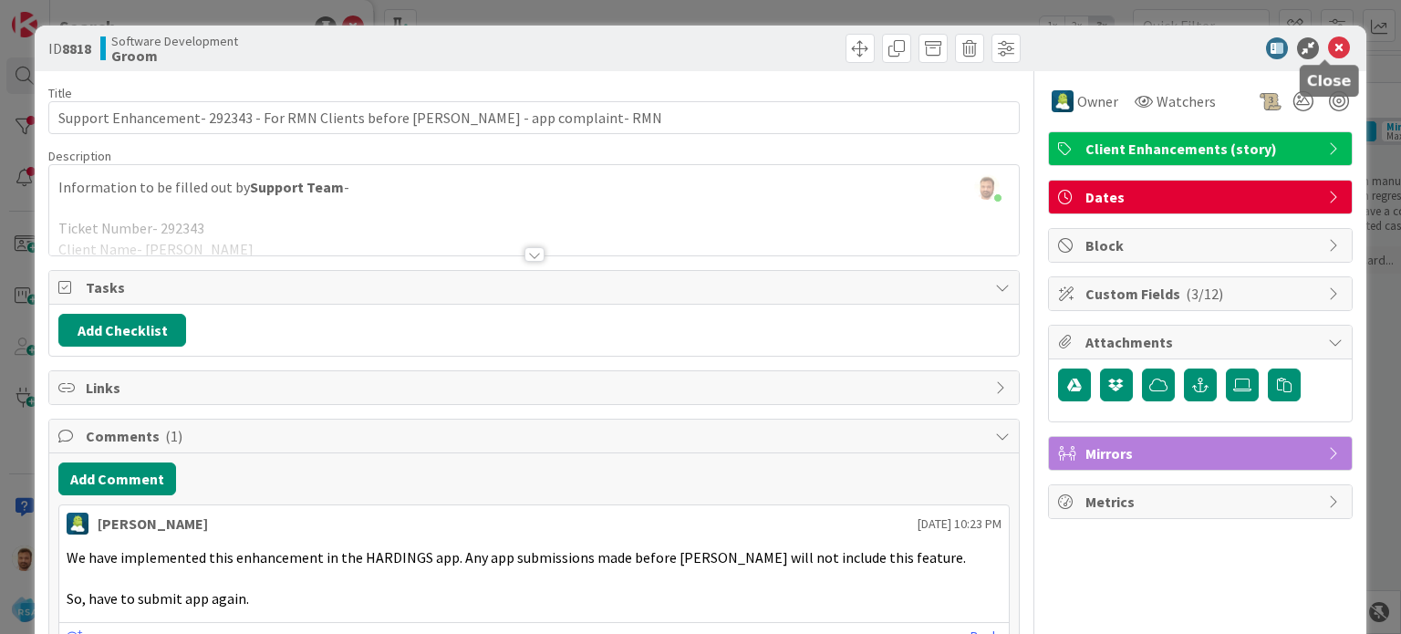
click at [1328, 47] on icon at bounding box center [1339, 48] width 22 height 22
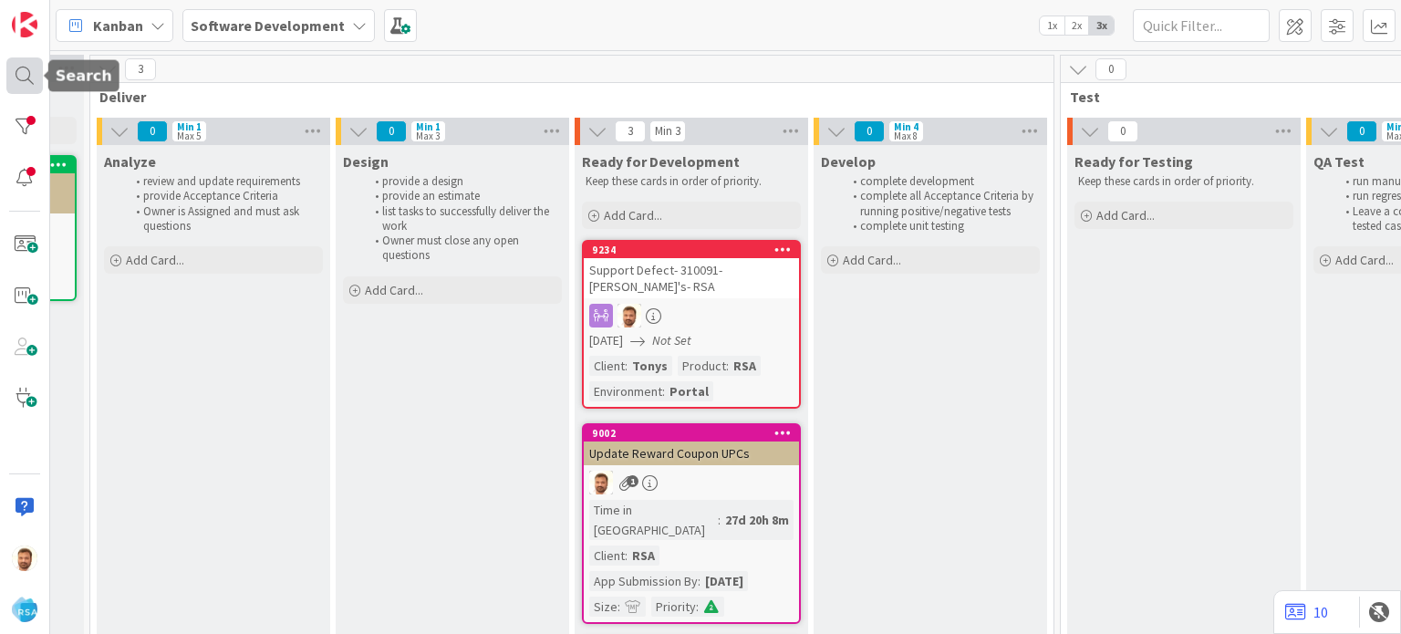
click at [17, 68] on div at bounding box center [24, 75] width 36 height 36
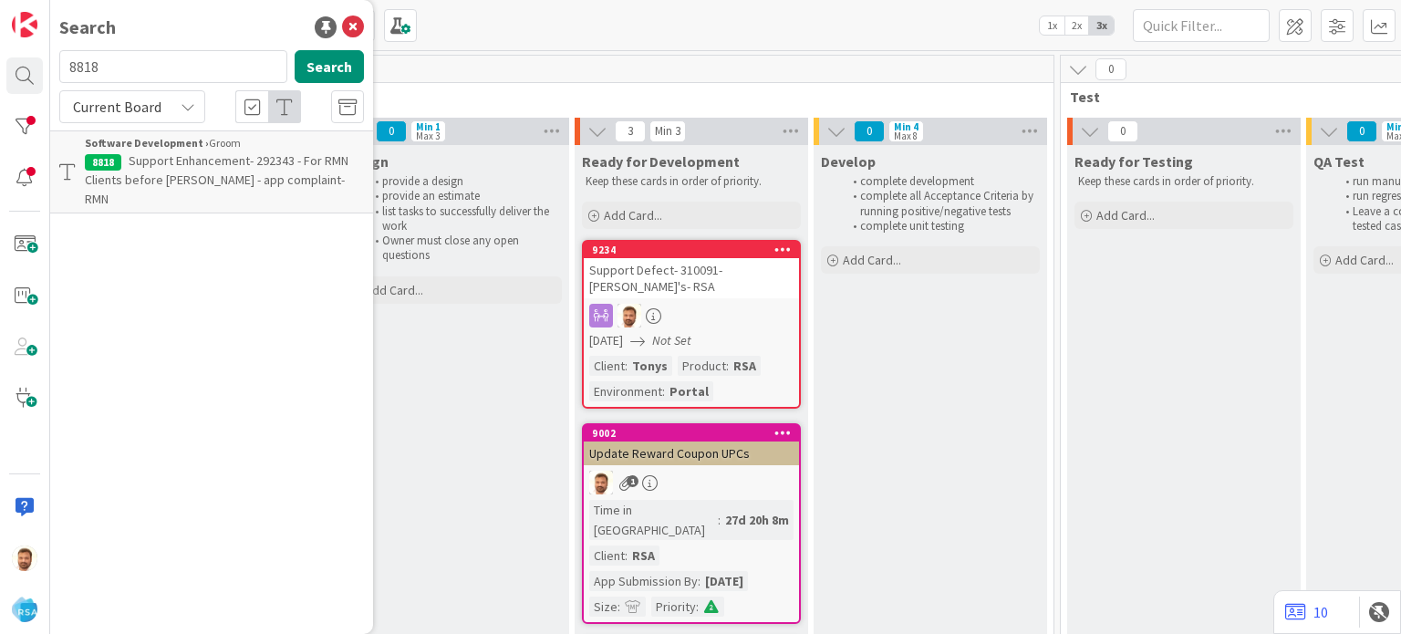
click at [125, 63] on input "8818" at bounding box center [173, 66] width 228 height 33
type input "8310"
click at [244, 171] on p "Food Bazaar SMS -Users can subscribe to the SMS using profile screen." at bounding box center [224, 170] width 279 height 38
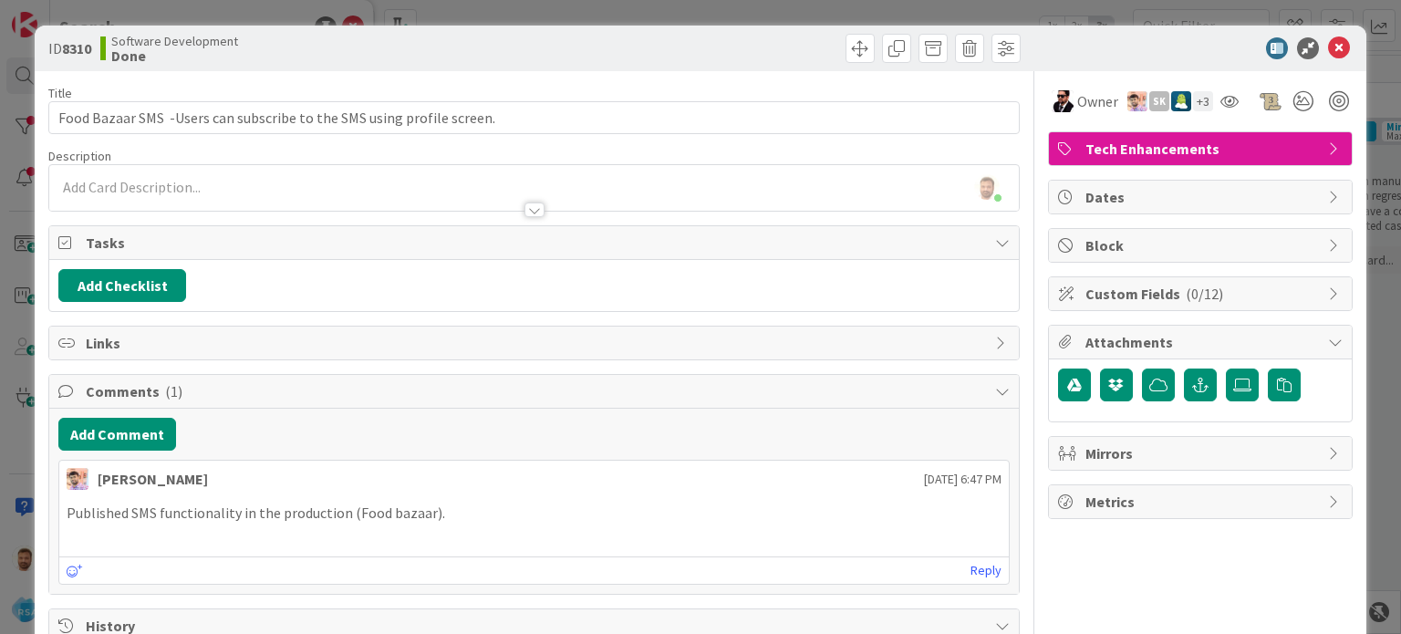
click at [1332, 45] on icon at bounding box center [1339, 48] width 22 height 22
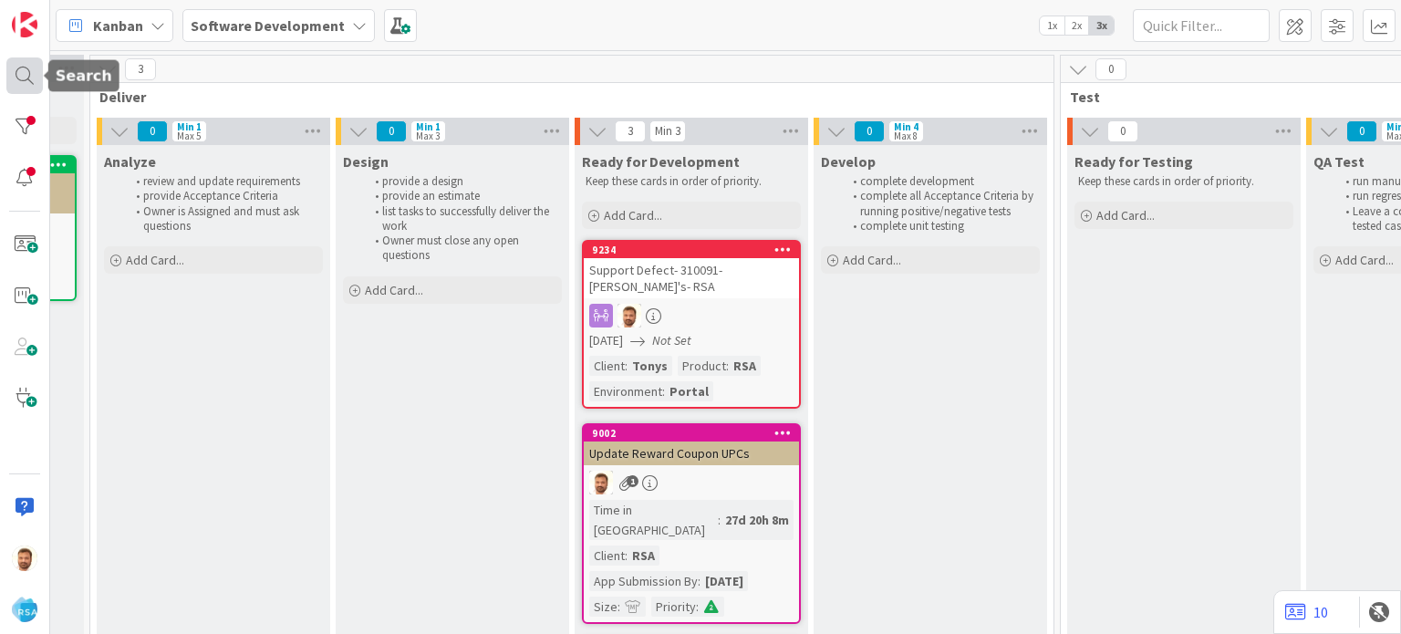
click at [20, 75] on div at bounding box center [24, 75] width 36 height 36
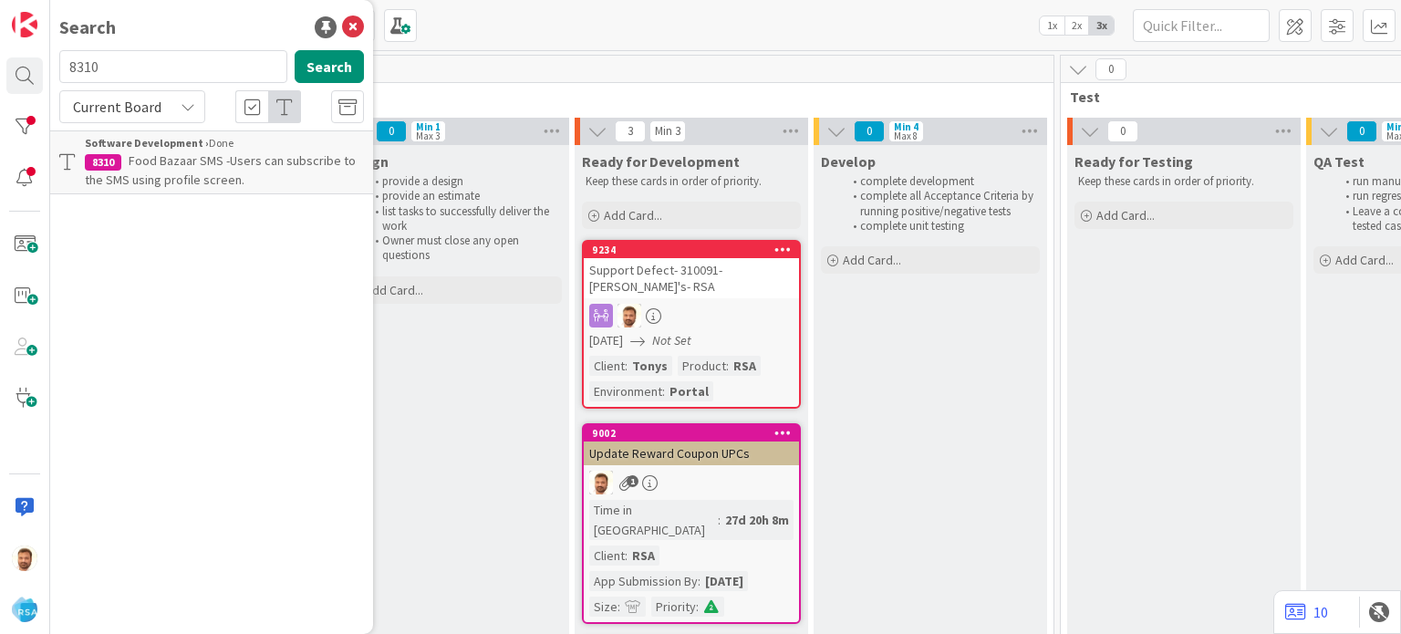
click at [113, 78] on input "8310" at bounding box center [173, 66] width 228 height 33
type input "8654"
click at [168, 163] on span "Weight-Based and Final Price Coupons Enhancements" at bounding box center [211, 170] width 253 height 36
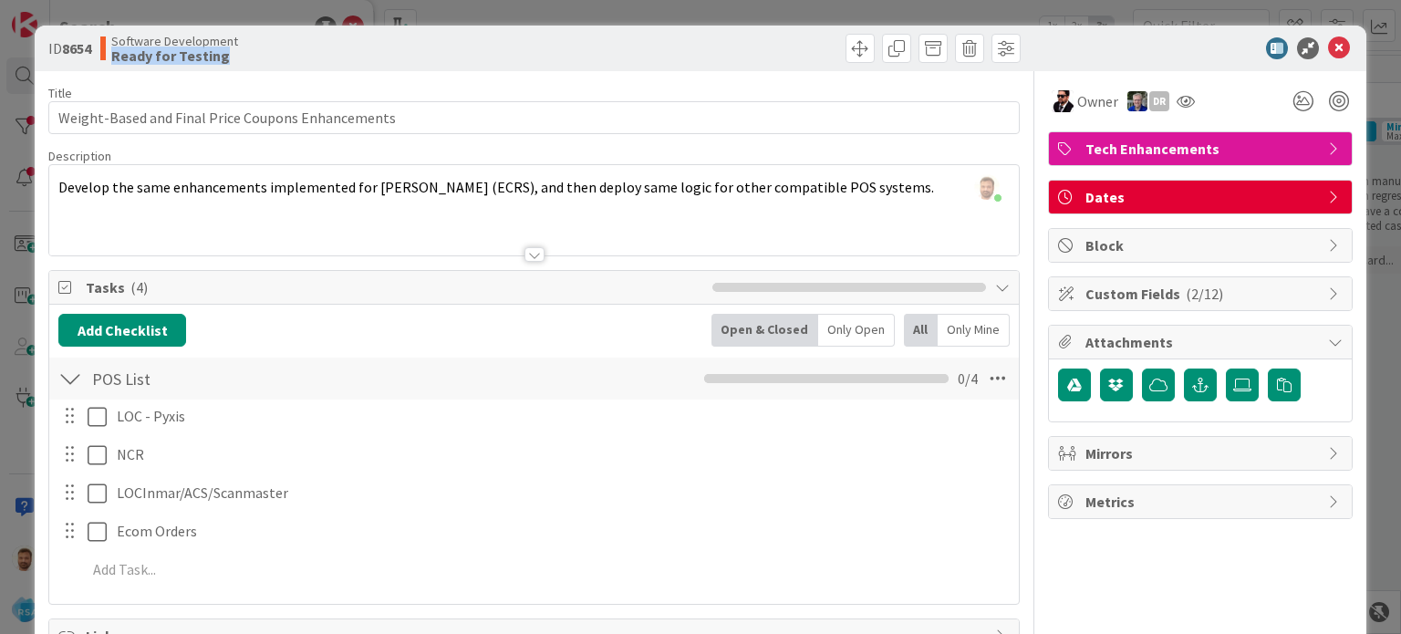
drag, startPoint x: 265, startPoint y: 64, endPoint x: 114, endPoint y: 60, distance: 151.5
click at [114, 60] on div "ID 8654 Software Development Ready for Testing" at bounding box center [700, 49] width 1331 height 46
click at [193, 58] on b "Ready for Testing" at bounding box center [174, 55] width 127 height 15
click at [858, 40] on span at bounding box center [860, 48] width 29 height 29
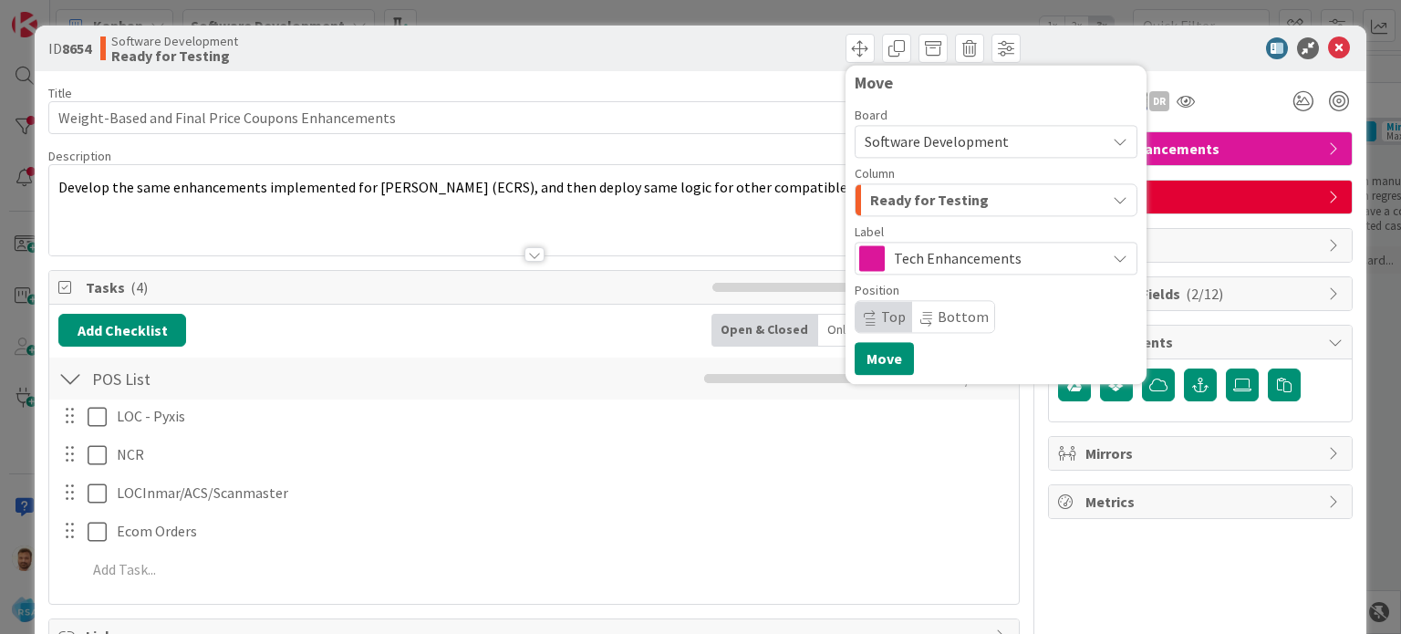
click at [696, 68] on div "ID 8654 Software Development Ready for Testing Move Board Software Development …" at bounding box center [700, 49] width 1331 height 46
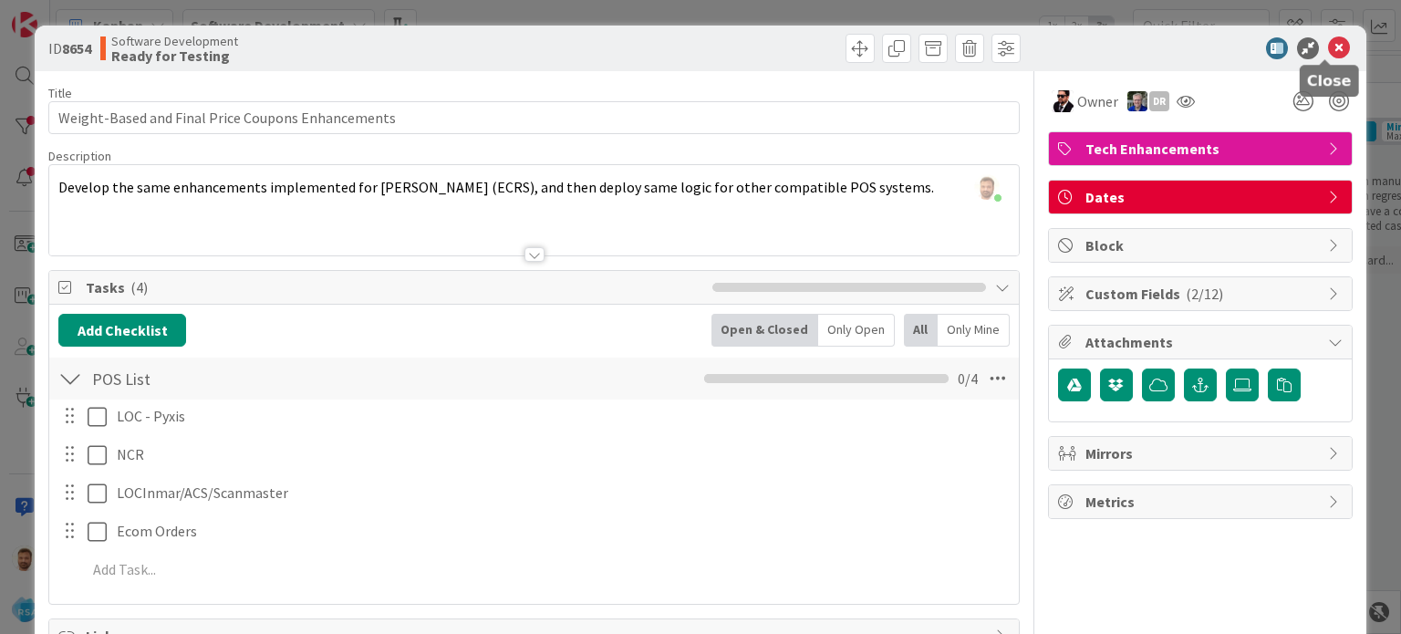
click at [1333, 54] on icon at bounding box center [1339, 48] width 22 height 22
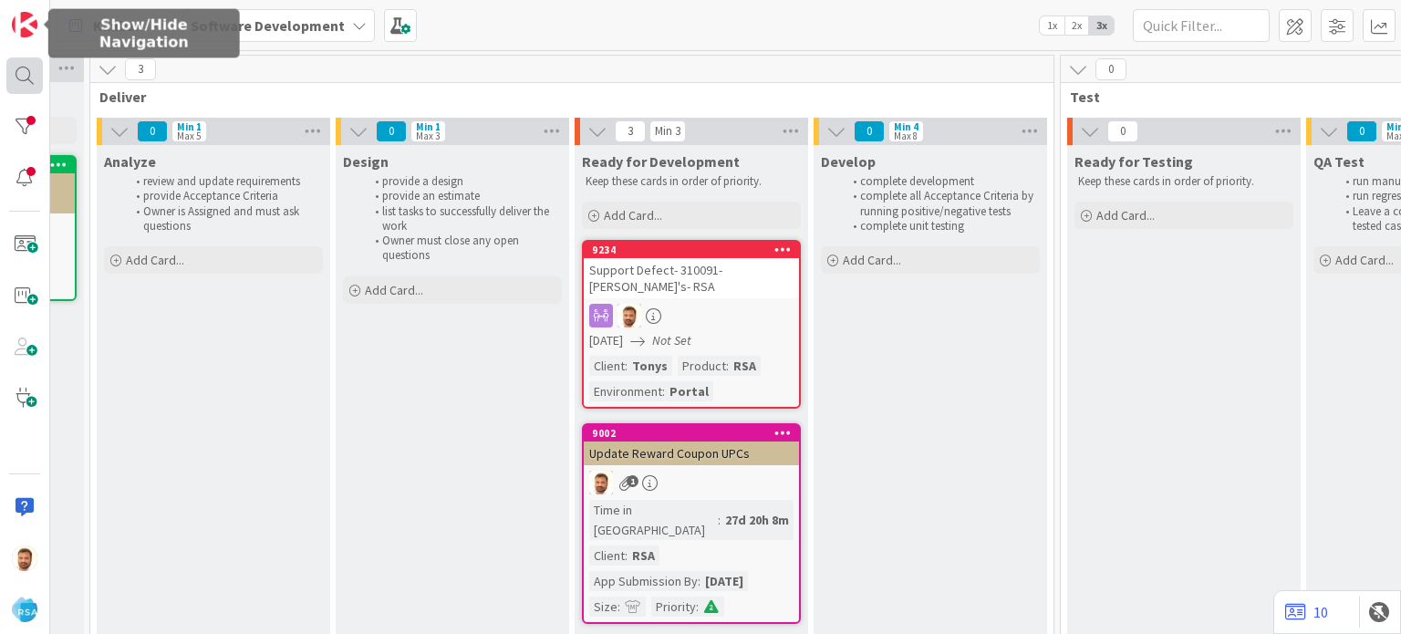
click at [23, 68] on div at bounding box center [24, 75] width 36 height 36
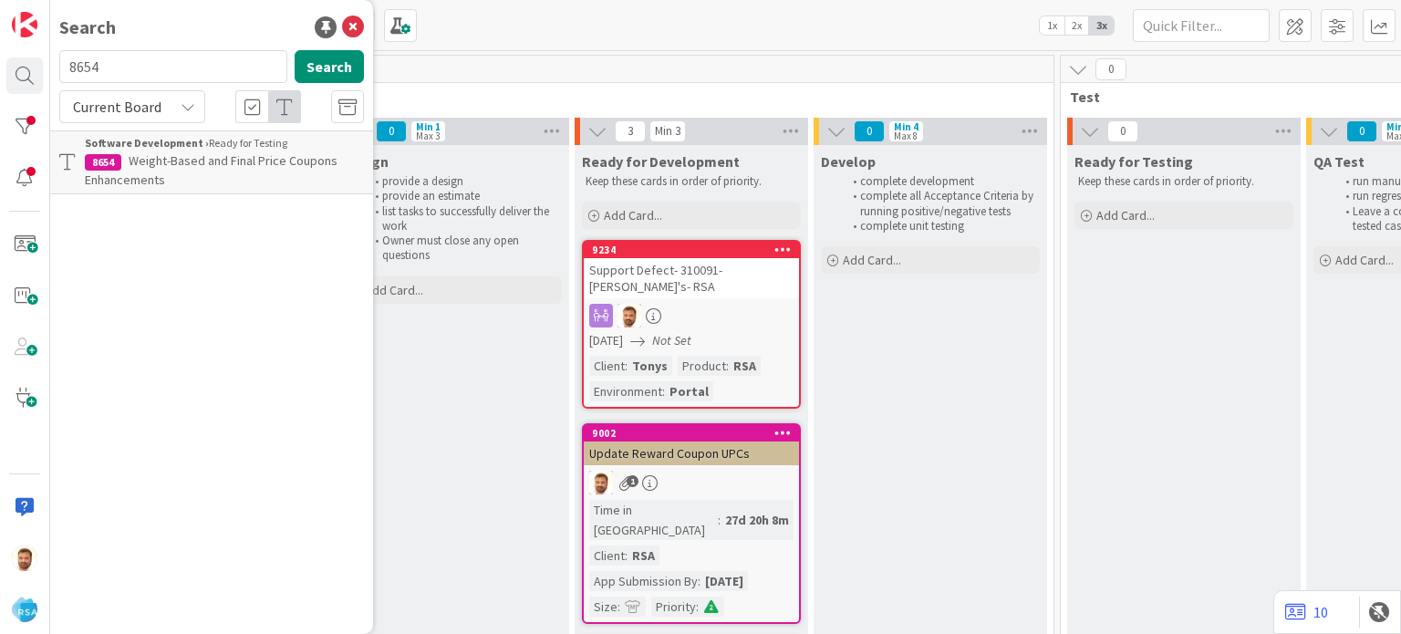
click at [107, 53] on input "8654" at bounding box center [173, 66] width 228 height 33
type input "8797"
click at [169, 161] on span "RSA portal update to support BIQ coupons" at bounding box center [245, 160] width 233 height 16
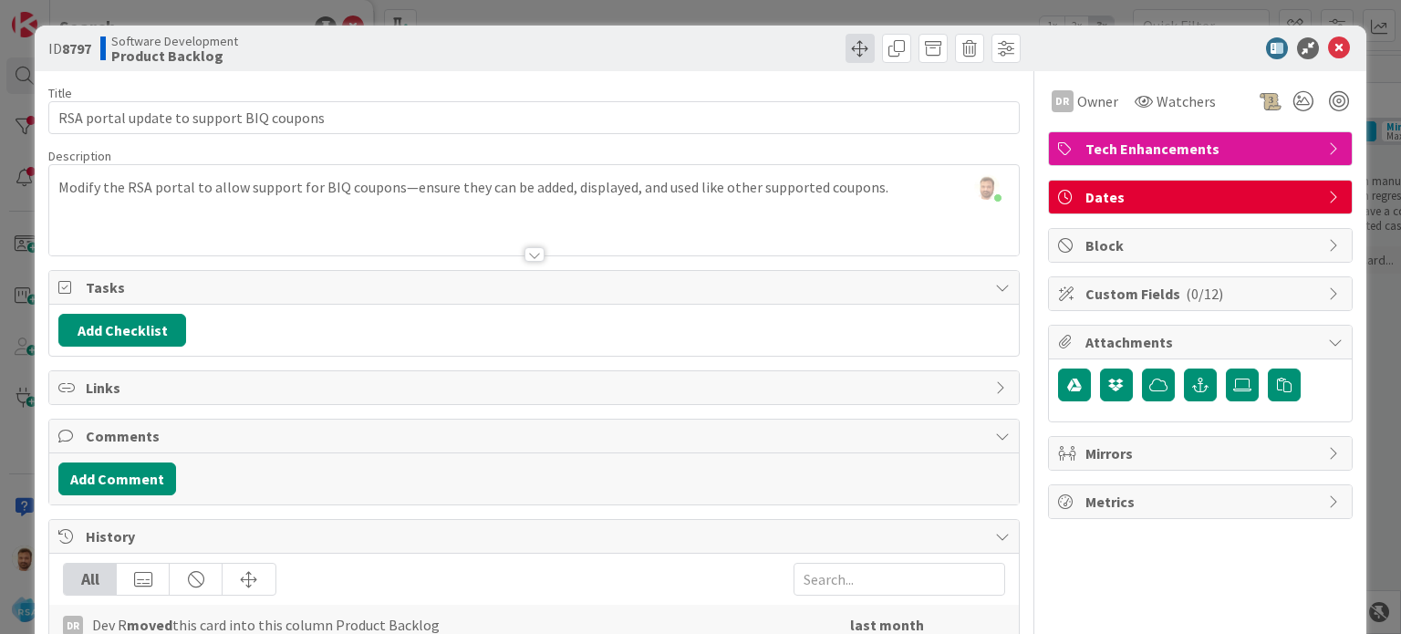
click at [846, 47] on span at bounding box center [860, 48] width 29 height 29
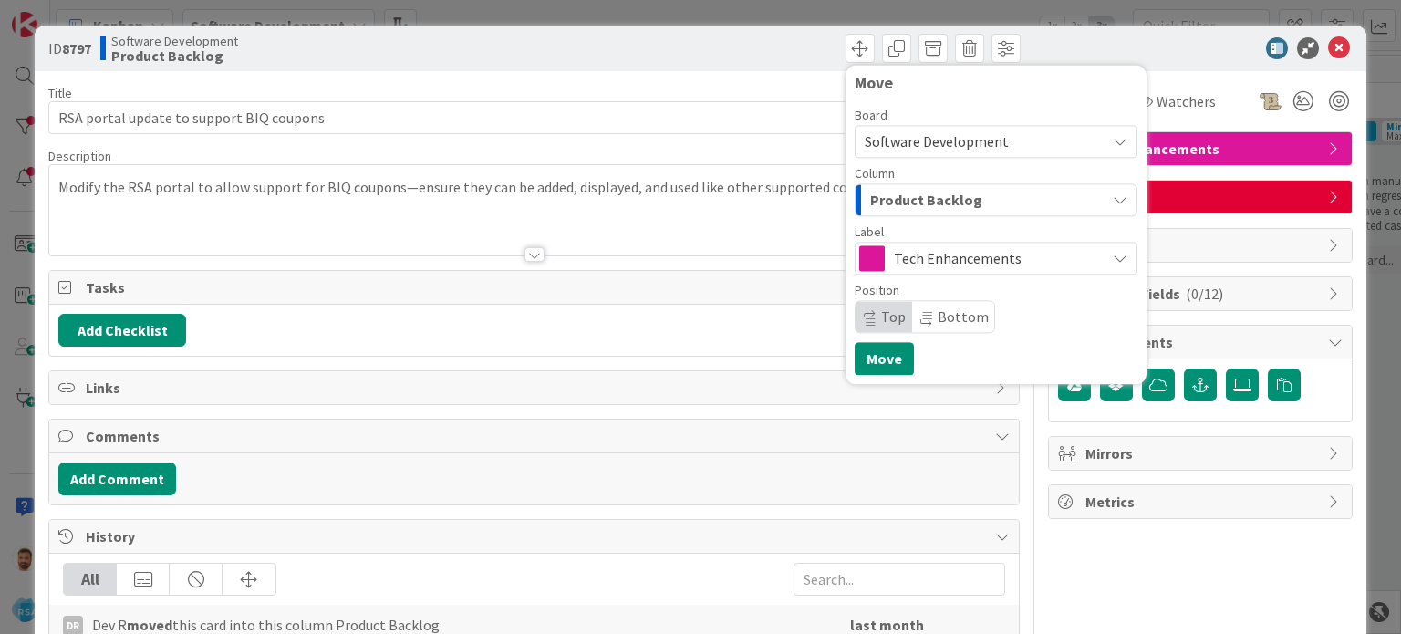
click at [893, 198] on span "Product Backlog" at bounding box center [926, 200] width 112 height 24
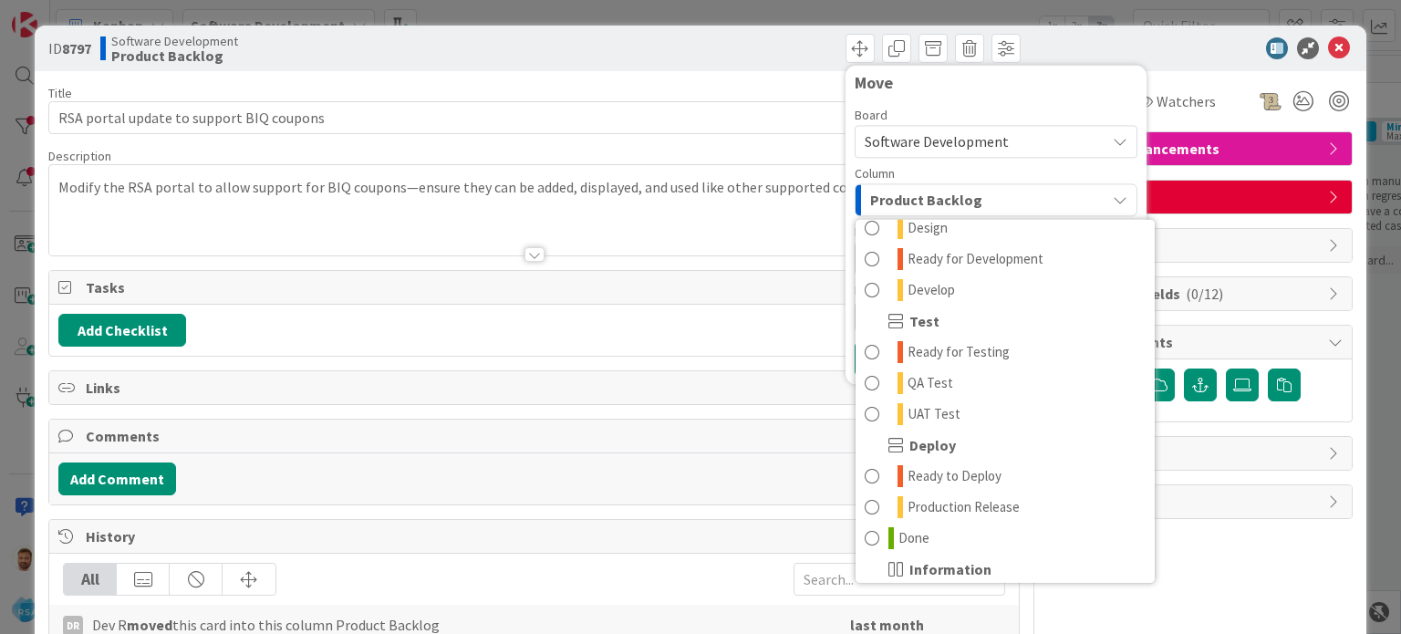
scroll to position [519, 0]
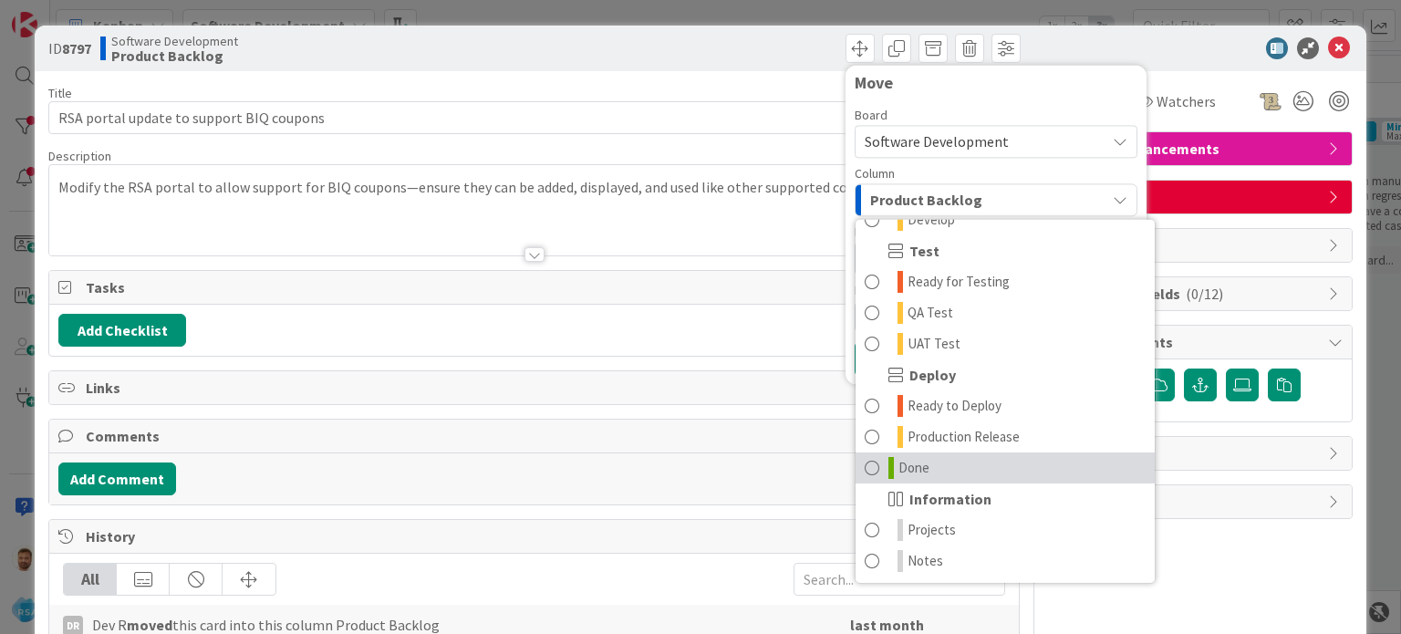
click at [867, 469] on link "Done" at bounding box center [1005, 467] width 299 height 31
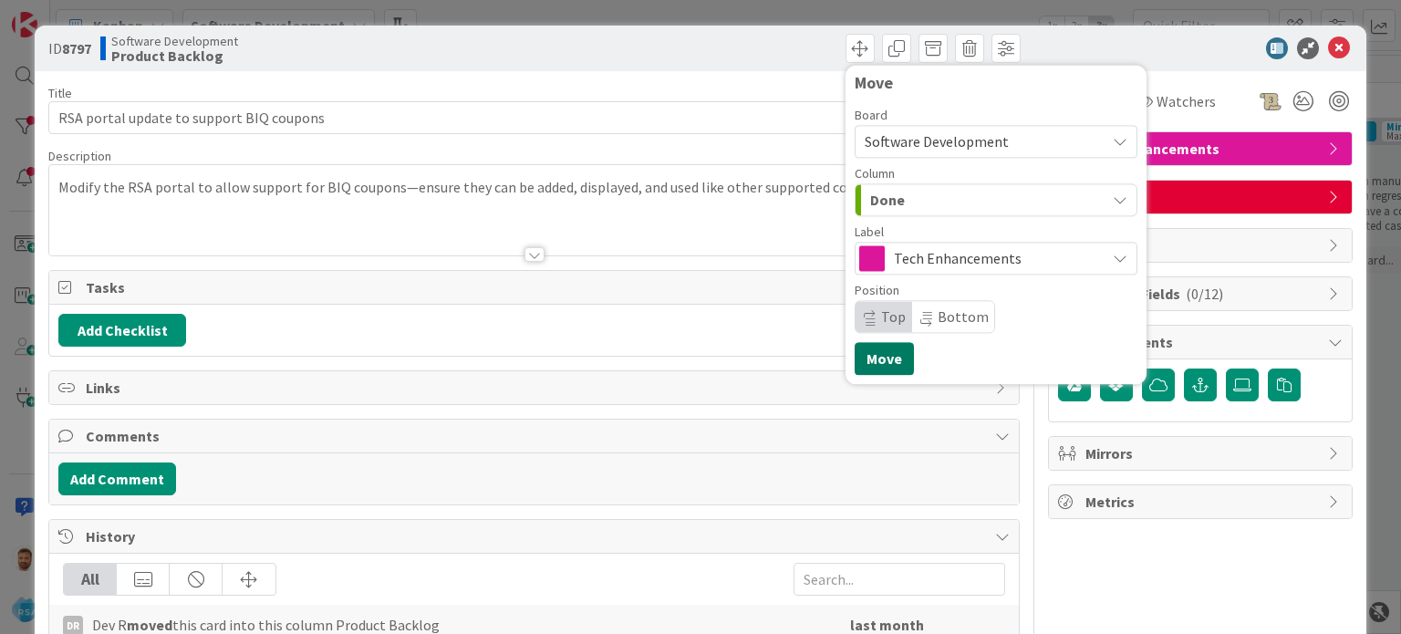
click at [867, 356] on button "Move" at bounding box center [884, 358] width 59 height 33
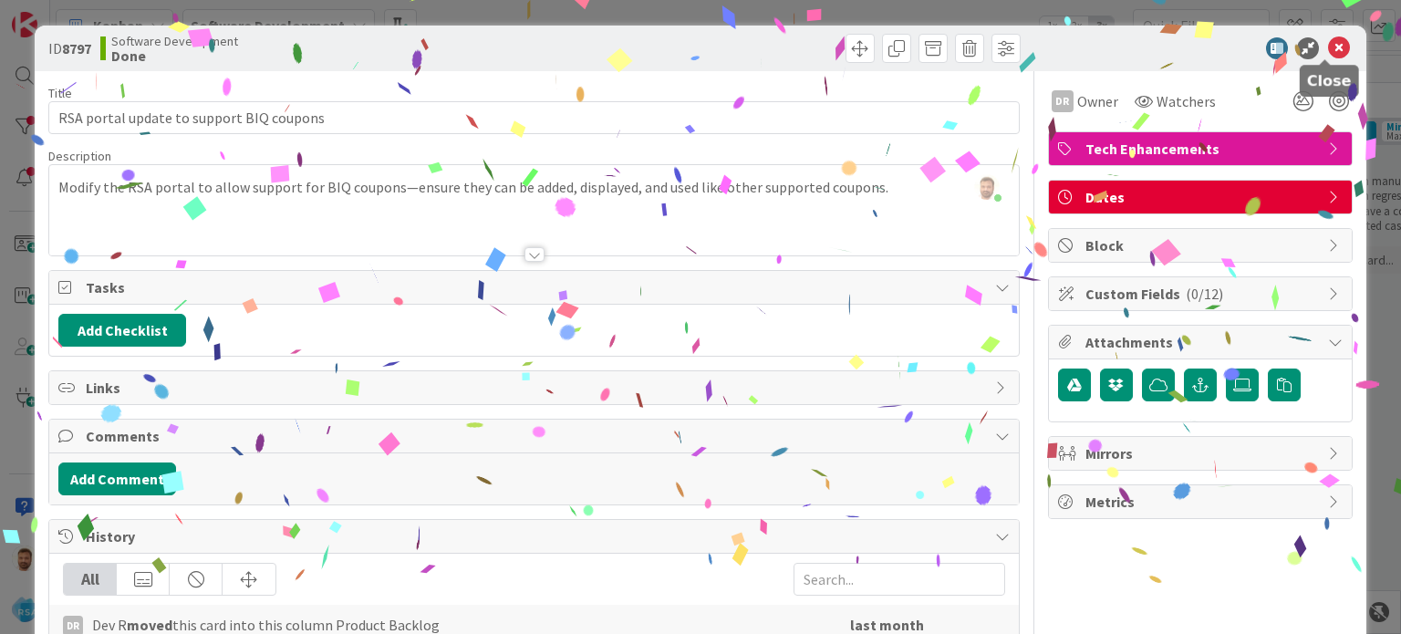
click at [1328, 50] on icon at bounding box center [1339, 48] width 22 height 22
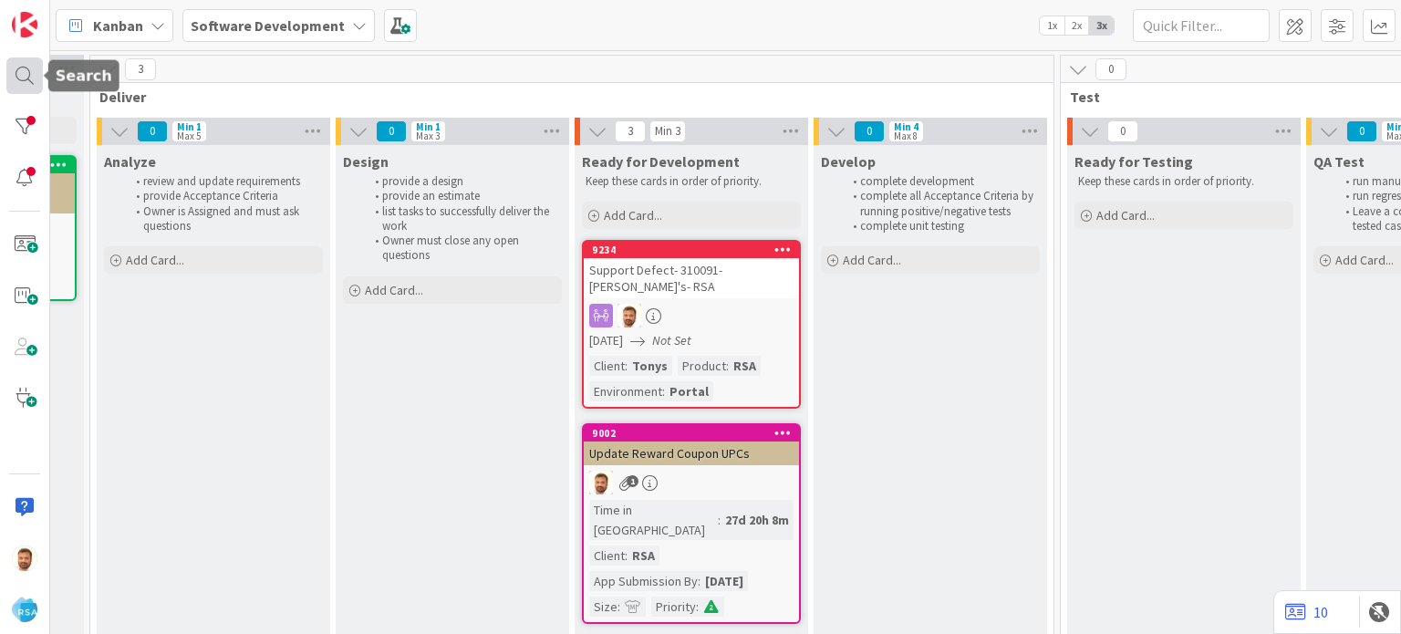
click at [22, 78] on div at bounding box center [24, 75] width 36 height 36
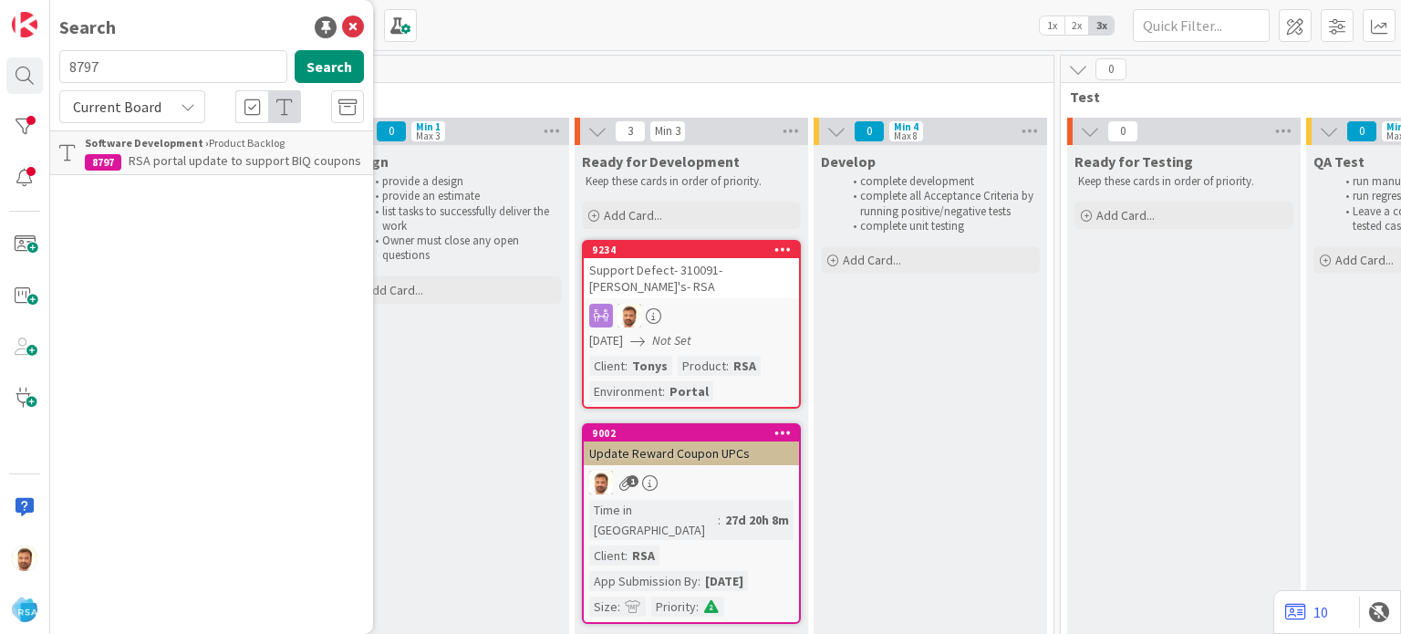
click at [118, 65] on input "8797" at bounding box center [173, 66] width 228 height 33
type input "8775"
click at [182, 153] on span "Support Enhancement- 290390 - Buche Foods - Buche Foods - Enable RSA employee m…" at bounding box center [211, 179] width 253 height 55
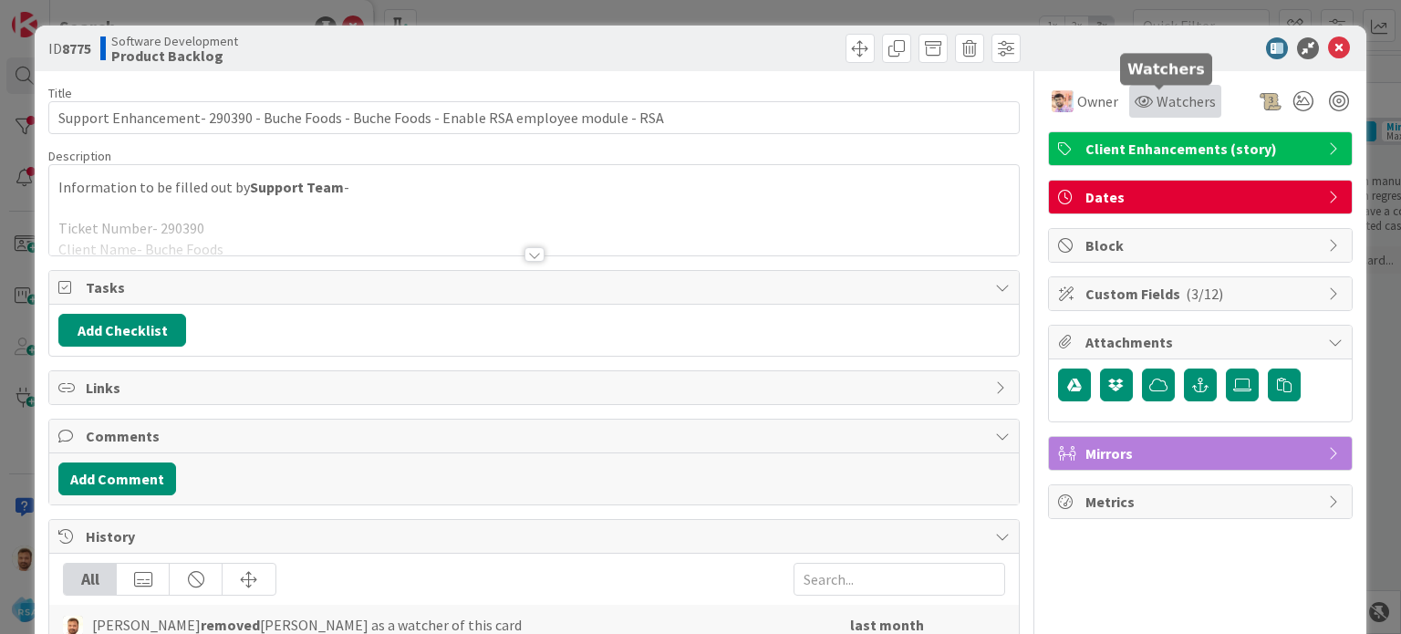
click at [1157, 109] on span "Watchers" at bounding box center [1186, 101] width 59 height 22
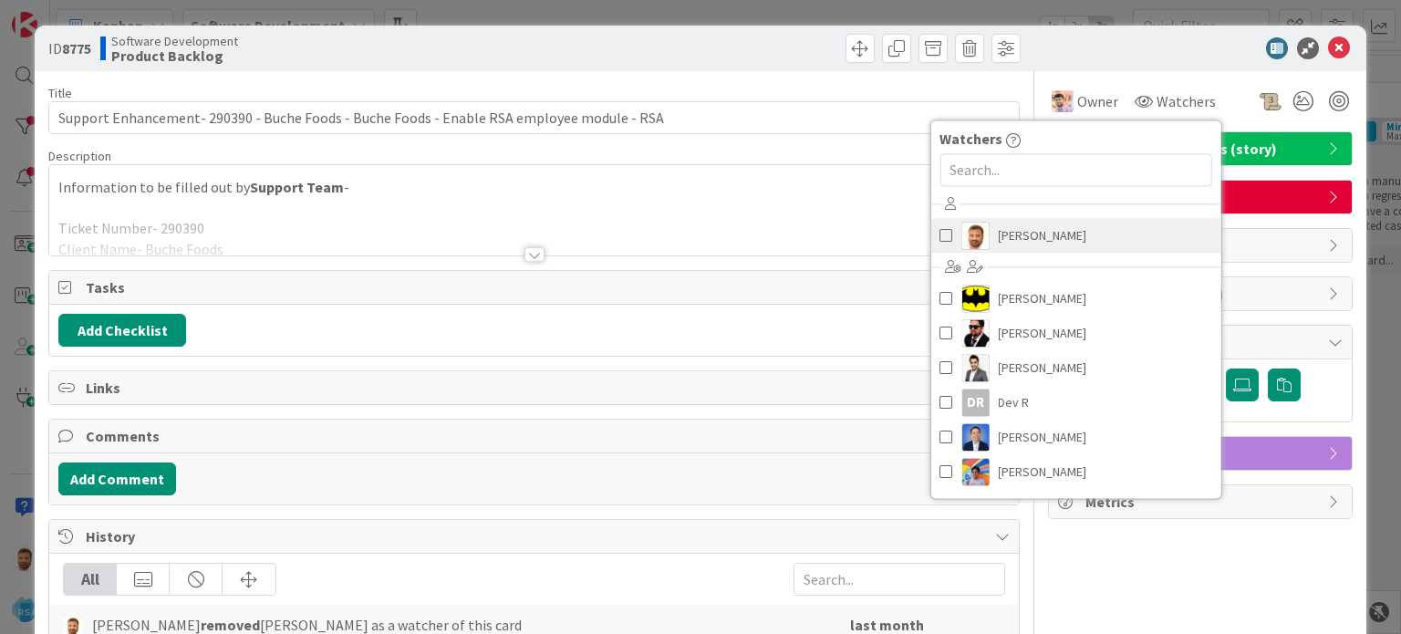
click at [939, 243] on span at bounding box center [945, 235] width 13 height 27
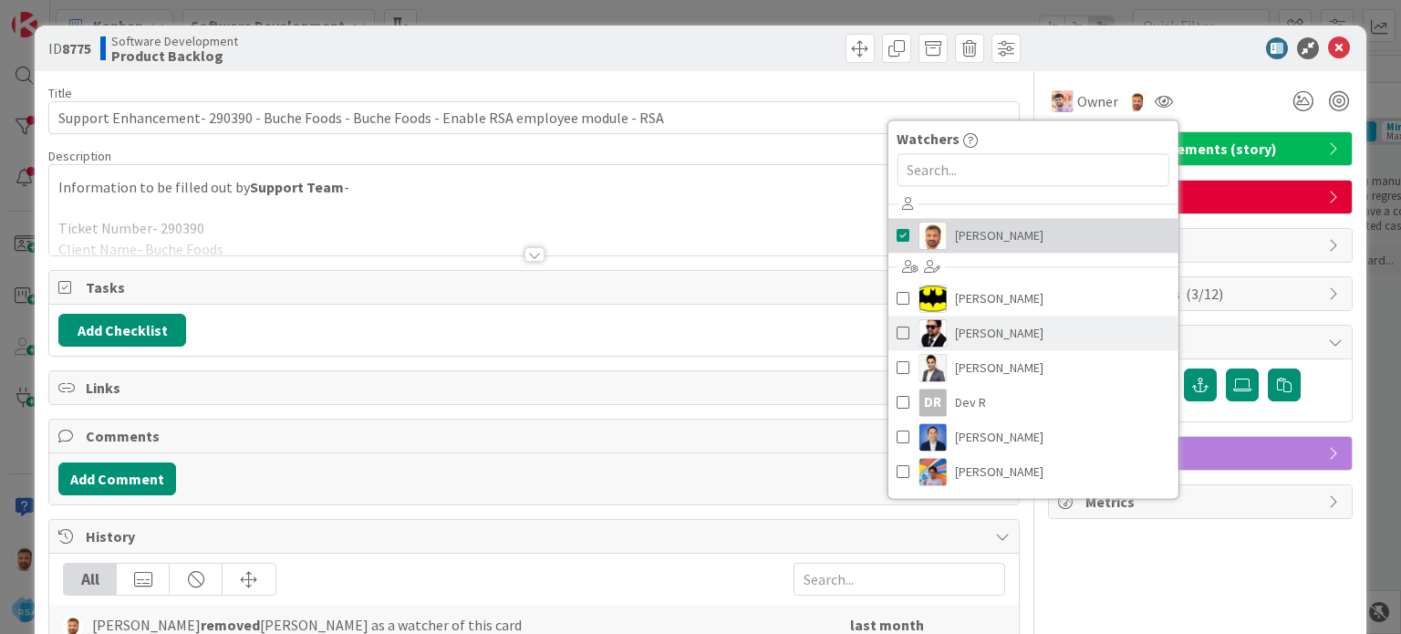
scroll to position [4, 0]
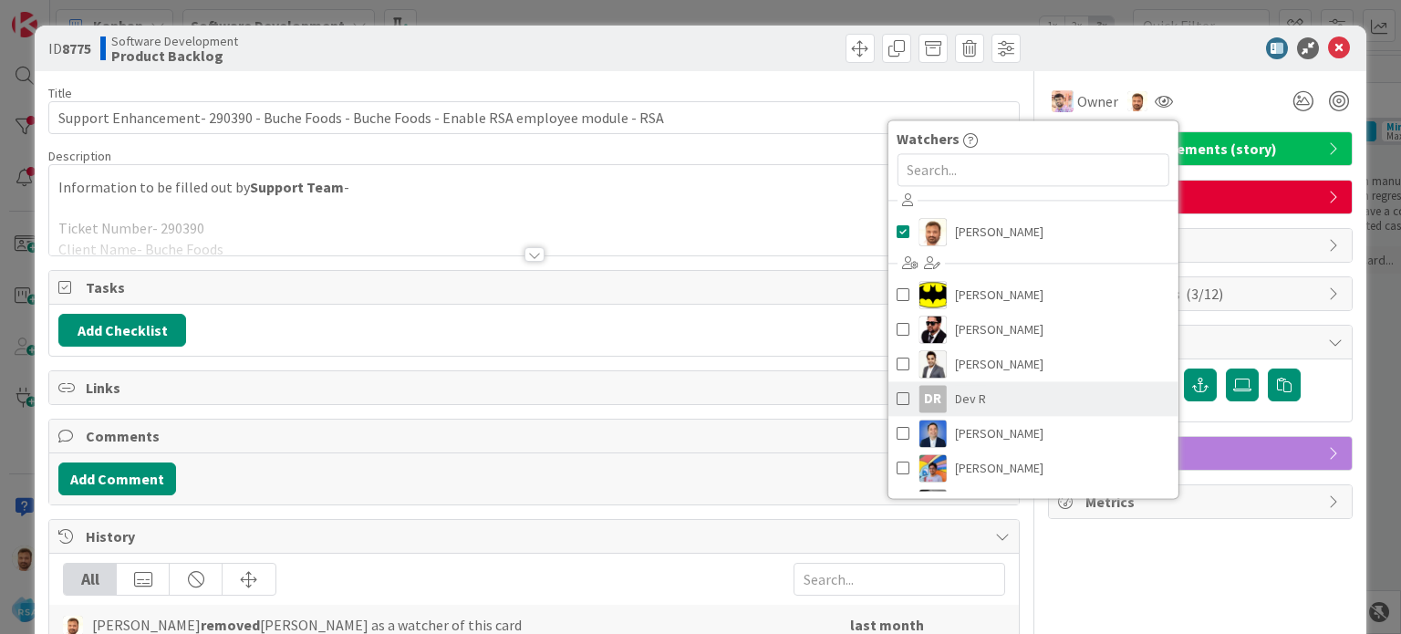
click at [897, 396] on span at bounding box center [903, 398] width 13 height 27
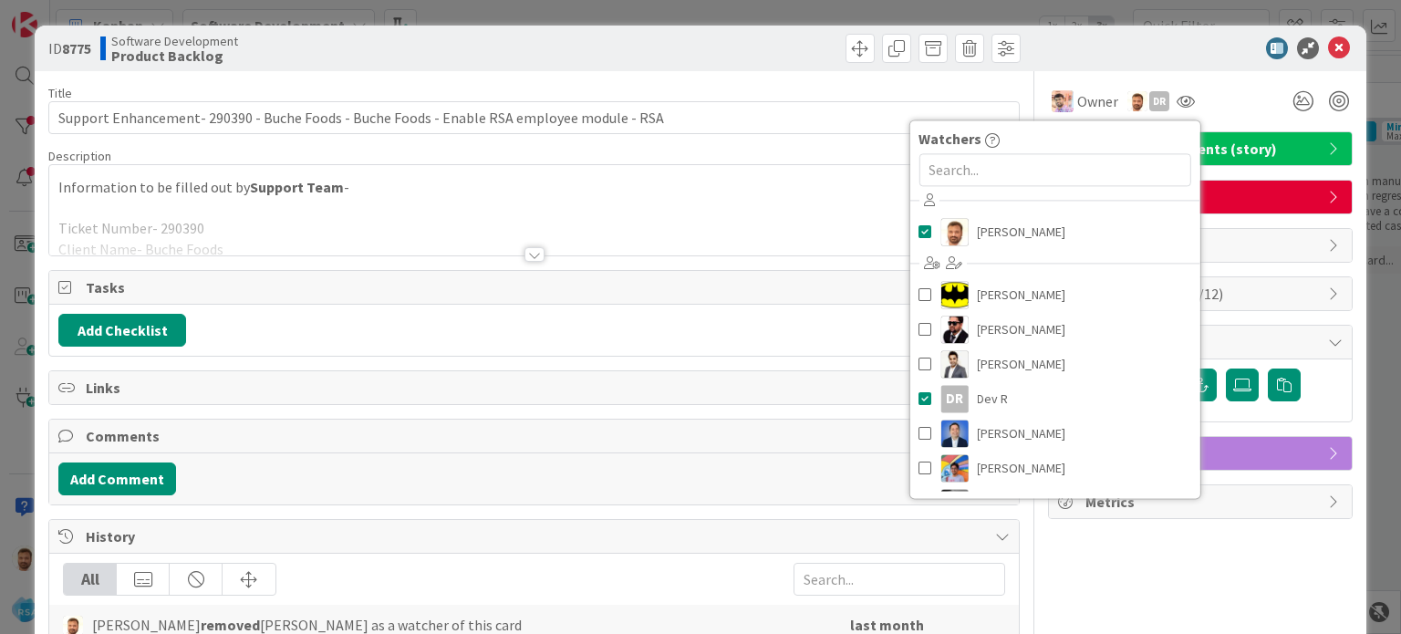
click at [1138, 47] on div at bounding box center [1191, 48] width 323 height 22
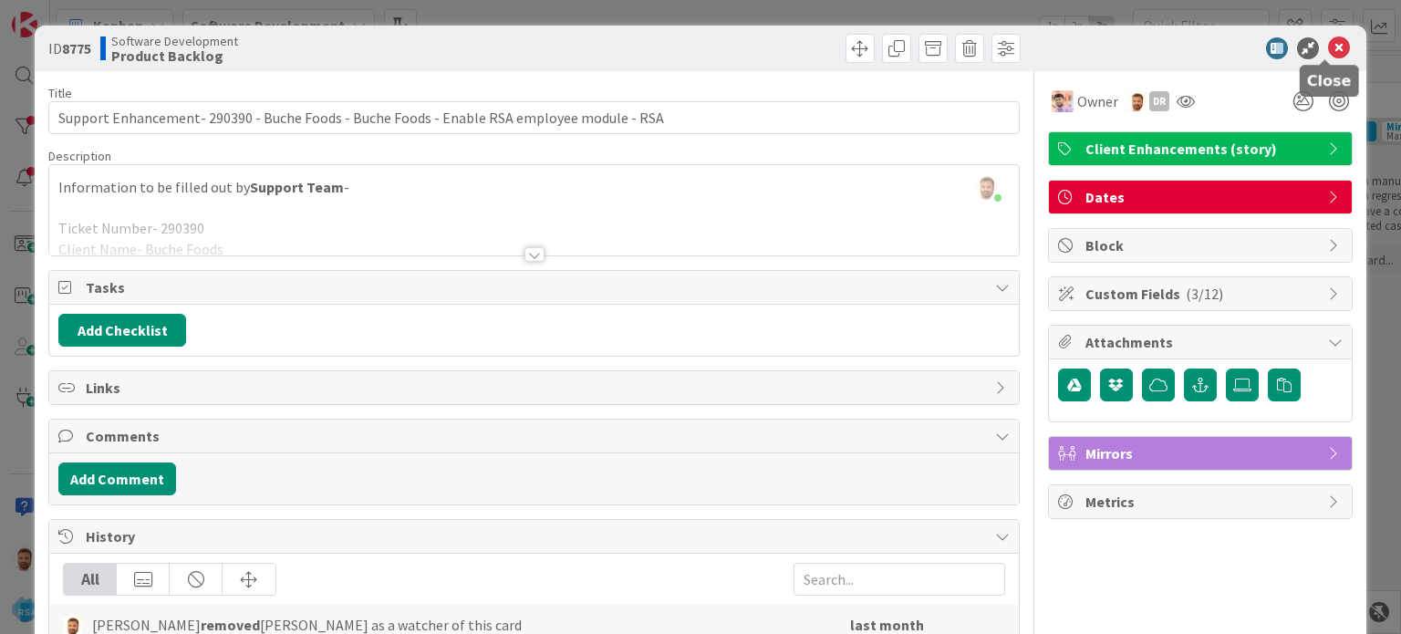
click at [1328, 54] on icon at bounding box center [1339, 48] width 22 height 22
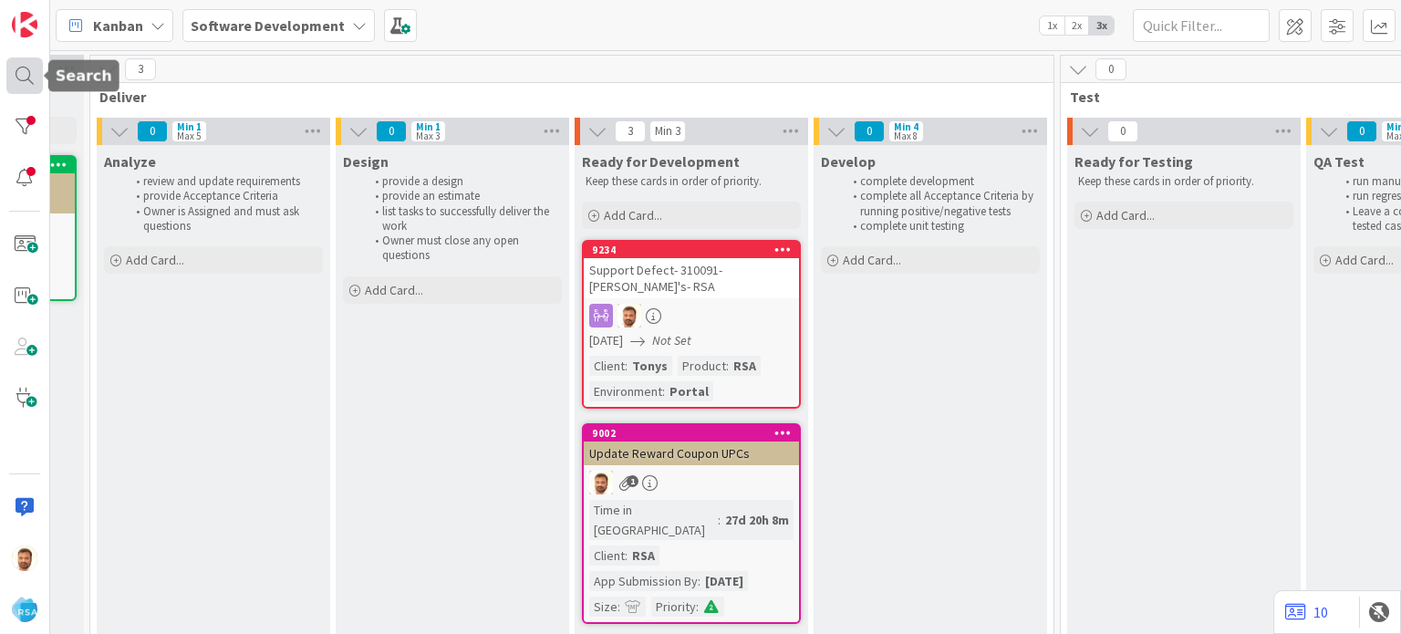
click at [11, 71] on div at bounding box center [24, 75] width 36 height 36
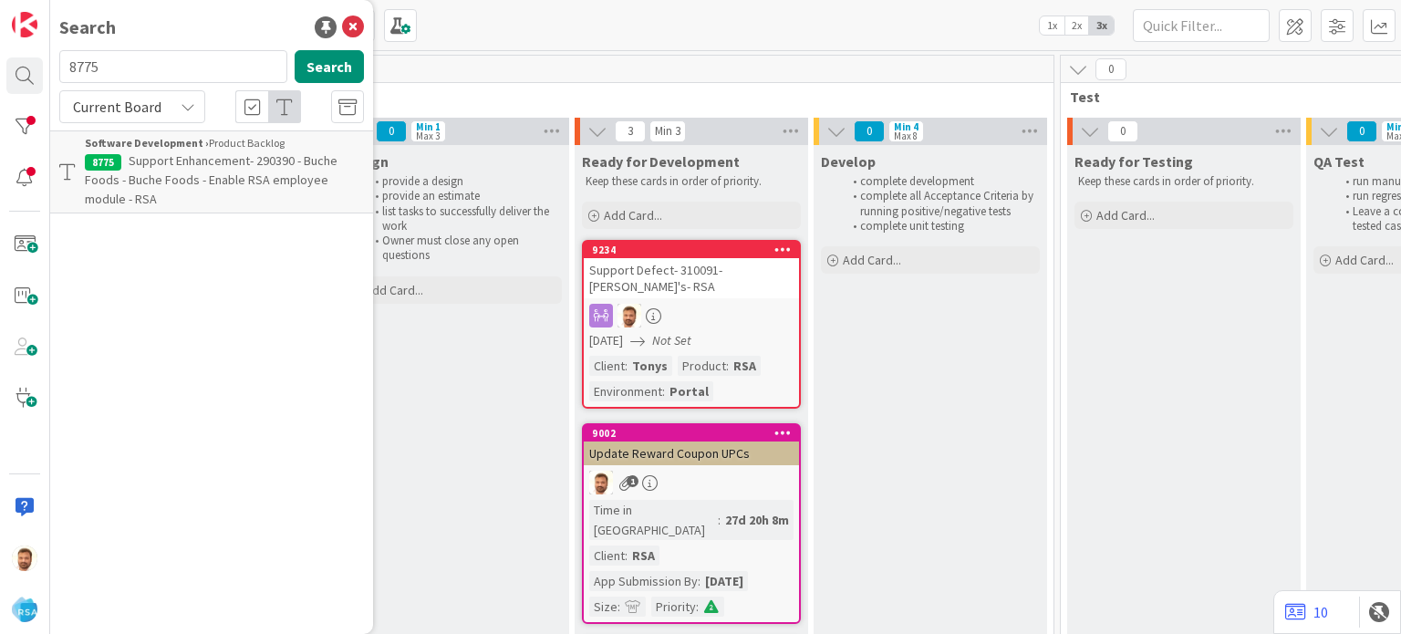
click at [111, 72] on input "8775" at bounding box center [173, 66] width 228 height 33
type input "8798"
click at [175, 165] on span "Enable RSA Employee Module for Valli Produce" at bounding box center [209, 170] width 248 height 36
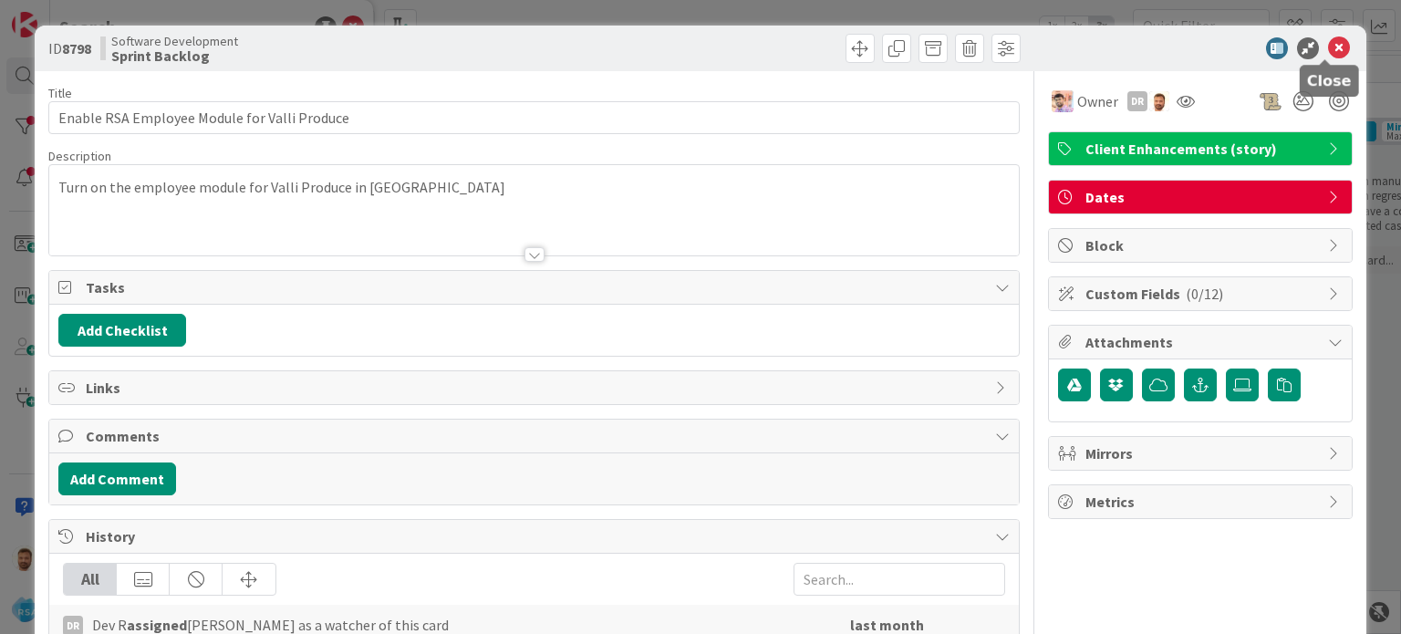
click at [1328, 48] on icon at bounding box center [1339, 48] width 22 height 22
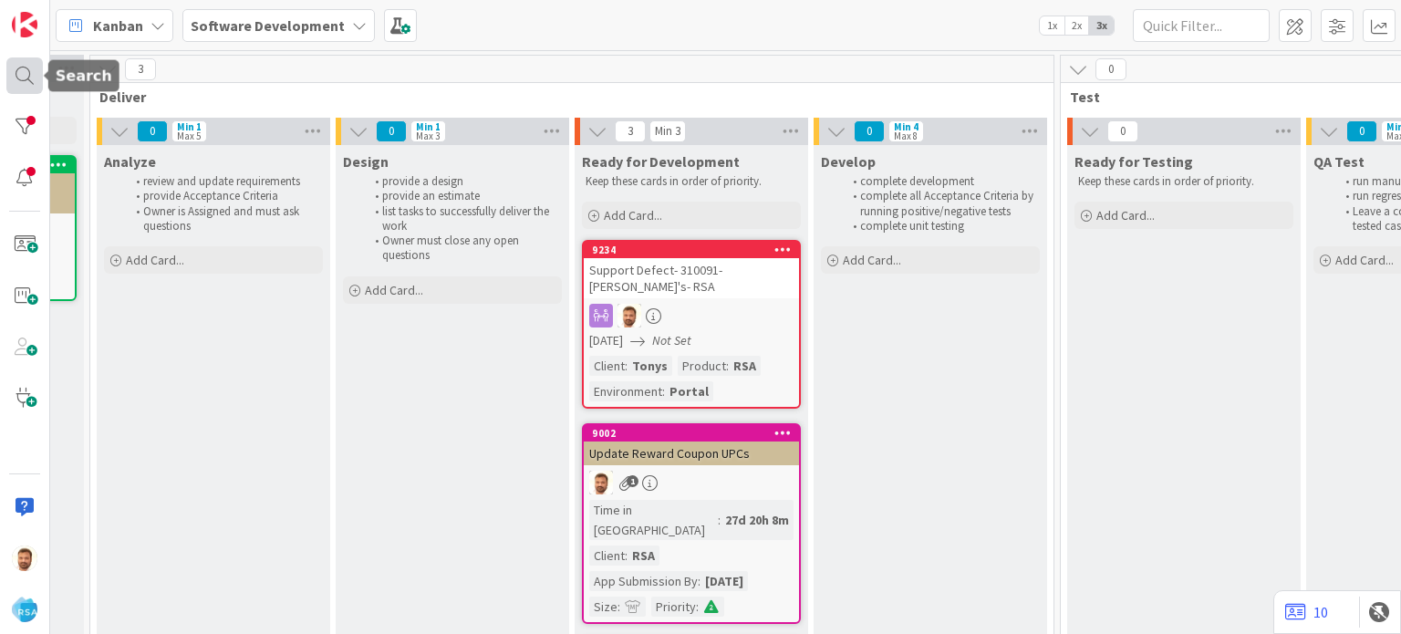
click at [22, 76] on div at bounding box center [24, 75] width 36 height 36
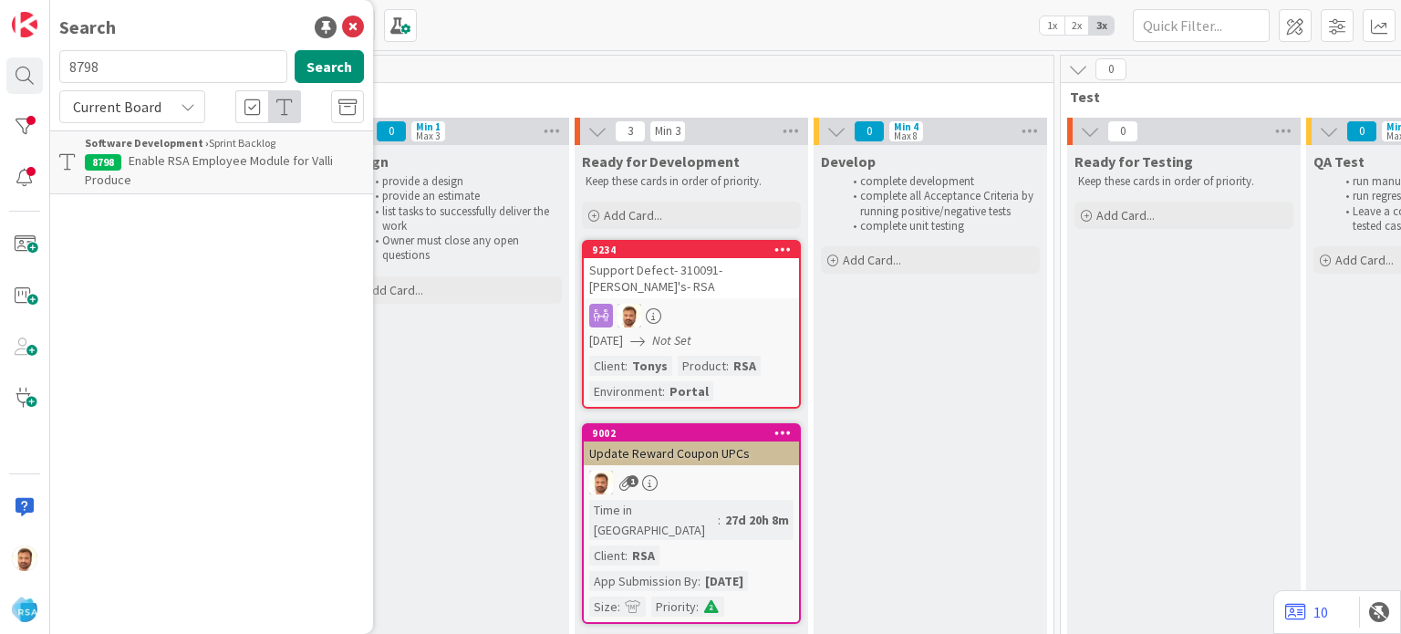
click at [128, 56] on input "8798" at bounding box center [173, 66] width 228 height 33
type input "8832"
click at [179, 161] on span "Support Defect- 293660 - Holiday Market - Holiday - RMN banner error - RSA" at bounding box center [220, 170] width 270 height 36
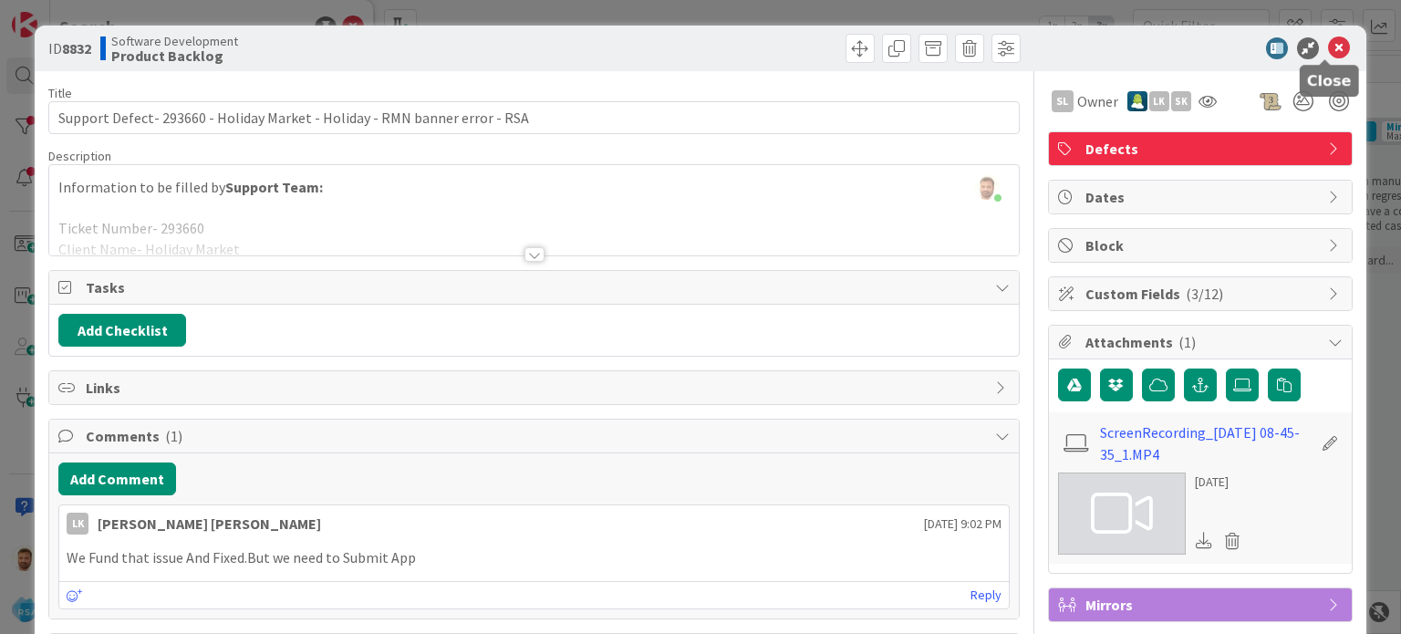
click at [1328, 37] on icon at bounding box center [1339, 48] width 22 height 22
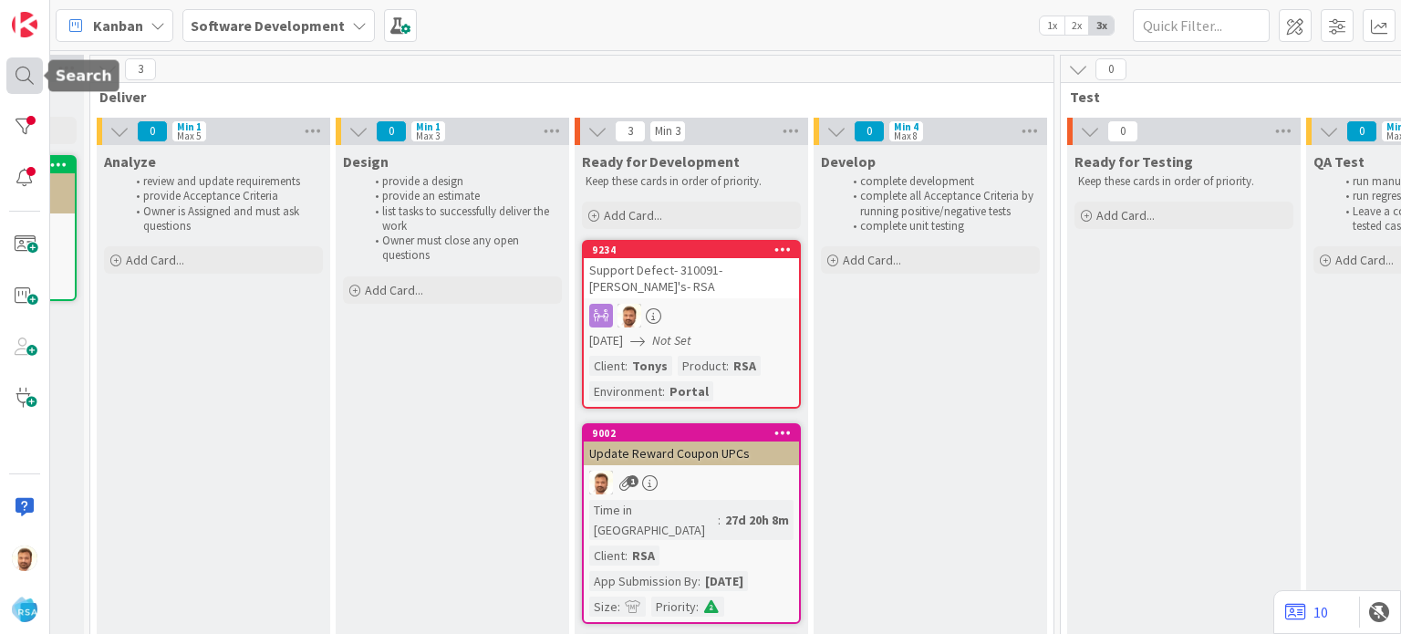
click at [26, 76] on div at bounding box center [24, 75] width 36 height 36
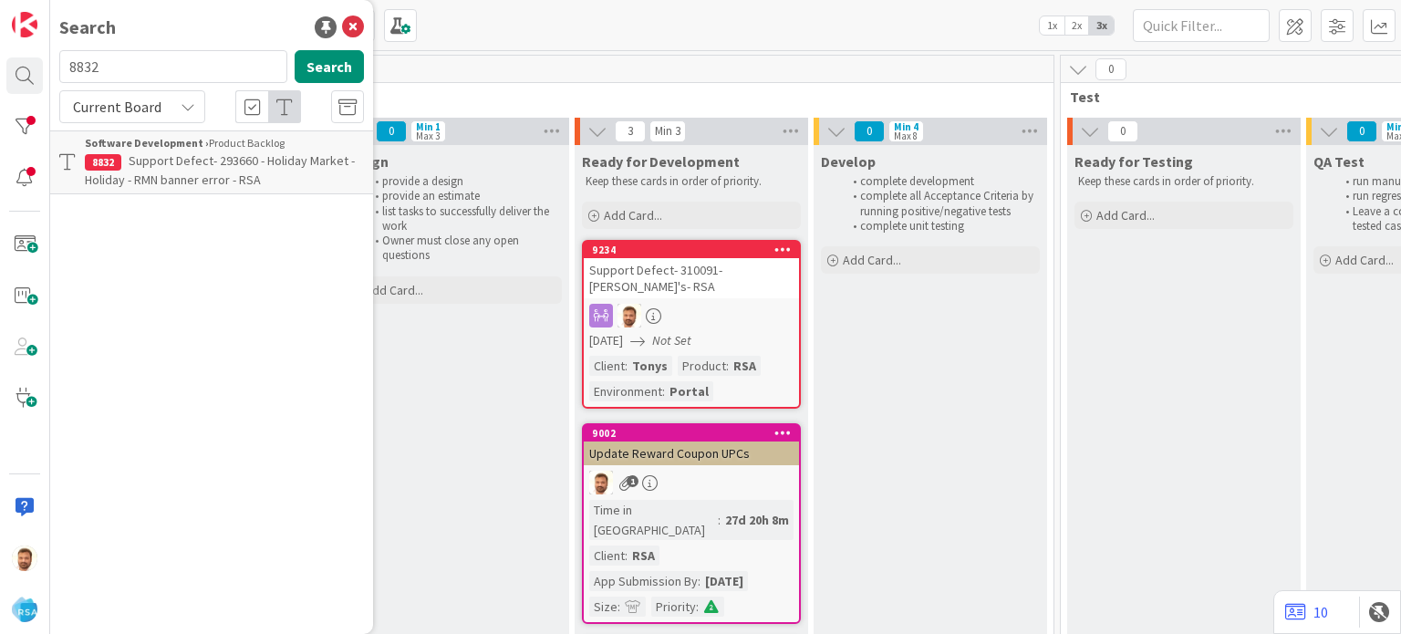
click at [136, 69] on input "8832" at bounding box center [173, 66] width 228 height 33
type input "8530"
click at [175, 174] on div "Search 8530 Search Current Board Software Development › Product Backlog 8530 Lo…" at bounding box center [211, 317] width 323 height 634
click at [189, 158] on span "Lowes Market – Ace Rewards Enhancement" at bounding box center [187, 170] width 204 height 36
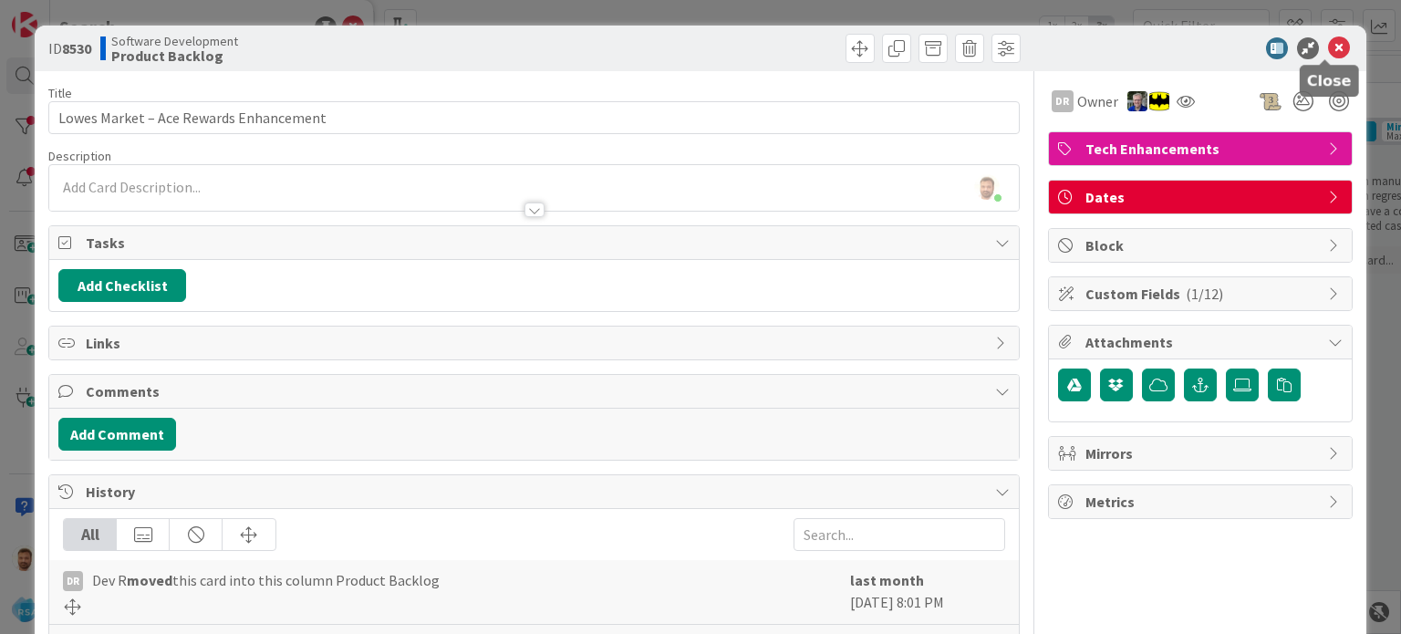
click at [1328, 54] on icon at bounding box center [1339, 48] width 22 height 22
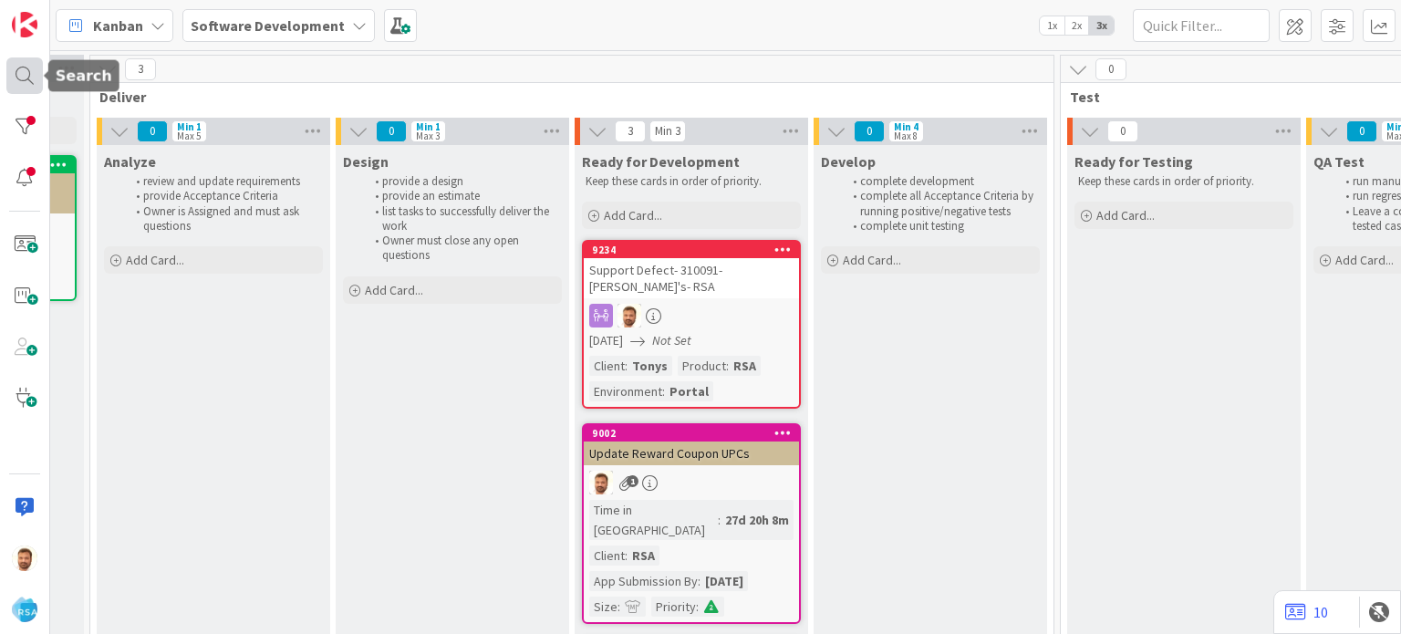
click at [26, 72] on div at bounding box center [24, 75] width 36 height 36
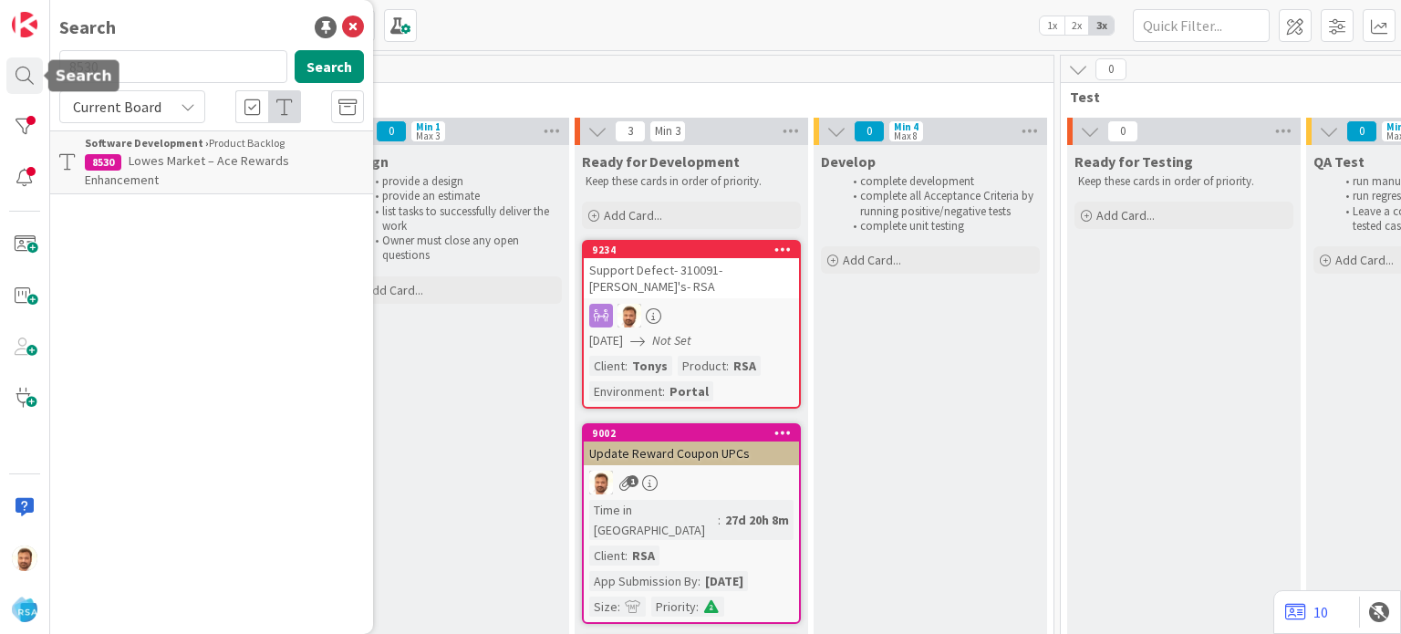
click at [119, 50] on input "8530" at bounding box center [173, 66] width 228 height 33
click at [115, 63] on input "8530" at bounding box center [173, 66] width 228 height 33
type input "8915"
click at [165, 149] on b "Software Development ›" at bounding box center [147, 143] width 124 height 14
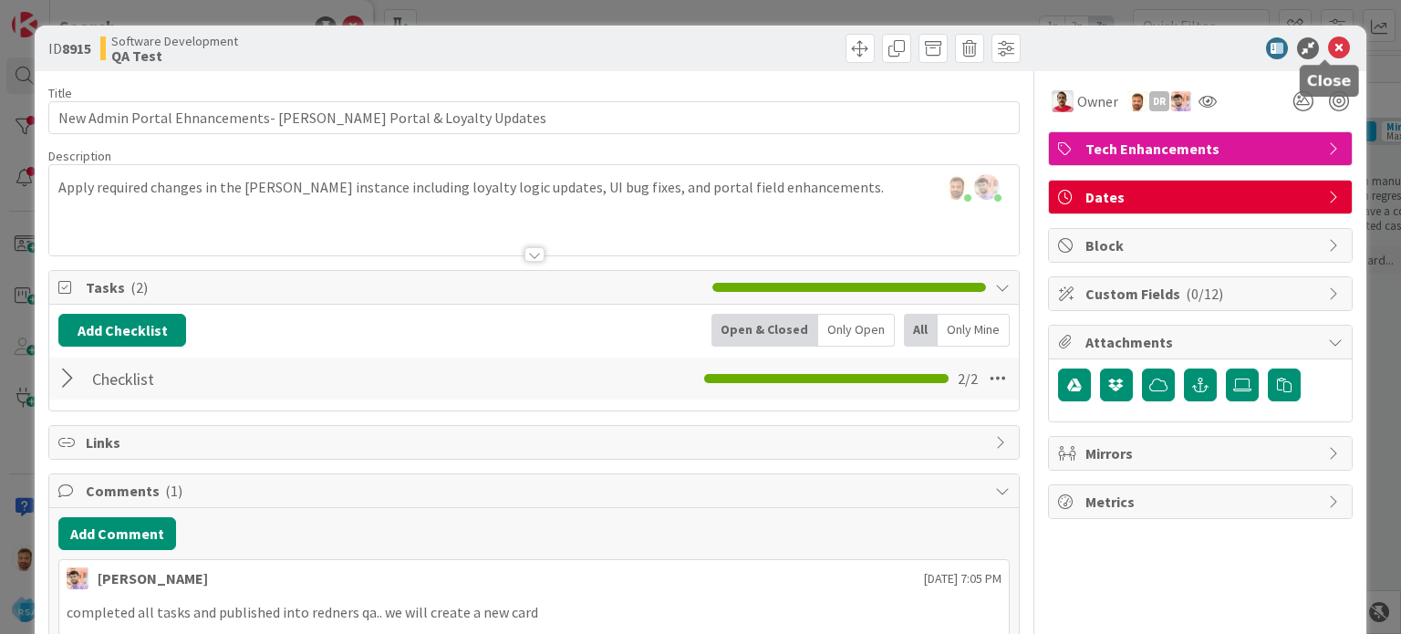
click at [1328, 43] on icon at bounding box center [1339, 48] width 22 height 22
